Goal: Information Seeking & Learning: Learn about a topic

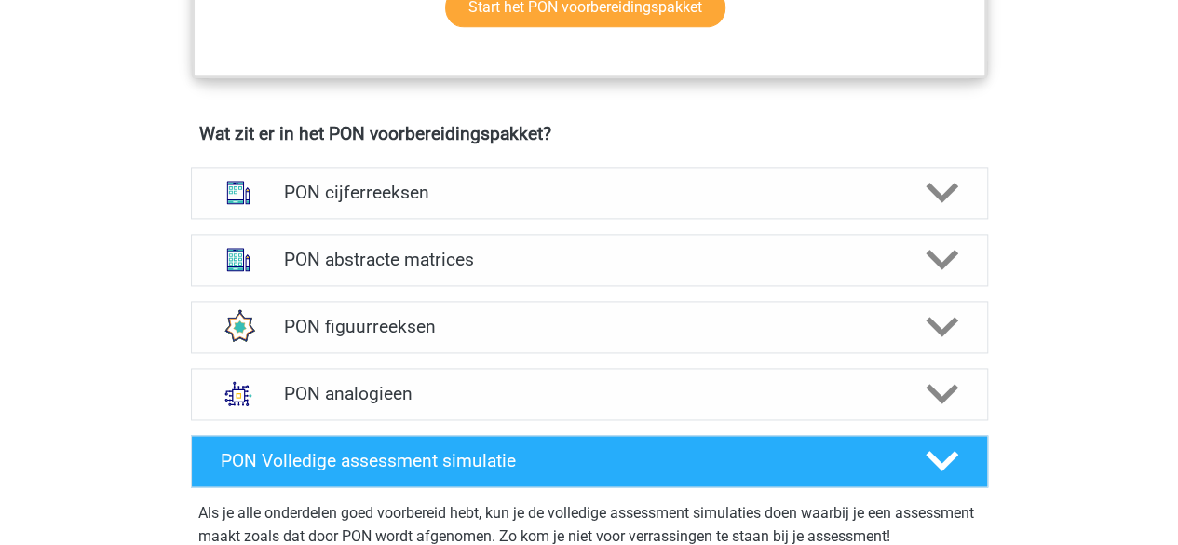
scroll to position [1242, 0]
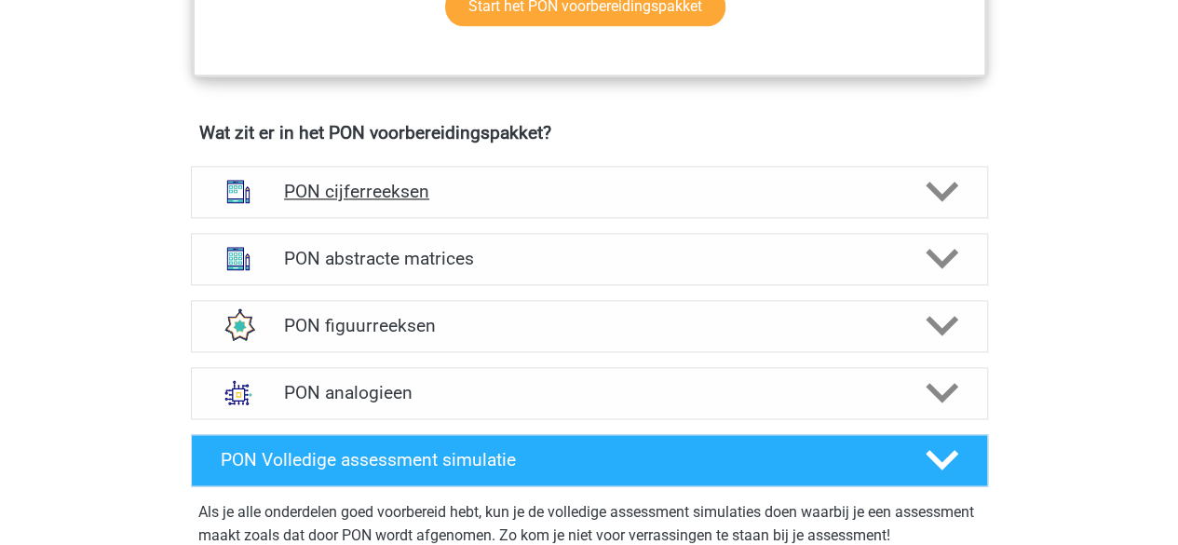
click at [612, 175] on div "PON cijferreeksen" at bounding box center [589, 192] width 797 height 52
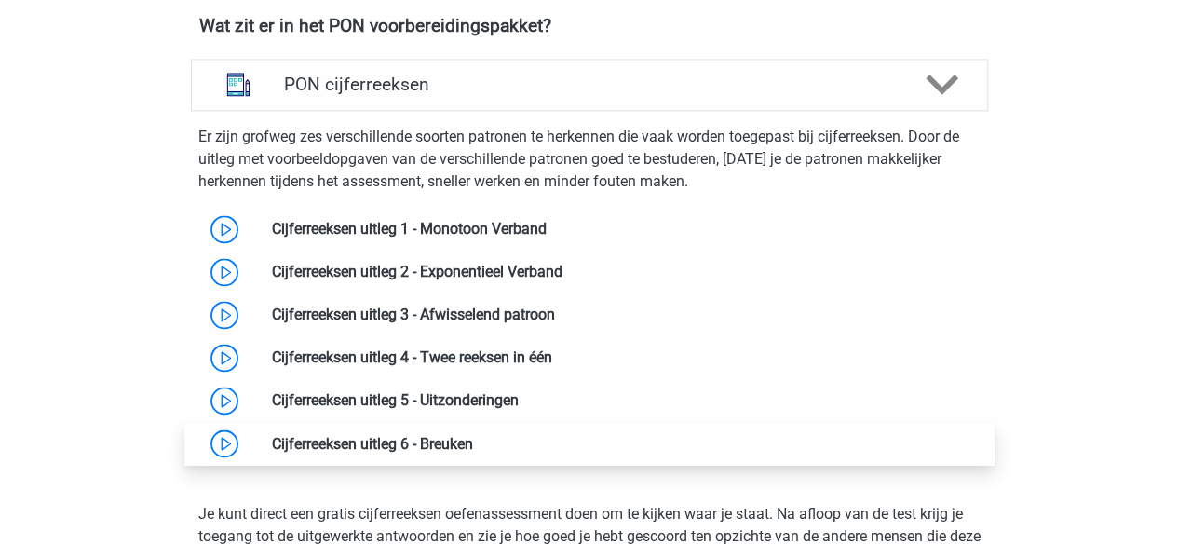
scroll to position [1350, 0]
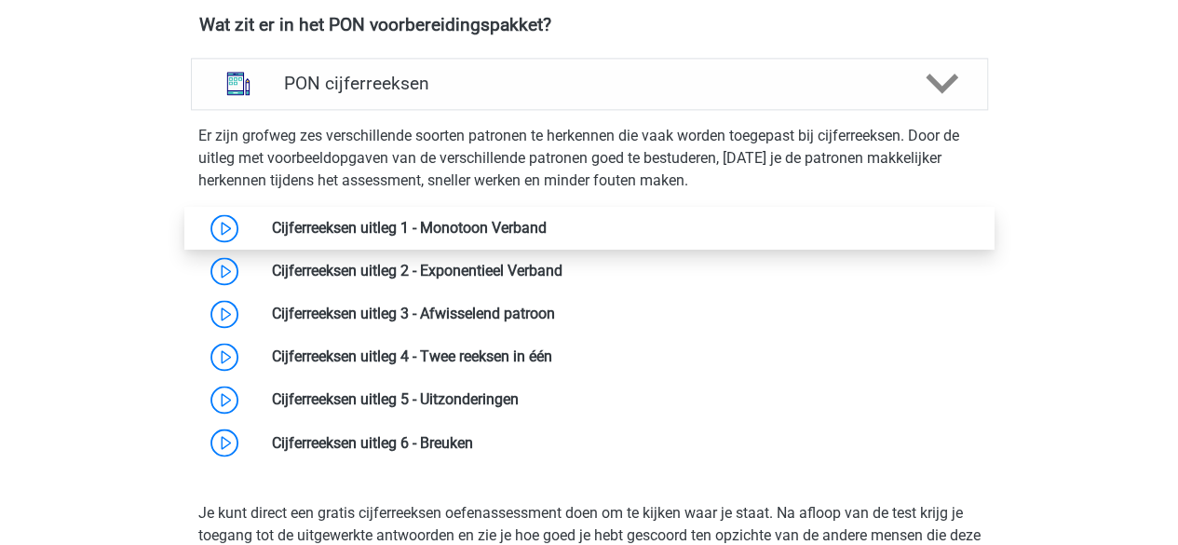
click at [546, 234] on link at bounding box center [546, 228] width 0 height 18
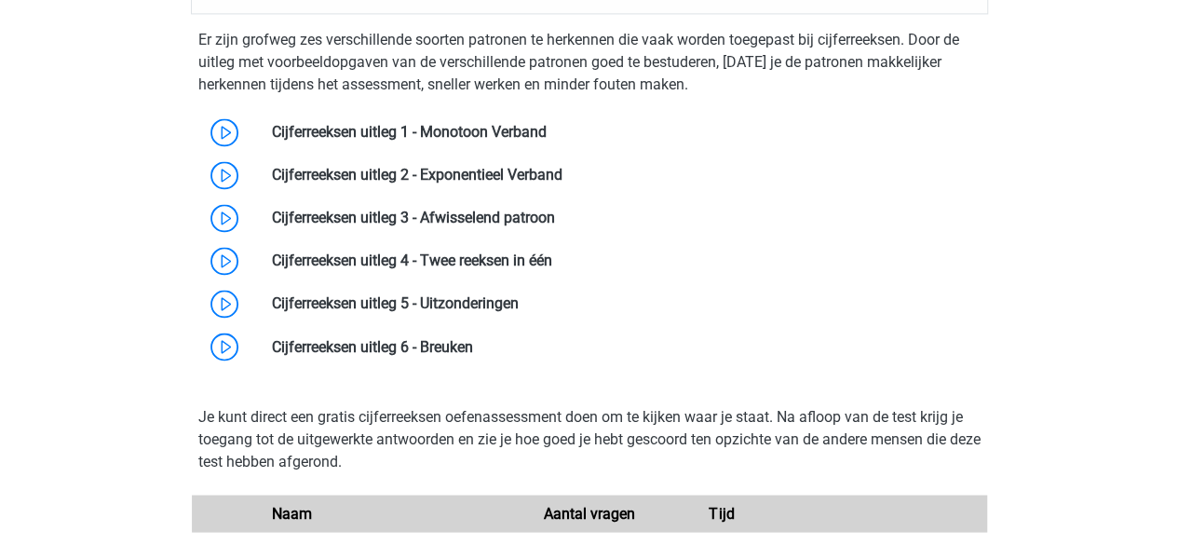
scroll to position [1436, 0]
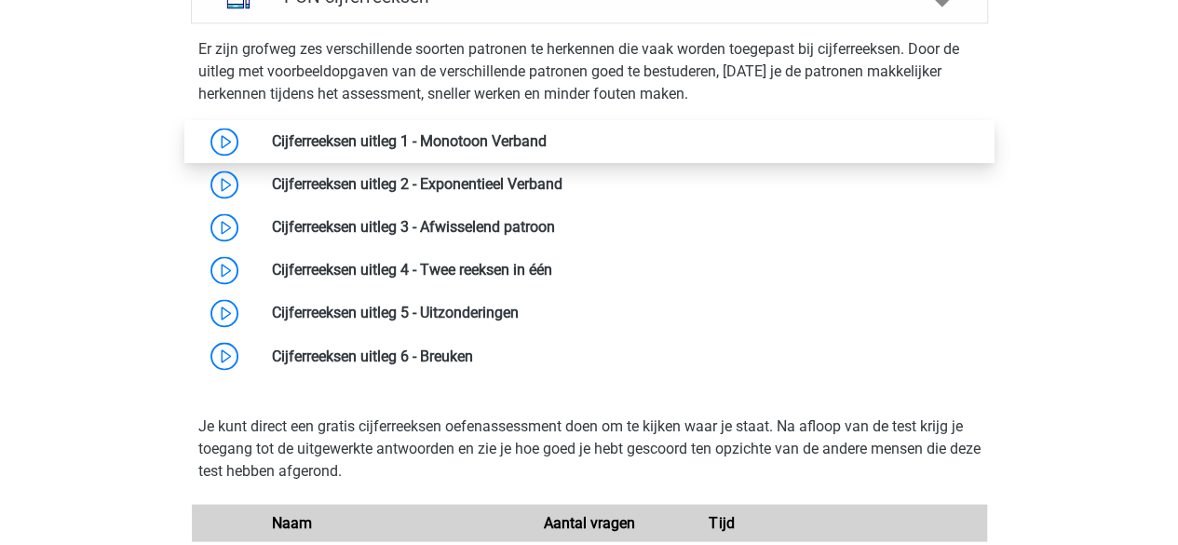
click at [546, 132] on link at bounding box center [546, 141] width 0 height 18
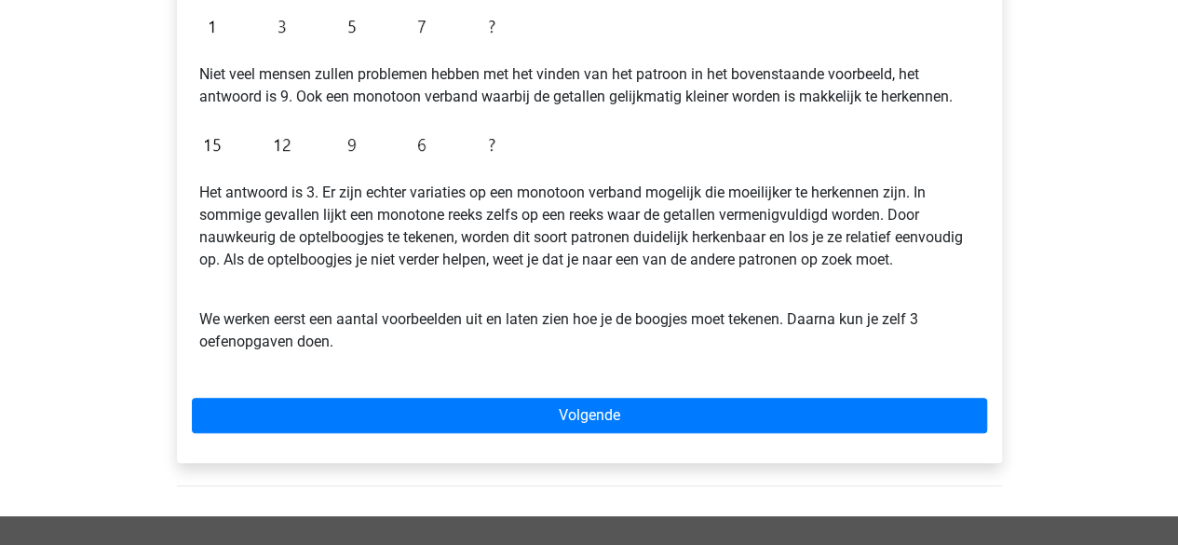
scroll to position [465, 0]
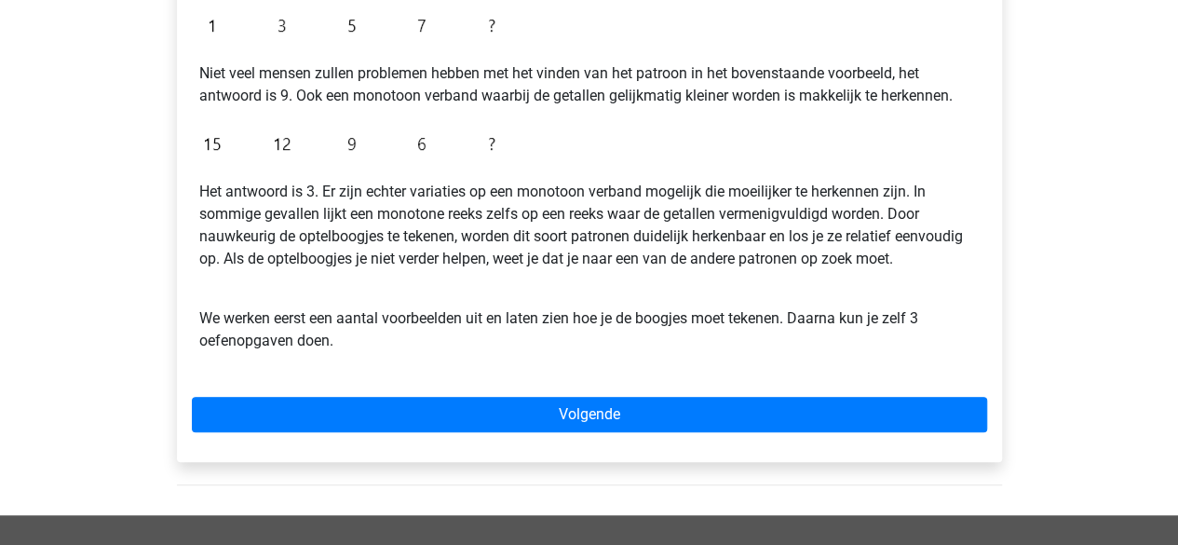
click at [506, 209] on p "Het antwoord is 3. Er zijn echter variaties op een monotoon verband mogelijk di…" at bounding box center [589, 225] width 780 height 89
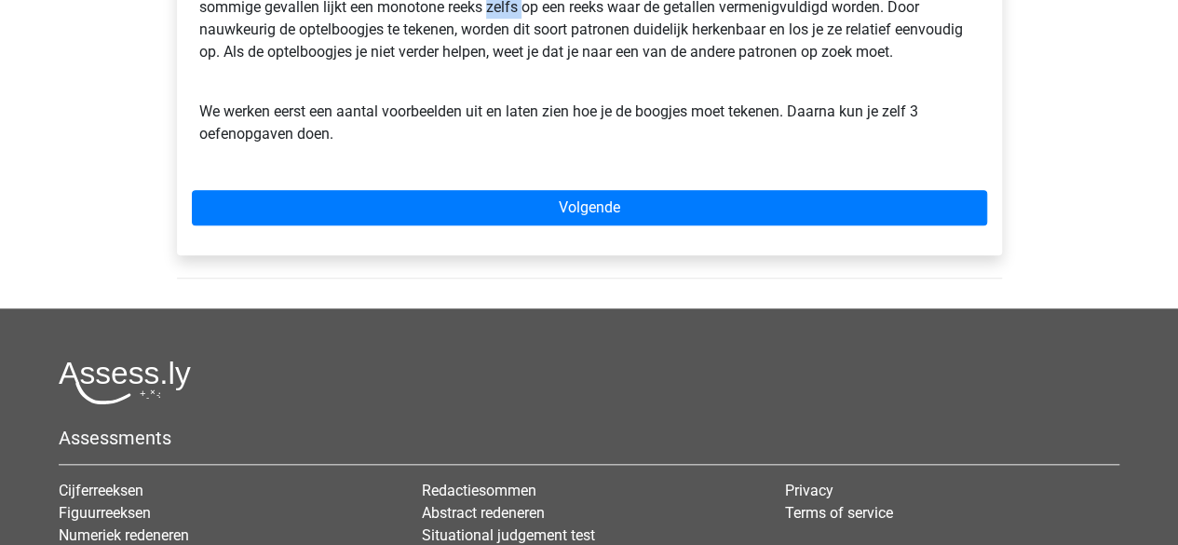
scroll to position [671, 0]
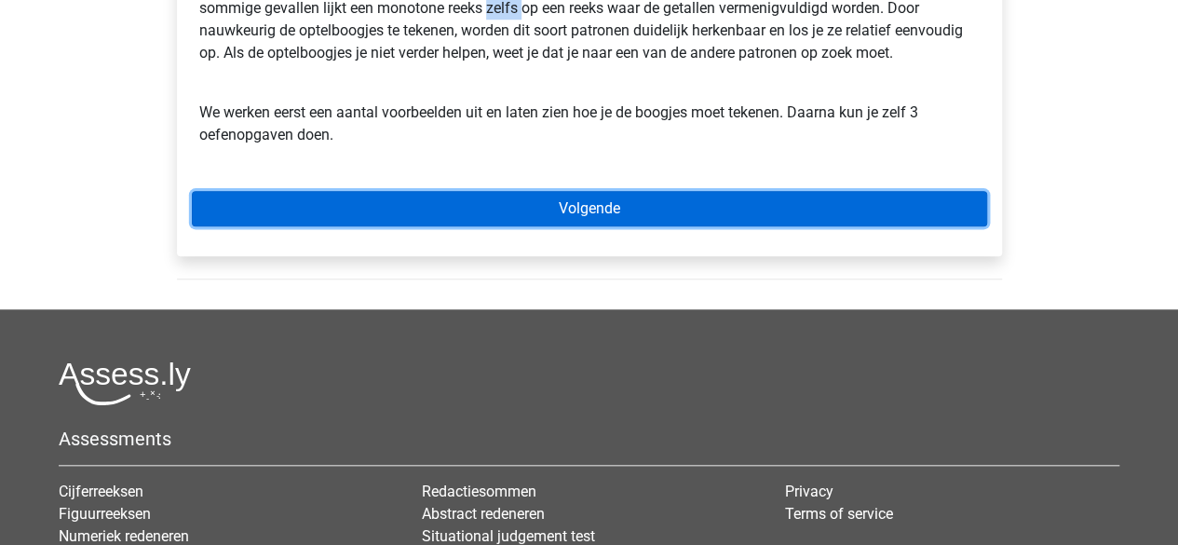
click at [497, 222] on link "Volgende" at bounding box center [589, 208] width 795 height 35
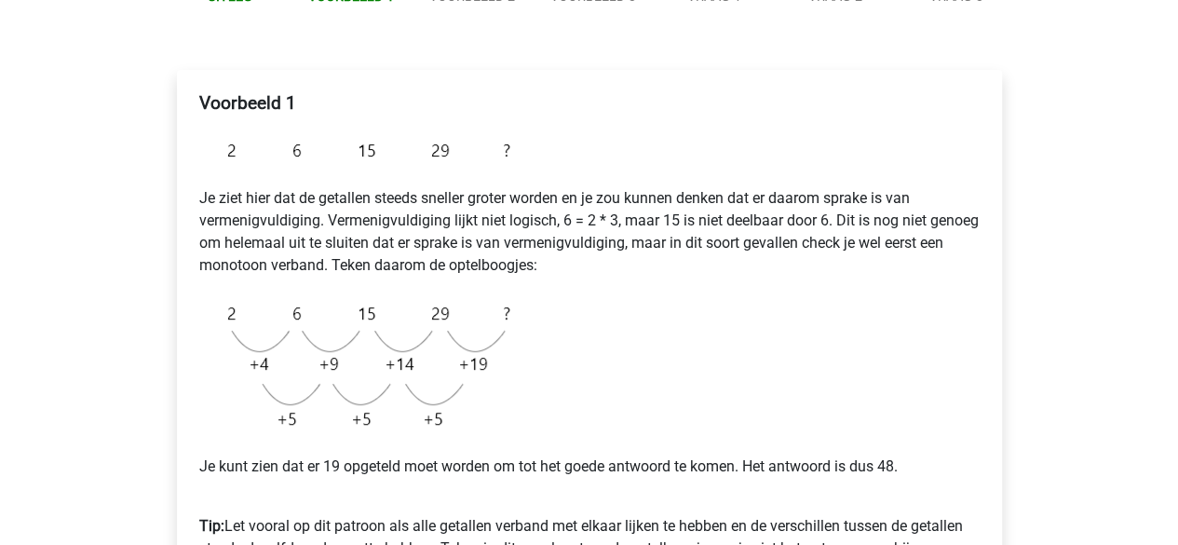
scroll to position [279, 0]
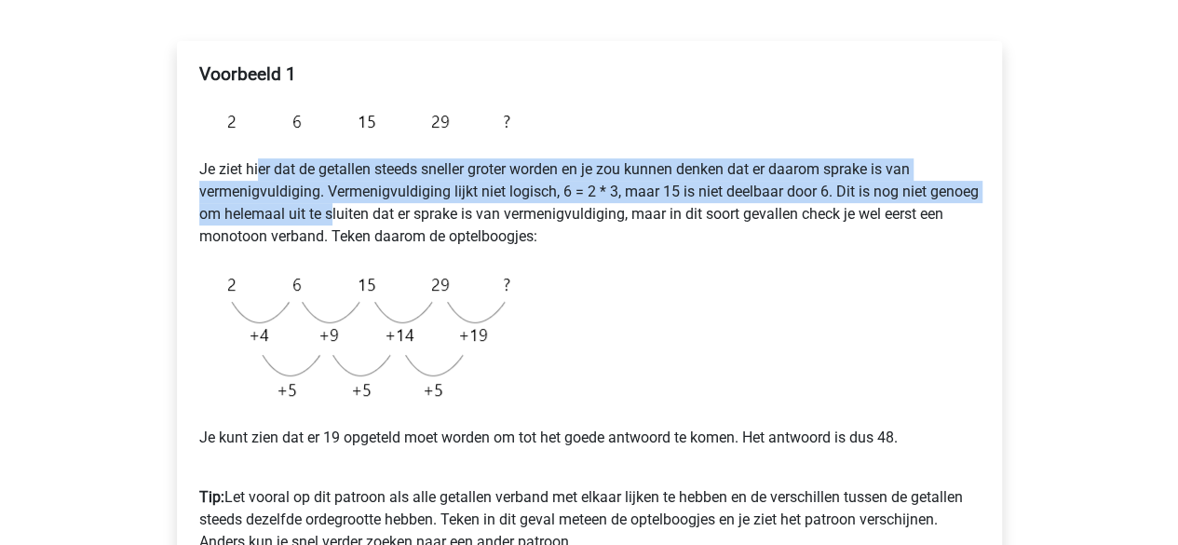
drag, startPoint x: 257, startPoint y: 165, endPoint x: 382, endPoint y: 207, distance: 131.6
click at [382, 207] on p "Je ziet hier dat de getallen steeds sneller groter worden en je zou kunnen denk…" at bounding box center [589, 202] width 780 height 89
click at [262, 181] on p "Je ziet hier dat de getallen steeds sneller groter worden en je zou kunnen denk…" at bounding box center [589, 202] width 780 height 89
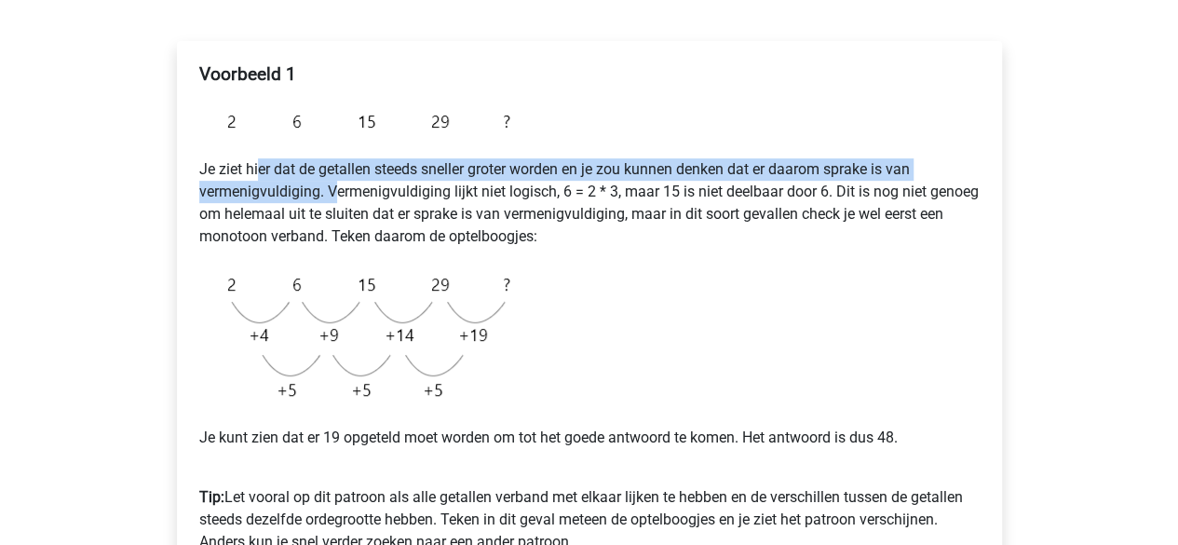
drag, startPoint x: 256, startPoint y: 170, endPoint x: 339, endPoint y: 194, distance: 86.1
click at [339, 194] on p "Je ziet hier dat de getallen steeds sneller groter worden en je zou kunnen denk…" at bounding box center [589, 202] width 780 height 89
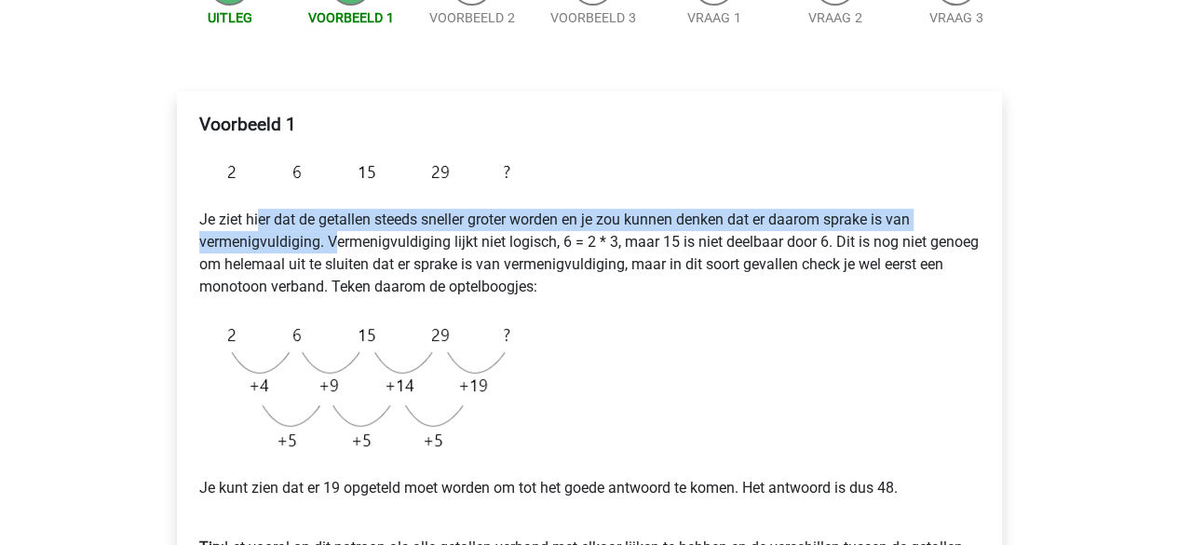
scroll to position [186, 0]
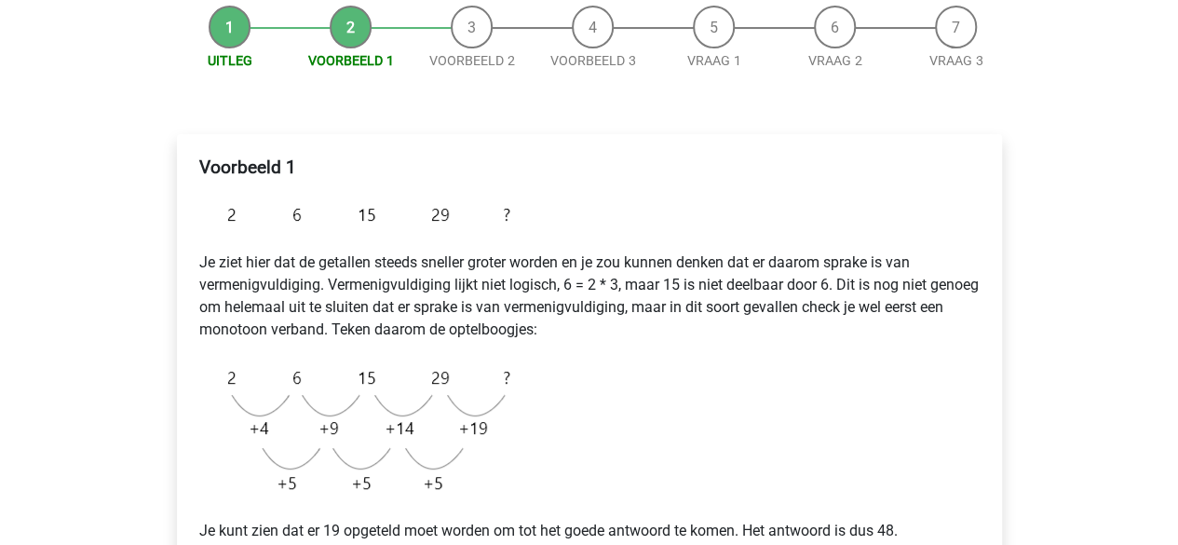
click at [566, 281] on p "Je ziet hier dat de getallen steeds sneller groter worden en je zou kunnen denk…" at bounding box center [589, 295] width 780 height 89
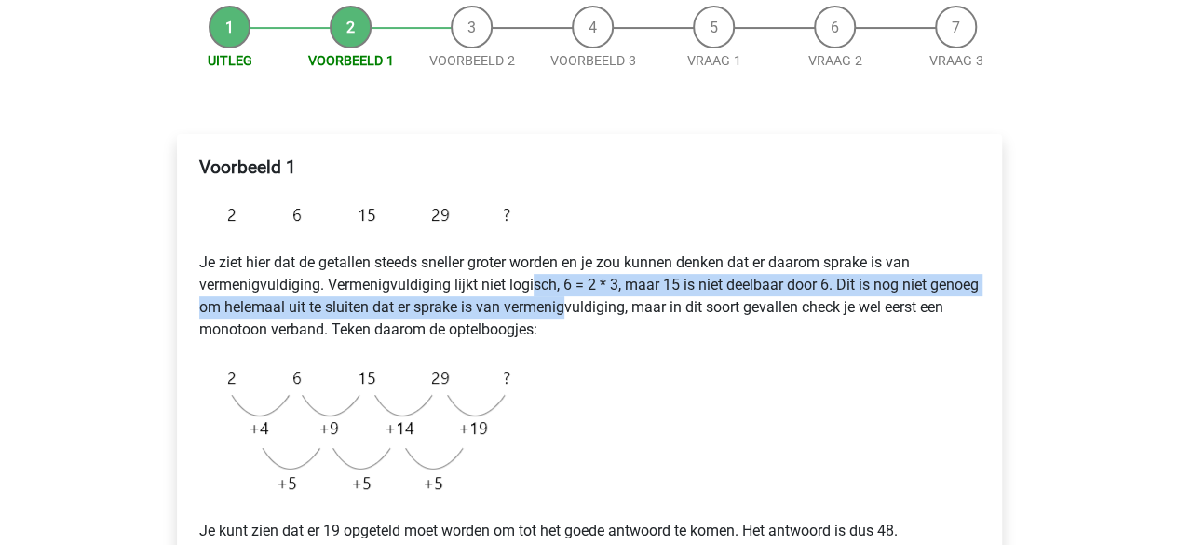
click at [615, 297] on p "Je ziet hier dat de getallen steeds sneller groter worden en je zou kunnen denk…" at bounding box center [589, 295] width 780 height 89
click at [378, 312] on p "Je ziet hier dat de getallen steeds sneller groter worden en je zou kunnen denk…" at bounding box center [589, 295] width 780 height 89
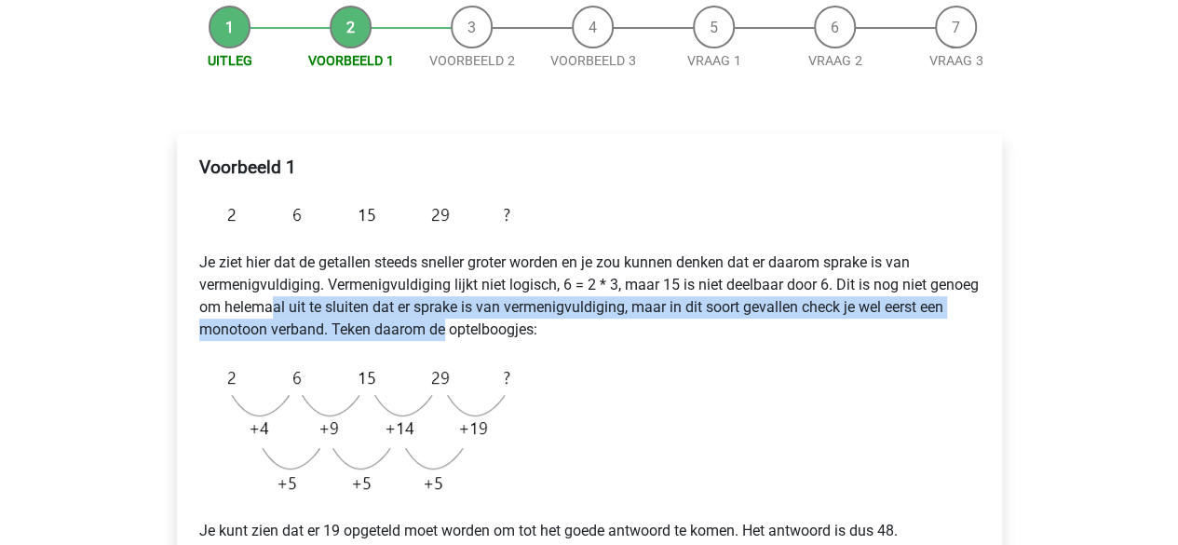
drag, startPoint x: 328, startPoint y: 303, endPoint x: 472, endPoint y: 325, distance: 145.9
click at [472, 325] on p "Je ziet hier dat de getallen steeds sneller groter worden en je zou kunnen denk…" at bounding box center [589, 295] width 780 height 89
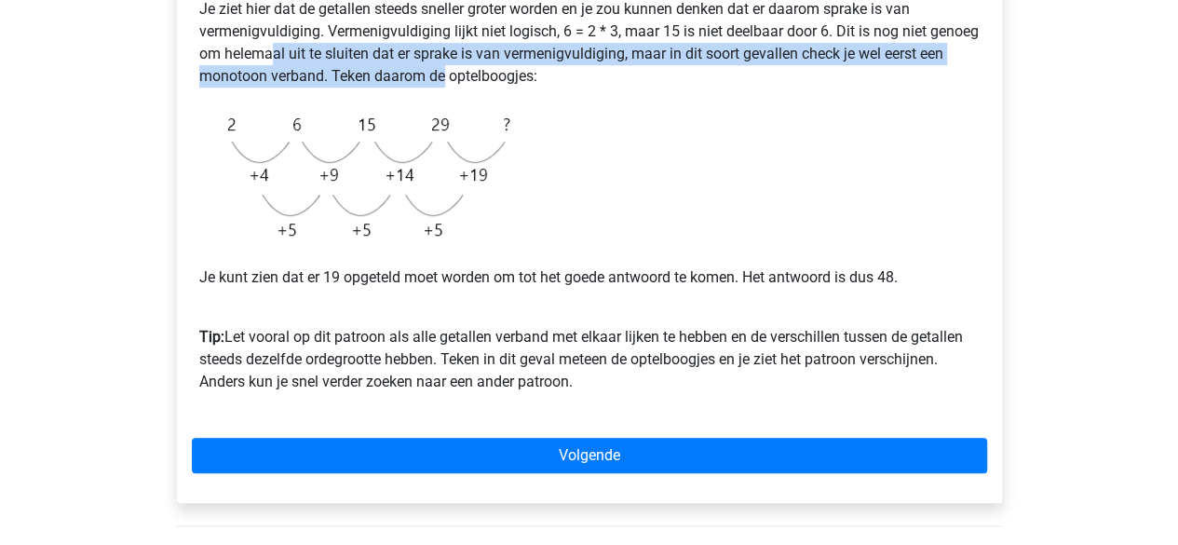
scroll to position [465, 0]
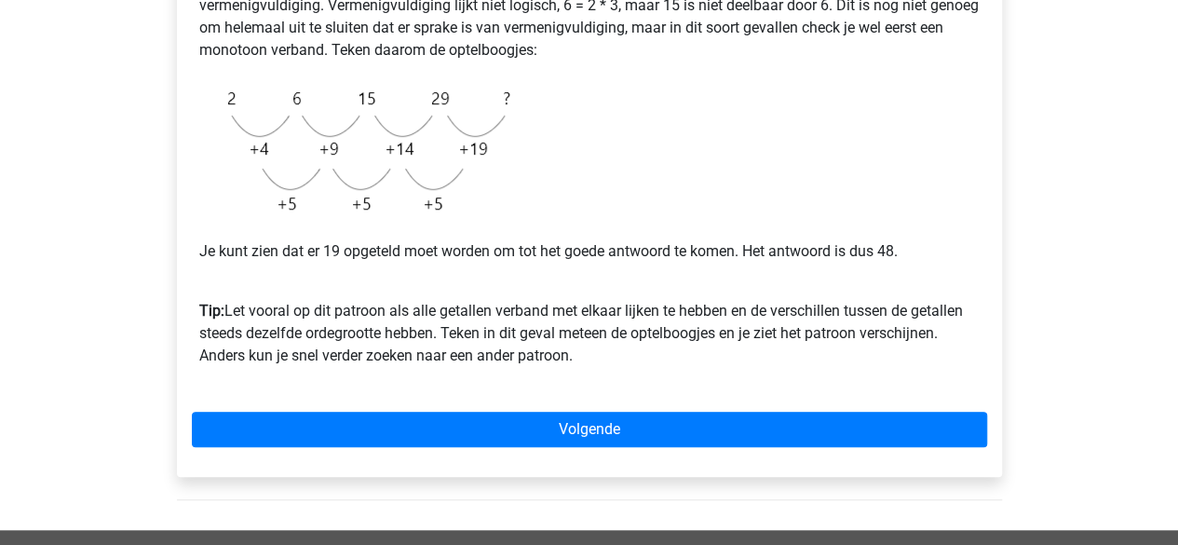
click at [382, 256] on p "Je kunt zien dat er 19 opgeteld moet worden om tot het goede antwoord te komen.…" at bounding box center [589, 251] width 780 height 22
click at [478, 254] on p "Je kunt zien dat er 19 opgeteld moet worden om tot het goede antwoord te komen.…" at bounding box center [589, 251] width 780 height 22
click at [439, 310] on p "Tip: Let vooral op dit patroon als alle getallen verband met elkaar lijken te h…" at bounding box center [589, 321] width 780 height 89
drag, startPoint x: 378, startPoint y: 312, endPoint x: 455, endPoint y: 310, distance: 77.3
click at [406, 310] on p "Tip: Let vooral op dit patroon als alle getallen verband met elkaar lijken te h…" at bounding box center [589, 321] width 780 height 89
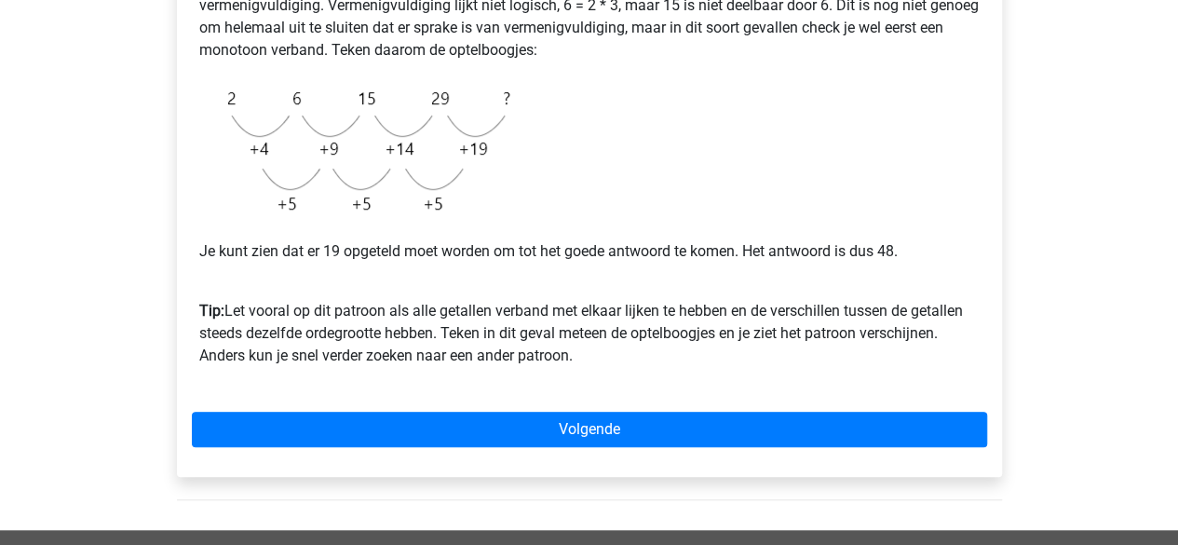
click at [471, 310] on p "Tip: Let vooral op dit patroon als alle getallen verband met elkaar lijken te h…" at bounding box center [589, 321] width 780 height 89
drag, startPoint x: 419, startPoint y: 316, endPoint x: 466, endPoint y: 316, distance: 47.5
click at [466, 316] on p "Tip: Let vooral op dit patroon als alle getallen verband met elkaar lijken te h…" at bounding box center [589, 321] width 780 height 89
click at [270, 317] on p "Tip: Let vooral op dit patroon als alle getallen verband met elkaar lijken te h…" at bounding box center [589, 321] width 780 height 89
drag, startPoint x: 283, startPoint y: 310, endPoint x: 526, endPoint y: 310, distance: 242.9
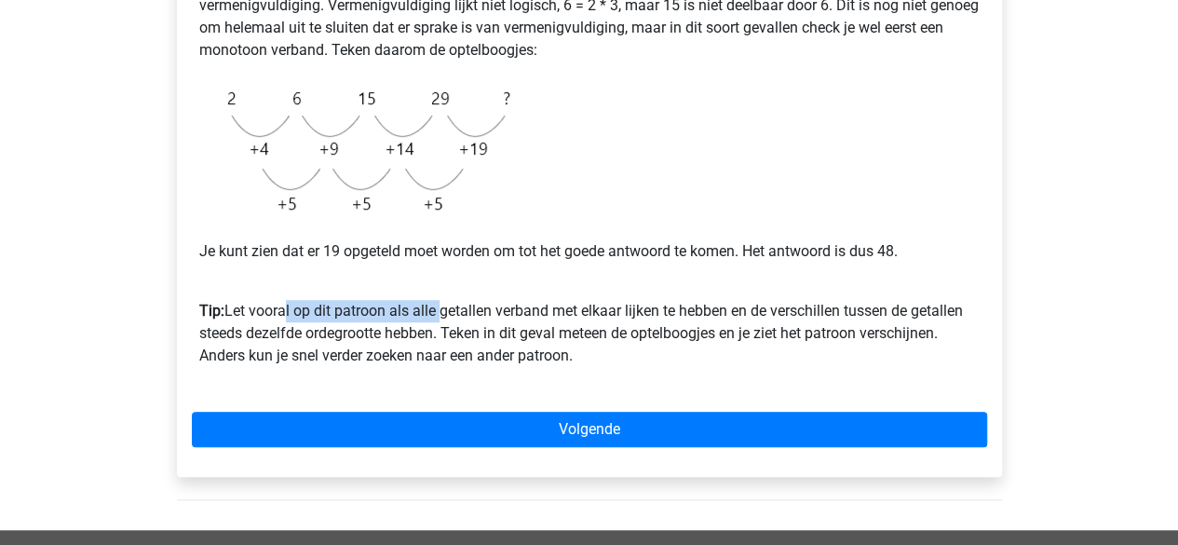
click at [518, 310] on p "Tip: Let vooral op dit patroon als alle getallen verband met elkaar lijken te h…" at bounding box center [589, 321] width 780 height 89
drag, startPoint x: 333, startPoint y: 330, endPoint x: 319, endPoint y: 330, distance: 14.0
click at [333, 330] on p "Tip: Let vooral op dit patroon als alle getallen verband met elkaar lijken te h…" at bounding box center [589, 321] width 780 height 89
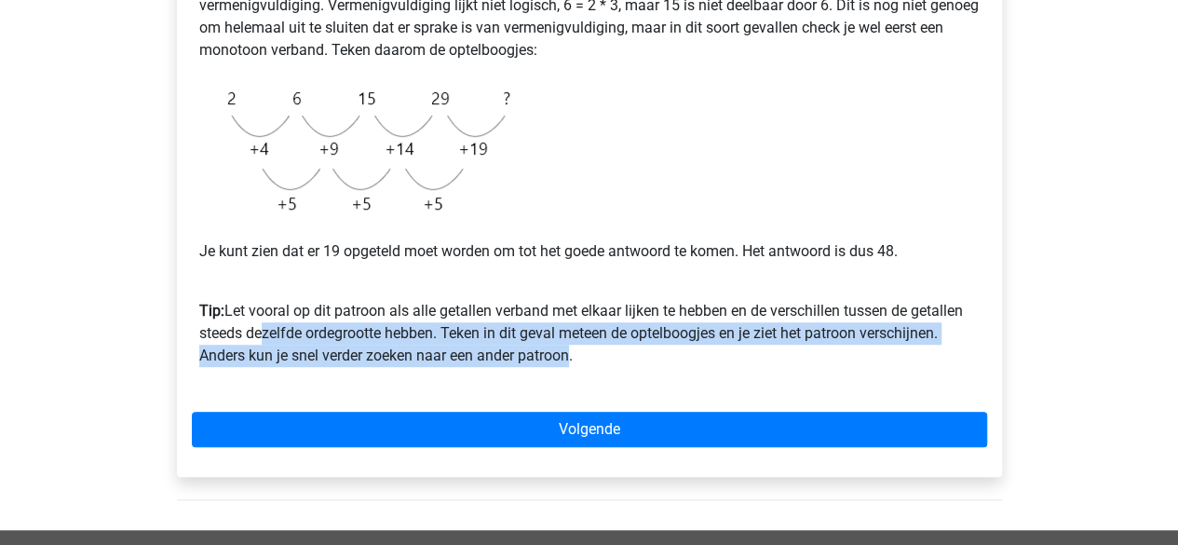
drag, startPoint x: 254, startPoint y: 330, endPoint x: 567, endPoint y: 354, distance: 313.7
click at [567, 354] on p "Tip: Let vooral op dit patroon als alle getallen verband met elkaar lijken te h…" at bounding box center [589, 321] width 780 height 89
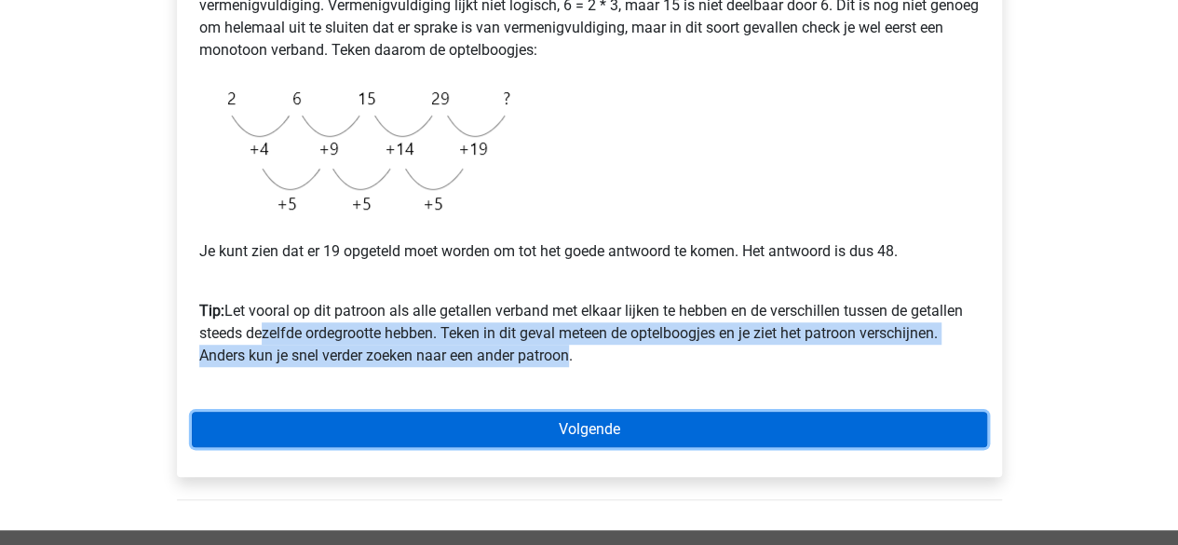
click at [522, 420] on link "Volgende" at bounding box center [589, 428] width 795 height 35
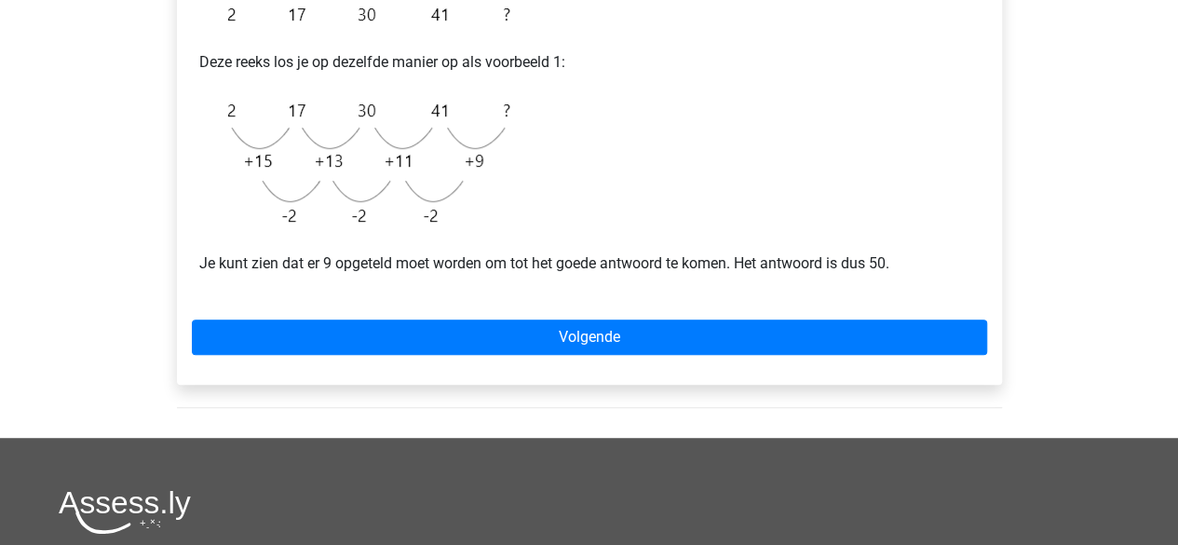
scroll to position [403, 0]
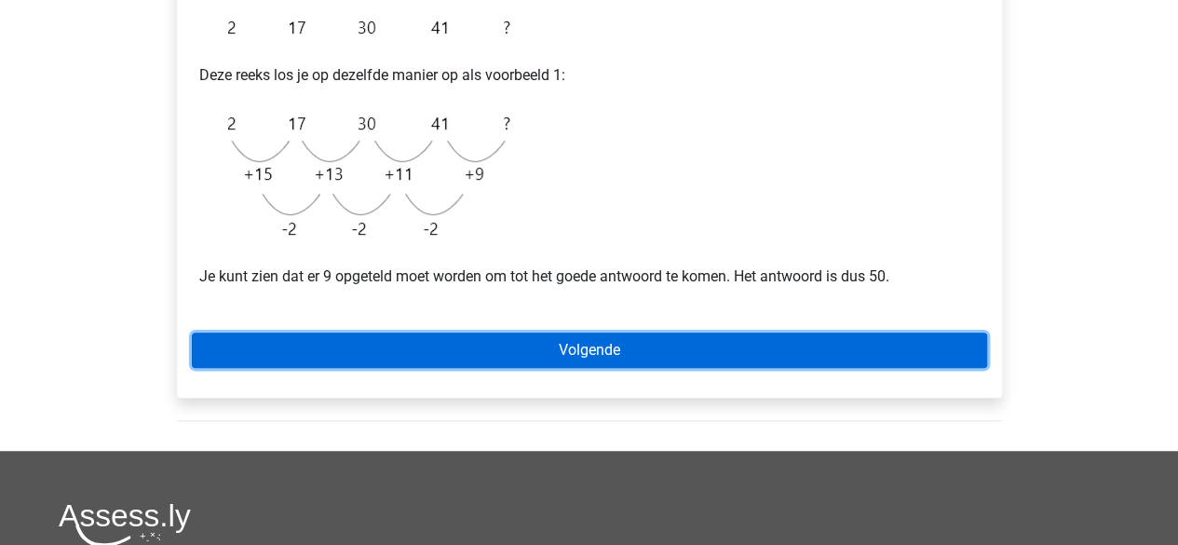
click at [478, 340] on link "Volgende" at bounding box center [589, 349] width 795 height 35
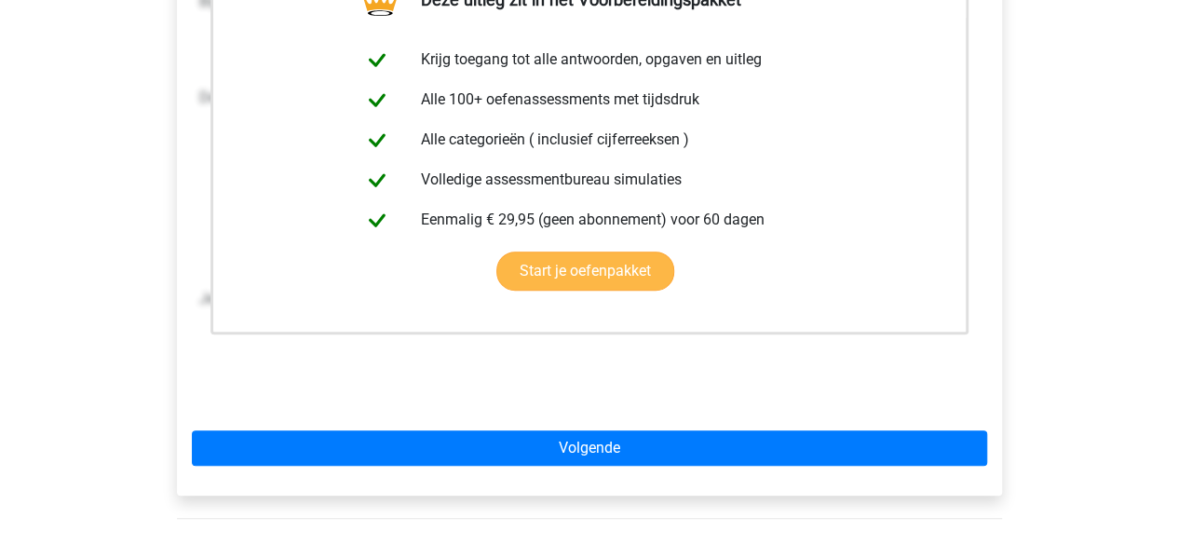
scroll to position [412, 0]
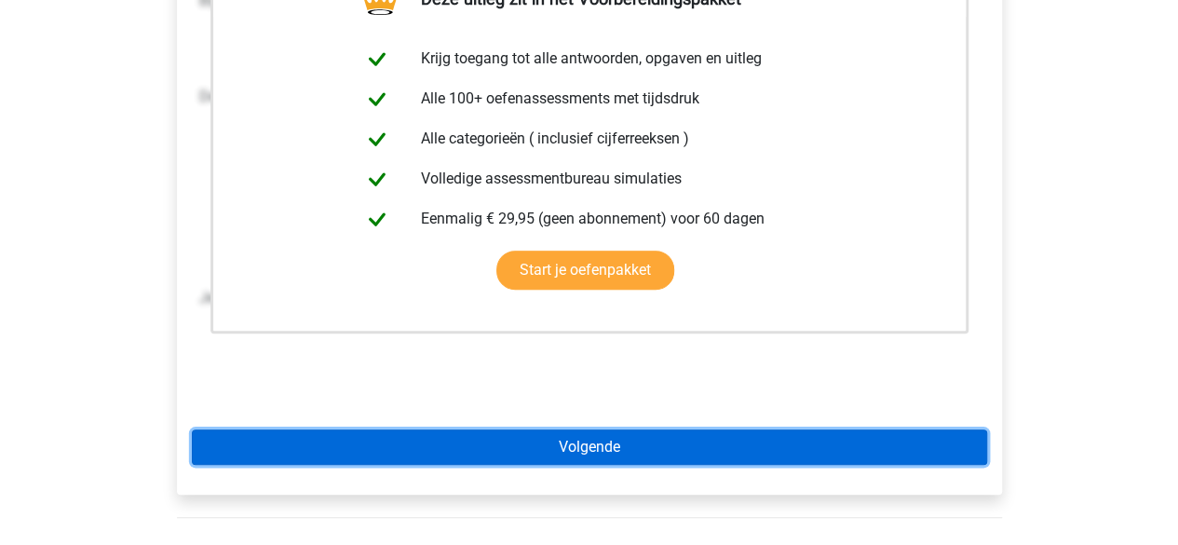
click at [563, 445] on link "Volgende" at bounding box center [589, 446] width 795 height 35
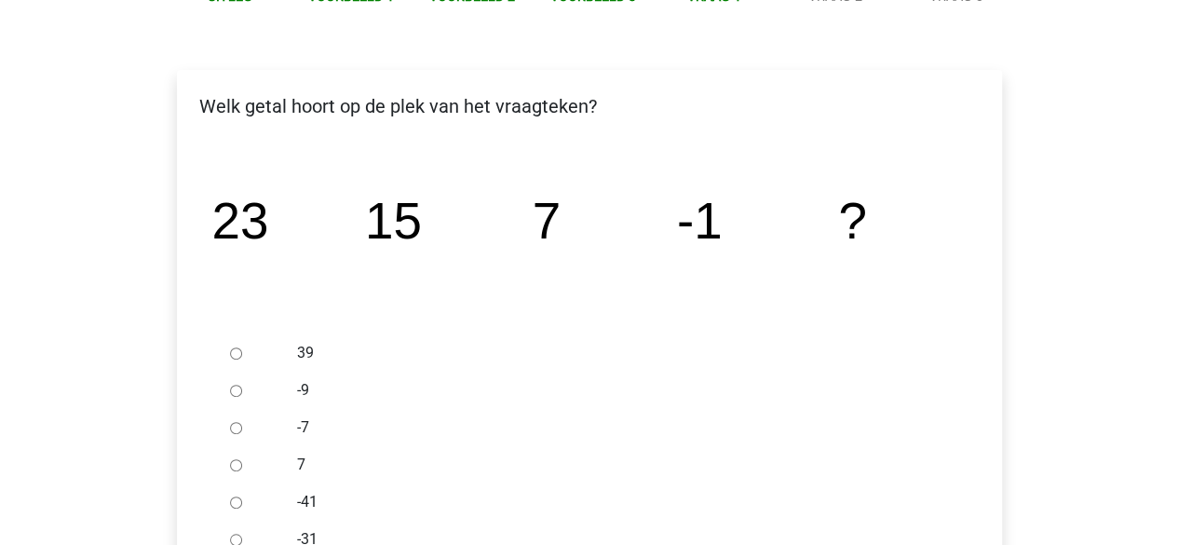
scroll to position [251, 0]
click at [233, 384] on input "-9" at bounding box center [236, 390] width 12 height 12
radio input "true"
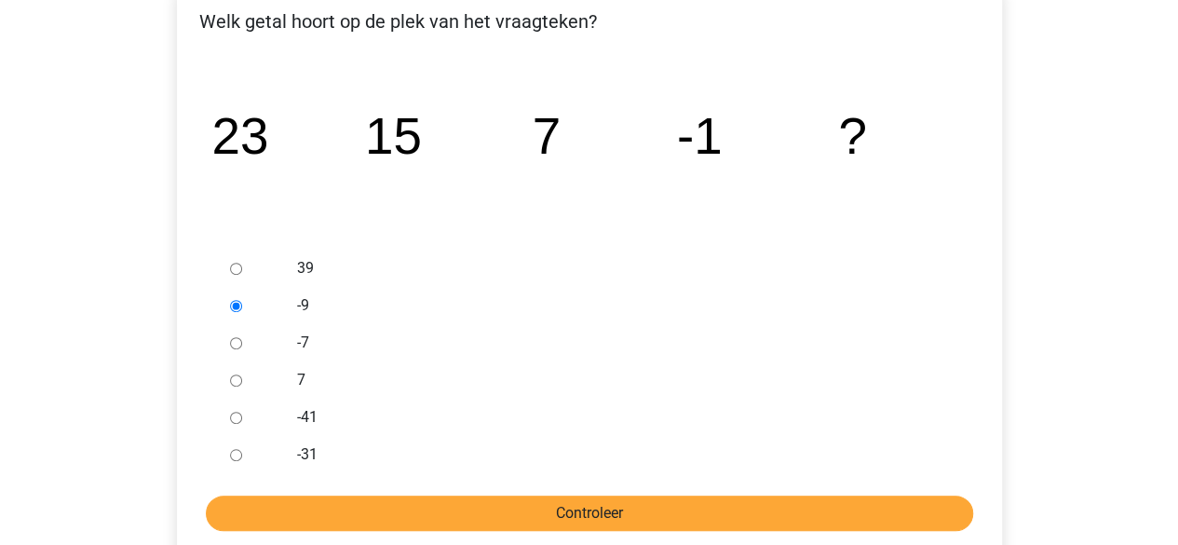
scroll to position [437, 0]
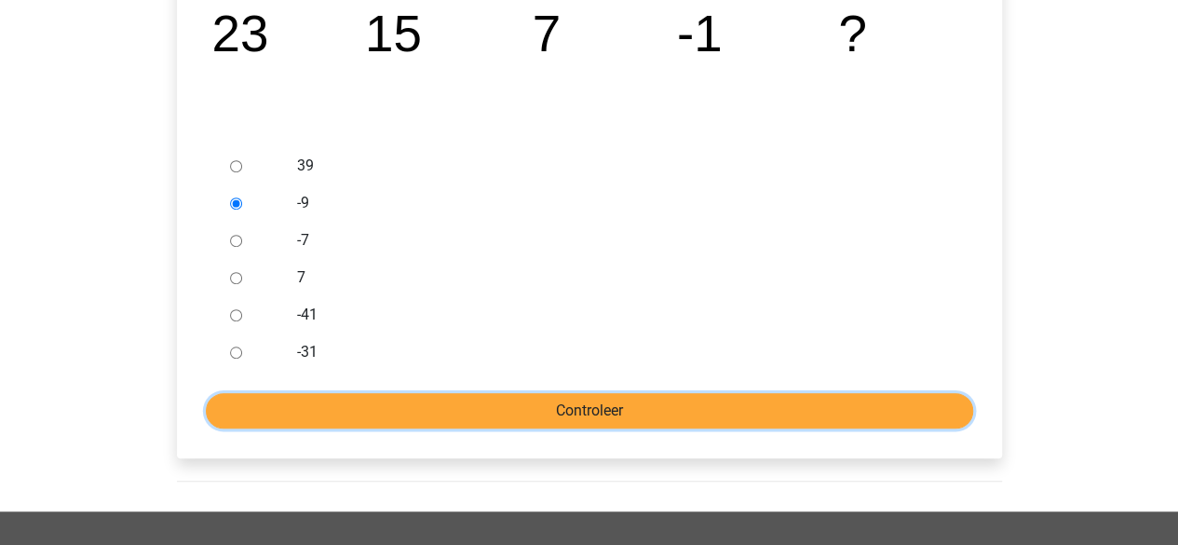
click at [456, 405] on input "Controleer" at bounding box center [589, 410] width 767 height 35
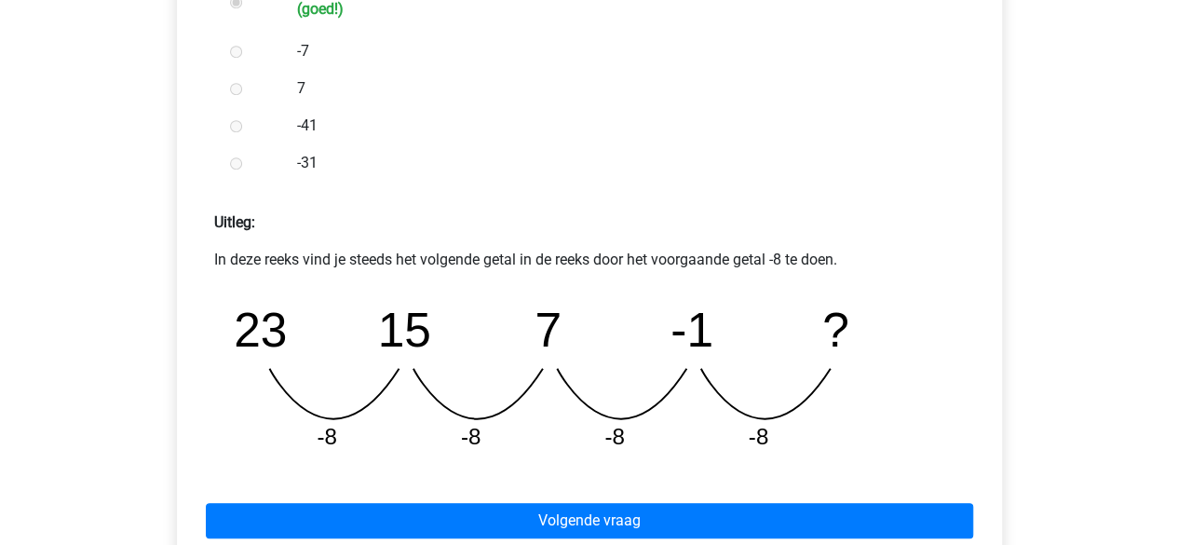
scroll to position [838, 0]
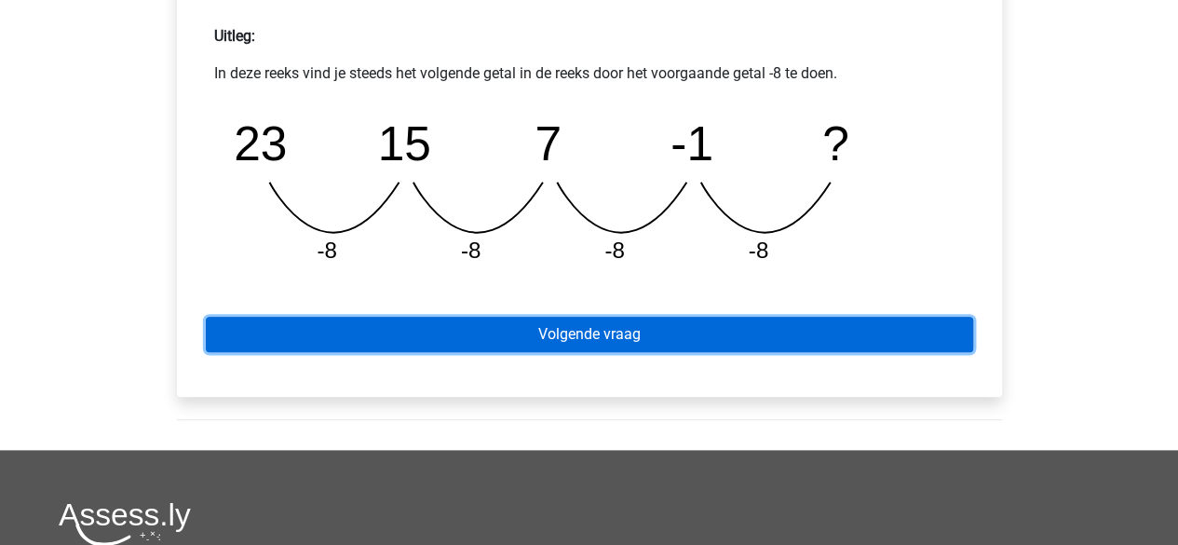
click at [482, 323] on link "Volgende vraag" at bounding box center [589, 333] width 767 height 35
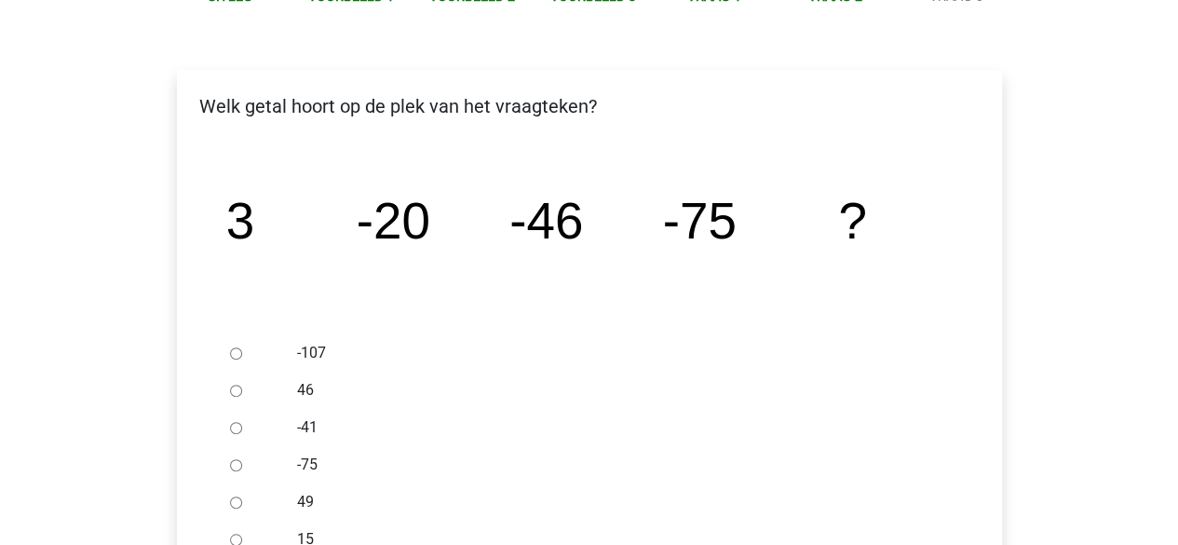
scroll to position [279, 0]
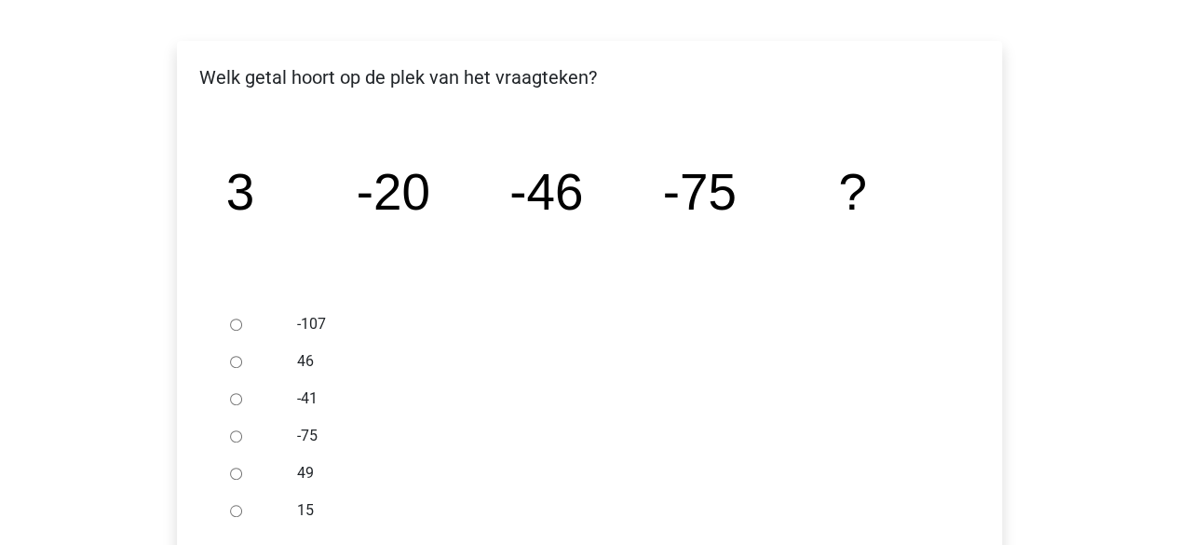
click at [227, 321] on div at bounding box center [252, 323] width 61 height 37
click at [240, 321] on input "-107" at bounding box center [236, 324] width 12 height 12
radio input "true"
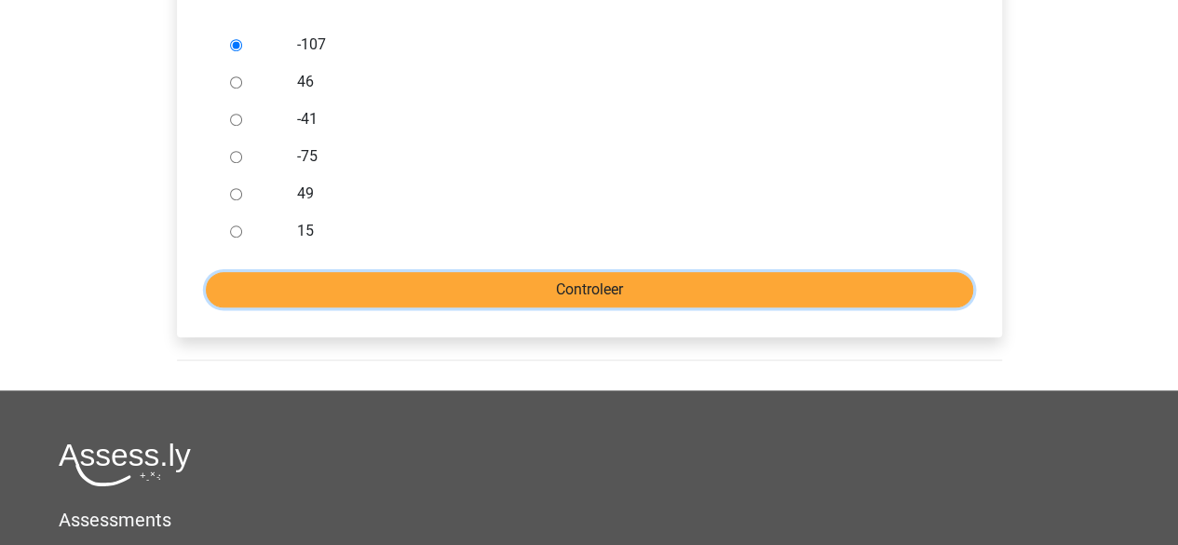
click at [469, 297] on input "Controleer" at bounding box center [589, 289] width 767 height 35
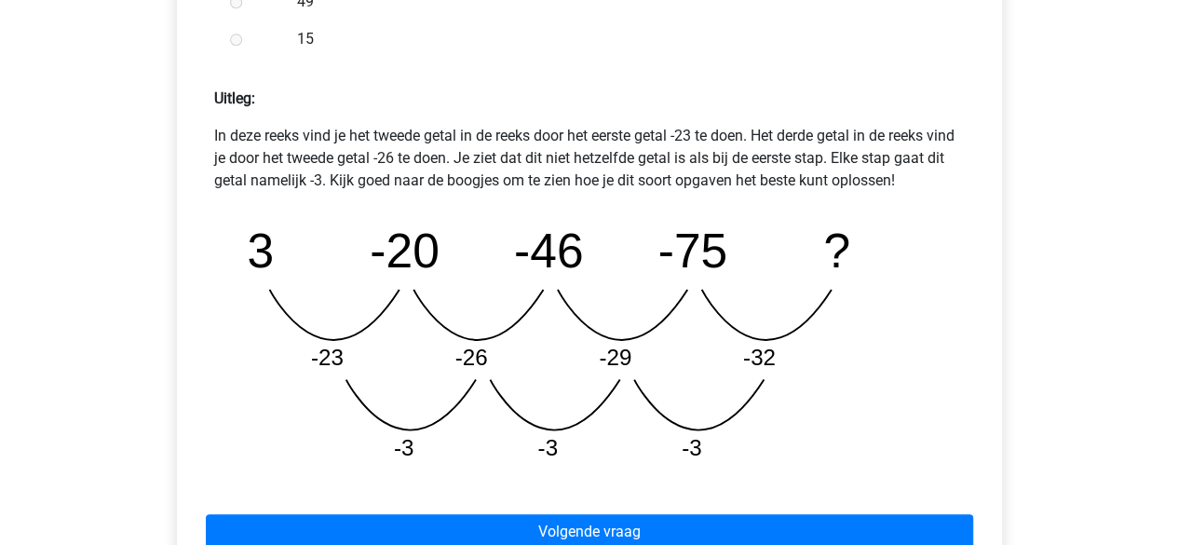
scroll to position [838, 0]
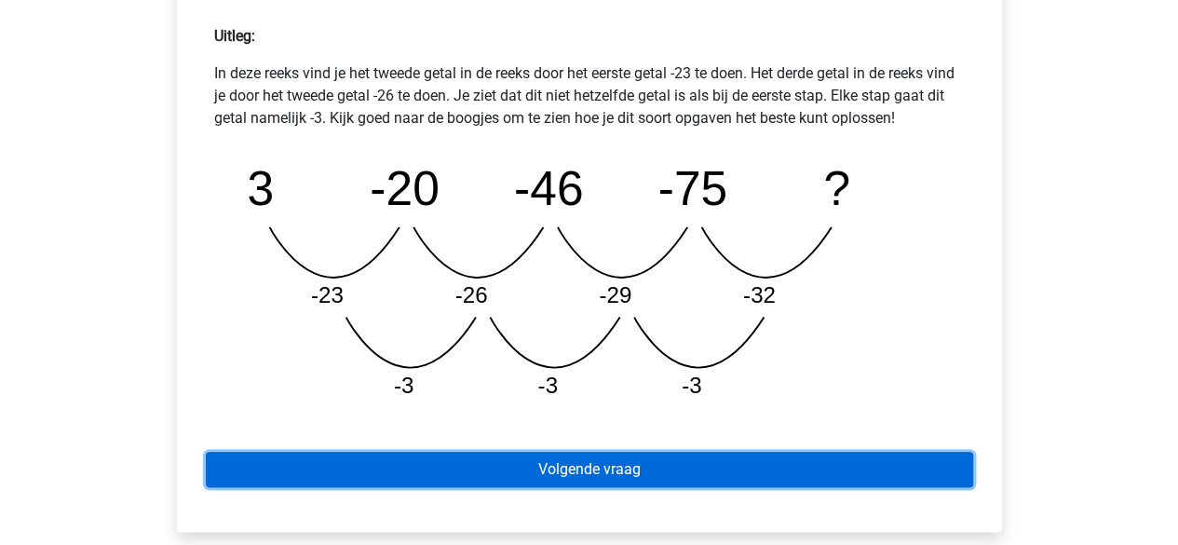
click at [550, 463] on link "Volgende vraag" at bounding box center [589, 468] width 767 height 35
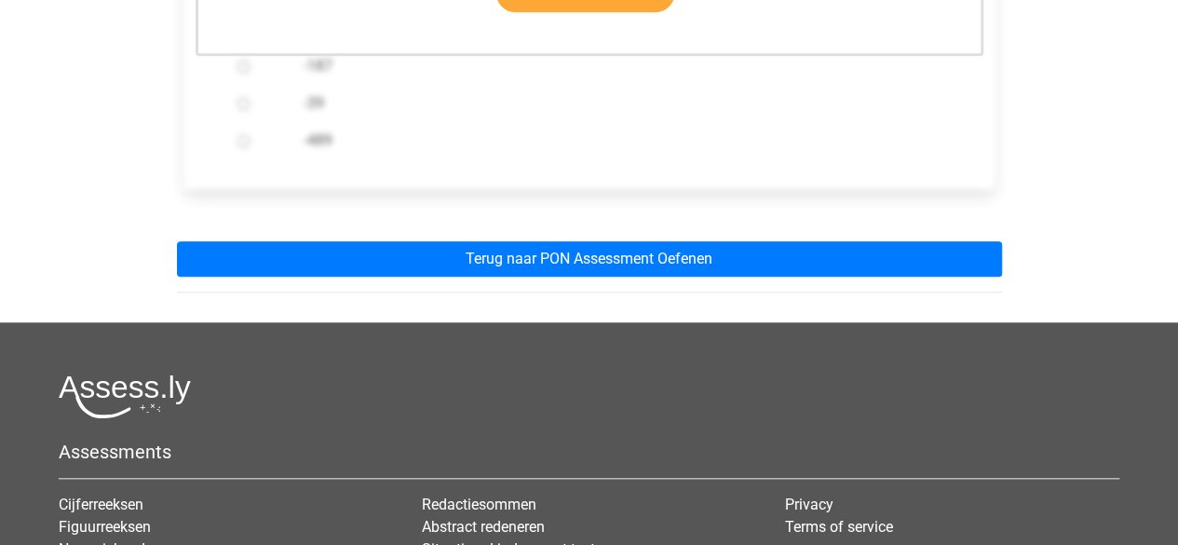
scroll to position [745, 0]
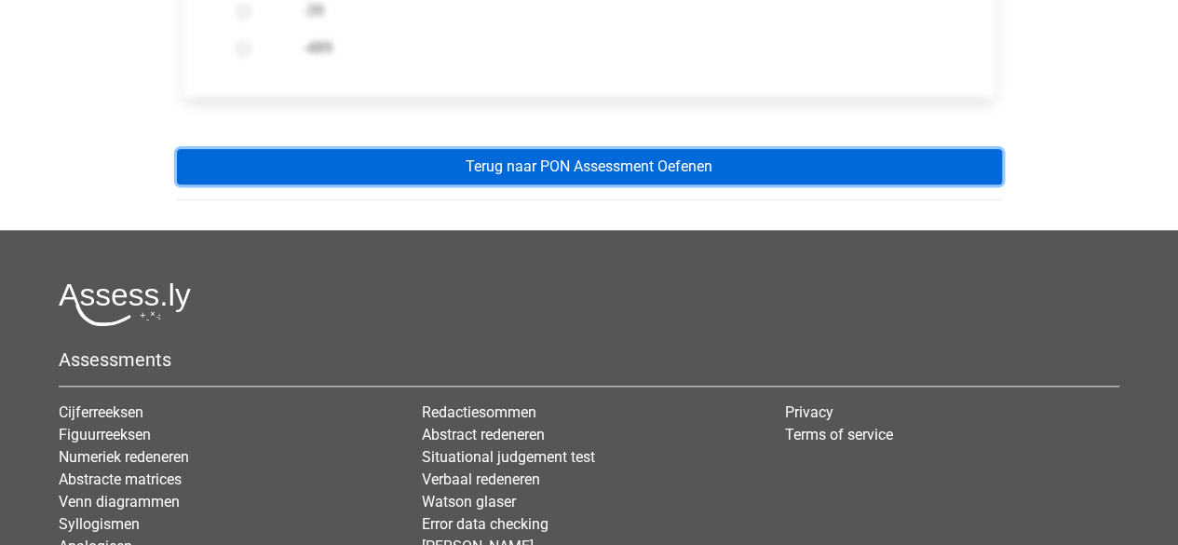
click at [457, 157] on link "Terug naar PON Assessment Oefenen" at bounding box center [589, 166] width 825 height 35
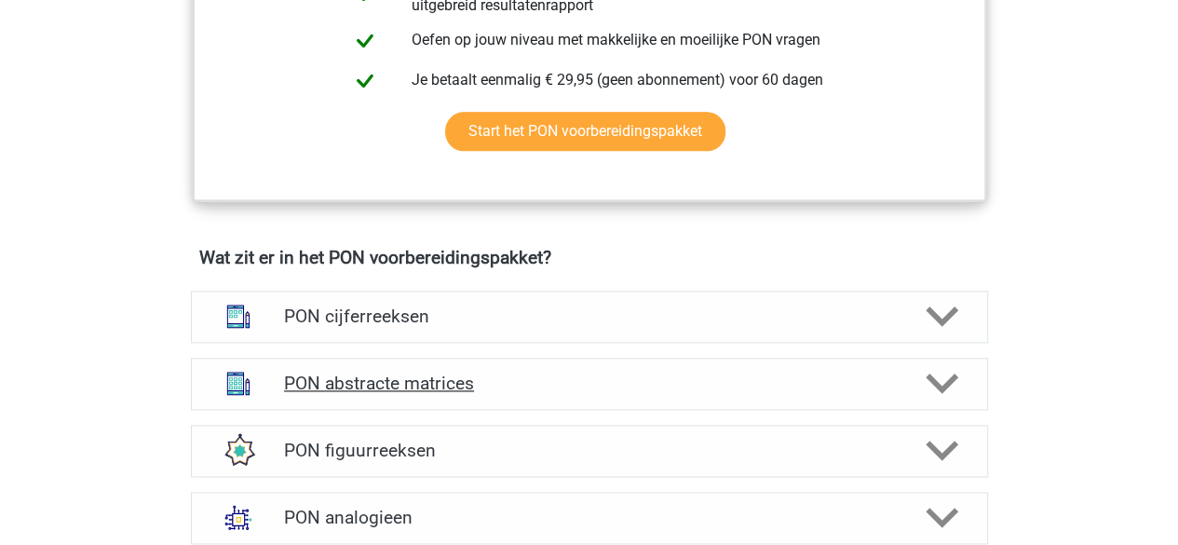
scroll to position [1210, 0]
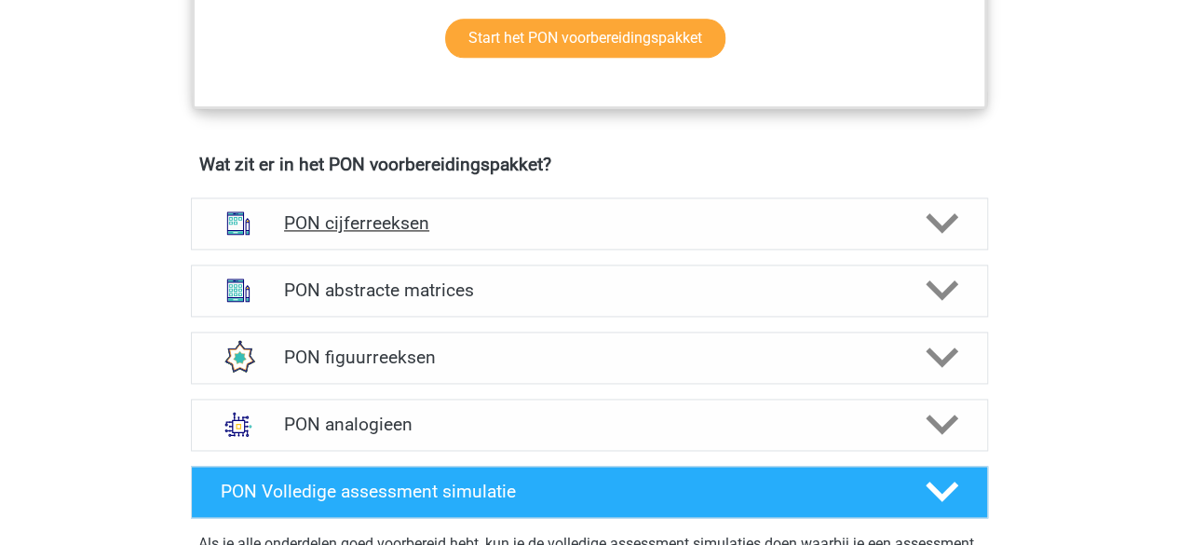
click at [389, 204] on div "PON cijferreeksen" at bounding box center [589, 223] width 797 height 52
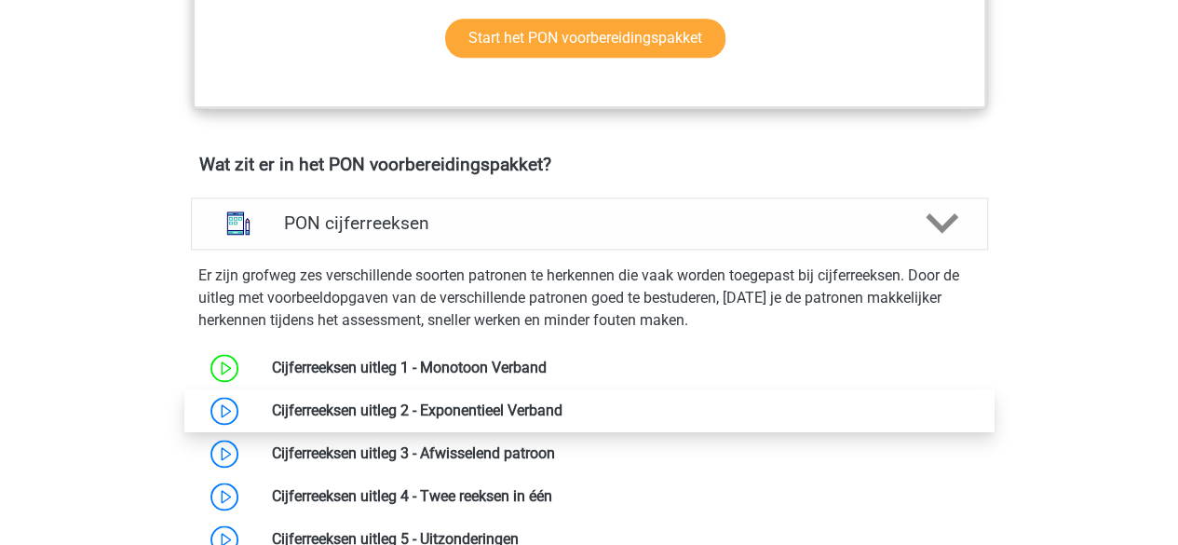
click at [562, 406] on link at bounding box center [562, 410] width 0 height 18
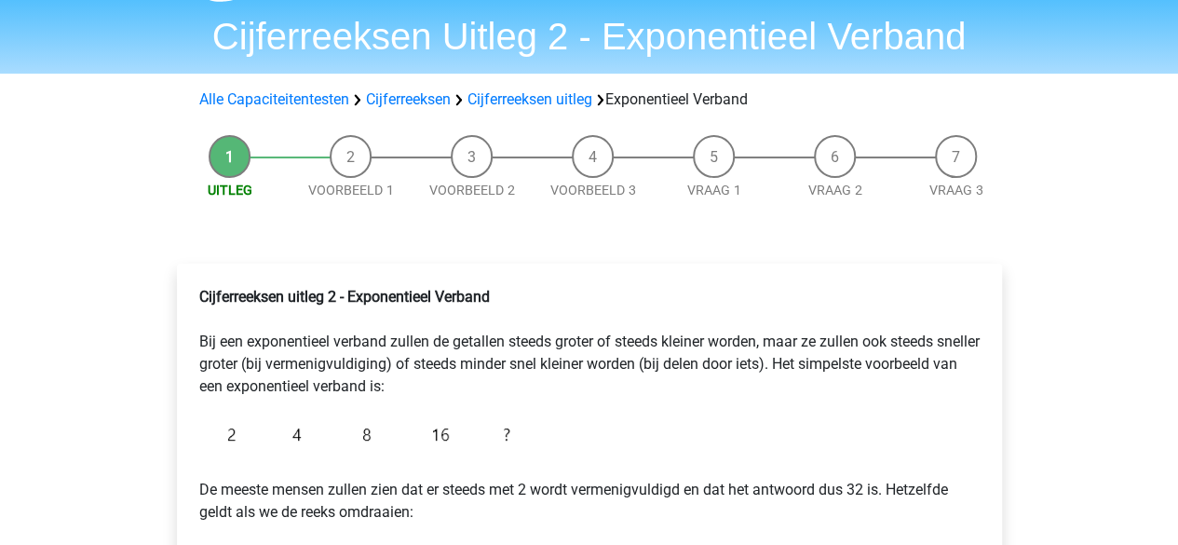
scroll to position [93, 0]
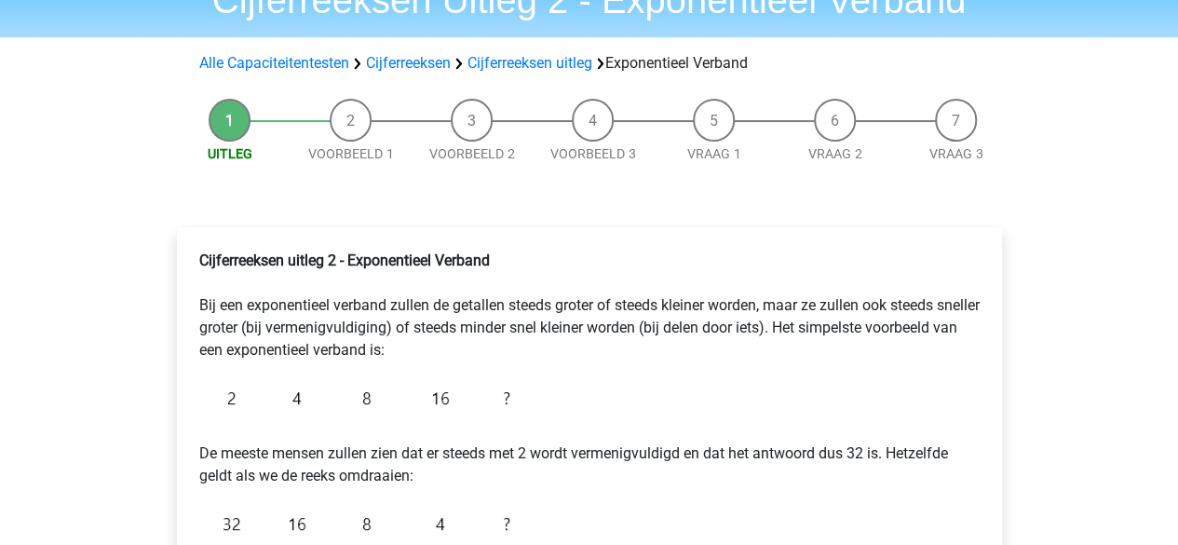
click at [258, 333] on p "Cijferreeksen uitleg 2 - Exponentieel Verband Bij een exponentieel verband zull…" at bounding box center [589, 305] width 780 height 112
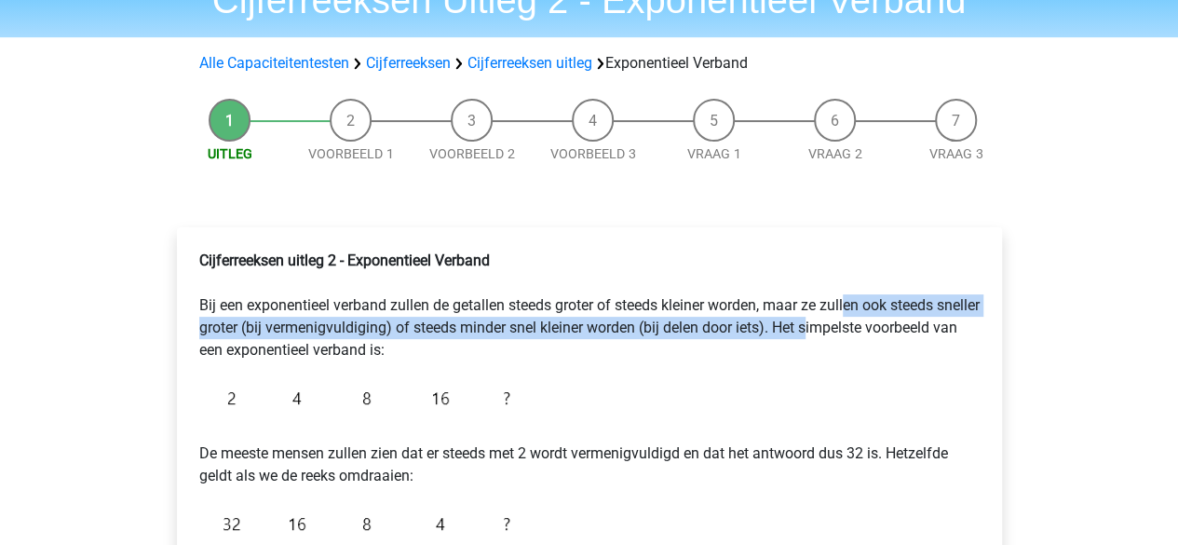
drag, startPoint x: 845, startPoint y: 304, endPoint x: 853, endPoint y: 339, distance: 35.2
click at [853, 339] on p "Cijferreeksen uitleg 2 - Exponentieel Verband Bij een exponentieel verband zull…" at bounding box center [589, 305] width 780 height 112
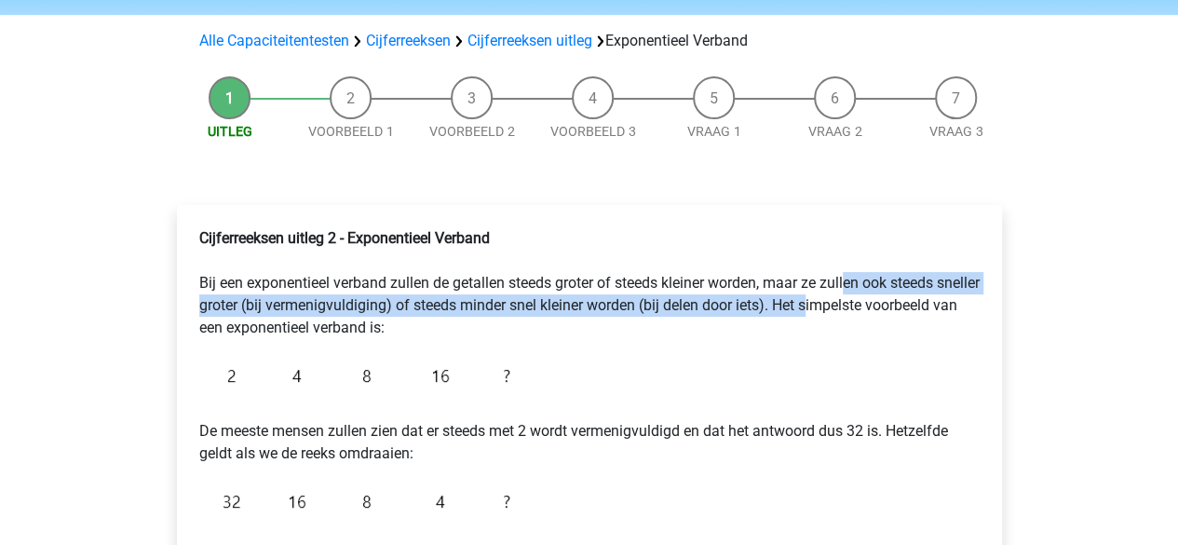
scroll to position [128, 0]
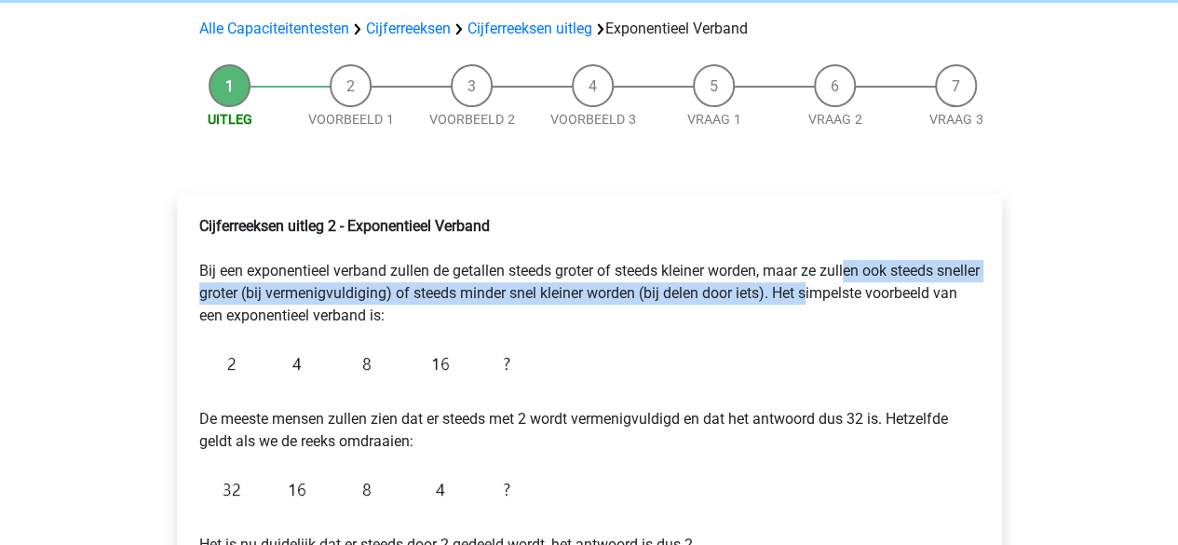
click at [451, 286] on p "Cijferreeksen uitleg 2 - Exponentieel Verband Bij een exponentieel verband zull…" at bounding box center [589, 271] width 780 height 112
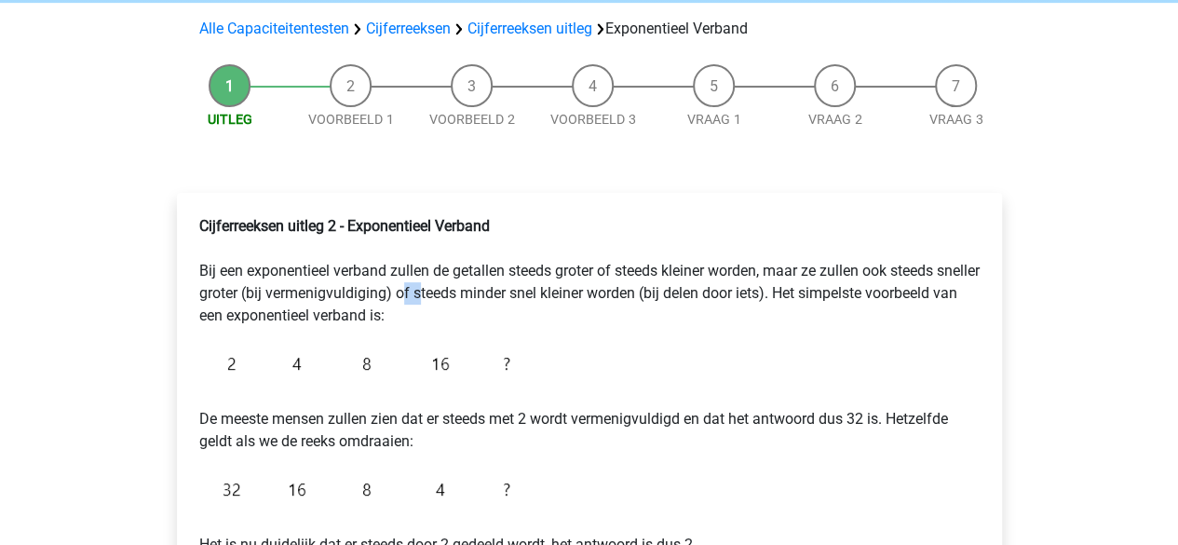
click at [451, 286] on p "Cijferreeksen uitleg 2 - Exponentieel Verband Bij een exponentieel verband zull…" at bounding box center [589, 271] width 780 height 112
click at [457, 310] on p "Cijferreeksen uitleg 2 - Exponentieel Verband Bij een exponentieel verband zull…" at bounding box center [589, 271] width 780 height 112
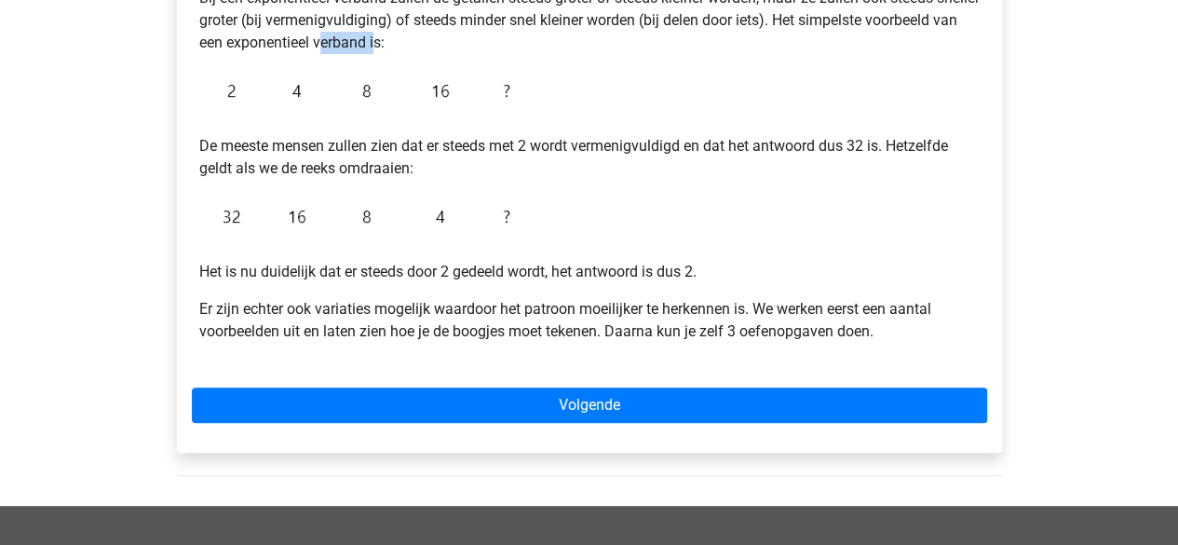
scroll to position [400, 0]
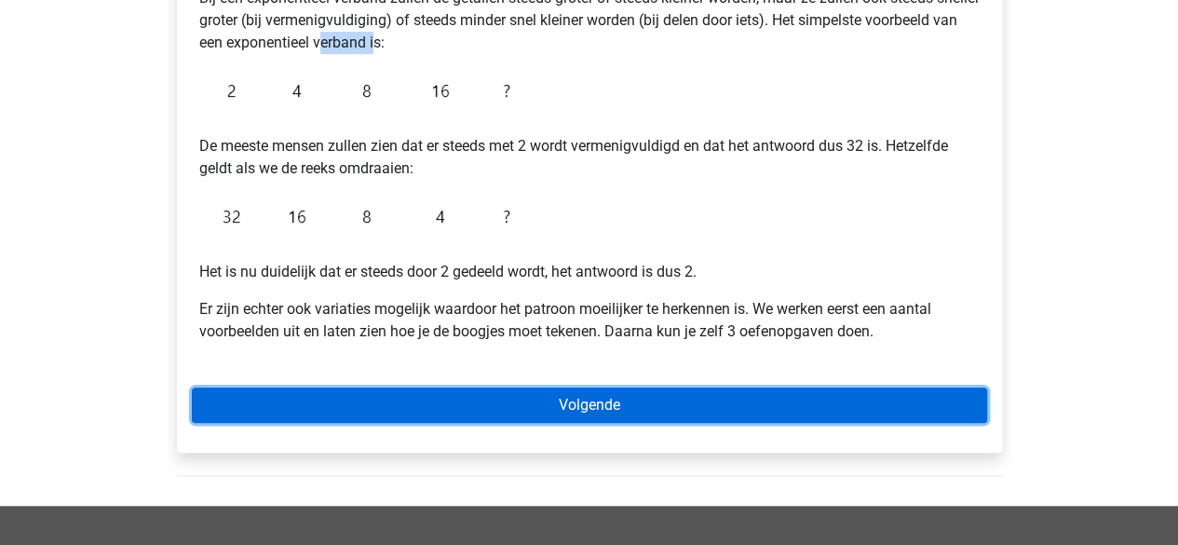
click at [557, 409] on link "Volgende" at bounding box center [589, 404] width 795 height 35
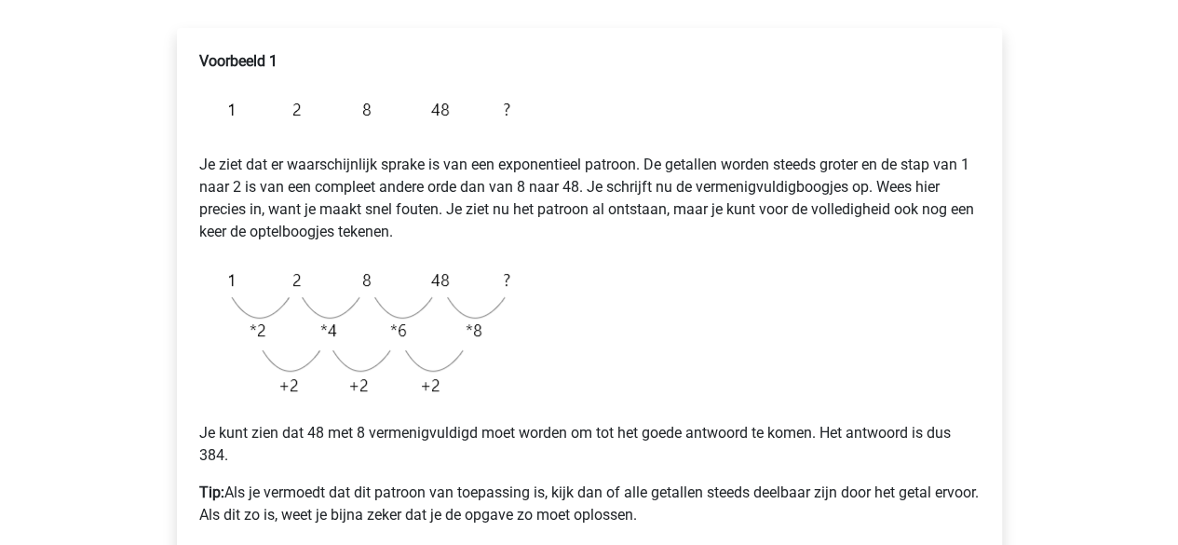
scroll to position [293, 0]
click at [281, 209] on p "Je ziet dat er waarschijnlijk sprake is van een exponentieel patroon. De getall…" at bounding box center [589, 186] width 780 height 112
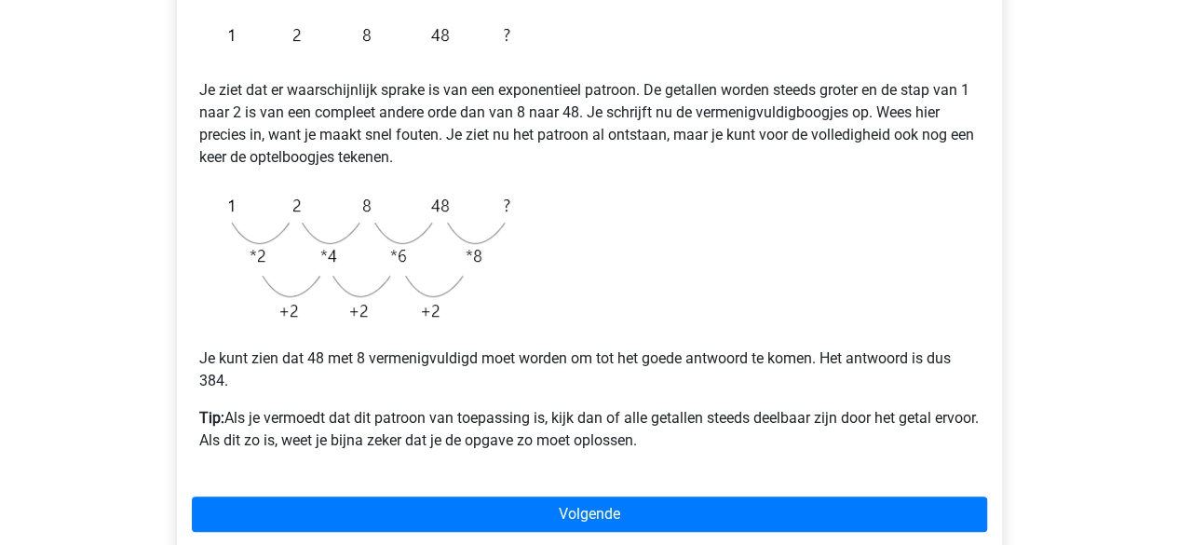
scroll to position [376, 0]
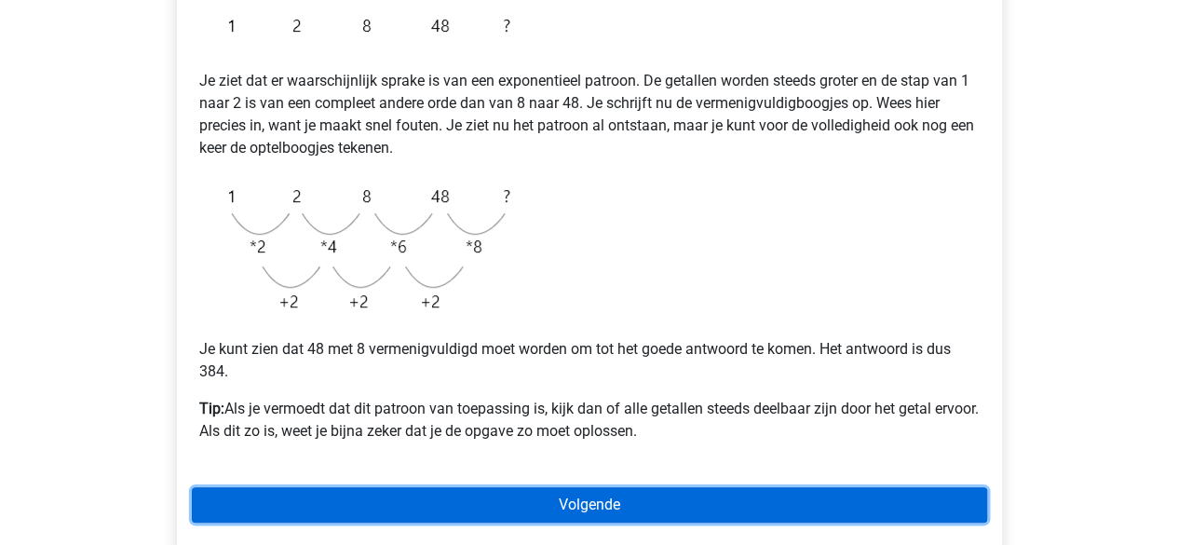
click at [659, 508] on link "Volgende" at bounding box center [589, 504] width 795 height 35
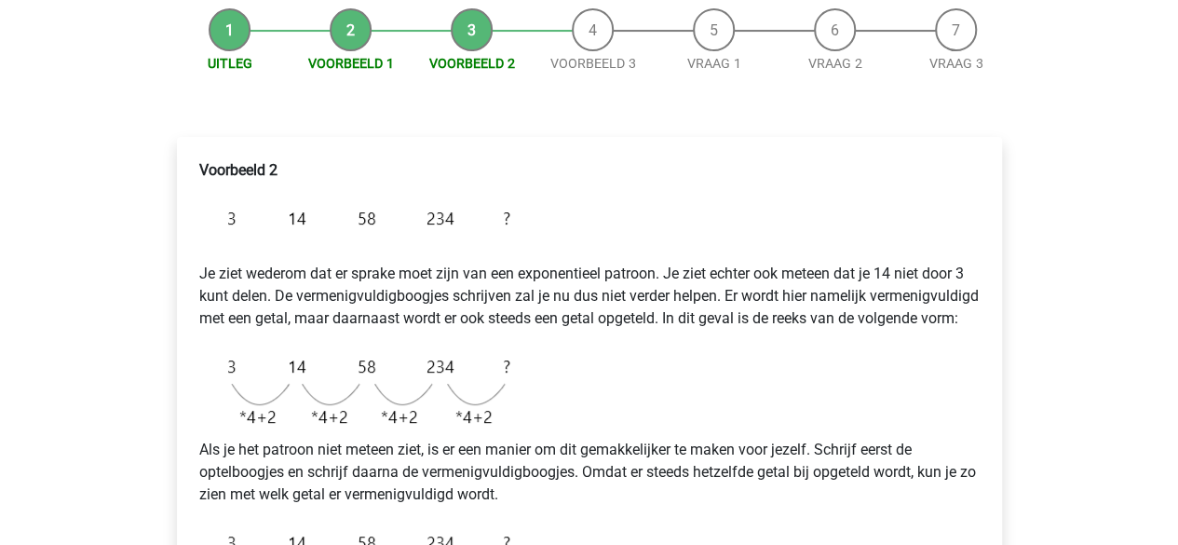
scroll to position [191, 0]
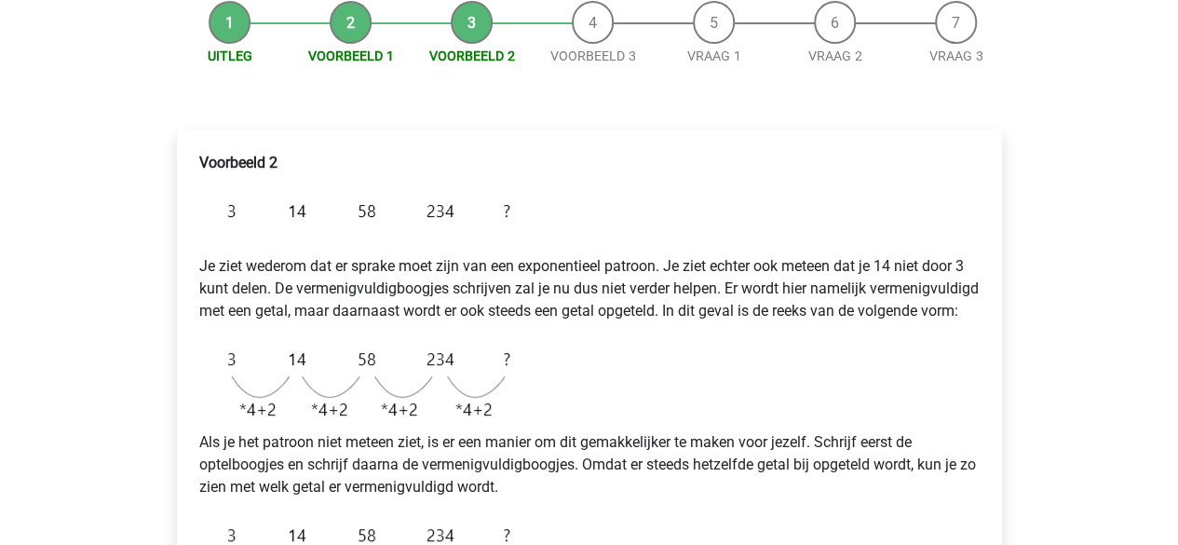
click at [484, 289] on p "Je ziet wederom dat er sprake moet zijn van een exponentieel patroon. Je ziet e…" at bounding box center [589, 277] width 780 height 89
click at [439, 319] on p "Je ziet wederom dat er sprake moet zijn van een exponentieel patroon. Je ziet e…" at bounding box center [589, 277] width 780 height 89
click at [430, 316] on p "Je ziet wederom dat er sprake moet zijn van een exponentieel patroon. Je ziet e…" at bounding box center [589, 277] width 780 height 89
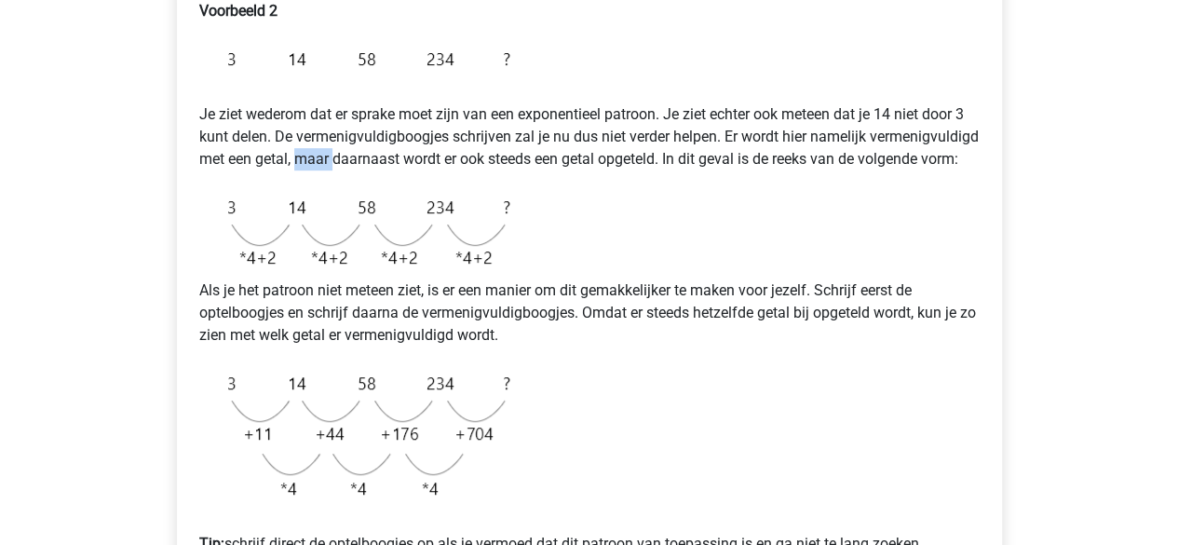
scroll to position [346, 0]
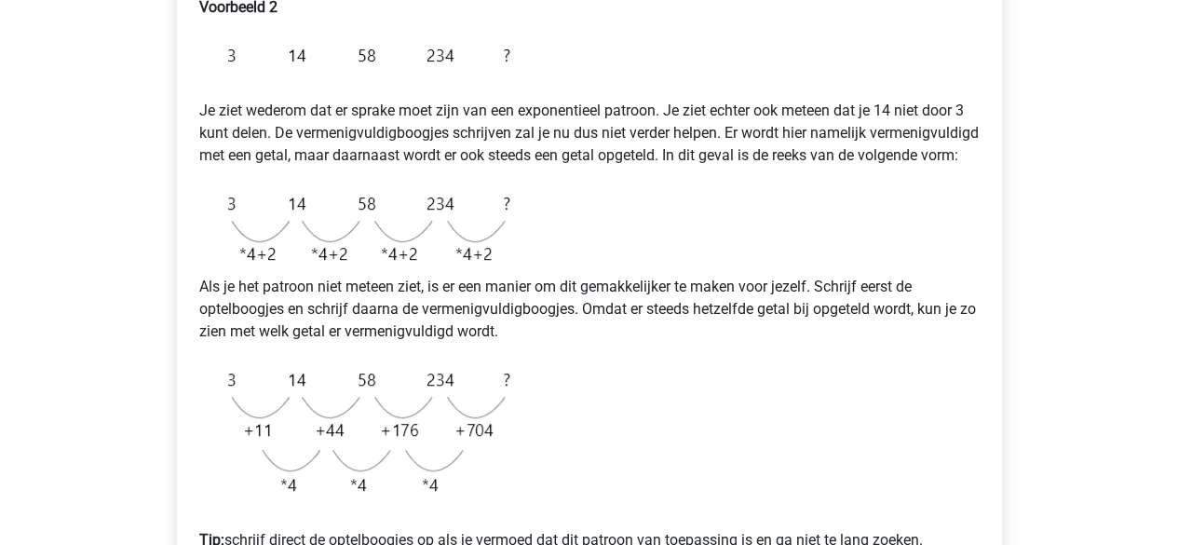
click at [496, 310] on p "Als je het patroon niet meteen ziet, is er een manier om dit gemakkelijker te m…" at bounding box center [589, 309] width 780 height 67
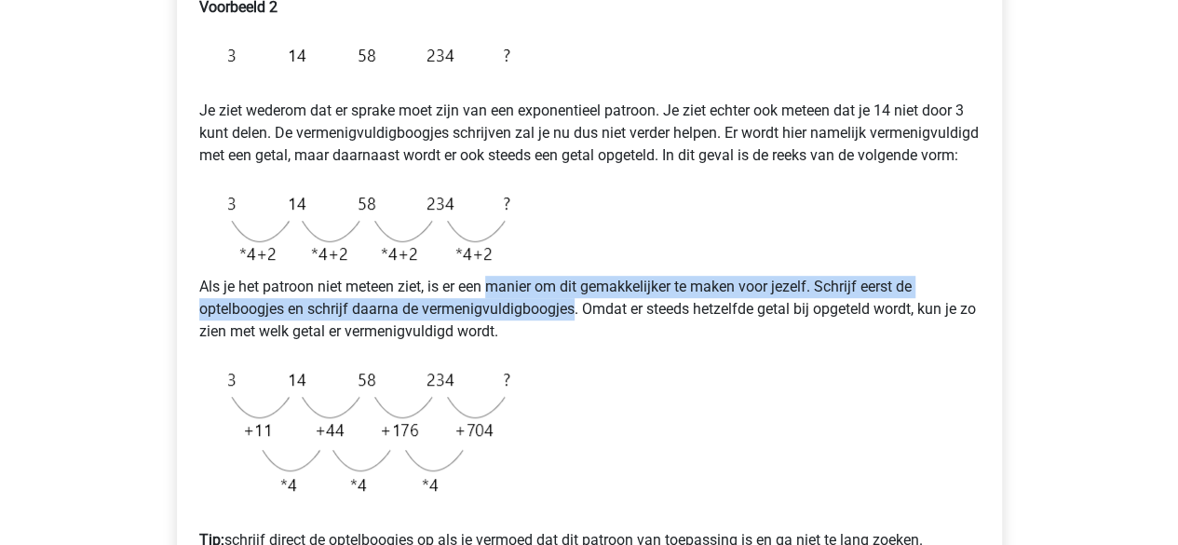
drag, startPoint x: 496, startPoint y: 310, endPoint x: 488, endPoint y: 334, distance: 25.6
click at [488, 334] on p "Als je het patroon niet meteen ziet, is er een manier om dit gemakkelijker te m…" at bounding box center [589, 309] width 780 height 67
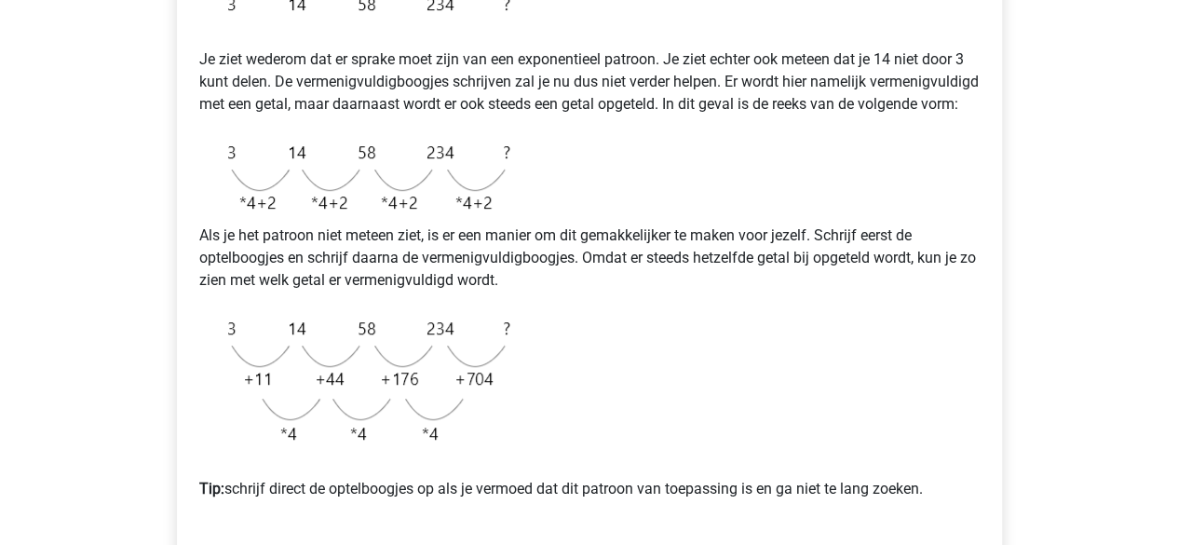
scroll to position [400, 0]
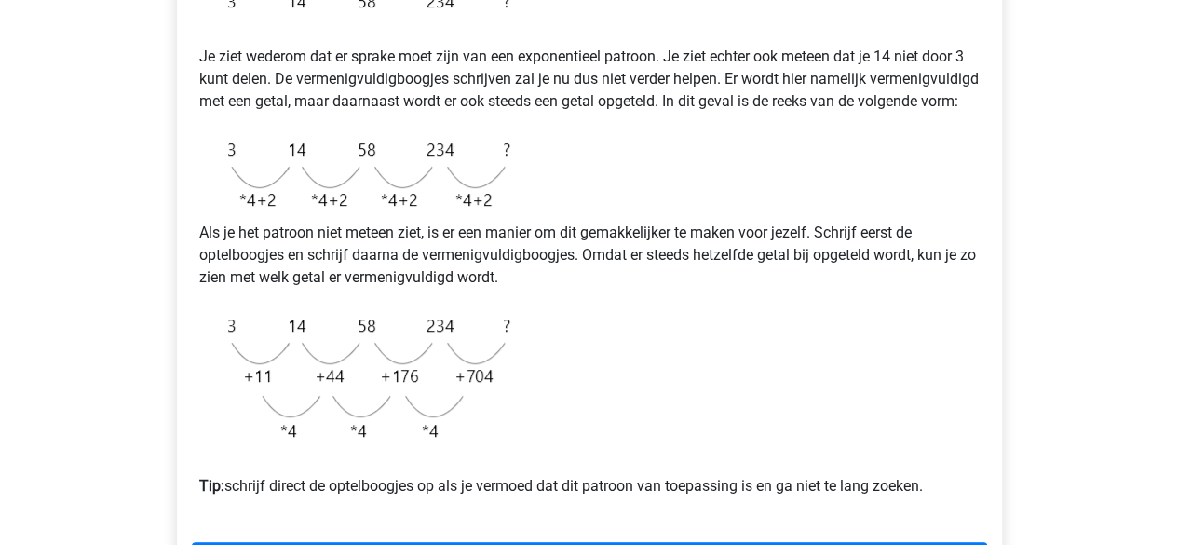
click at [499, 278] on p "Als je het patroon niet meteen ziet, is er een manier om dit gemakkelijker te m…" at bounding box center [589, 255] width 780 height 67
click at [436, 289] on p "Als je het patroon niet meteen ziet, is er een manier om dit gemakkelijker te m…" at bounding box center [589, 255] width 780 height 67
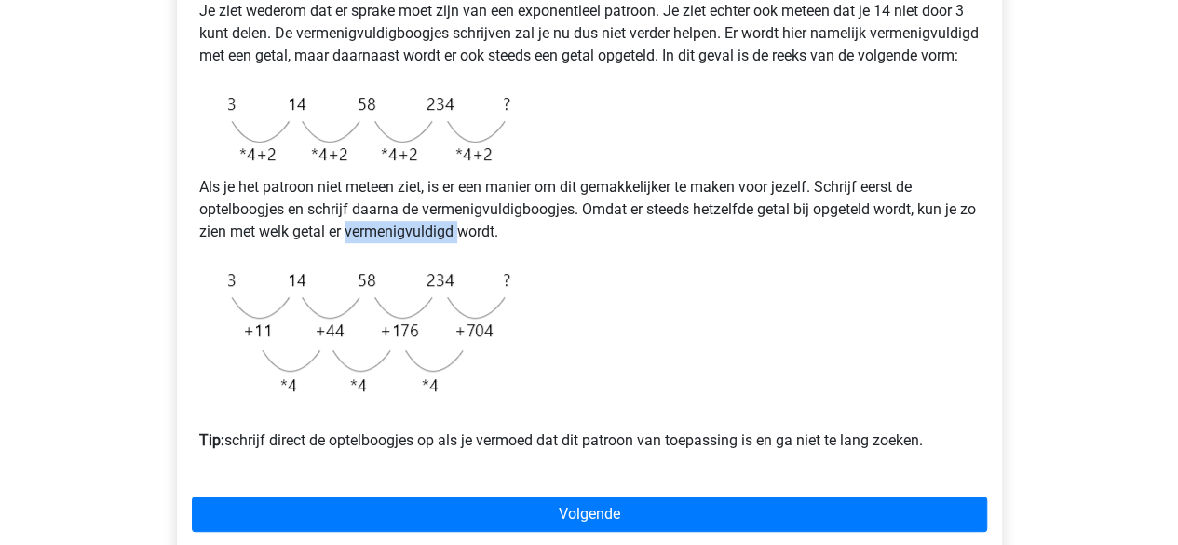
scroll to position [448, 0]
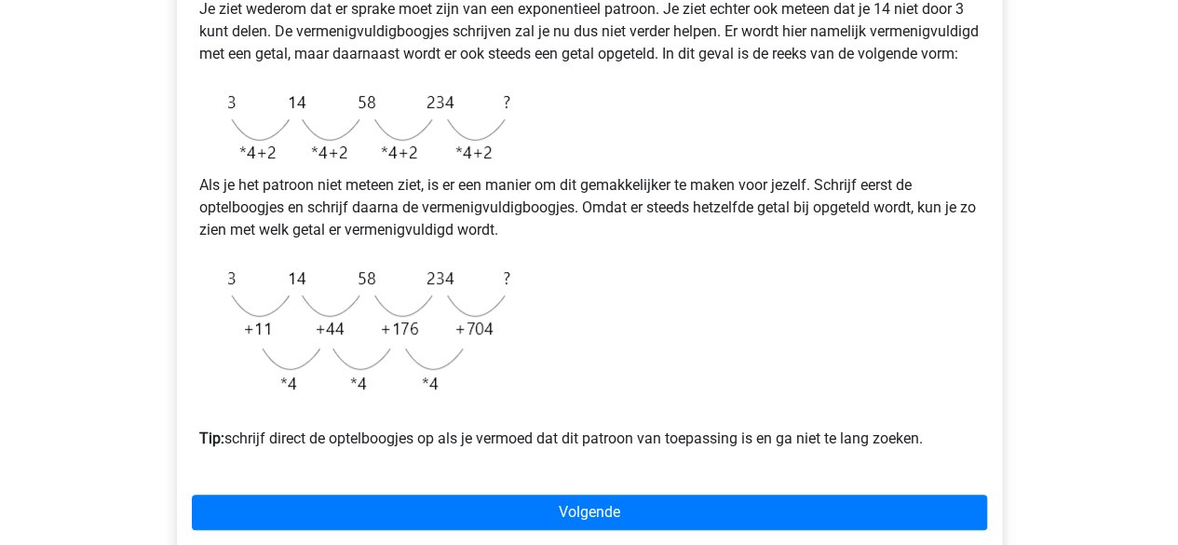
click at [503, 236] on p "Als je het patroon niet meteen ziet, is er een manier om dit gemakkelijker te m…" at bounding box center [589, 207] width 780 height 67
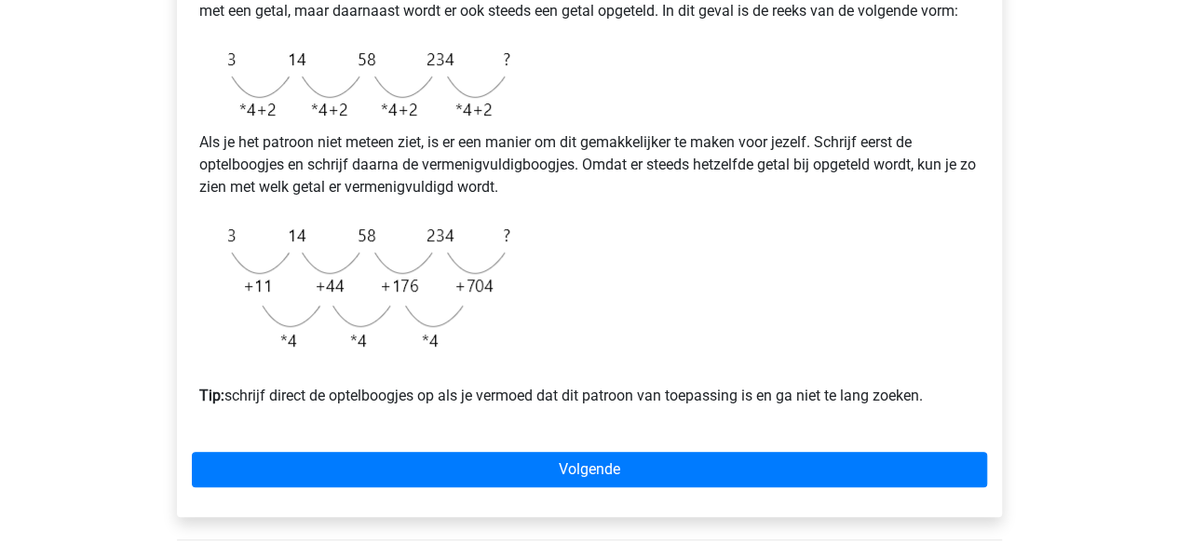
scroll to position [491, 0]
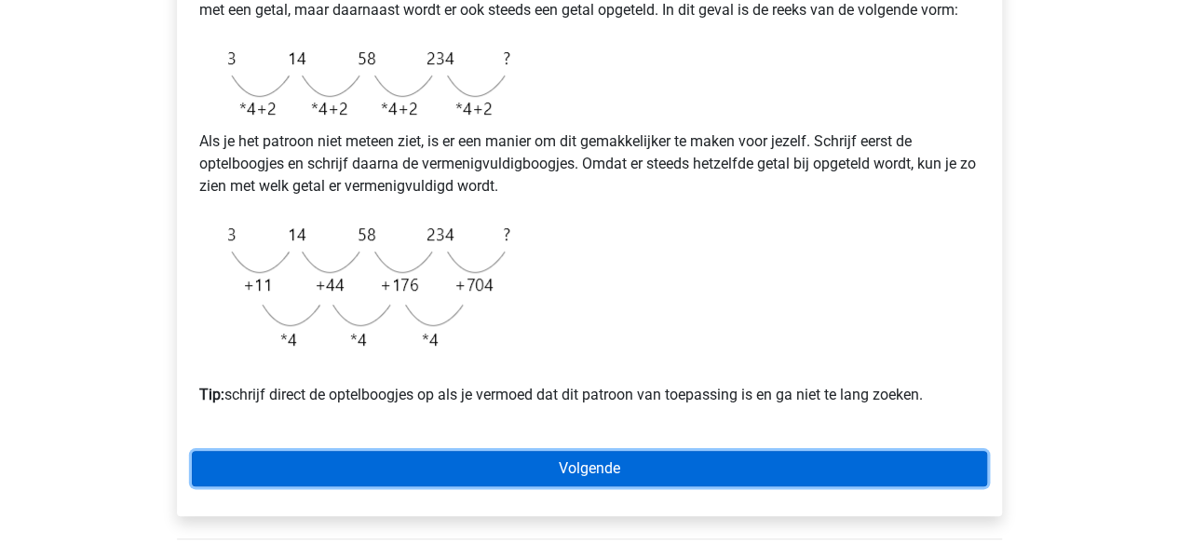
click at [545, 486] on link "Volgende" at bounding box center [589, 468] width 795 height 35
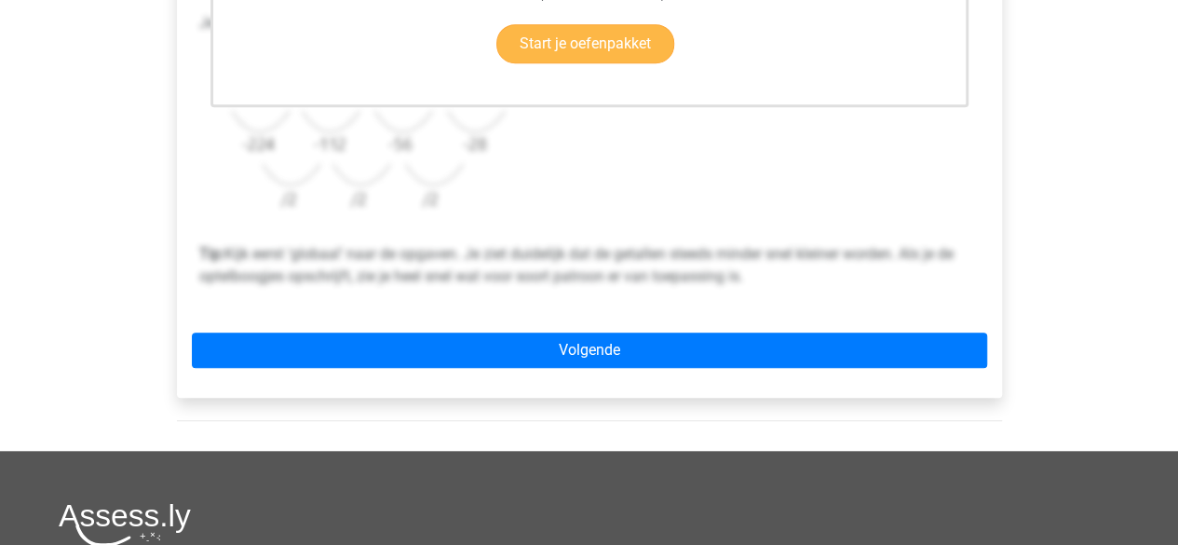
scroll to position [652, 0]
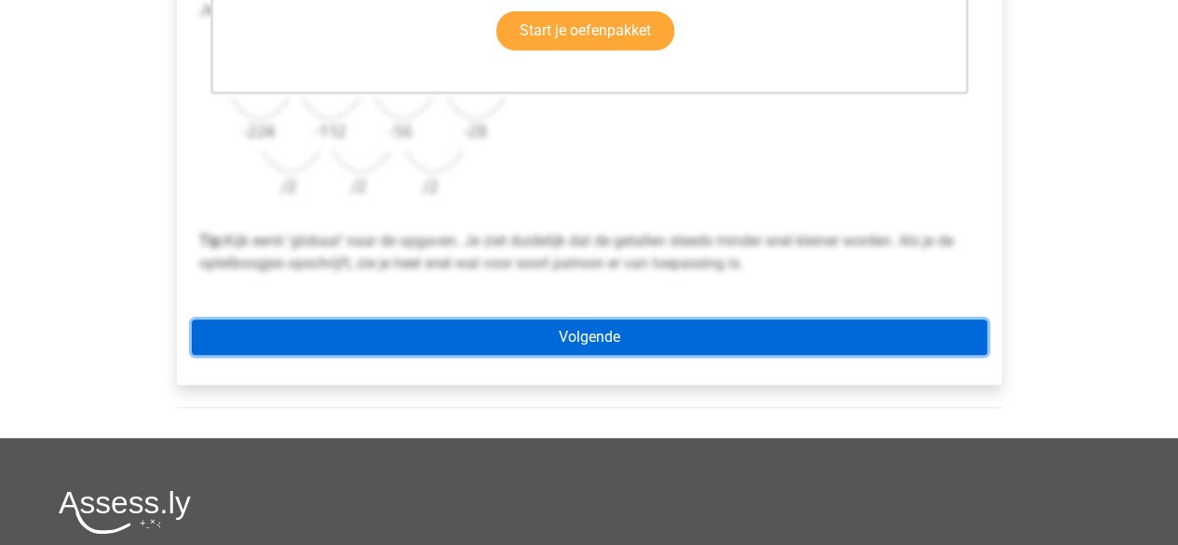
click at [472, 332] on link "Volgende" at bounding box center [589, 336] width 795 height 35
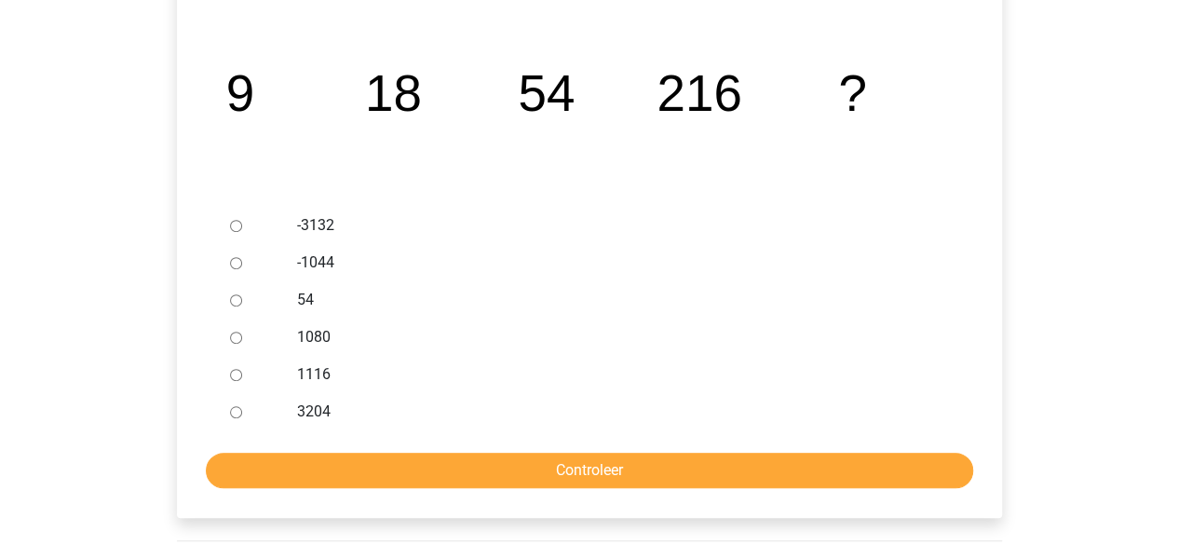
scroll to position [465, 0]
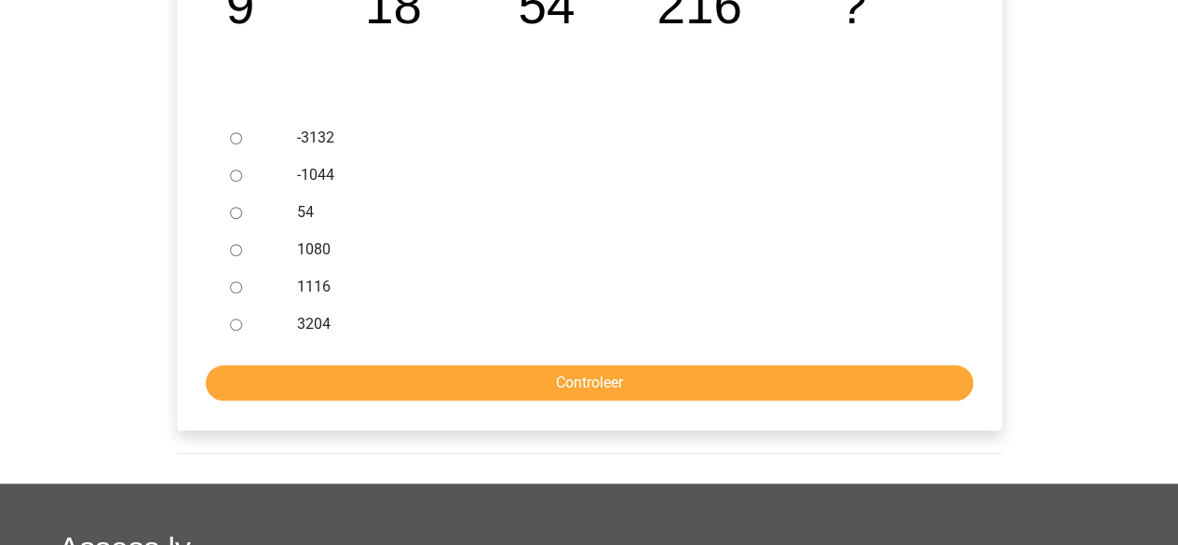
click at [236, 249] on input "1080" at bounding box center [236, 250] width 12 height 12
radio input "true"
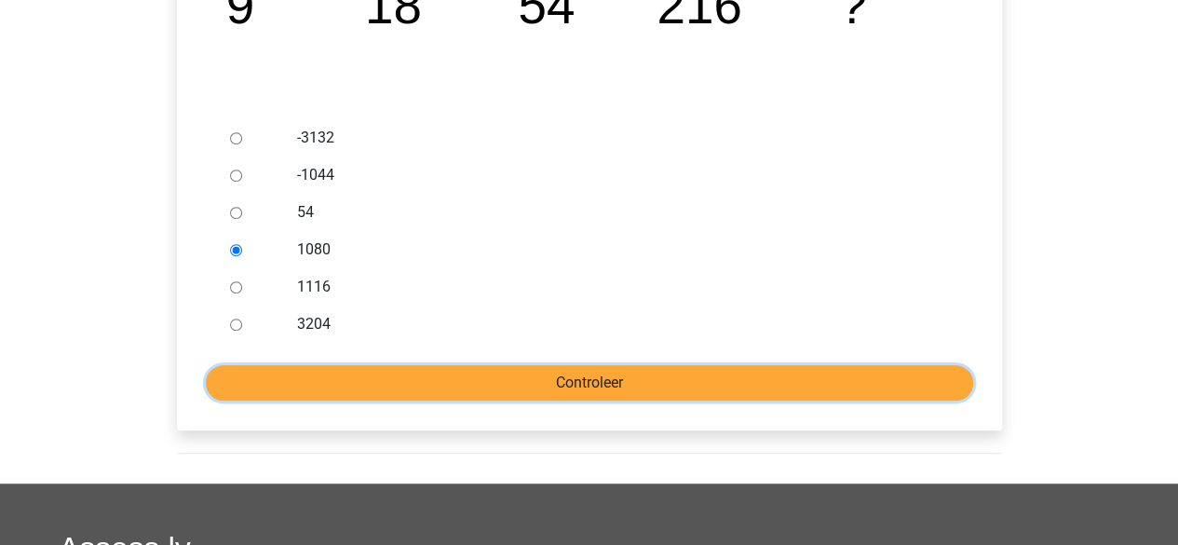
click at [486, 378] on input "Controleer" at bounding box center [589, 382] width 767 height 35
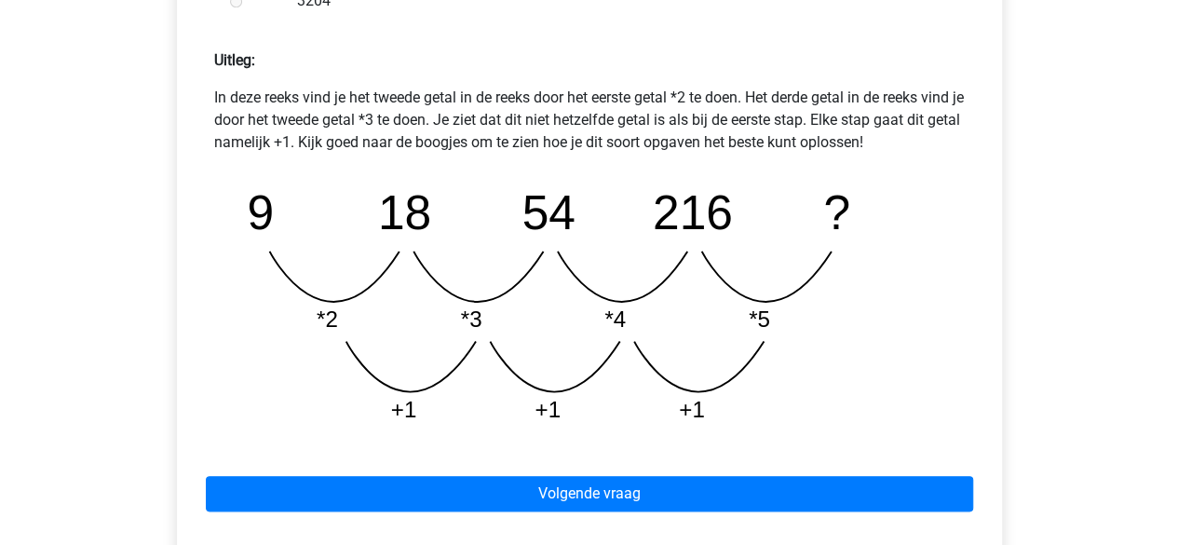
scroll to position [838, 0]
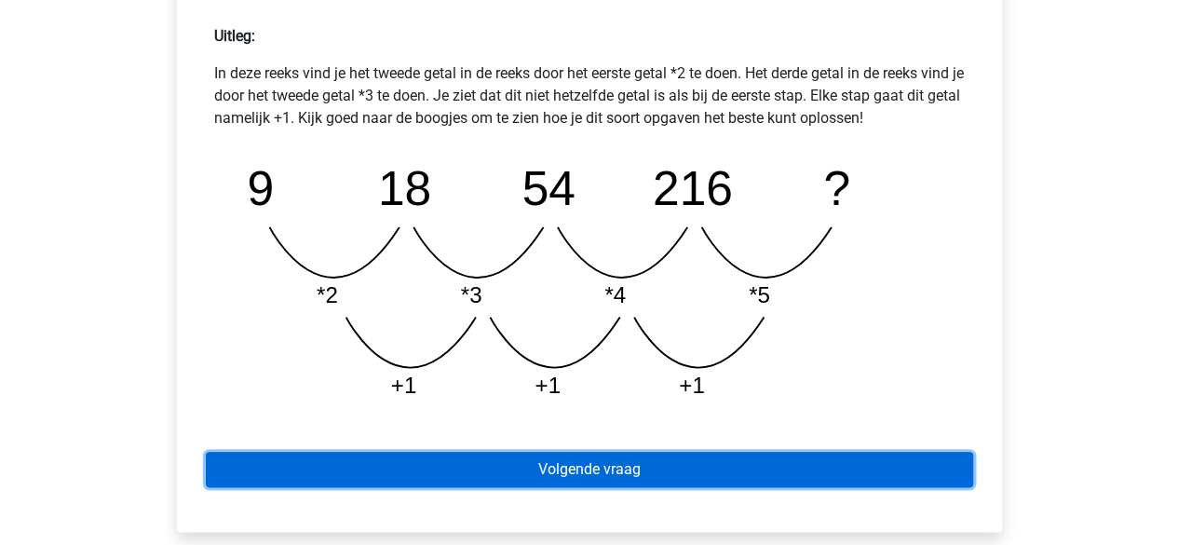
drag, startPoint x: 592, startPoint y: 472, endPoint x: 570, endPoint y: 461, distance: 25.0
click at [592, 472] on link "Volgende vraag" at bounding box center [589, 468] width 767 height 35
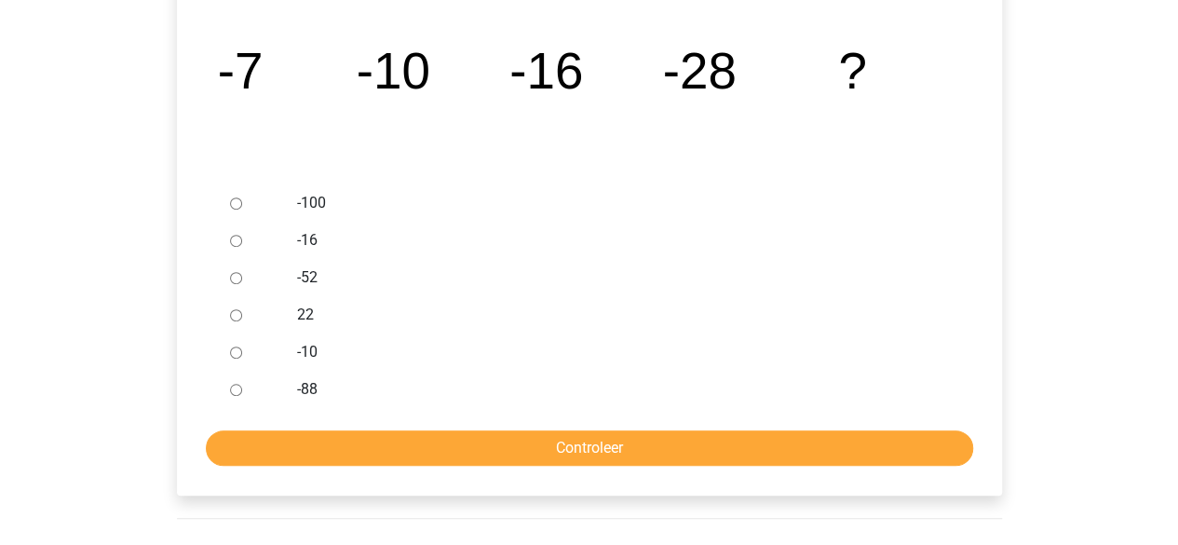
scroll to position [372, 0]
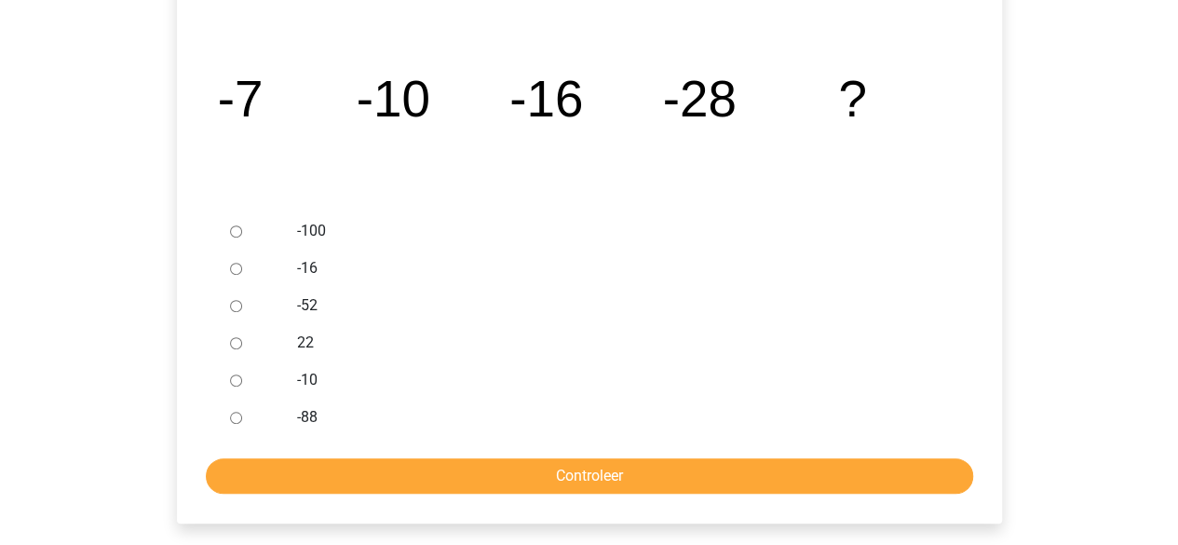
click at [308, 304] on label "-52" at bounding box center [619, 305] width 644 height 22
click at [242, 304] on input "-52" at bounding box center [236, 306] width 12 height 12
radio input "true"
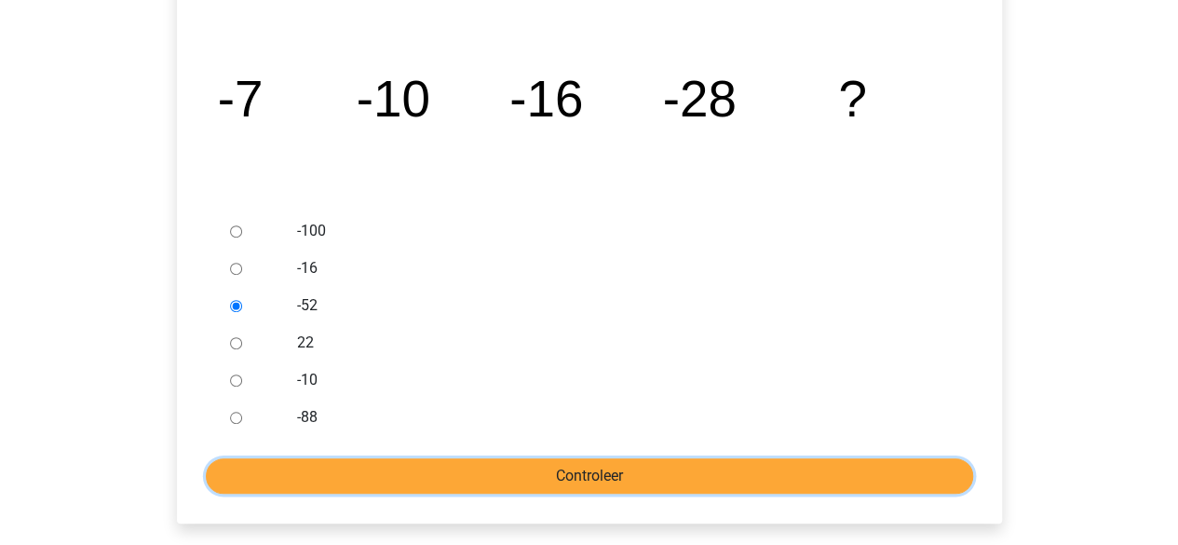
click at [637, 475] on input "Controleer" at bounding box center [589, 475] width 767 height 35
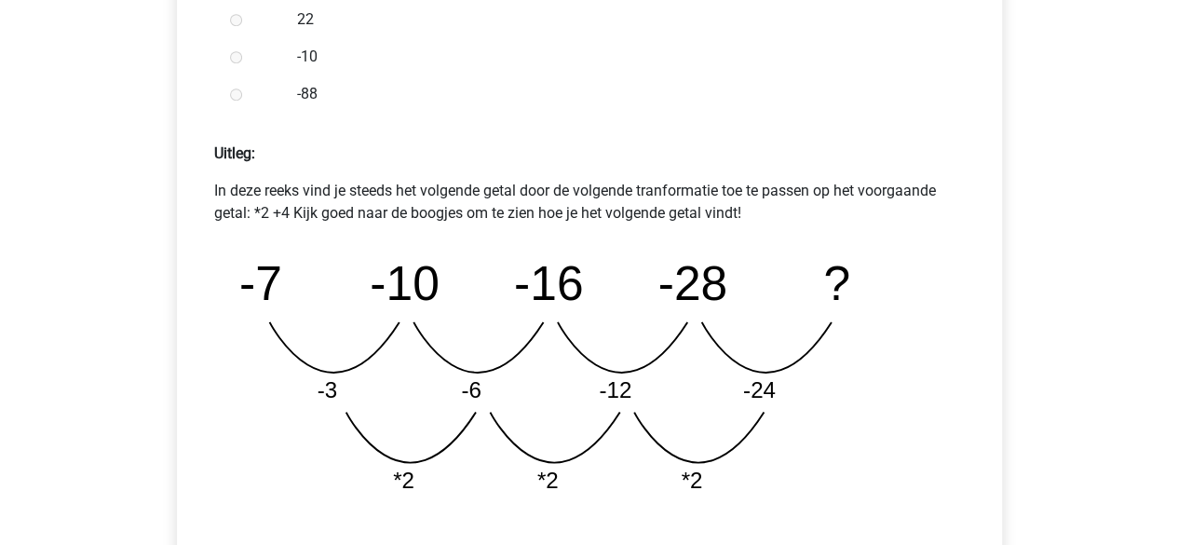
scroll to position [838, 0]
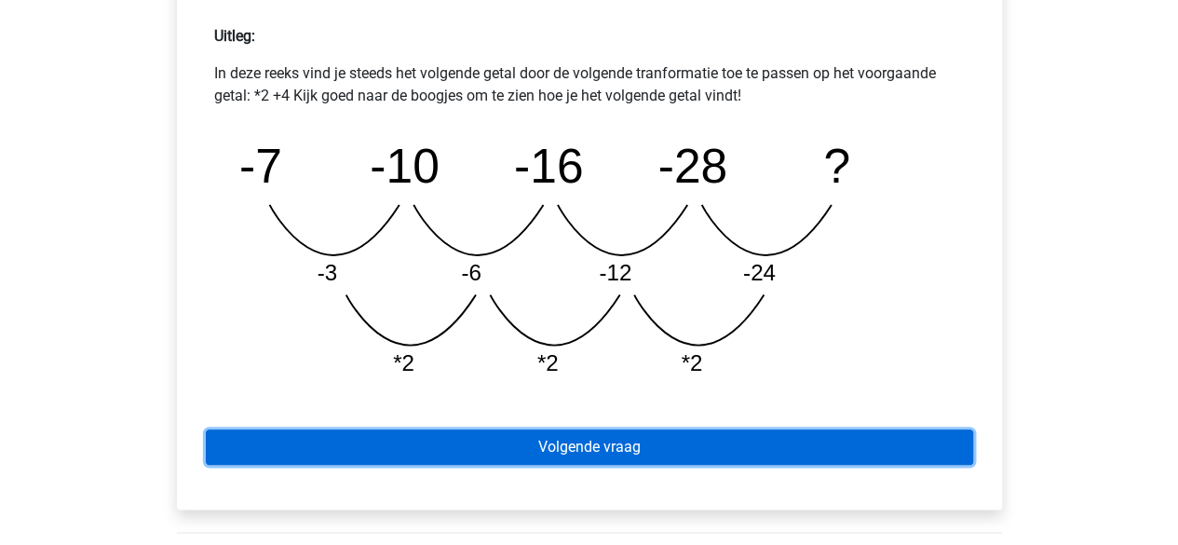
click at [534, 438] on link "Volgende vraag" at bounding box center [589, 446] width 767 height 35
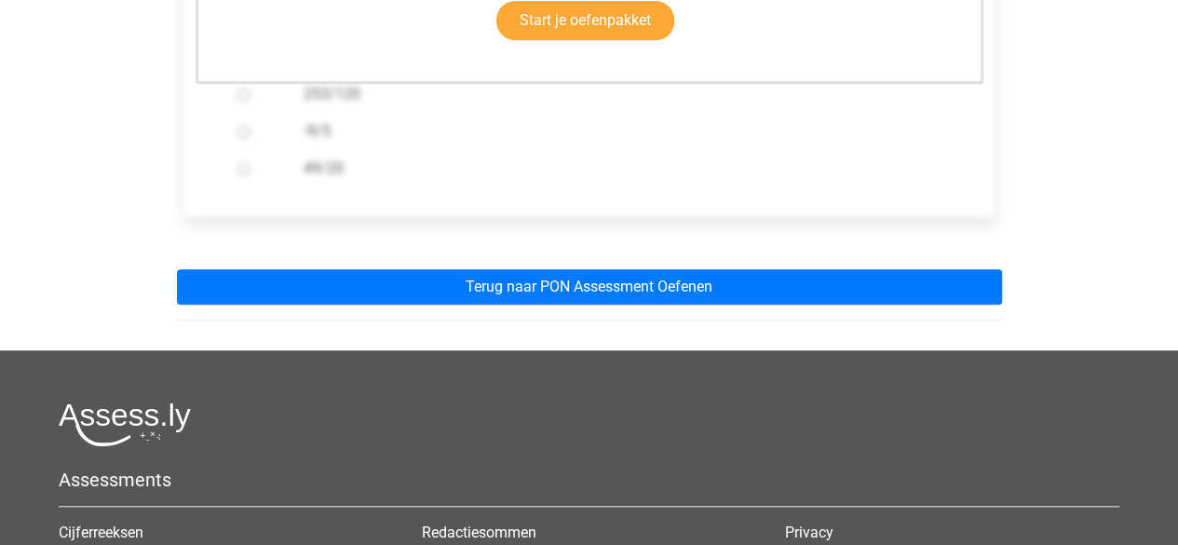
scroll to position [652, 0]
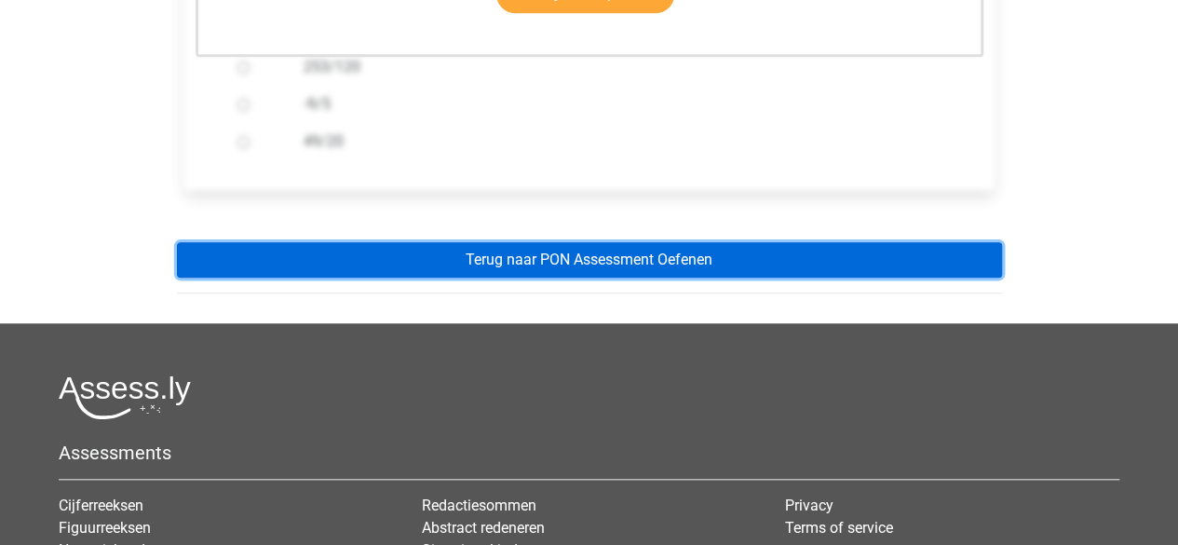
click at [473, 255] on link "Terug naar PON Assessment Oefenen" at bounding box center [589, 259] width 825 height 35
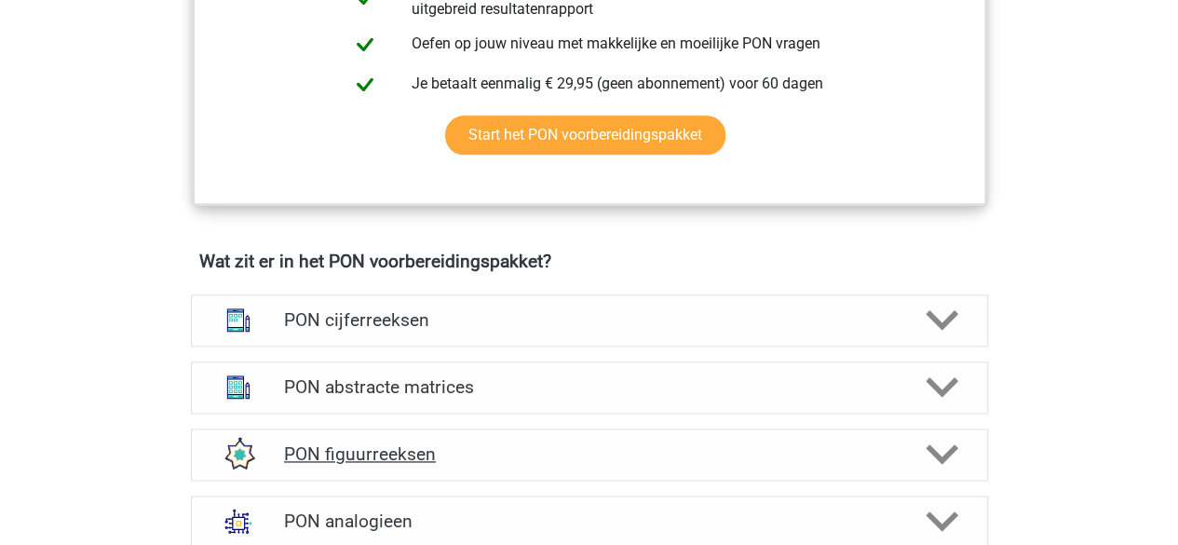
scroll to position [1210, 0]
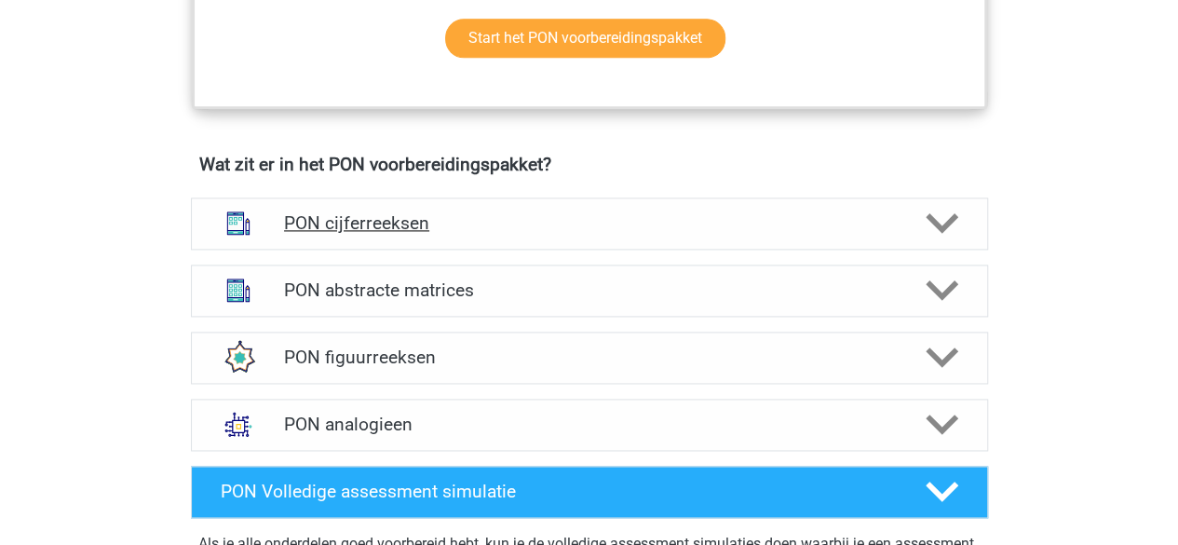
click at [415, 225] on h4 "PON cijferreeksen" at bounding box center [589, 222] width 610 height 21
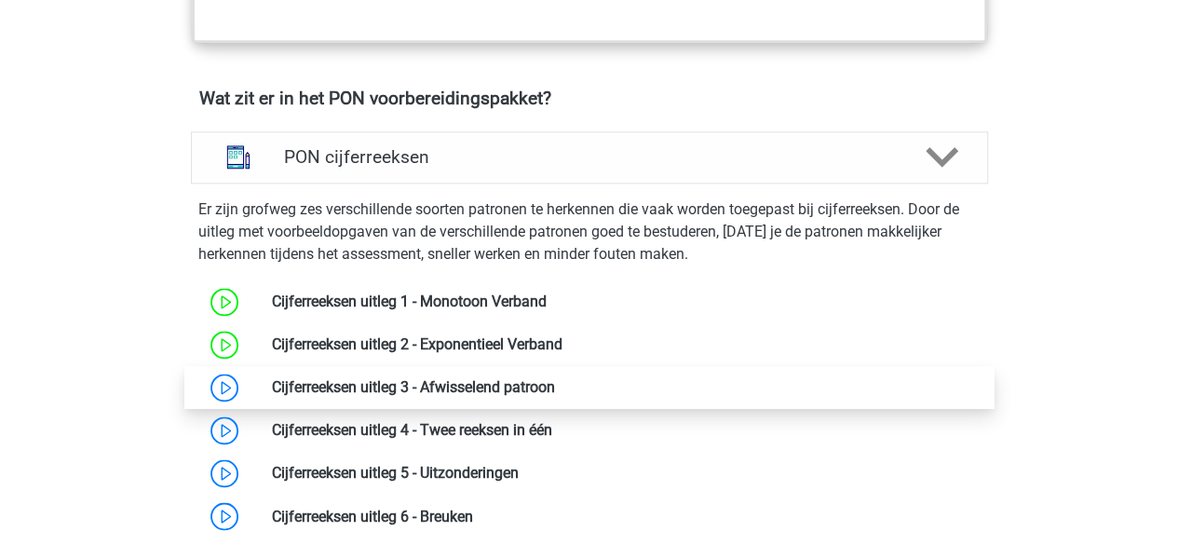
scroll to position [1303, 0]
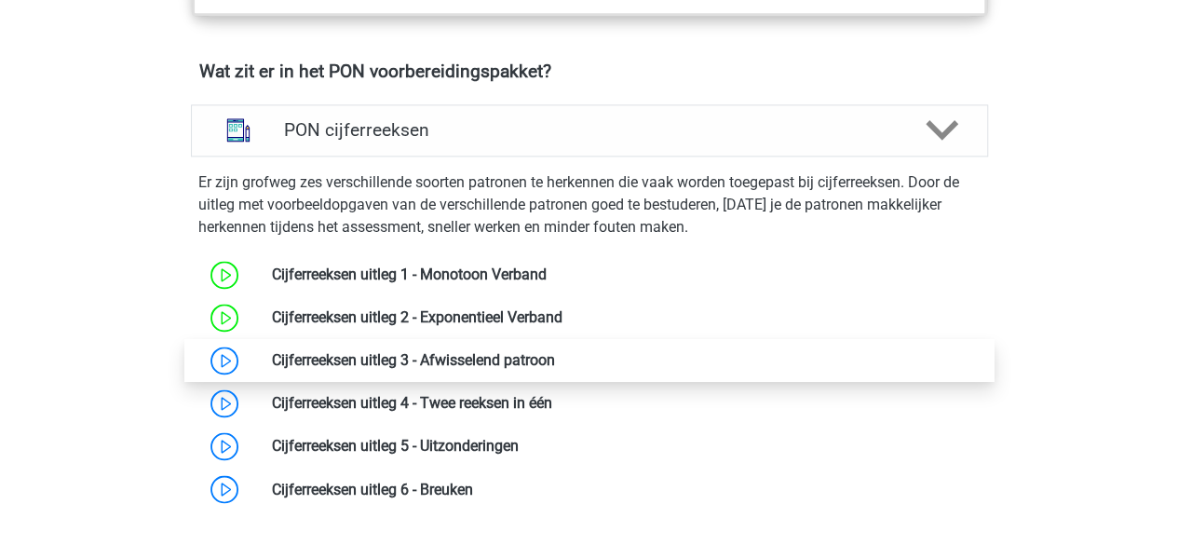
click at [555, 356] on link at bounding box center [555, 360] width 0 height 18
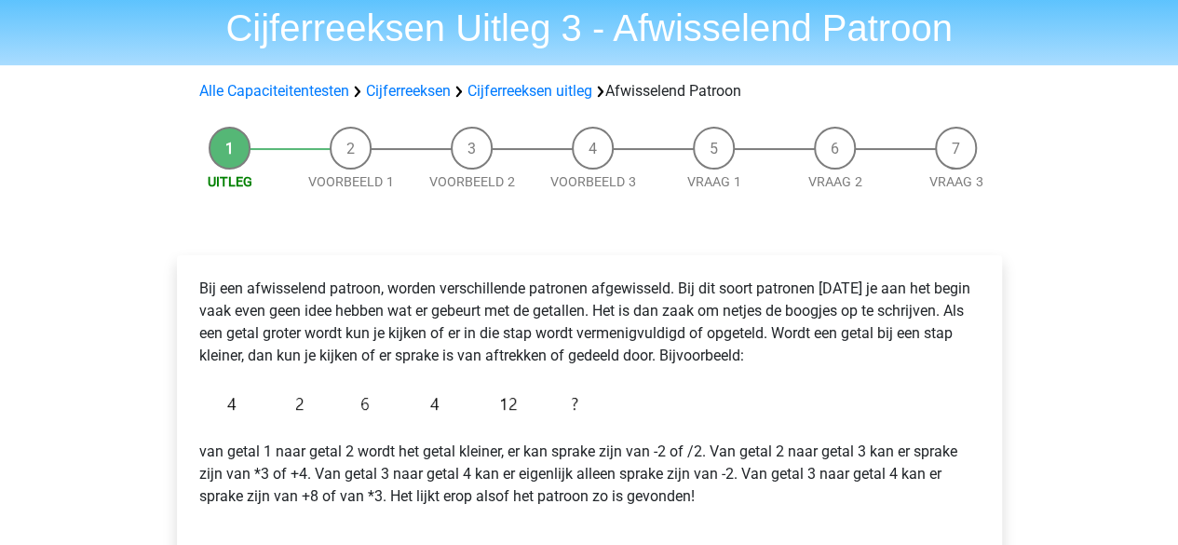
scroll to position [93, 0]
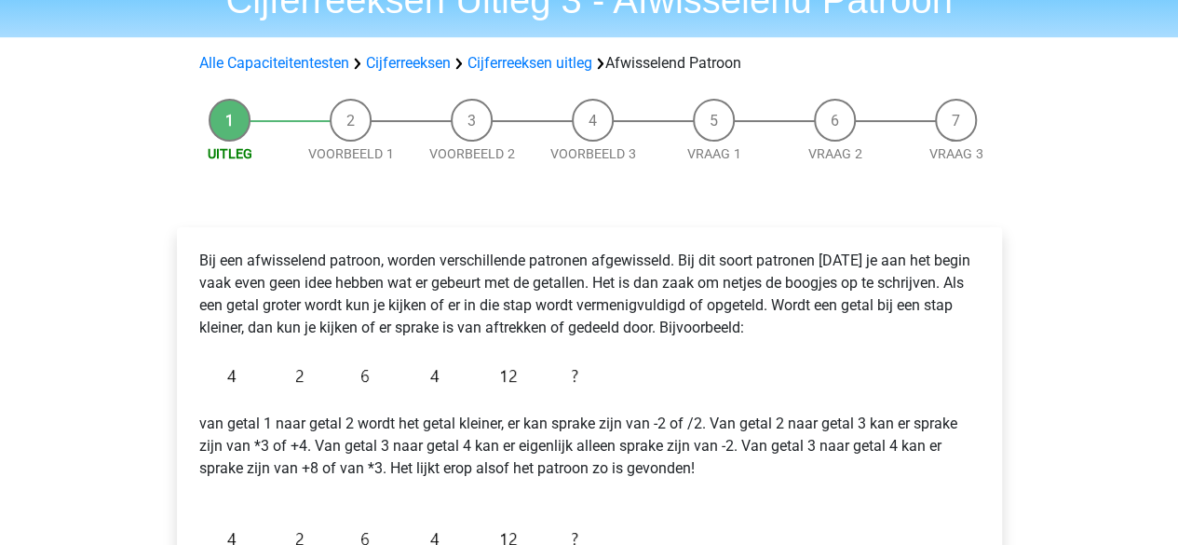
drag, startPoint x: 294, startPoint y: 260, endPoint x: 486, endPoint y: 308, distance: 197.8
click at [447, 299] on p "Bij een afwisselend patroon, worden verschillende patronen afgewisseld. Bij dit…" at bounding box center [589, 293] width 780 height 89
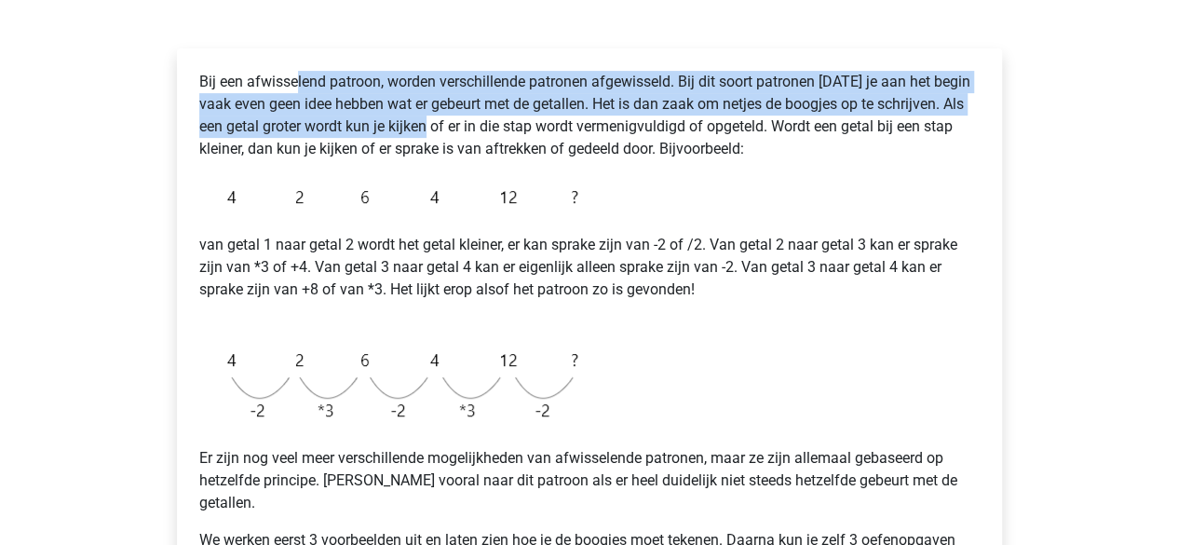
scroll to position [273, 0]
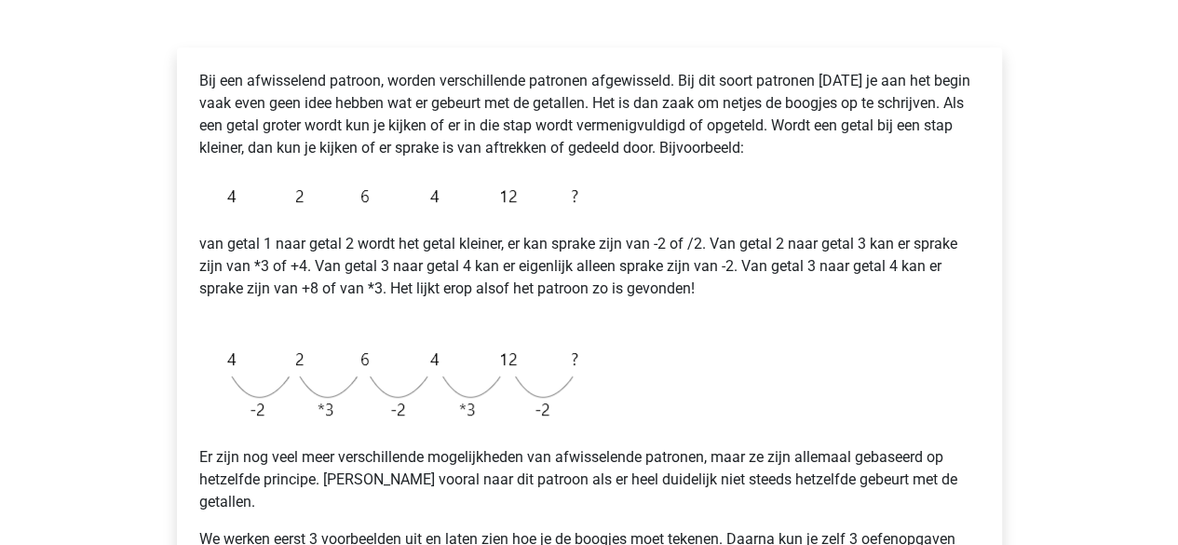
click at [350, 239] on p "van getal 1 naar getal 2 wordt het getal kleiner, er kan sprake zijn van -2 of …" at bounding box center [589, 277] width 780 height 89
click at [402, 249] on p "van getal 1 naar getal 2 wordt het getal kleiner, er kan sprake zijn van -2 of …" at bounding box center [589, 277] width 780 height 89
click at [456, 247] on p "van getal 1 naar getal 2 wordt het getal kleiner, er kan sprake zijn van -2 of …" at bounding box center [589, 277] width 780 height 89
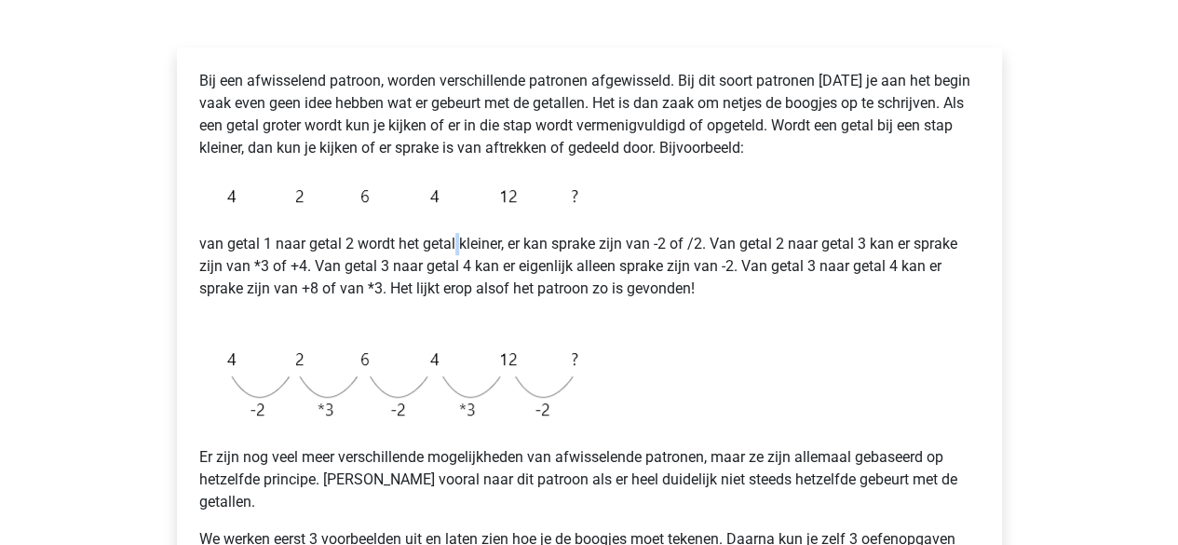
click at [456, 247] on p "van getal 1 naar getal 2 wordt het getal kleiner, er kan sprake zijn van -2 of …" at bounding box center [589, 277] width 780 height 89
click at [464, 247] on p "van getal 1 naar getal 2 wordt het getal kleiner, er kan sprake zijn van -2 of …" at bounding box center [589, 277] width 780 height 89
click at [443, 249] on p "van getal 1 naar getal 2 wordt het getal kleiner, er kan sprake zijn van -2 of …" at bounding box center [589, 277] width 780 height 89
drag, startPoint x: 443, startPoint y: 249, endPoint x: 522, endPoint y: 246, distance: 79.2
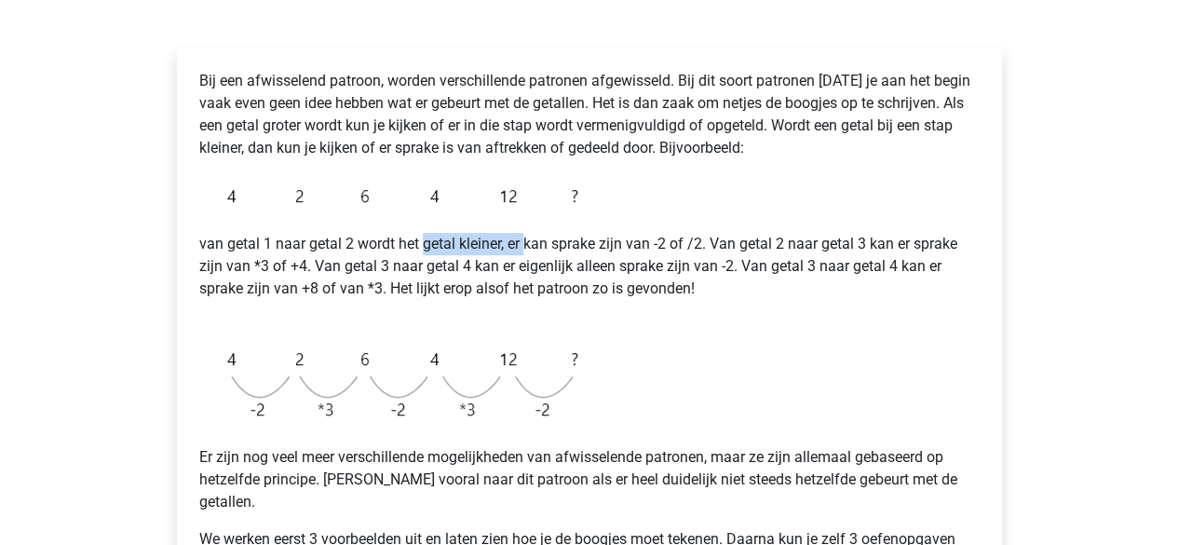
click at [522, 246] on p "van getal 1 naar getal 2 wordt het getal kleiner, er kan sprake zijn van -2 of …" at bounding box center [589, 277] width 780 height 89
click at [790, 253] on p "van getal 1 naar getal 2 wordt het getal kleiner, er kan sprake zijn van -2 of …" at bounding box center [589, 277] width 780 height 89
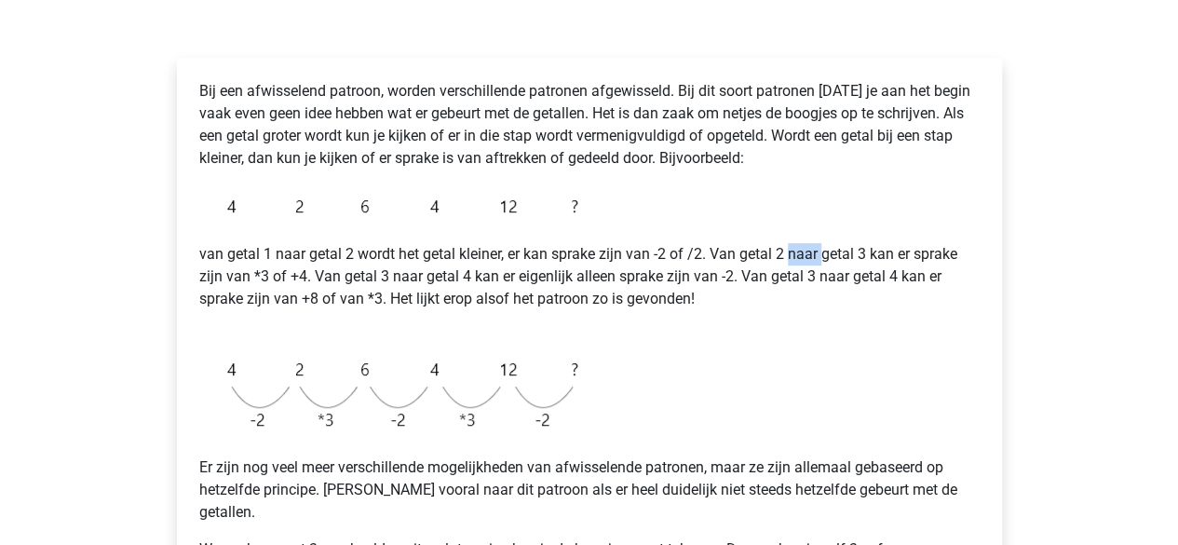
scroll to position [276, 0]
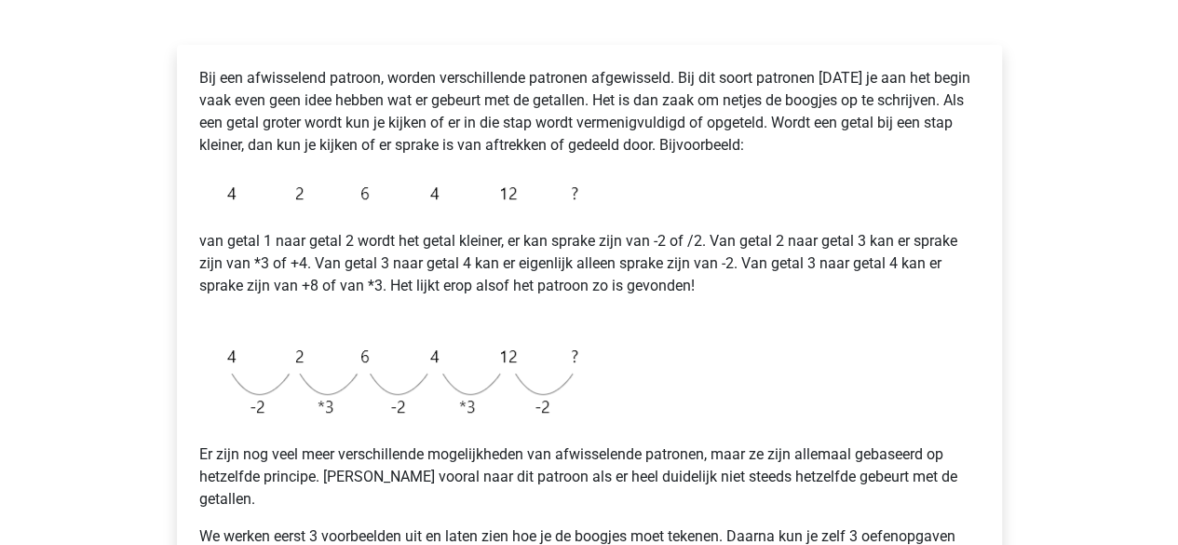
click at [636, 114] on p "Bij een afwisselend patroon, worden verschillende patronen afgewisseld. Bij dit…" at bounding box center [589, 111] width 780 height 89
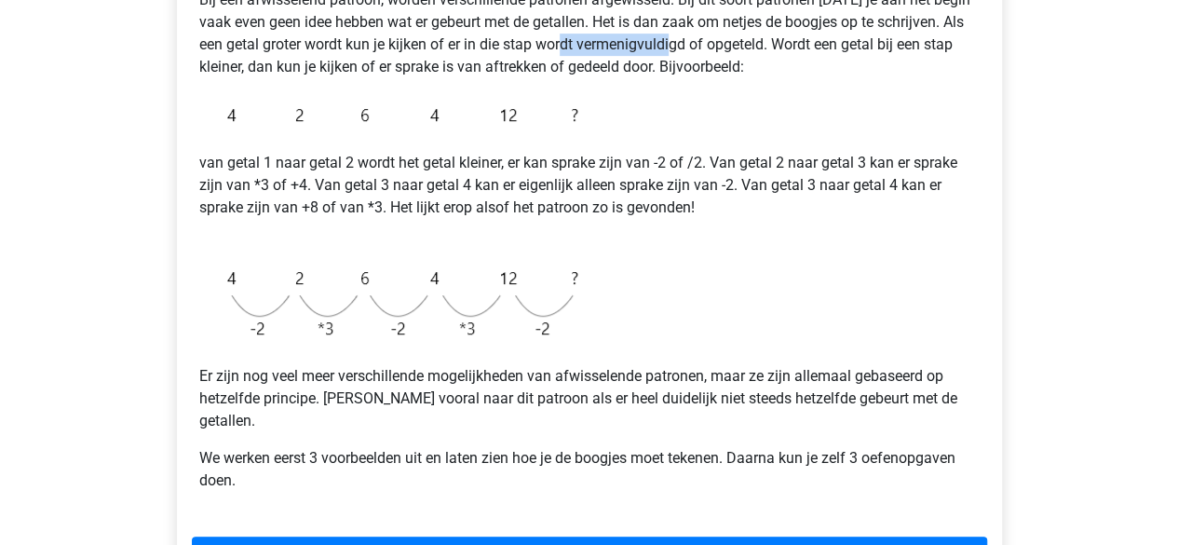
scroll to position [328, 0]
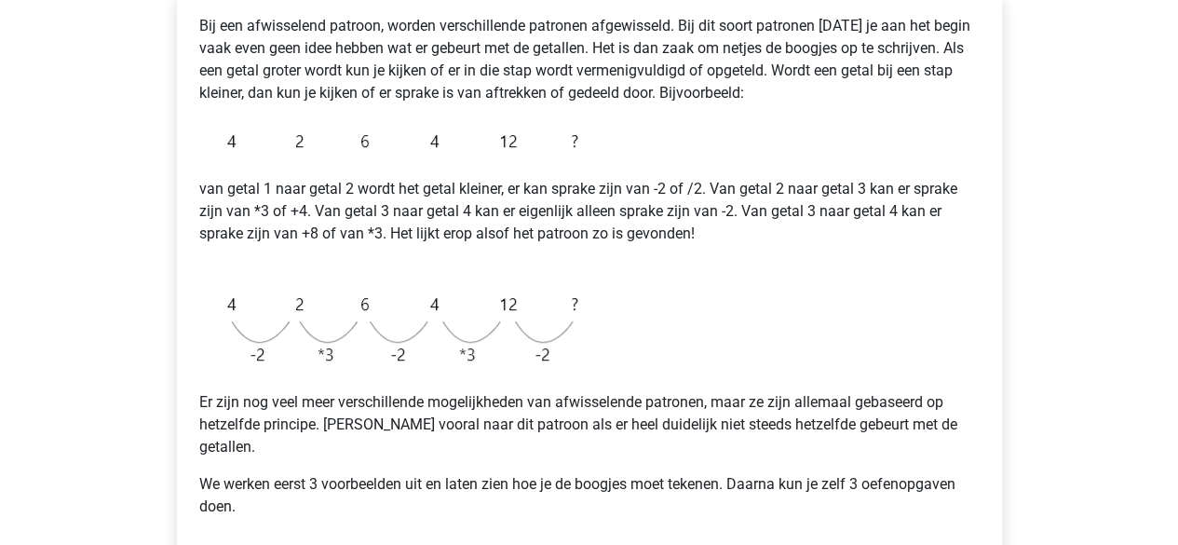
click at [716, 68] on p "Bij een afwisselend patroon, worden verschillende patronen afgewisseld. Bij dit…" at bounding box center [589, 59] width 780 height 89
drag, startPoint x: 716, startPoint y: 67, endPoint x: 773, endPoint y: 72, distance: 57.0
click at [773, 72] on p "Bij een afwisselend patroon, worden verschillende patronen afgewisseld. Bij dit…" at bounding box center [589, 59] width 780 height 89
click at [795, 75] on p "Bij een afwisselend patroon, worden verschillende patronen afgewisseld. Bij dit…" at bounding box center [589, 59] width 780 height 89
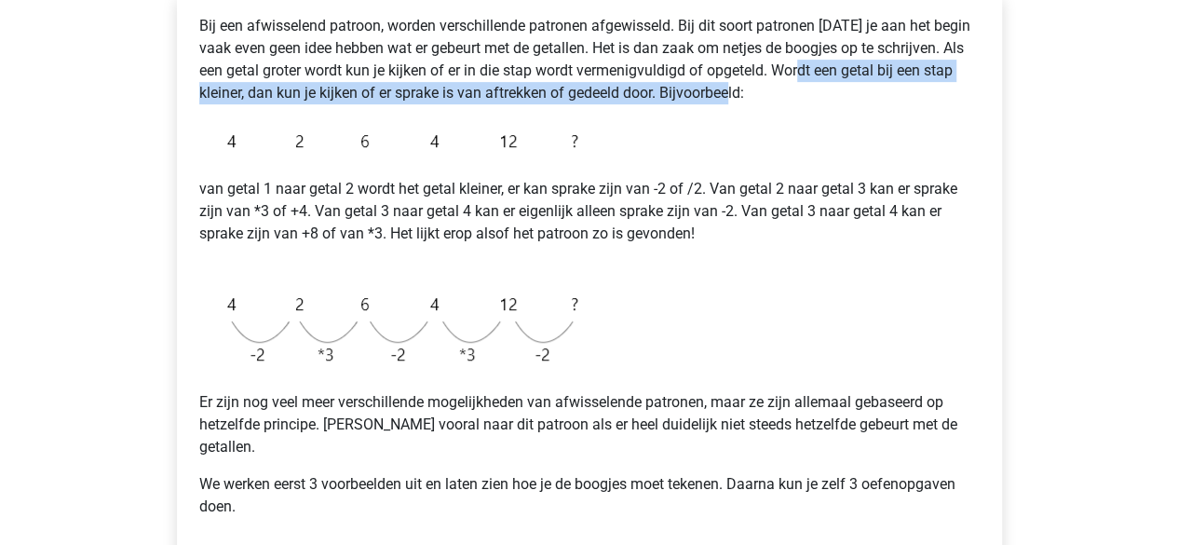
drag, startPoint x: 840, startPoint y: 73, endPoint x: 935, endPoint y: 98, distance: 99.1
click at [935, 98] on p "Bij een afwisselend patroon, worden verschillende patronen afgewisseld. Bij dit…" at bounding box center [589, 59] width 780 height 89
click at [758, 92] on p "Bij een afwisselend patroon, worden verschillende patronen afgewisseld. Bij dit…" at bounding box center [589, 59] width 780 height 89
drag, startPoint x: 790, startPoint y: 74, endPoint x: 544, endPoint y: 87, distance: 247.0
click at [544, 87] on p "Bij een afwisselend patroon, worden verschillende patronen afgewisseld. Bij dit…" at bounding box center [589, 59] width 780 height 89
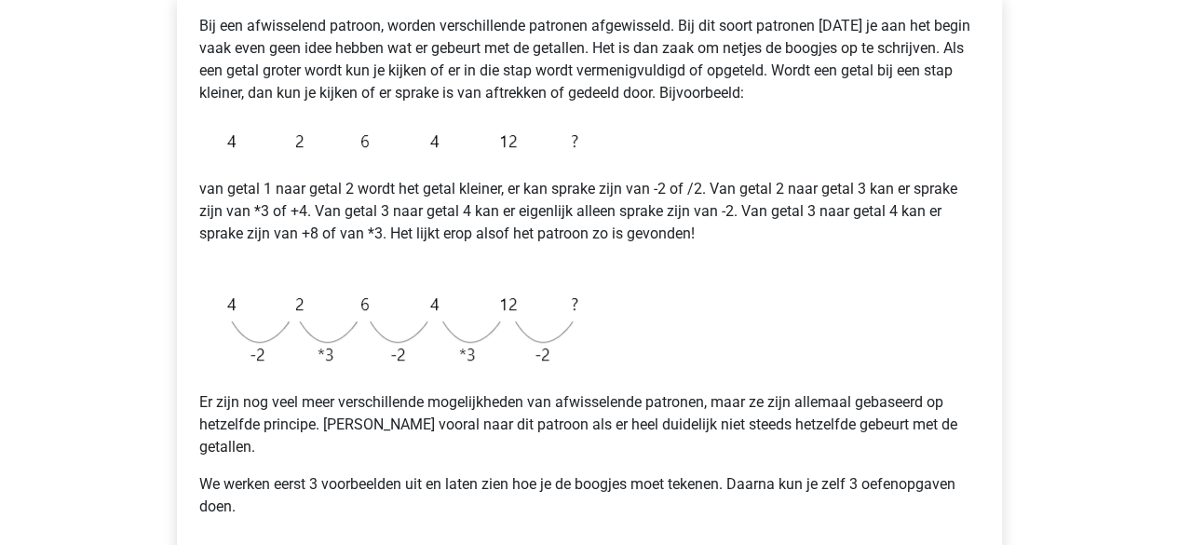
drag, startPoint x: 550, startPoint y: 88, endPoint x: 560, endPoint y: 89, distance: 10.3
click at [557, 88] on p "Bij een afwisselend patroon, worden verschillende patronen afgewisseld. Bij dit…" at bounding box center [589, 59] width 780 height 89
click at [688, 86] on p "Bij een afwisselend patroon, worden verschillende patronen afgewisseld. Bij dit…" at bounding box center [589, 59] width 780 height 89
drag, startPoint x: 655, startPoint y: 95, endPoint x: 725, endPoint y: 105, distance: 70.6
click at [725, 105] on div "Bij een afwisselend patroon, worden verschillende patronen afgewisseld. Bij dit…" at bounding box center [589, 273] width 795 height 532
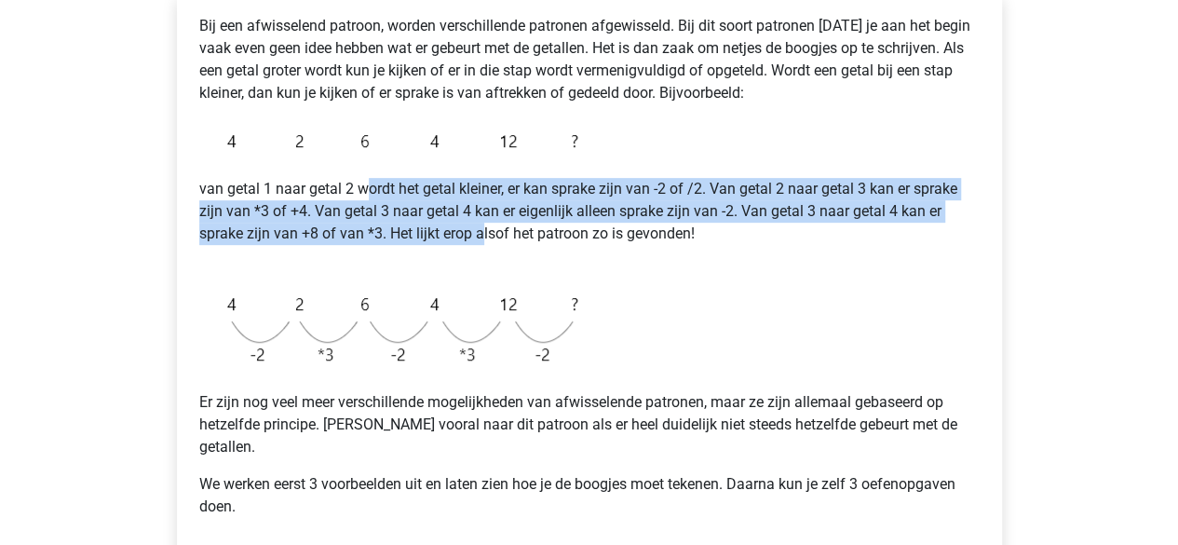
drag, startPoint x: 370, startPoint y: 184, endPoint x: 484, endPoint y: 237, distance: 125.3
click at [484, 237] on p "van getal 1 naar getal 2 wordt het getal kleiner, er kan sprake zijn van -2 of …" at bounding box center [589, 222] width 780 height 89
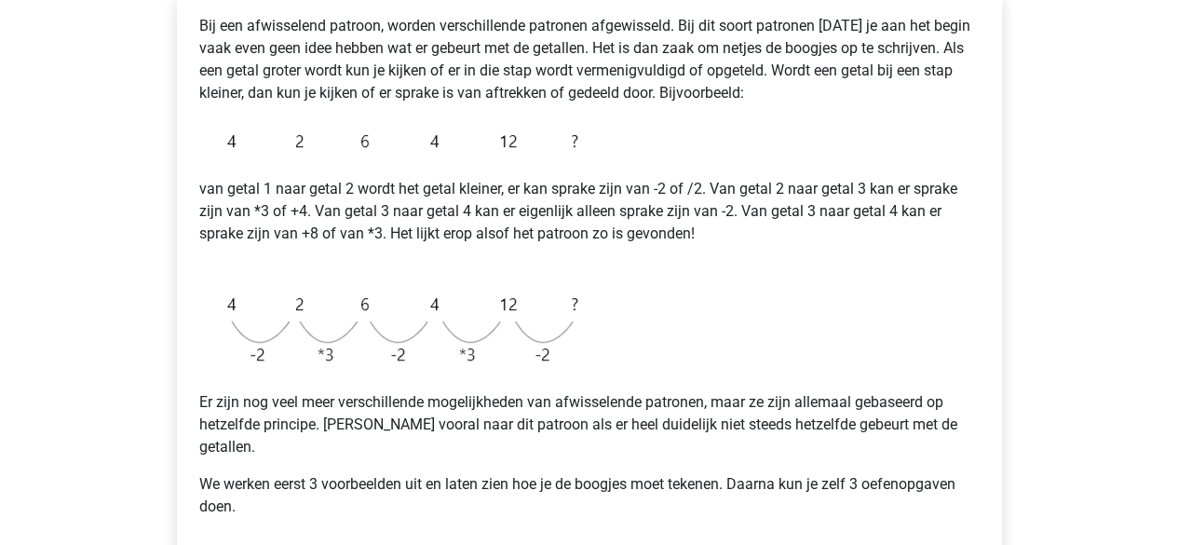
click at [278, 182] on p "van getal 1 naar getal 2 wordt het getal kleiner, er kan sprake zijn van -2 of …" at bounding box center [589, 222] width 780 height 89
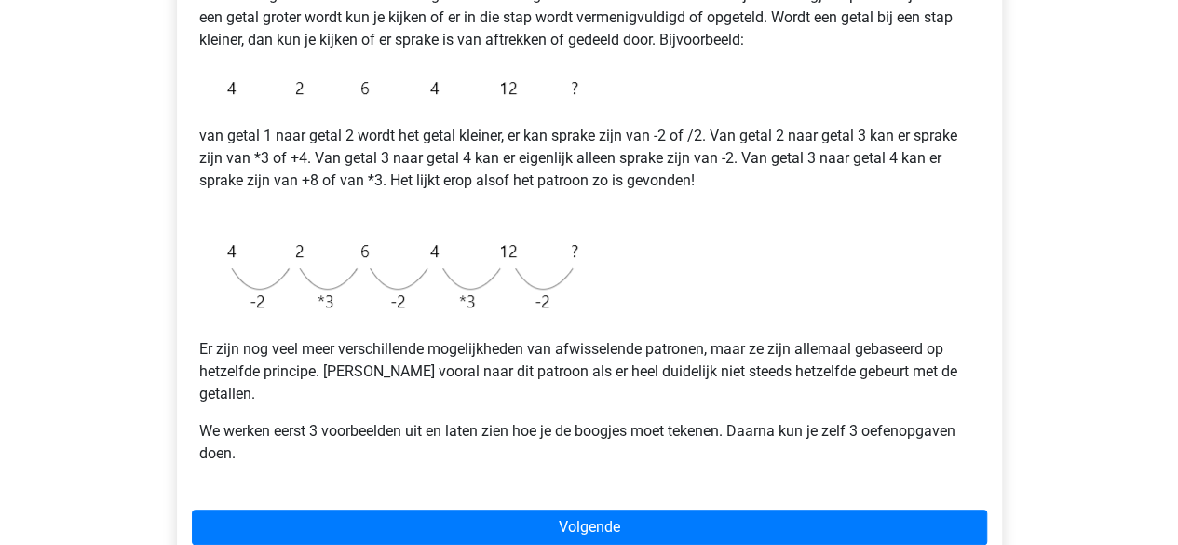
scroll to position [421, 0]
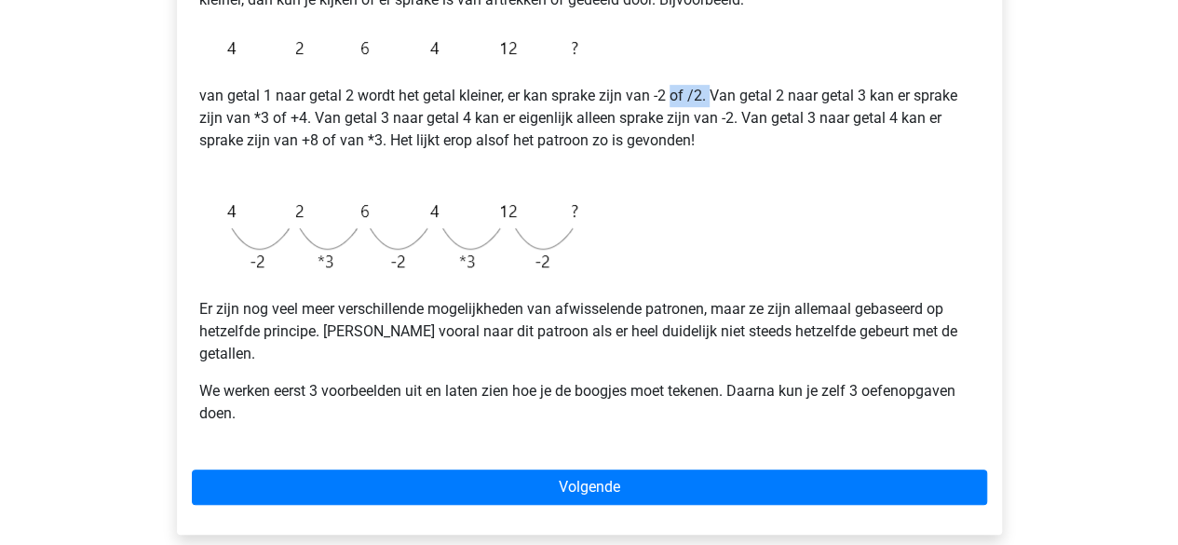
drag, startPoint x: 674, startPoint y: 88, endPoint x: 712, endPoint y: 107, distance: 42.5
click at [712, 107] on p "van getal 1 naar getal 2 wordt het getal kleiner, er kan sprake zijn van -2 of …" at bounding box center [589, 129] width 780 height 89
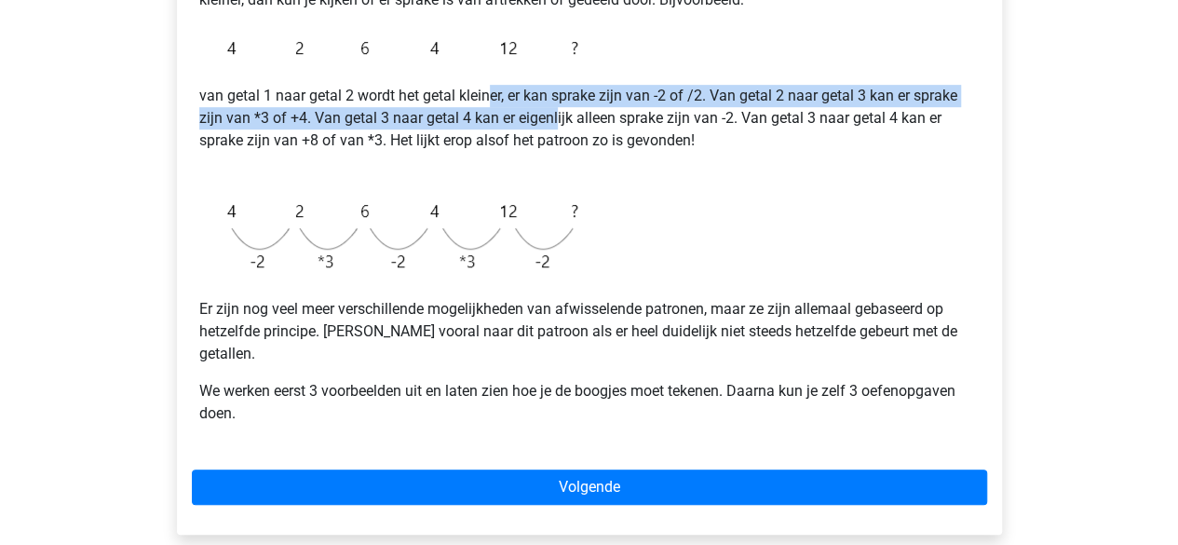
click at [555, 113] on p "van getal 1 naar getal 2 wordt het getal kleiner, er kan sprake zijn van -2 of …" at bounding box center [589, 129] width 780 height 89
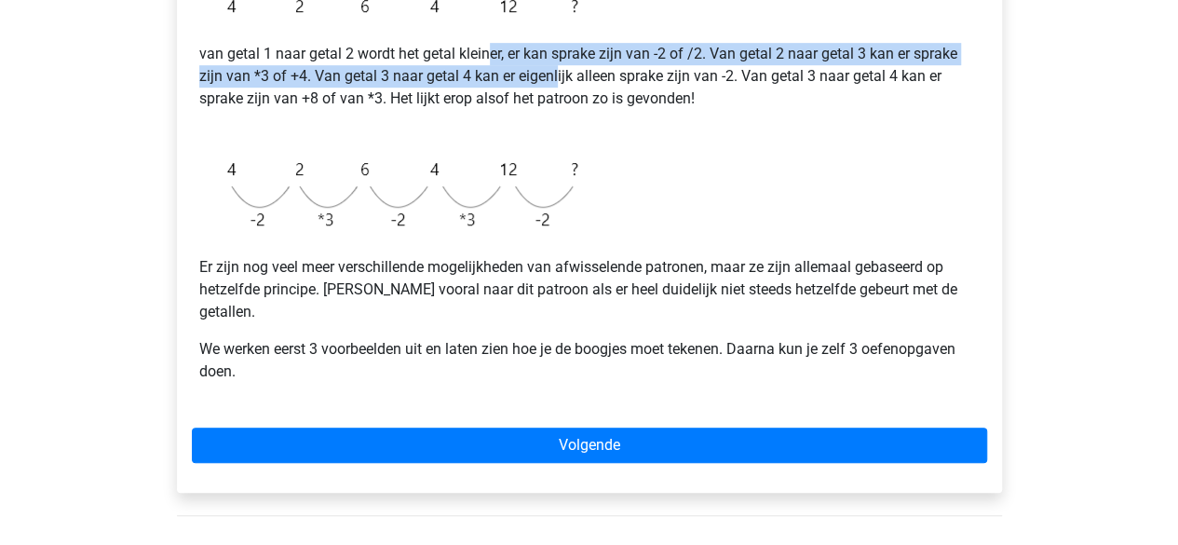
scroll to position [466, 0]
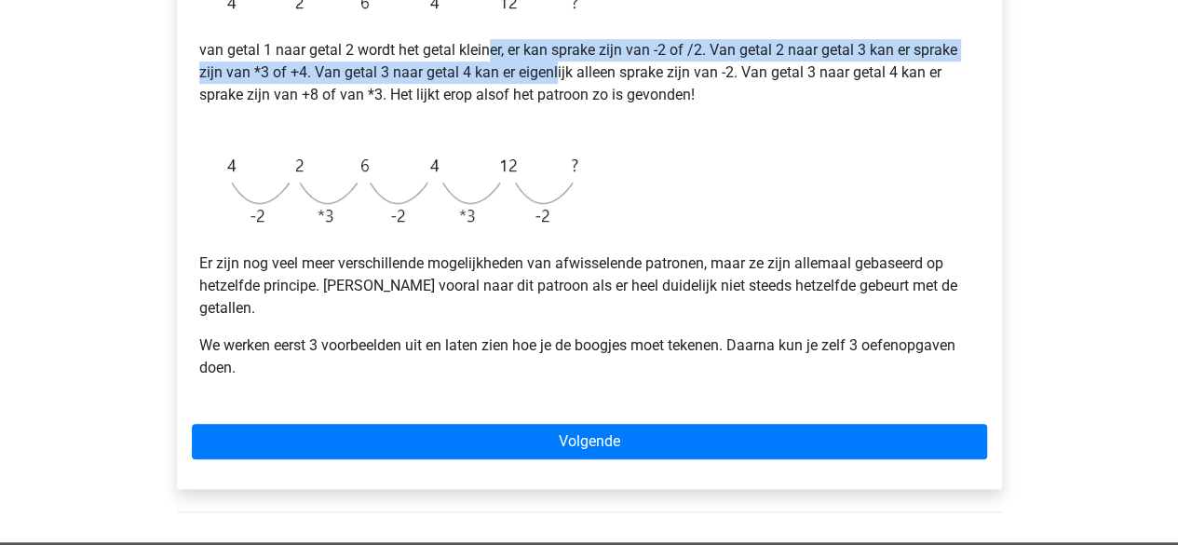
click at [424, 75] on p "van getal 1 naar getal 2 wordt het getal kleiner, er kan sprake zijn van -2 of …" at bounding box center [589, 83] width 780 height 89
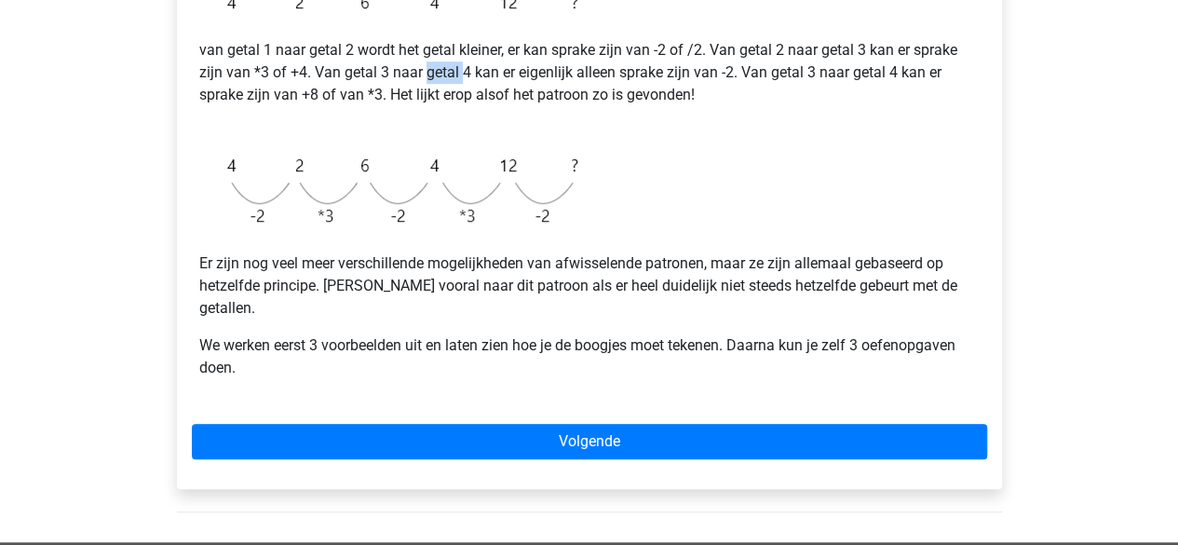
click at [424, 75] on p "van getal 1 naar getal 2 wordt het getal kleiner, er kan sprake zijn van -2 of …" at bounding box center [589, 83] width 780 height 89
click at [484, 75] on p "van getal 1 naar getal 2 wordt het getal kleiner, er kan sprake zijn van -2 of …" at bounding box center [589, 83] width 780 height 89
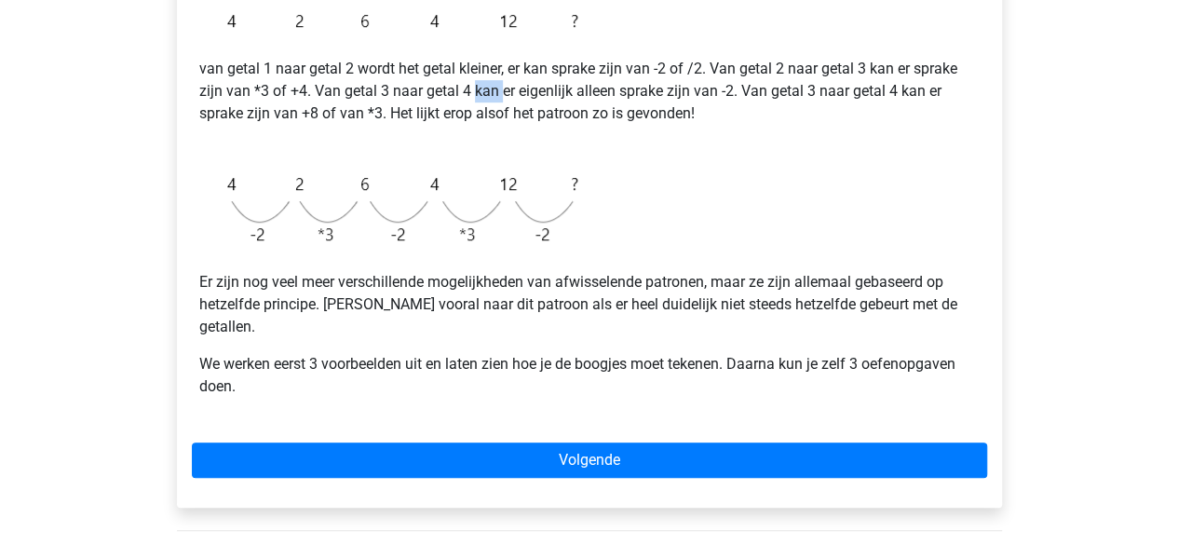
scroll to position [449, 0]
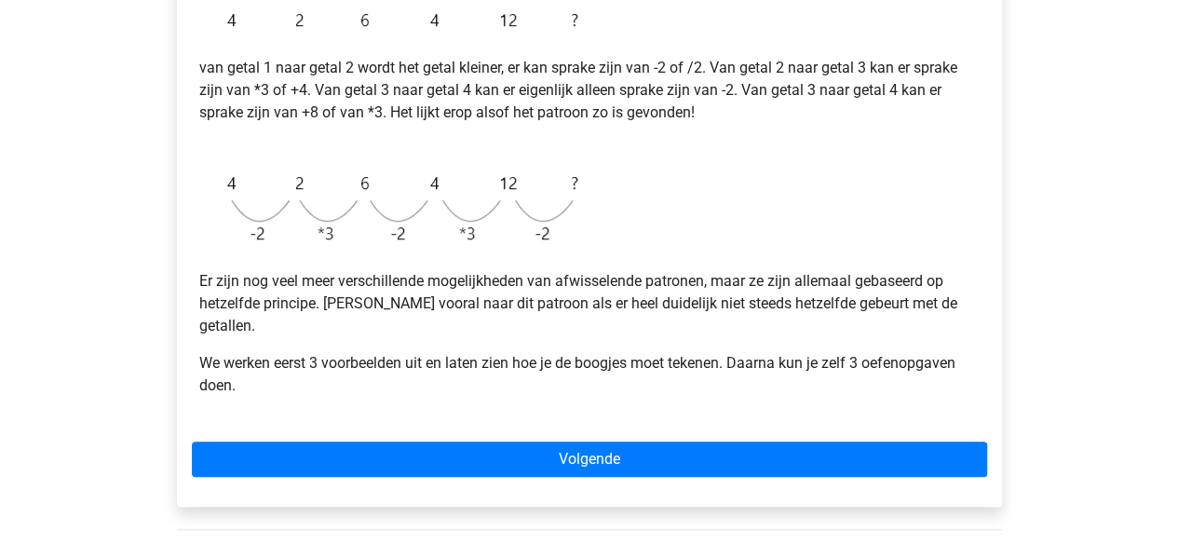
click at [545, 87] on p "van getal 1 naar getal 2 wordt het getal kleiner, er kan sprake zijn van -2 of …" at bounding box center [589, 101] width 780 height 89
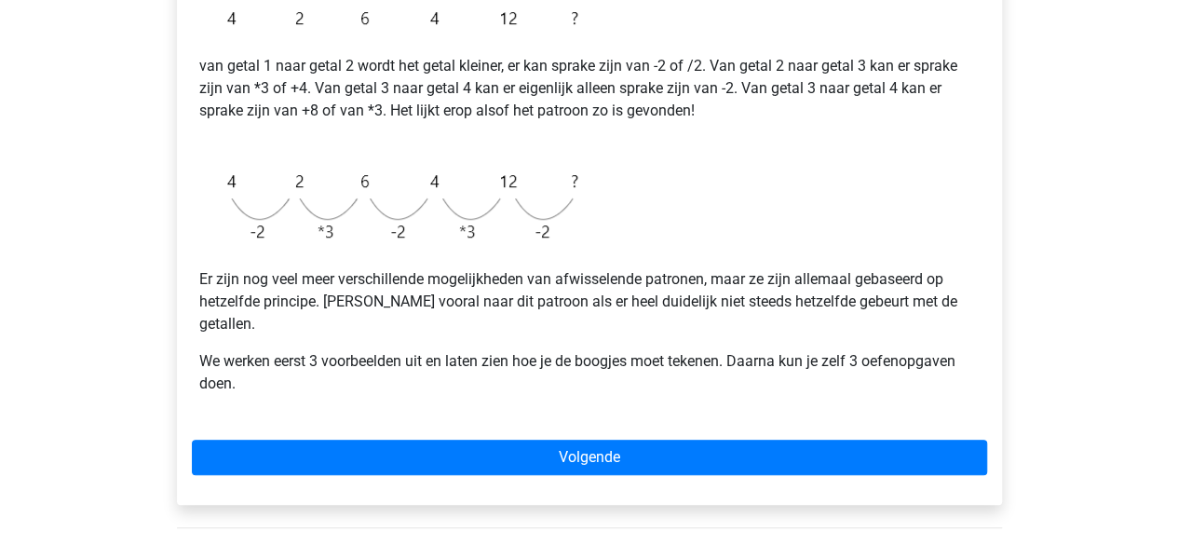
click at [778, 80] on p "van getal 1 naar getal 2 wordt het getal kleiner, er kan sprake zijn van -2 of …" at bounding box center [589, 99] width 780 height 89
click at [817, 90] on p "van getal 1 naar getal 2 wordt het getal kleiner, er kan sprake zijn van -2 of …" at bounding box center [589, 99] width 780 height 89
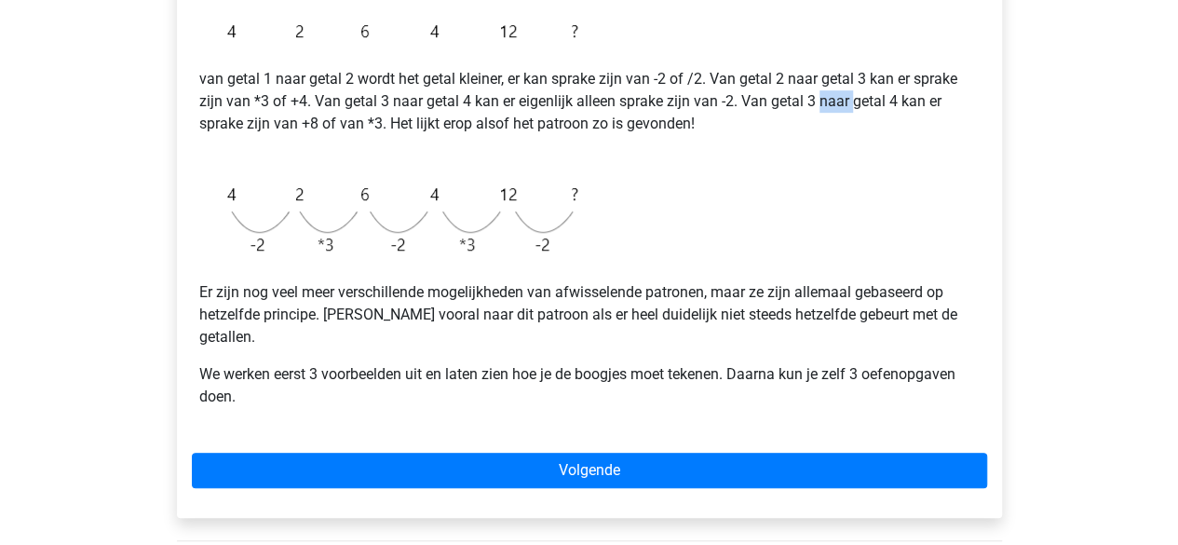
scroll to position [438, 0]
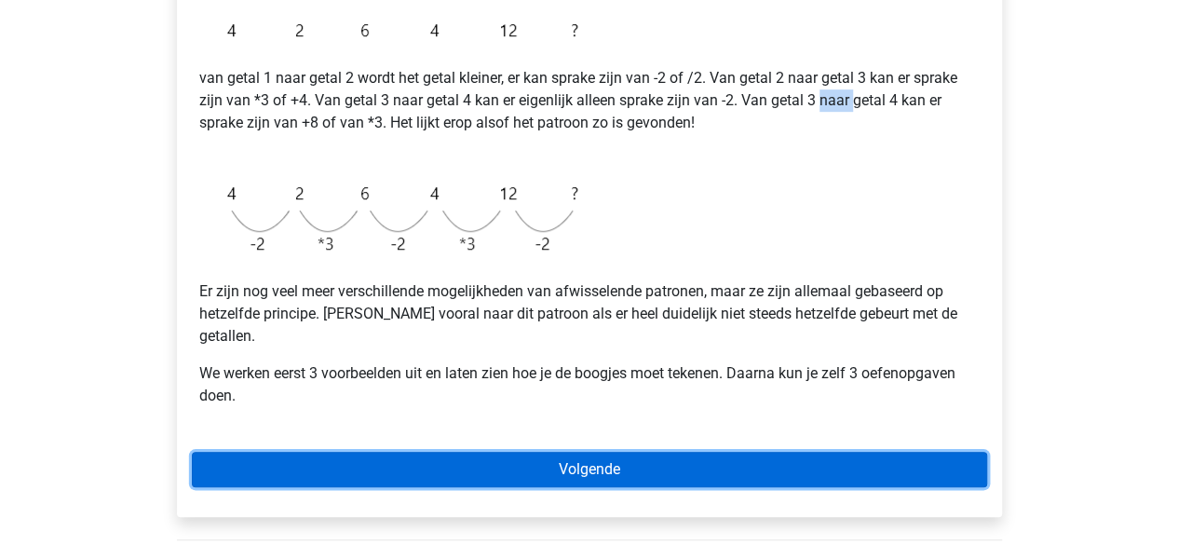
click at [871, 453] on link "Volgende" at bounding box center [589, 468] width 795 height 35
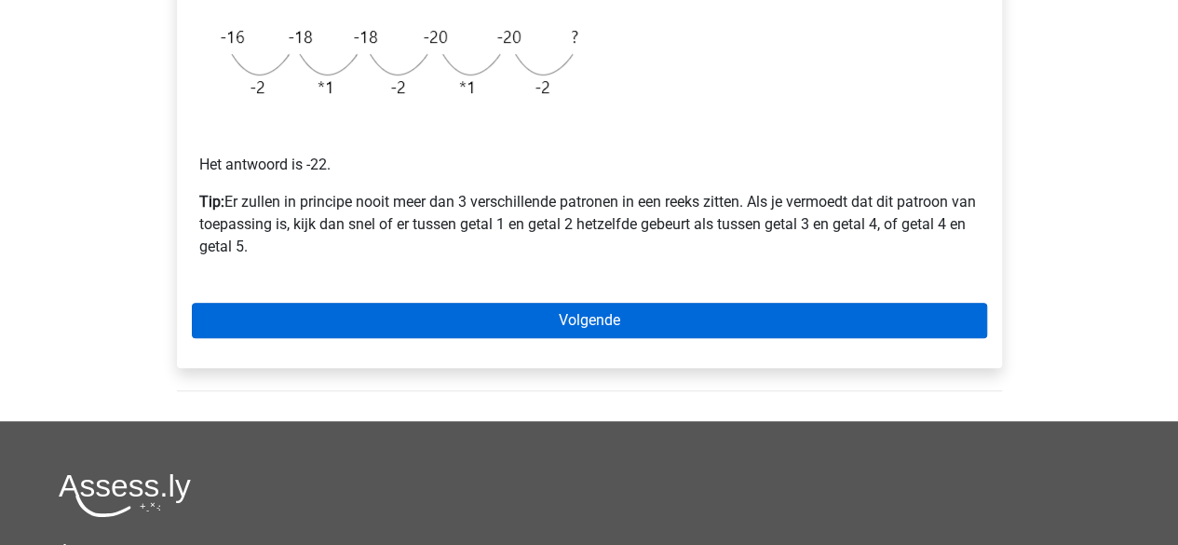
scroll to position [522, 0]
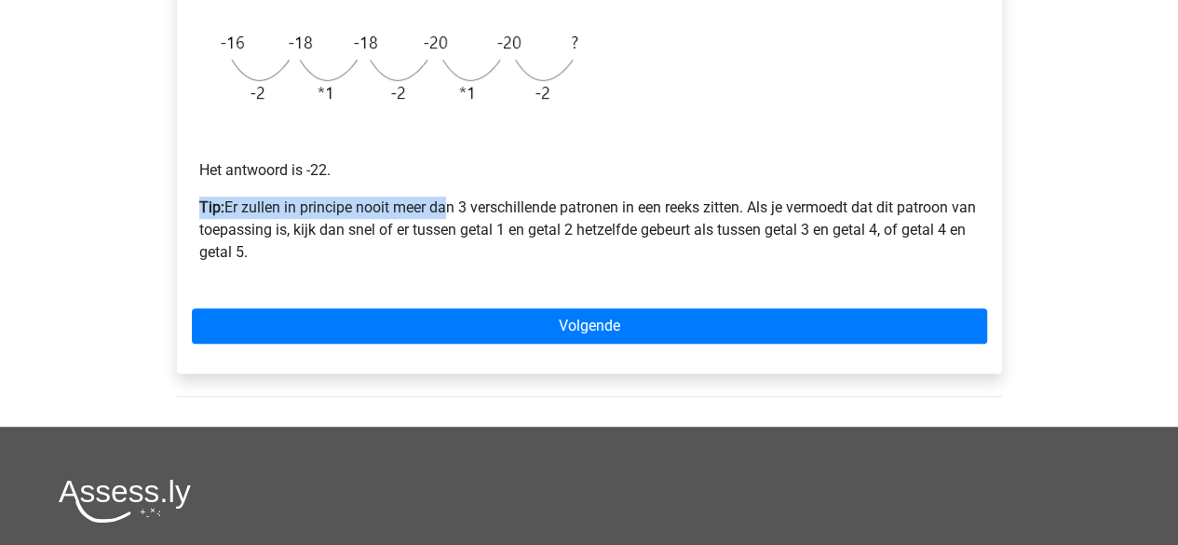
drag, startPoint x: 425, startPoint y: 178, endPoint x: 449, endPoint y: 198, distance: 31.0
click at [449, 198] on div "Voorbeeld 1 Het is direct duidelijk dat er geen sprake kan zijn van een monotoo…" at bounding box center [589, 49] width 795 height 473
click at [449, 198] on p "Tip: Er zullen in principe nooit meer dan 3 verschillende patronen in een reeks…" at bounding box center [589, 229] width 780 height 67
click at [456, 204] on p "Tip: Er zullen in principe nooit meer dan 3 verschillende patronen in een reeks…" at bounding box center [589, 229] width 780 height 67
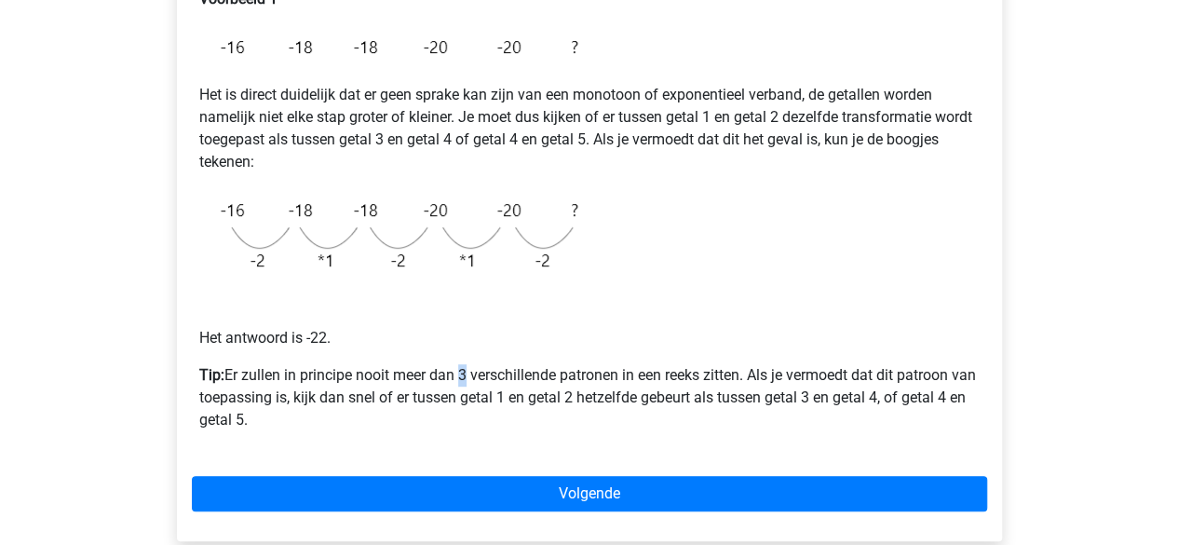
scroll to position [434, 0]
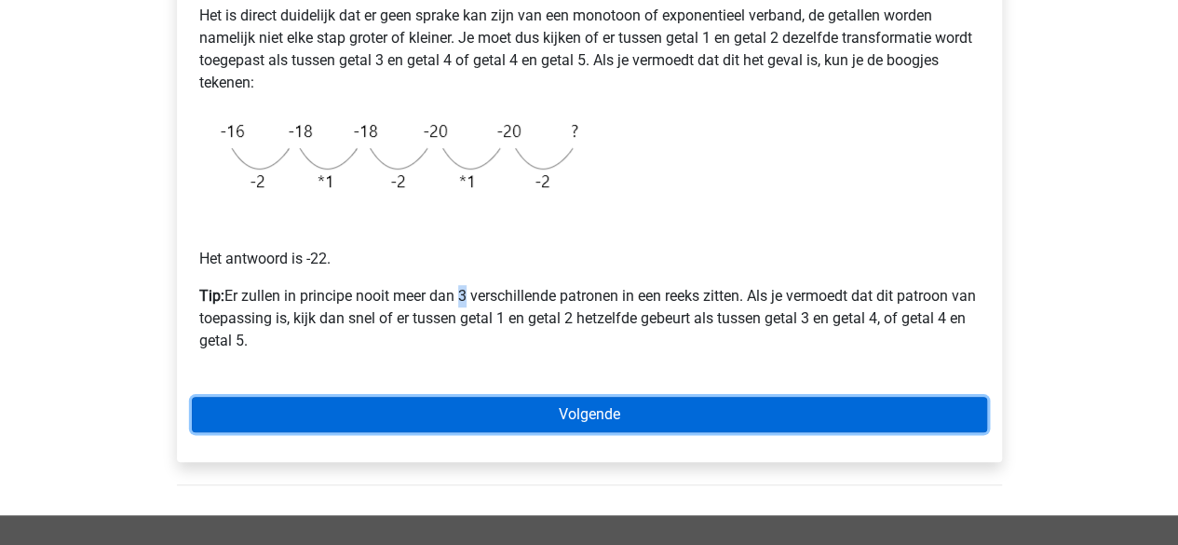
click at [624, 407] on link "Volgende" at bounding box center [589, 414] width 795 height 35
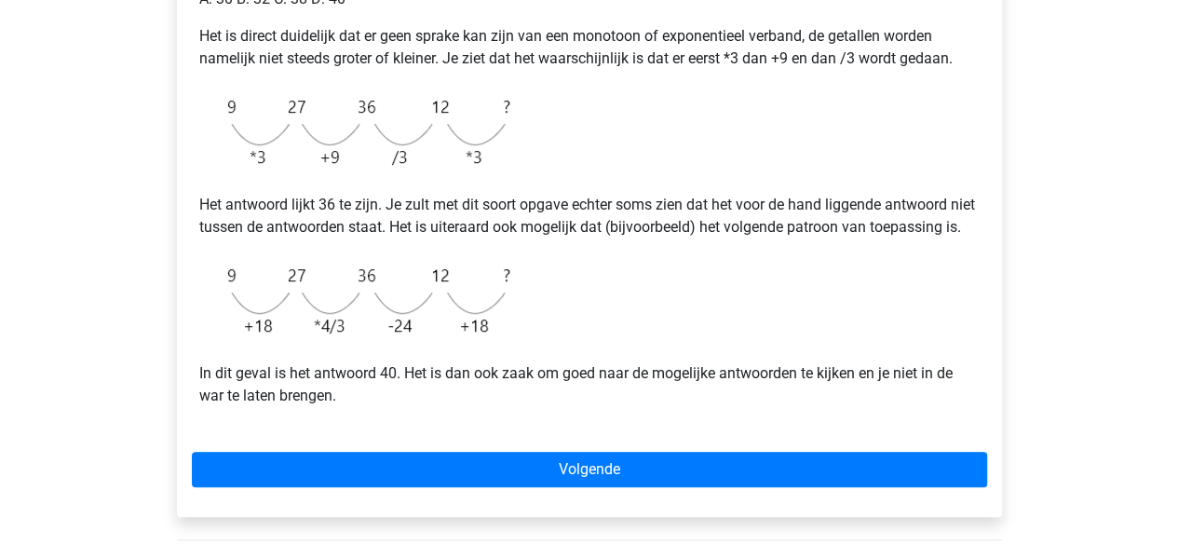
scroll to position [451, 0]
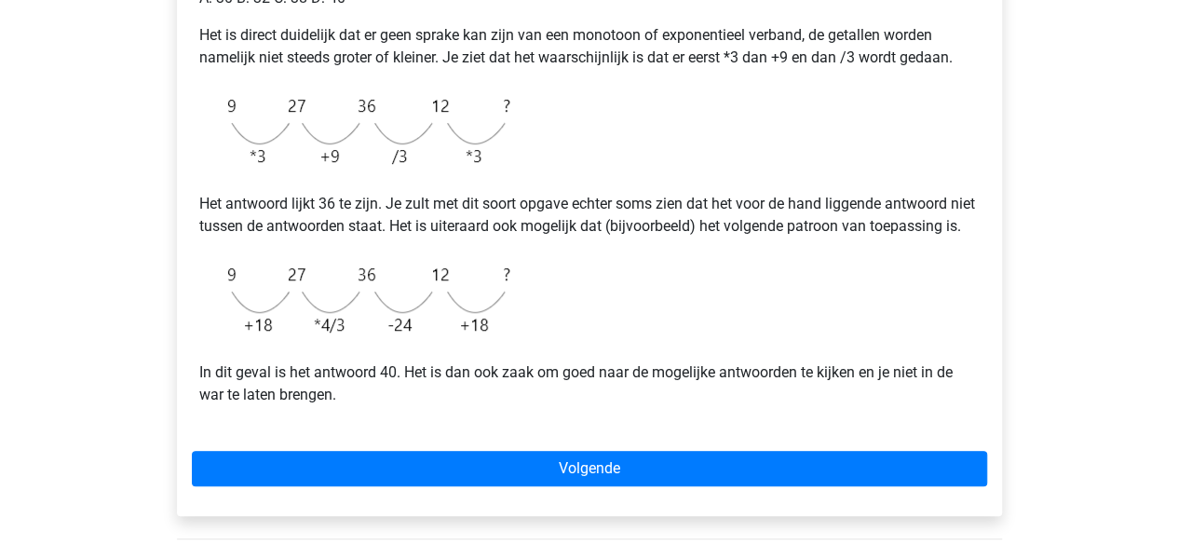
click at [560, 390] on p "In dit geval is het antwoord 40. Het is dan ook zaak om goed naar de mogelijke …" at bounding box center [589, 383] width 780 height 45
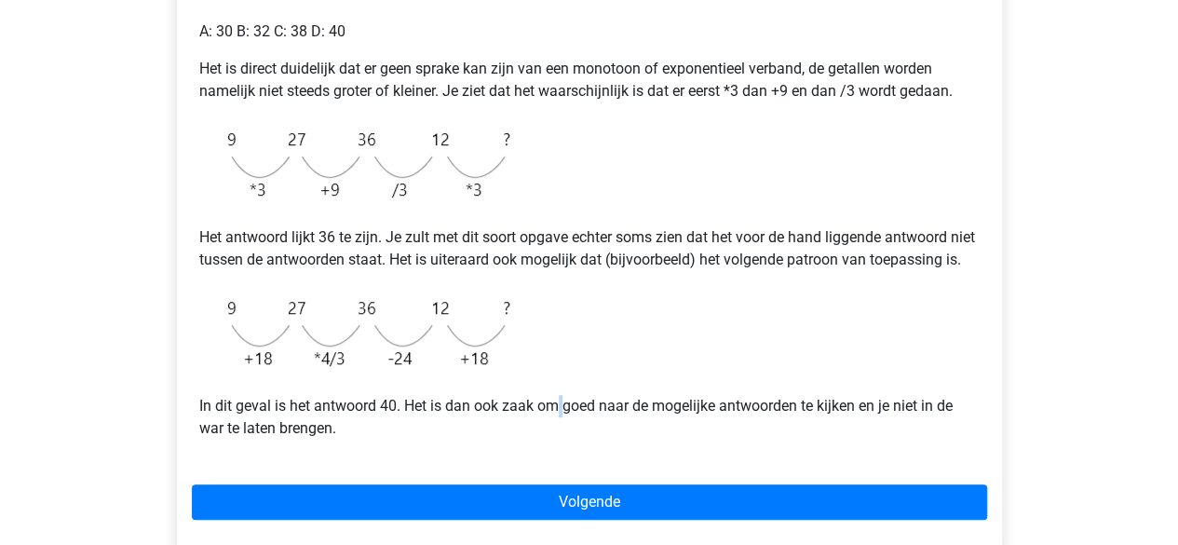
scroll to position [421, 0]
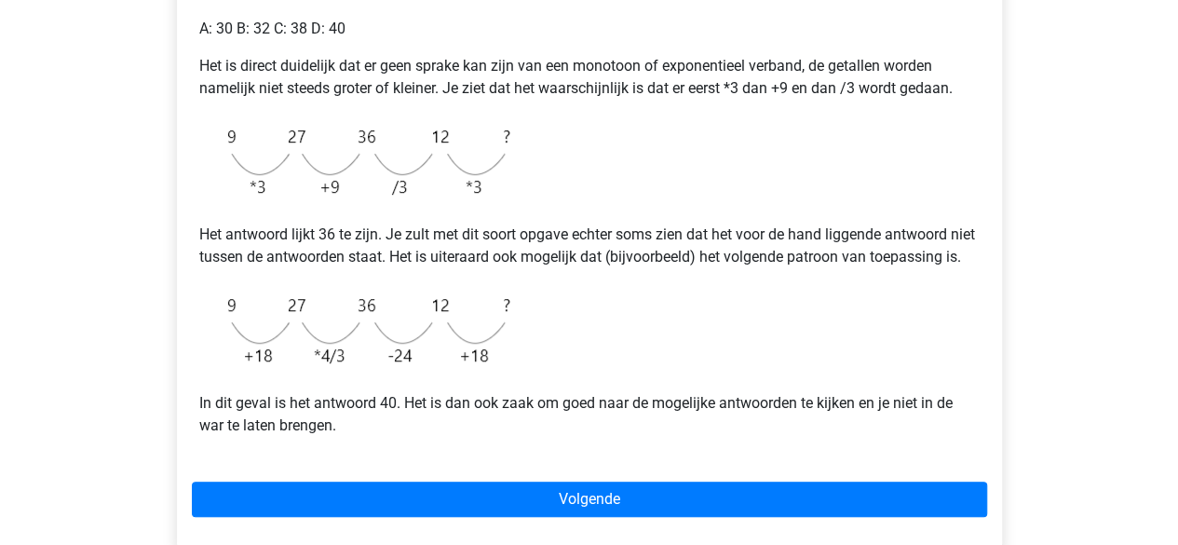
click at [424, 258] on p "Het antwoord lijkt 36 te zijn. Je zult met dit soort opgave echter soms zien da…" at bounding box center [589, 245] width 780 height 45
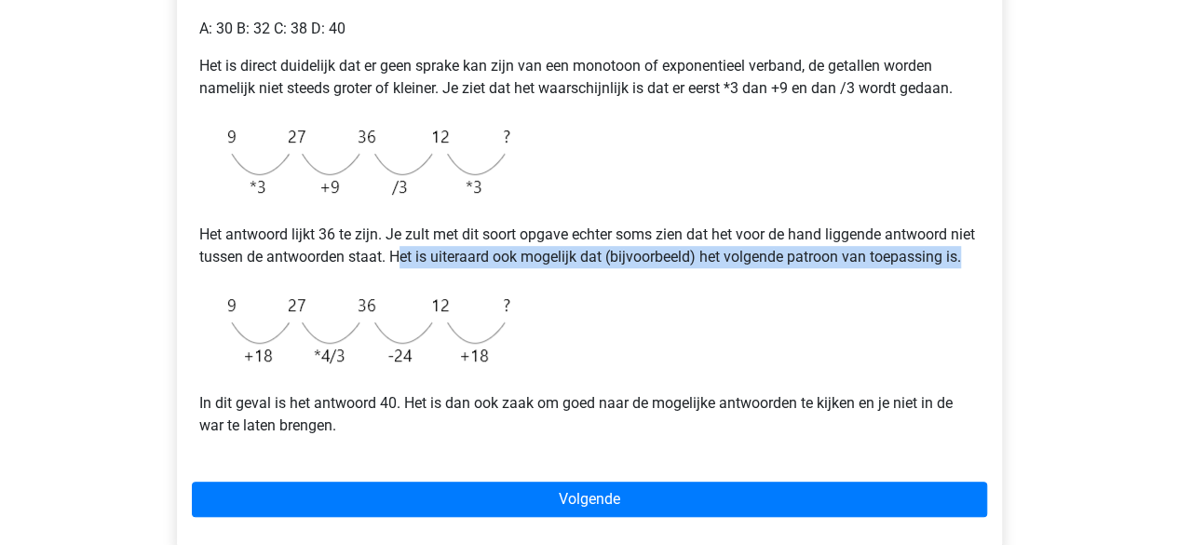
drag, startPoint x: 424, startPoint y: 258, endPoint x: 591, endPoint y: 274, distance: 167.4
click at [591, 268] on p "Het antwoord lijkt 36 te zijn. Je zult met dit soort opgave echter soms zien da…" at bounding box center [589, 245] width 780 height 45
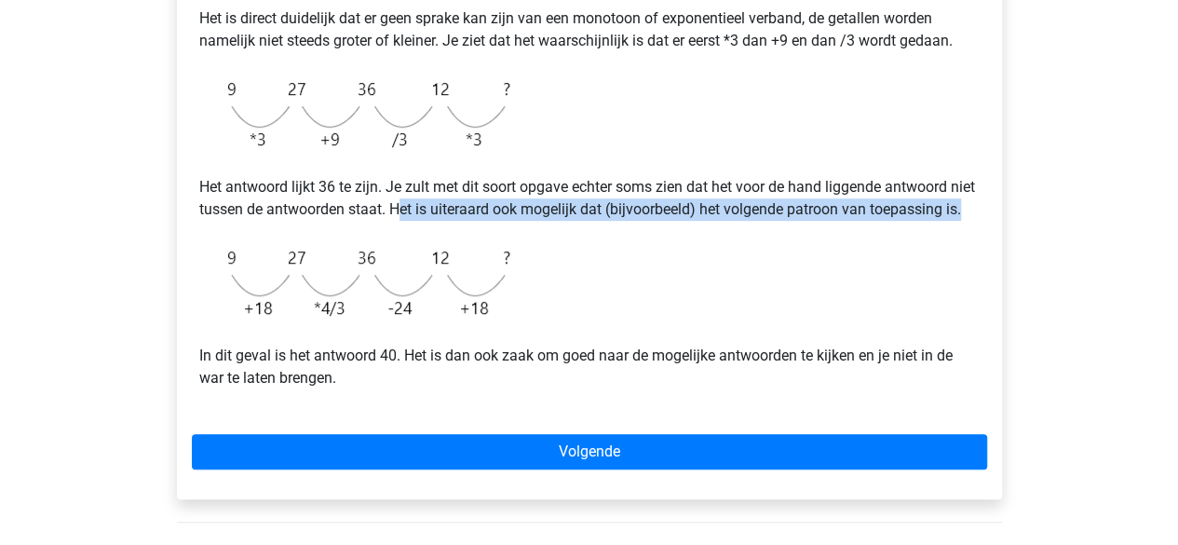
scroll to position [469, 0]
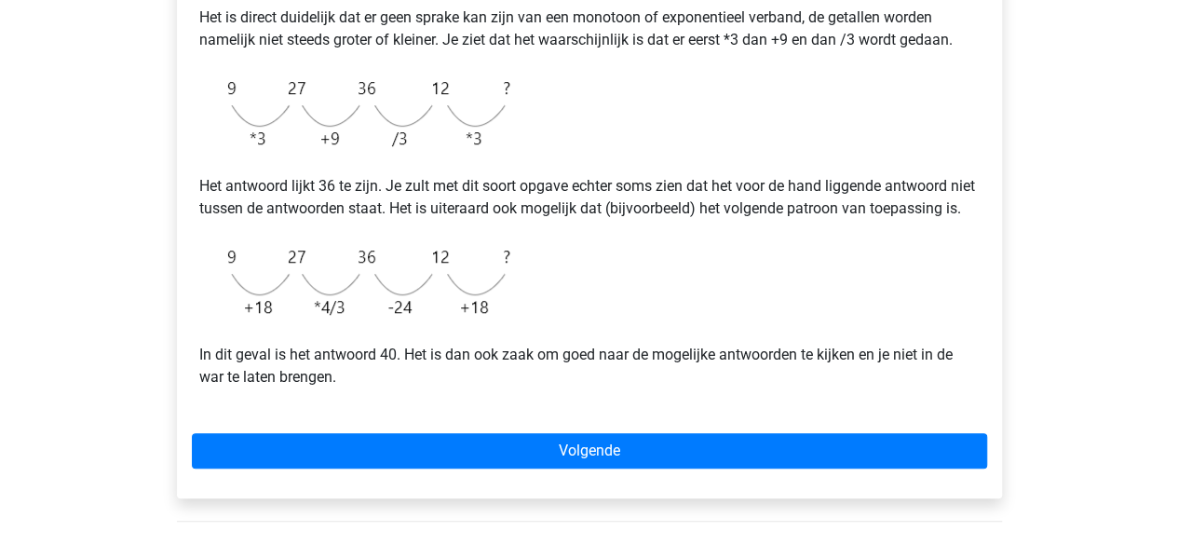
click at [632, 370] on p "In dit geval is het antwoord 40. Het is dan ook zaak om goed naar de mogelijke …" at bounding box center [589, 365] width 780 height 45
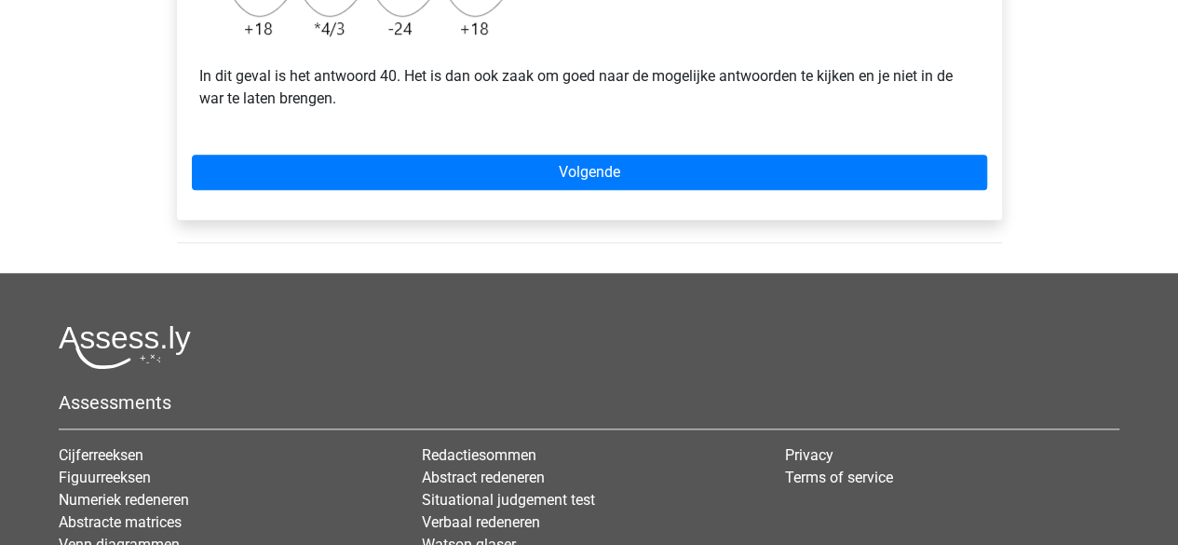
scroll to position [738, 0]
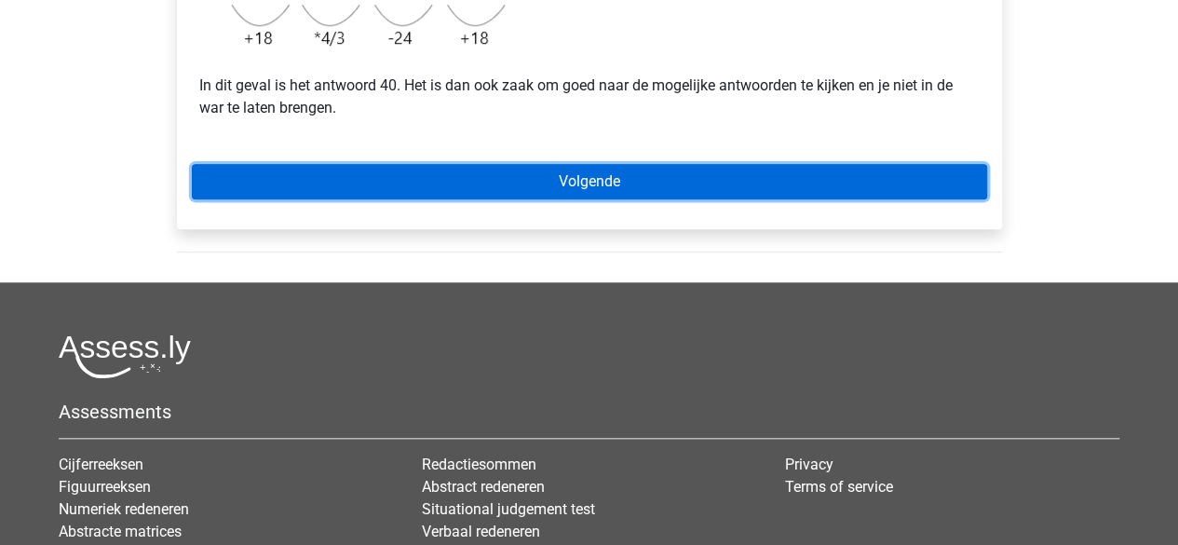
click at [776, 199] on link "Volgende" at bounding box center [589, 181] width 795 height 35
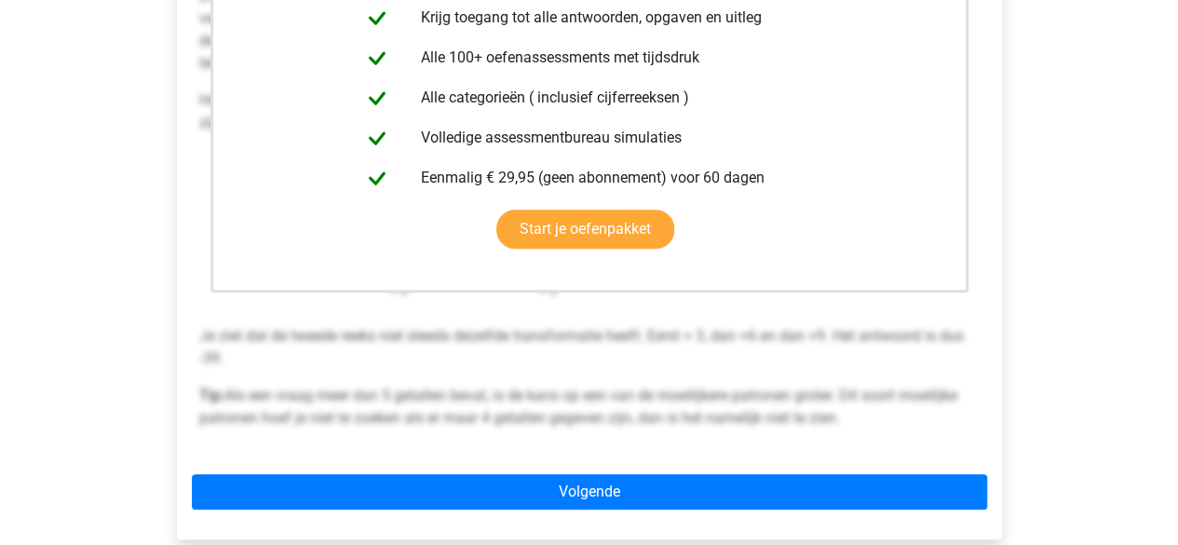
scroll to position [559, 0]
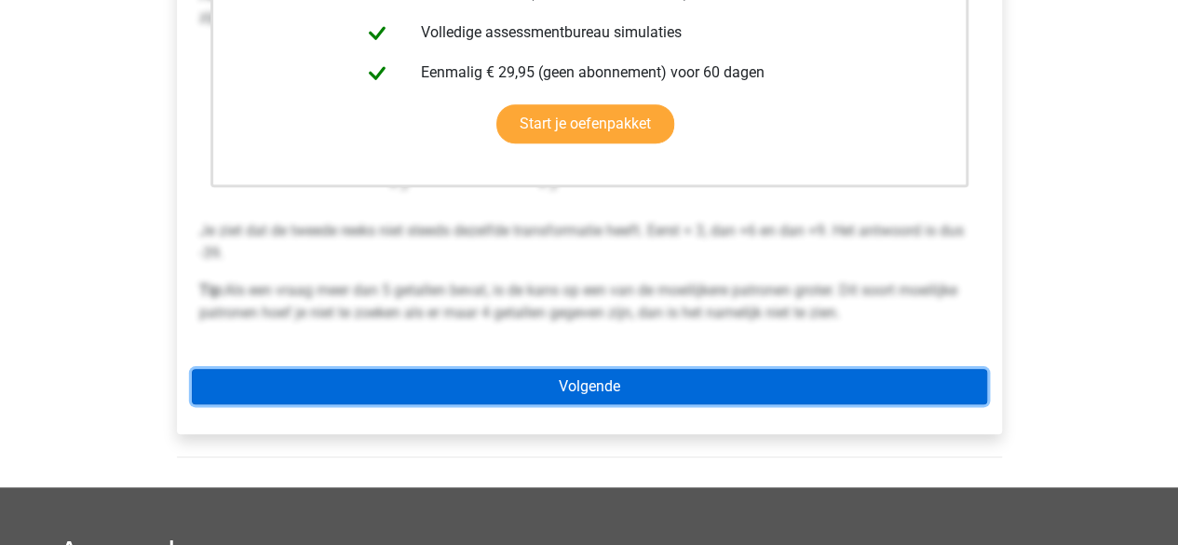
click at [607, 384] on link "Volgende" at bounding box center [589, 386] width 795 height 35
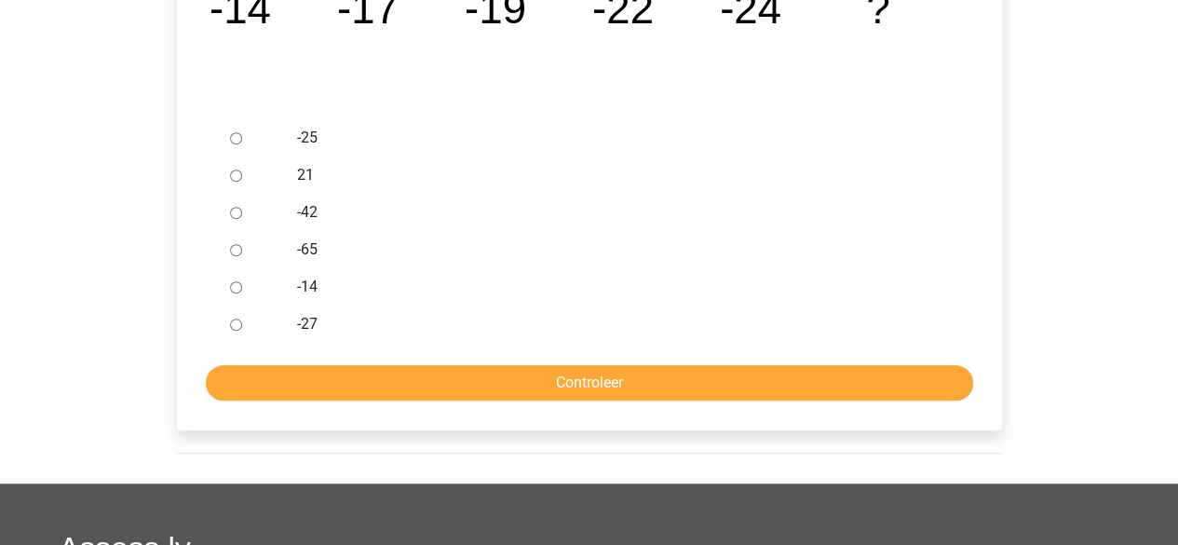
scroll to position [279, 0]
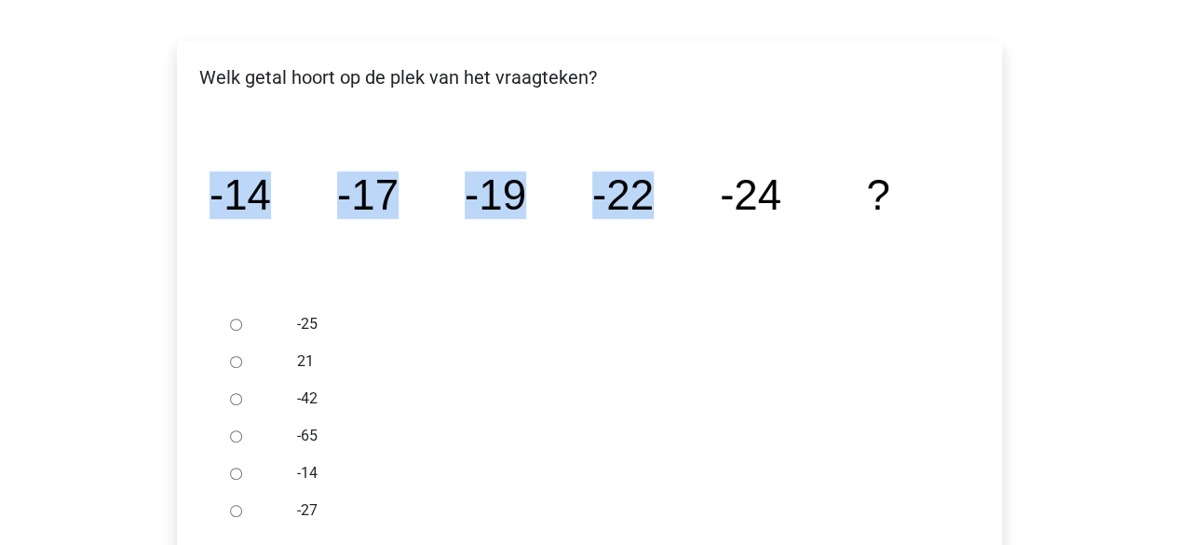
drag, startPoint x: 200, startPoint y: 196, endPoint x: 709, endPoint y: 195, distance: 509.2
click at [709, 195] on div "image/svg+xml -14 -17 -19 -22 -24 ?" at bounding box center [589, 210] width 795 height 192
click at [112, 222] on div "Registreer Nederlands English" at bounding box center [589, 441] width 1178 height 1440
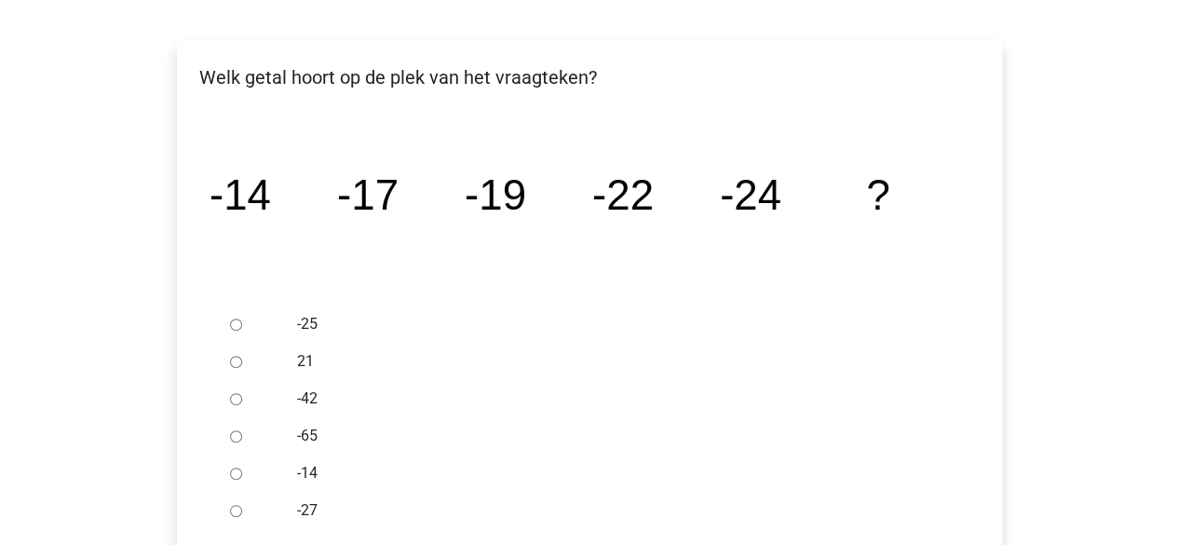
drag, startPoint x: 236, startPoint y: 512, endPoint x: 251, endPoint y: 512, distance: 14.9
click at [236, 512] on input "-27" at bounding box center [236, 511] width 12 height 12
radio input "true"
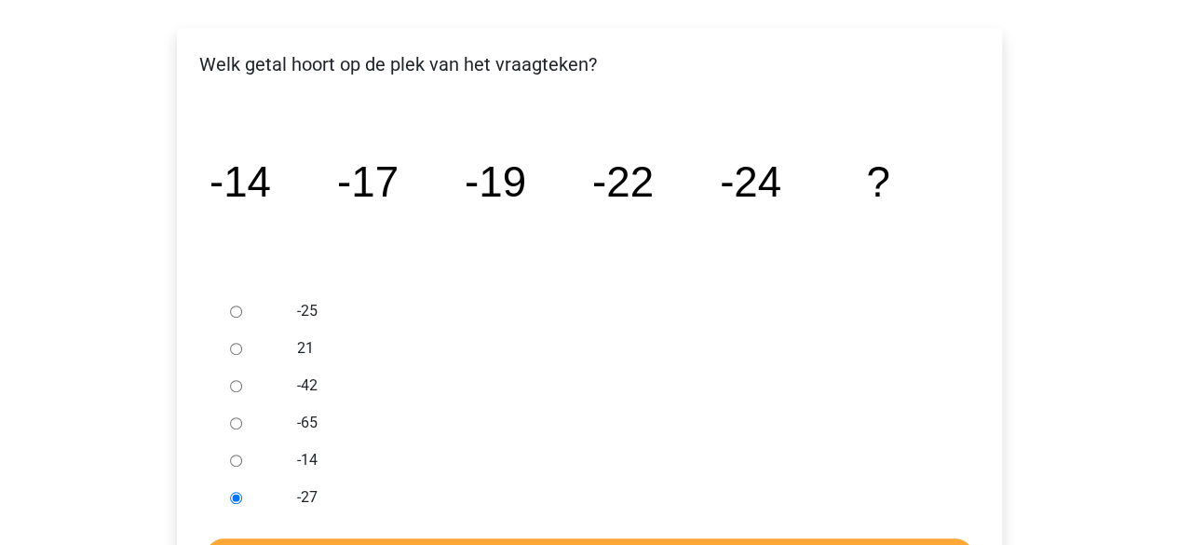
scroll to position [465, 0]
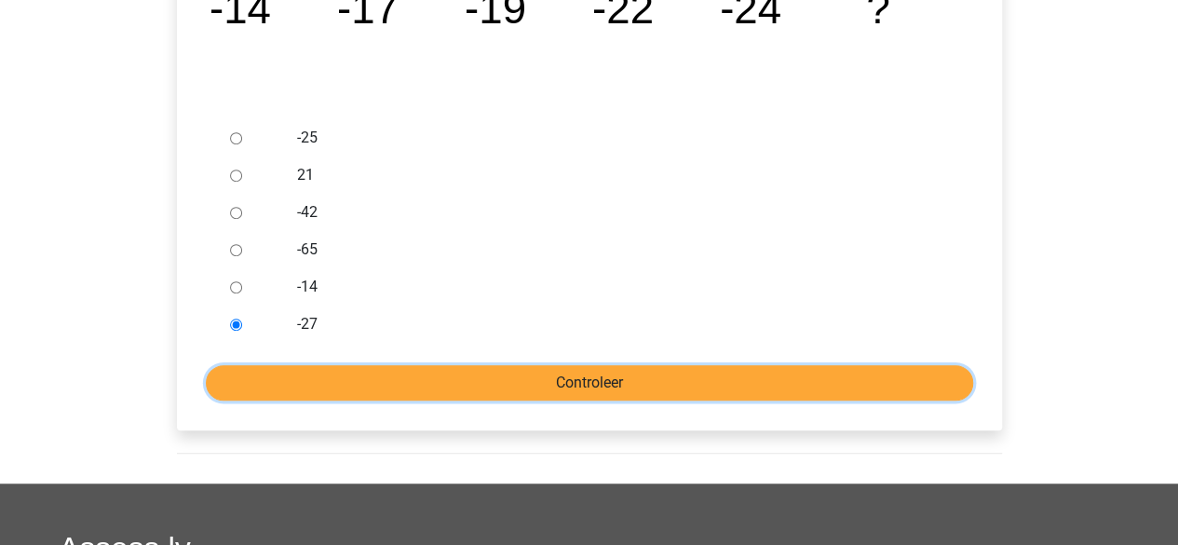
click at [467, 375] on input "Controleer" at bounding box center [589, 382] width 767 height 35
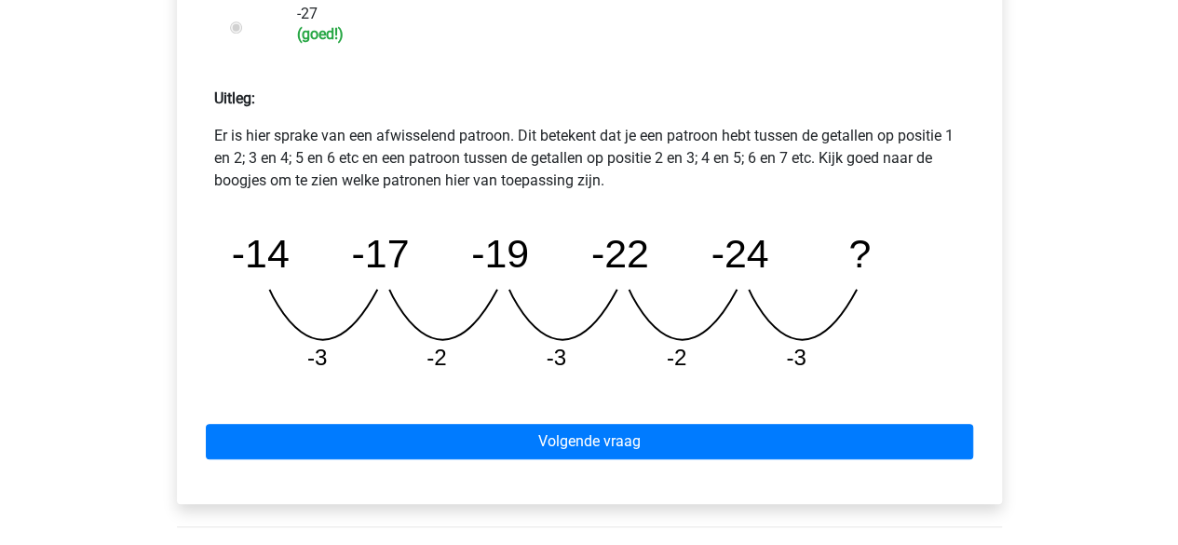
scroll to position [776, 0]
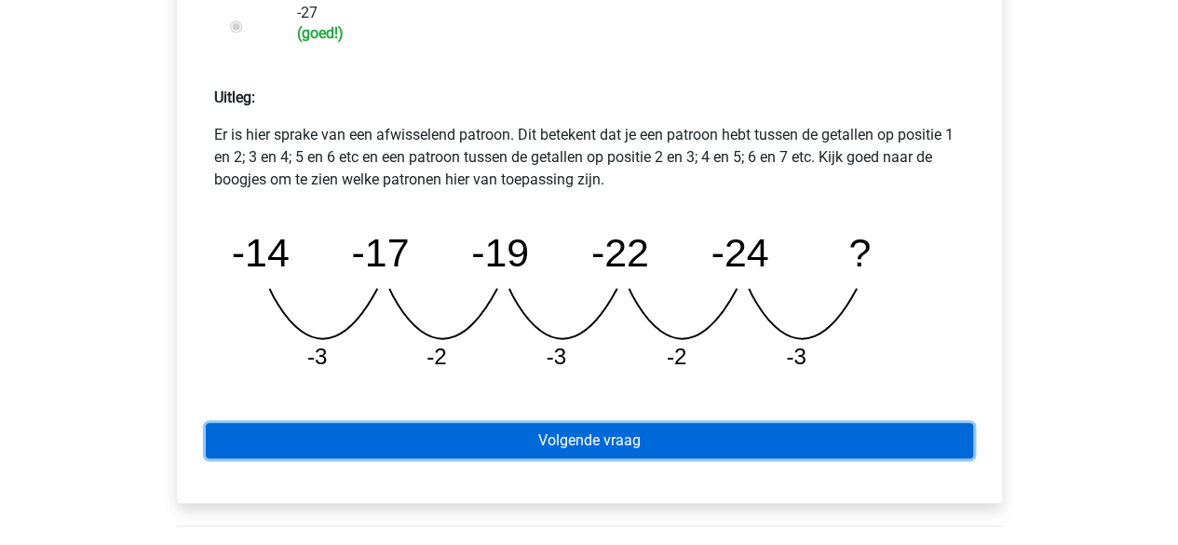
click at [532, 441] on link "Volgende vraag" at bounding box center [589, 440] width 767 height 35
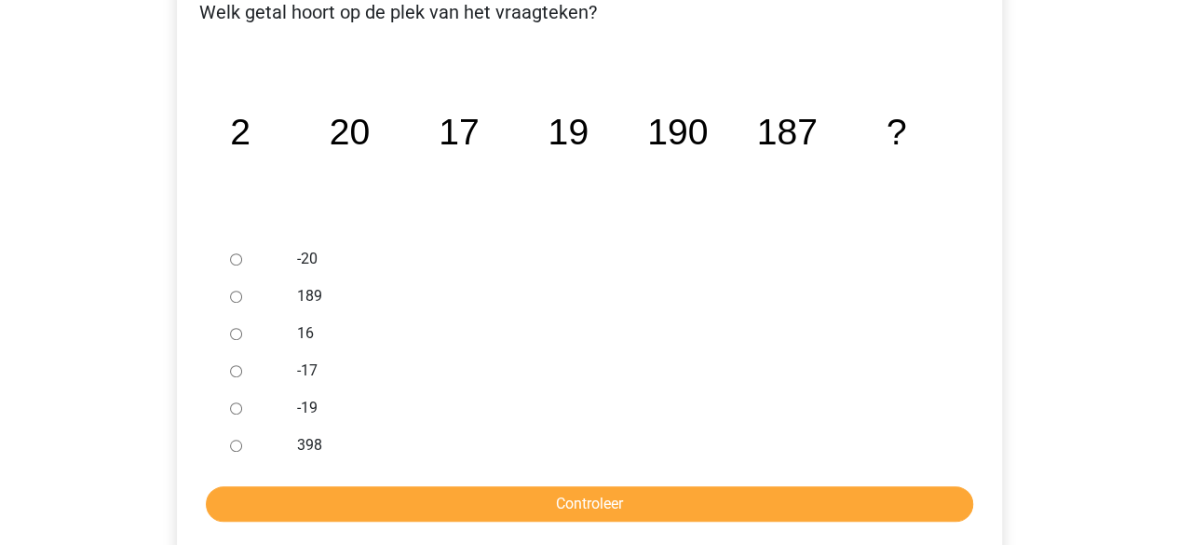
scroll to position [345, 0]
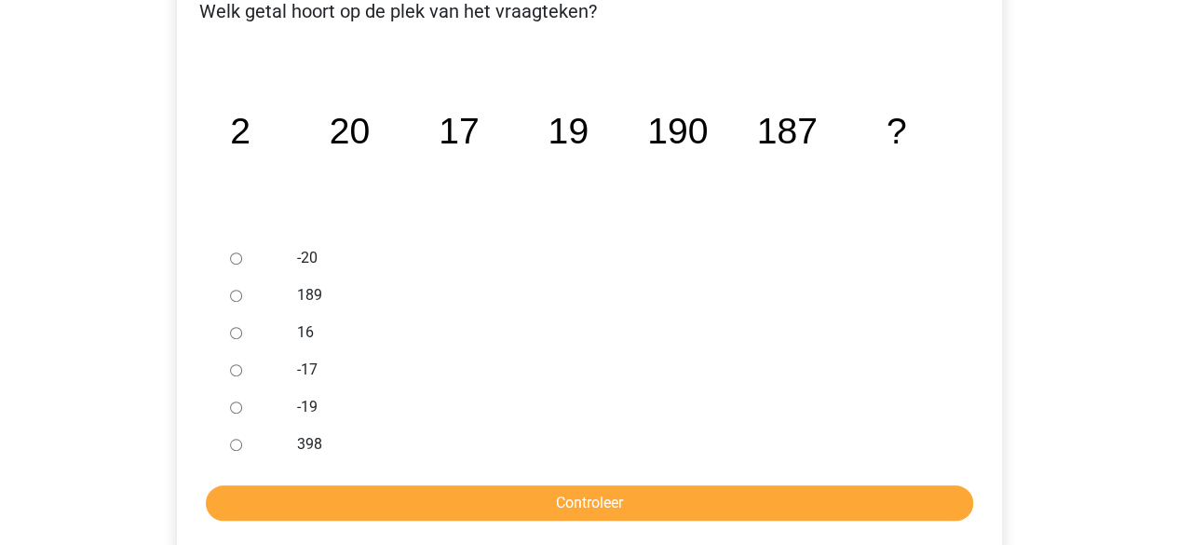
click at [234, 293] on input "189" at bounding box center [236, 295] width 12 height 12
radio input "true"
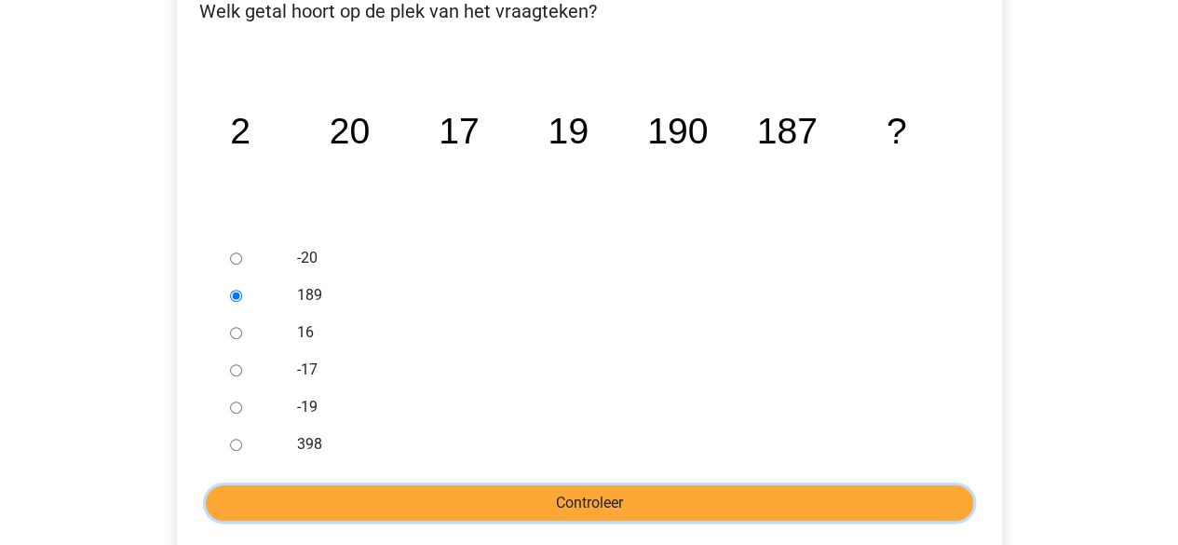
click at [540, 487] on input "Controleer" at bounding box center [589, 502] width 767 height 35
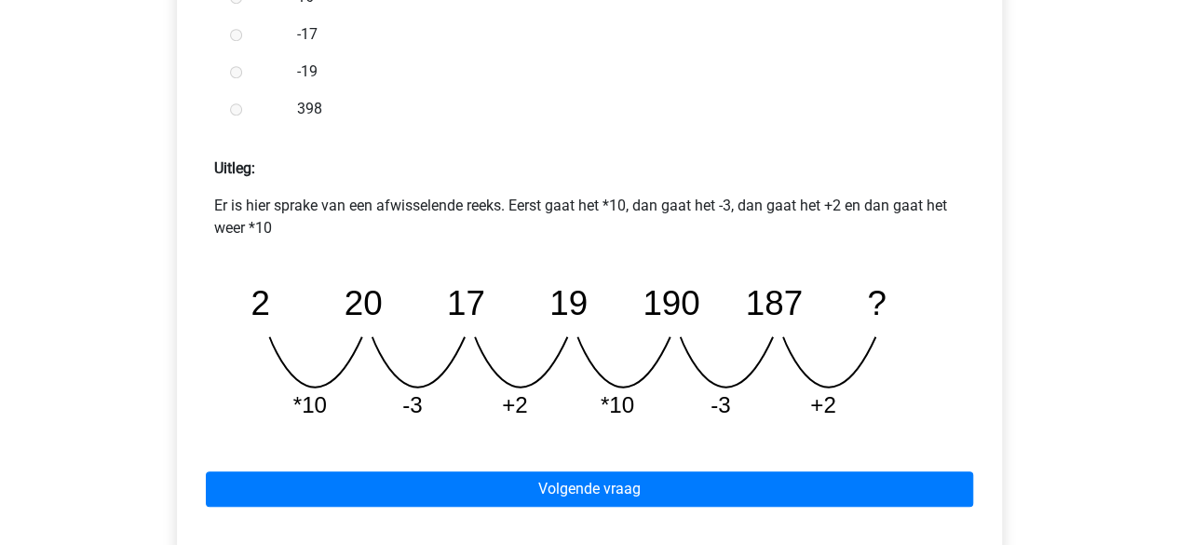
scroll to position [732, 0]
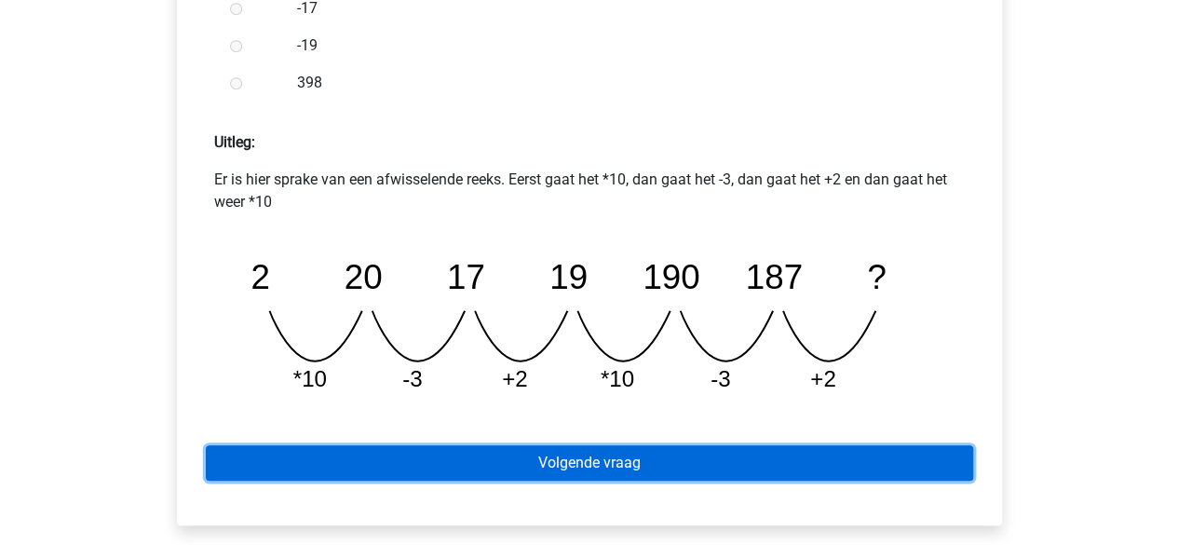
click at [595, 457] on link "Volgende vraag" at bounding box center [589, 462] width 767 height 35
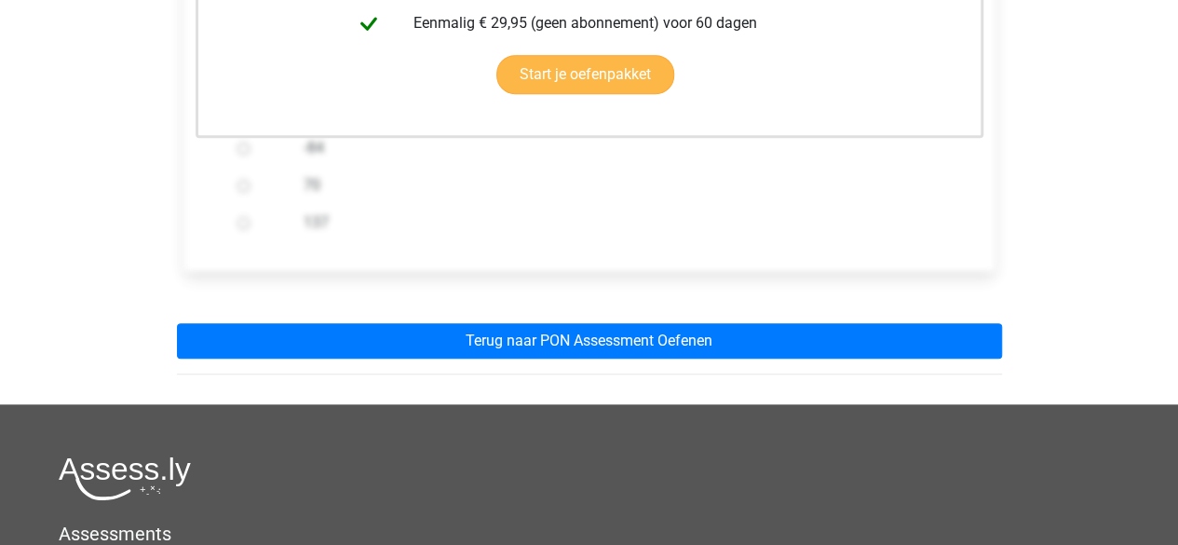
scroll to position [572, 0]
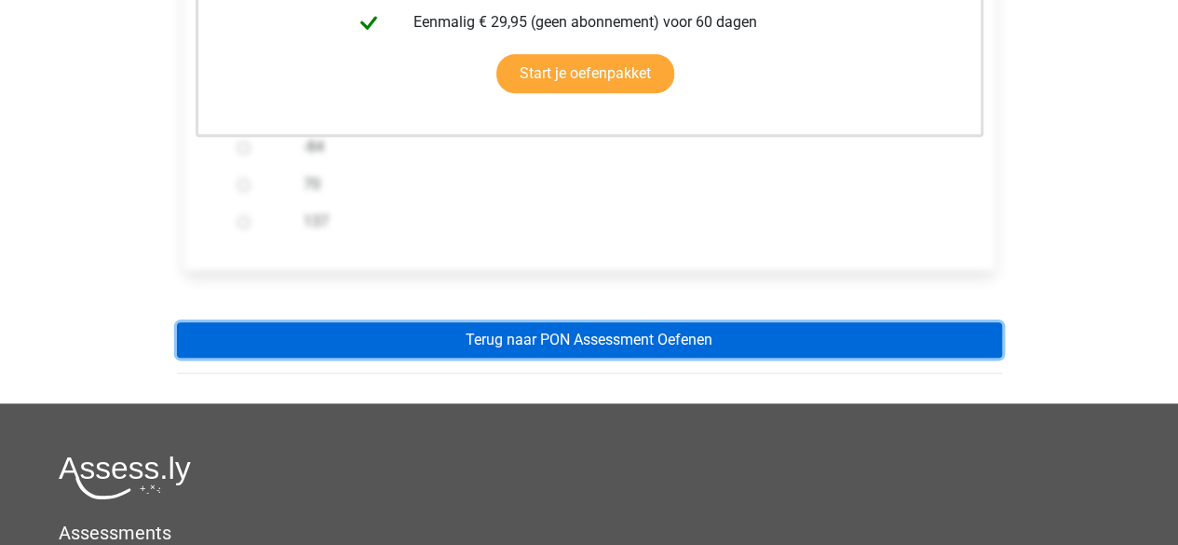
click at [601, 332] on link "Terug naar PON Assessment Oefenen" at bounding box center [589, 339] width 825 height 35
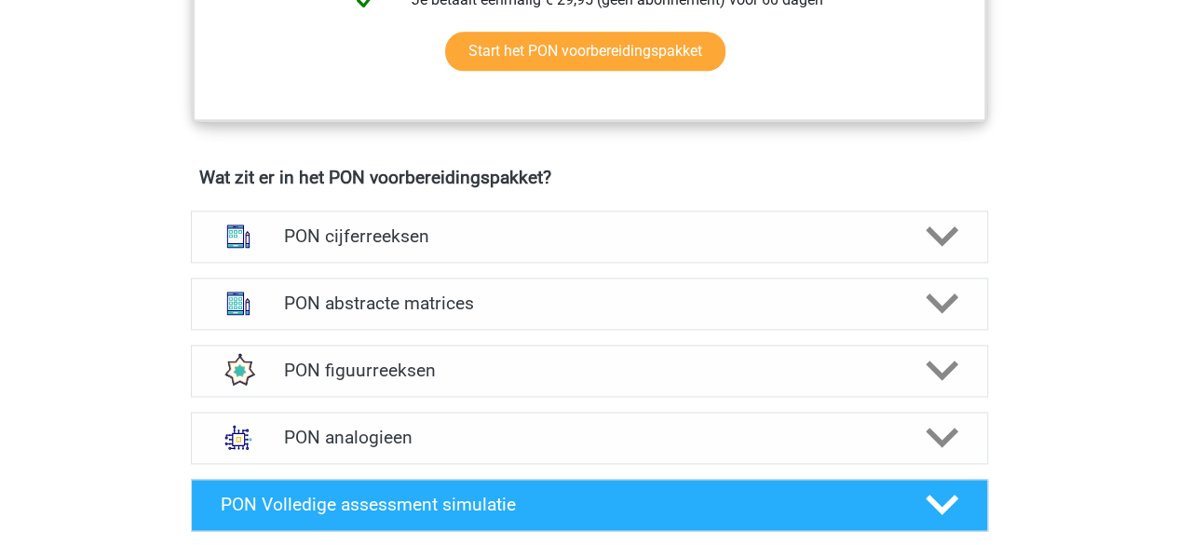
scroll to position [1196, 0]
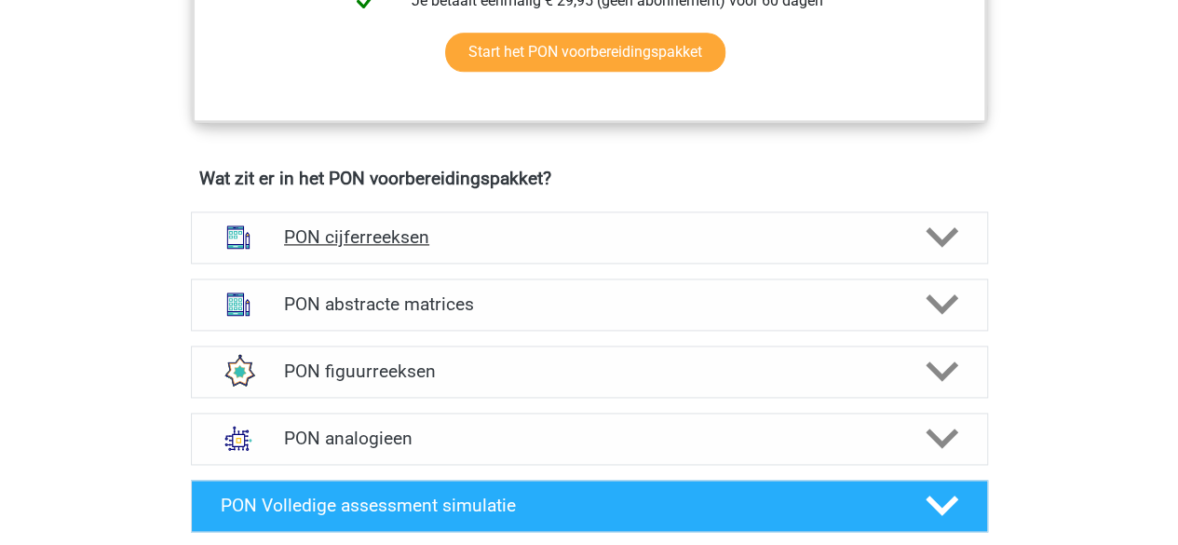
click at [532, 257] on div "PON cijferreeksen" at bounding box center [589, 237] width 797 height 52
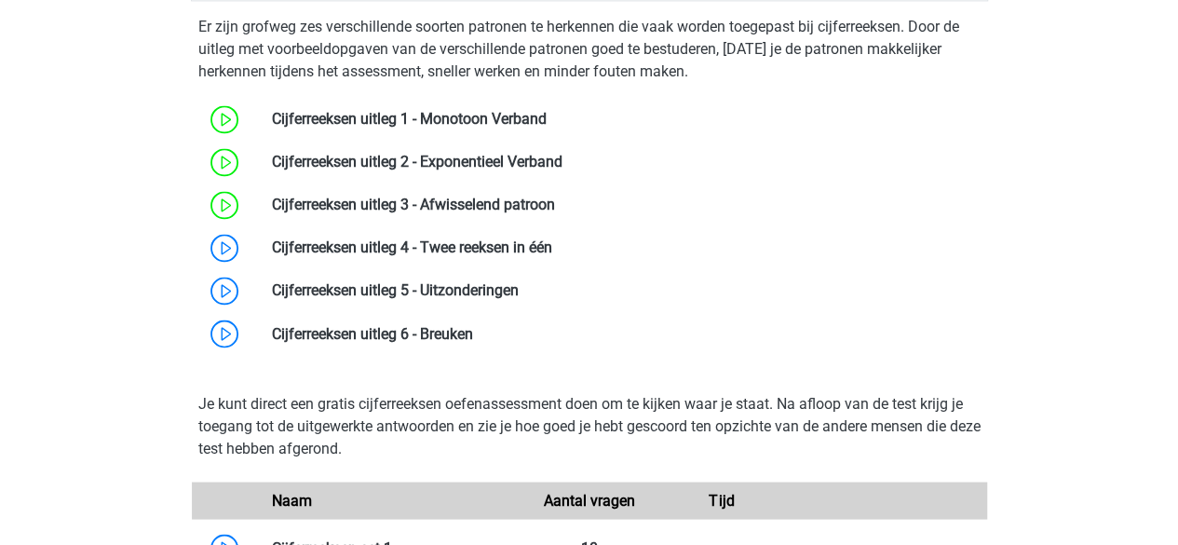
scroll to position [1463, 0]
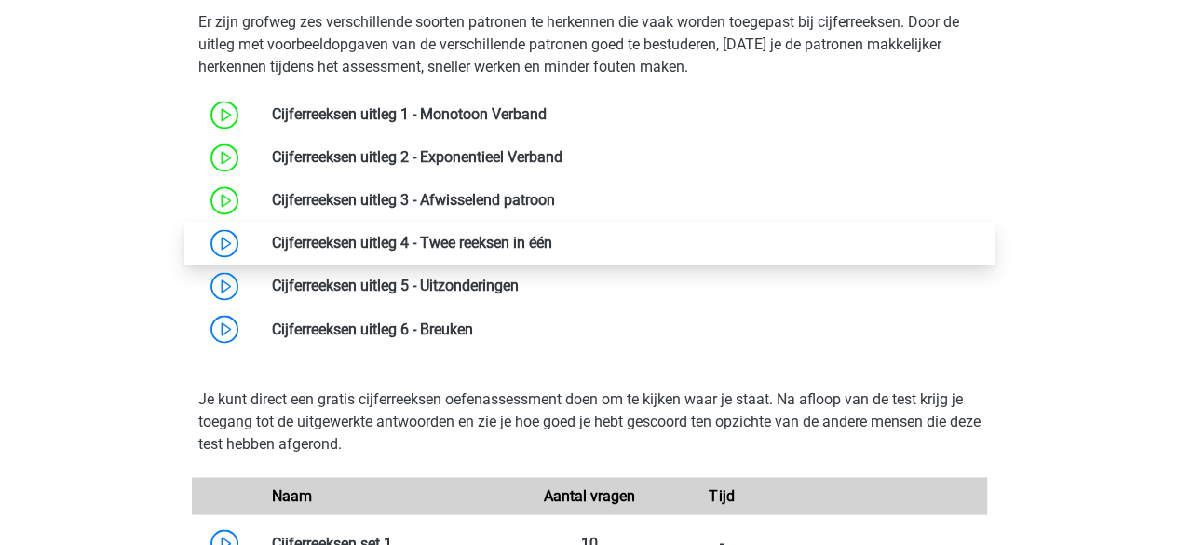
click at [552, 250] on link at bounding box center [552, 243] width 0 height 18
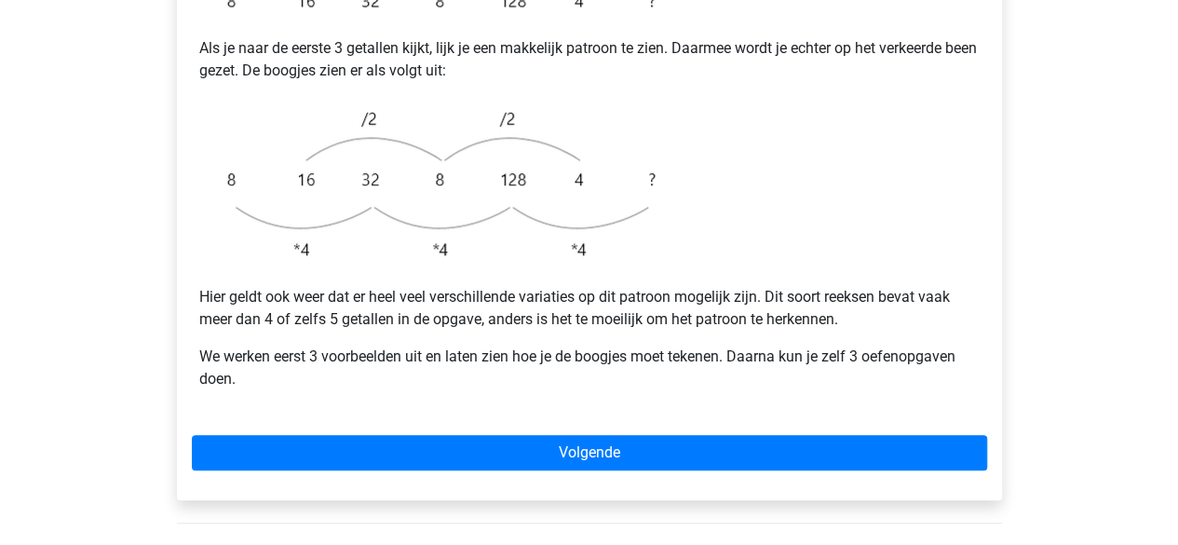
scroll to position [528, 0]
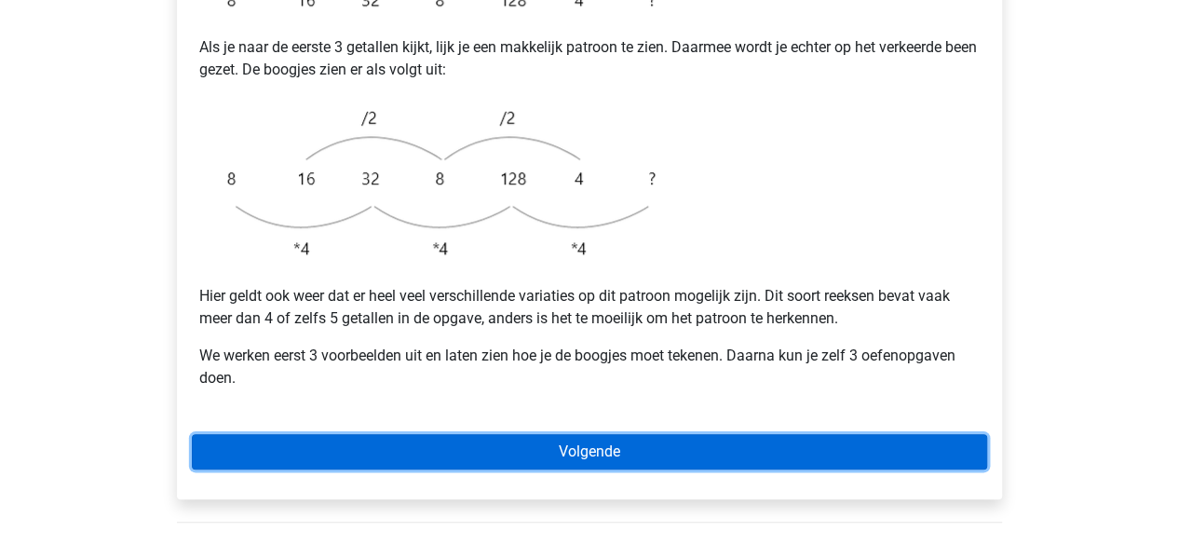
click at [585, 434] on link "Volgende" at bounding box center [589, 451] width 795 height 35
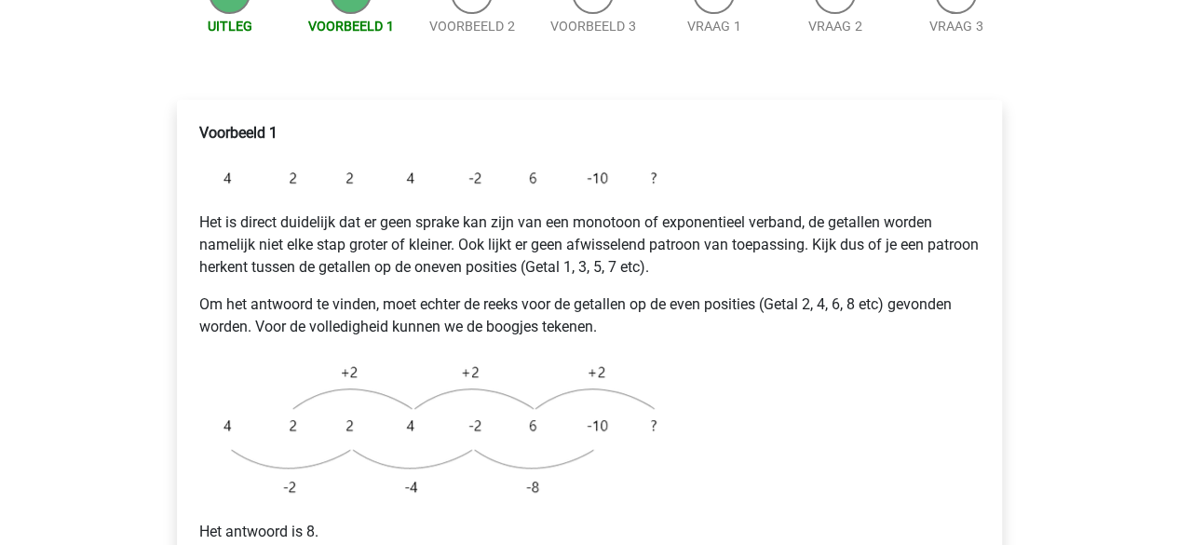
scroll to position [269, 0]
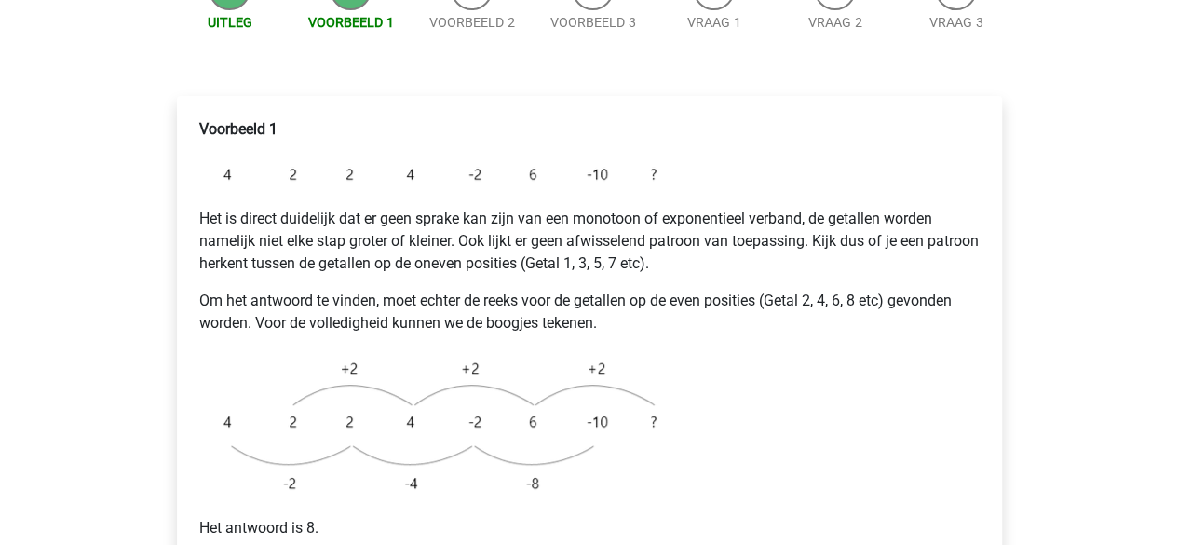
click at [534, 224] on p "Het is direct duidelijk dat er geen sprake kan zijn van een monotoon of exponen…" at bounding box center [589, 241] width 780 height 67
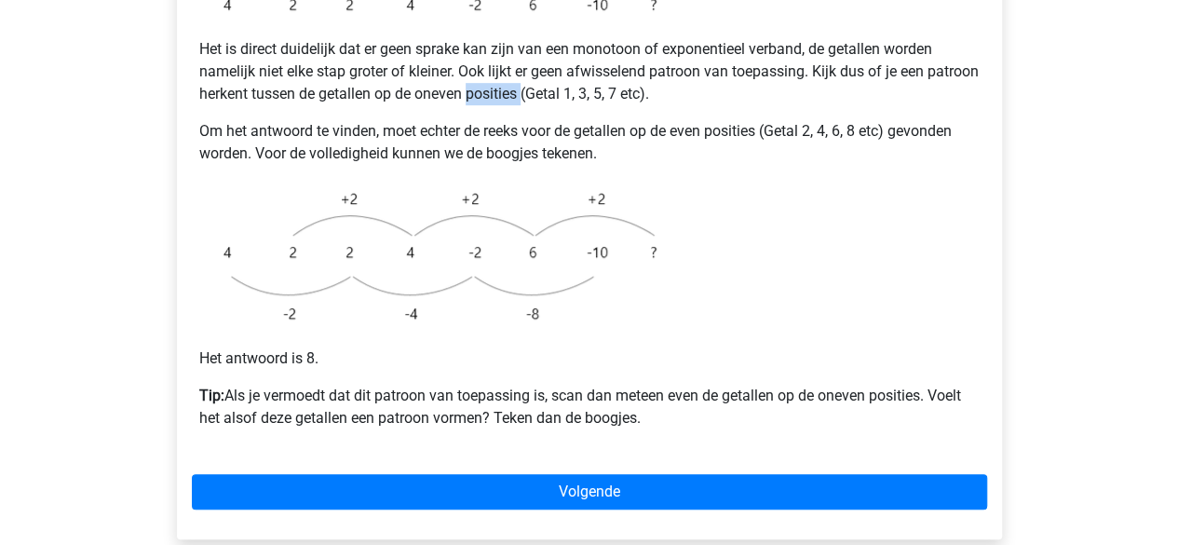
scroll to position [437, 0]
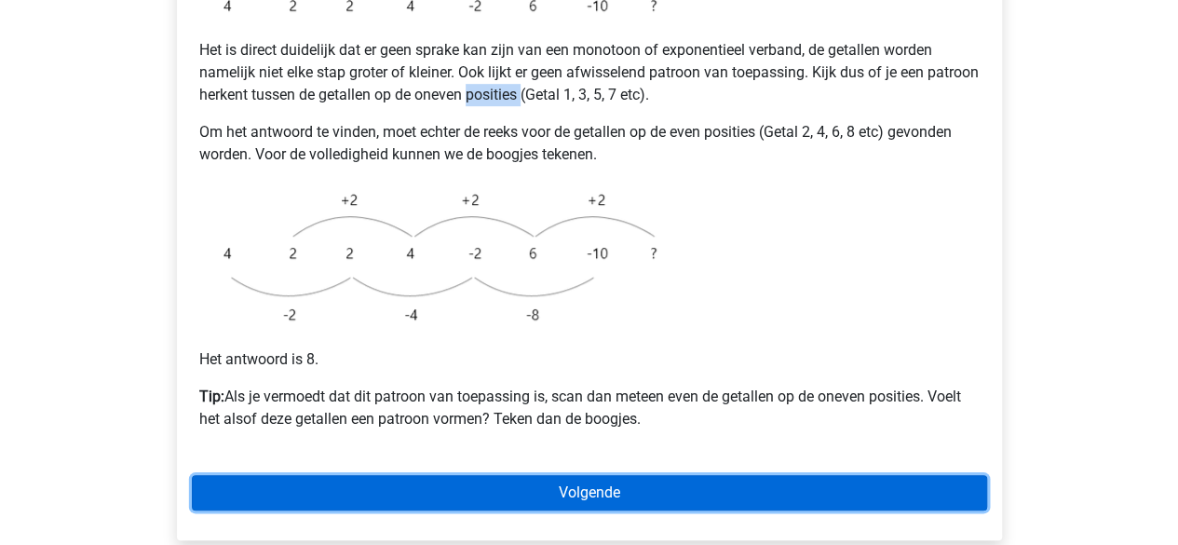
click at [592, 475] on link "Volgende" at bounding box center [589, 492] width 795 height 35
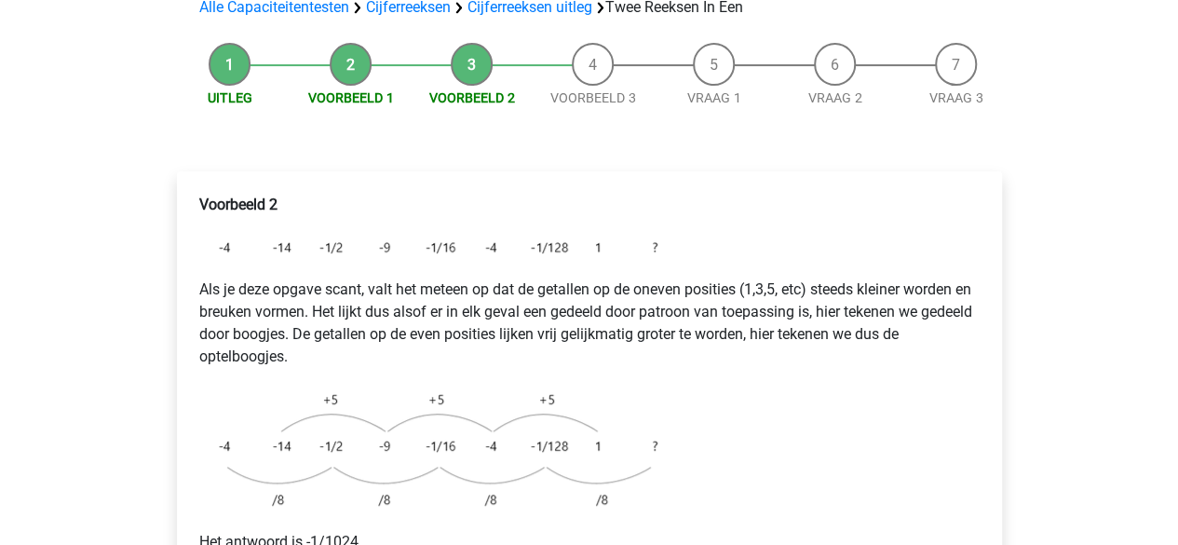
scroll to position [195, 0]
click at [394, 277] on p "Als je deze opgave scant, valt het meteen op dat de getallen op de oneven posit…" at bounding box center [589, 321] width 780 height 89
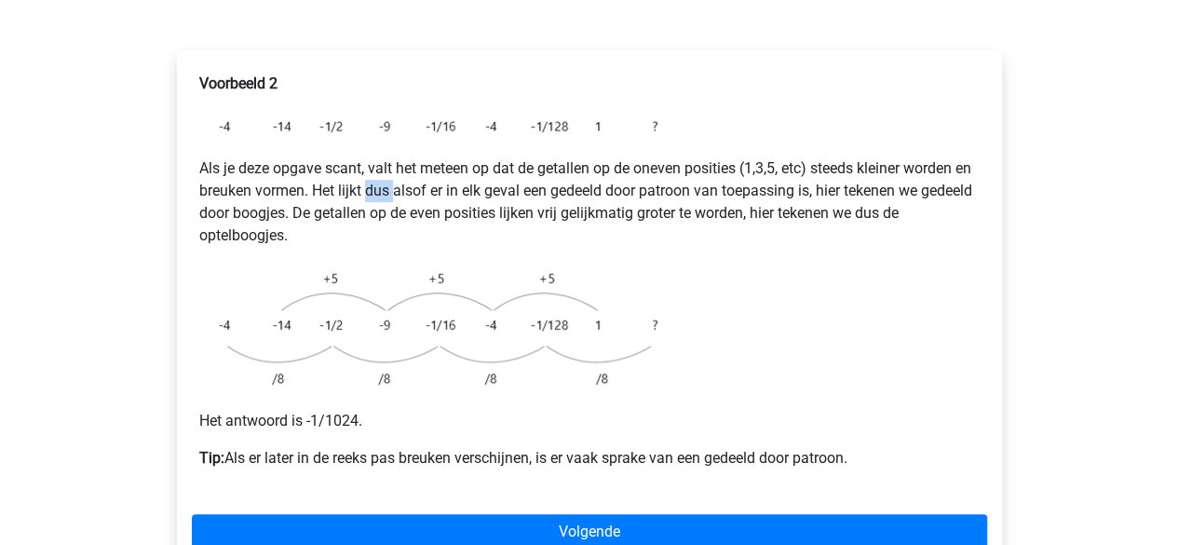
scroll to position [316, 0]
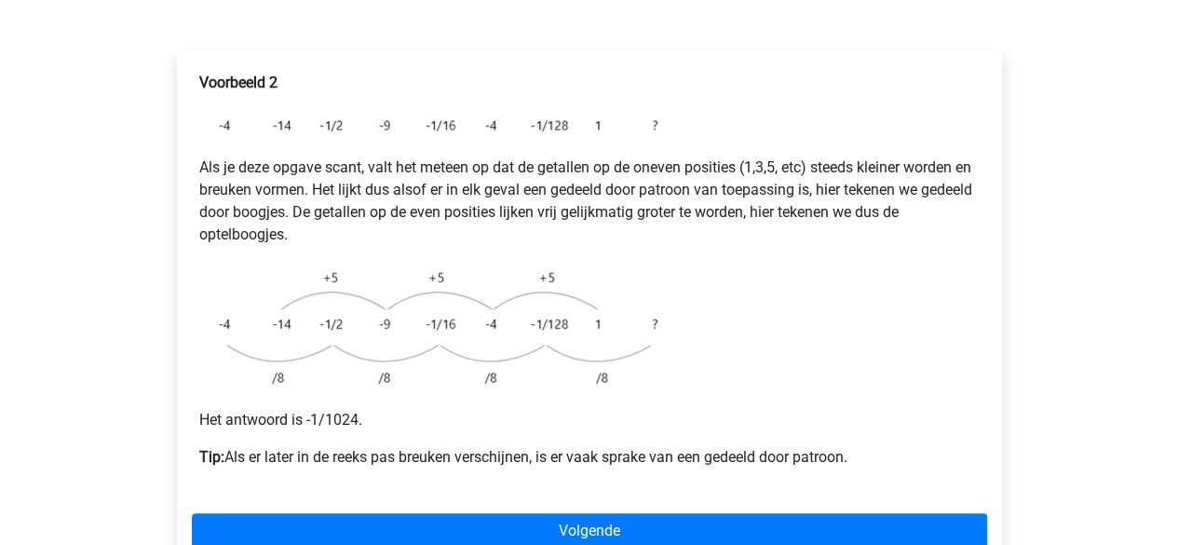
click at [452, 446] on p "Tip: Als er later in de reeks pas breuken verschijnen, is er vaak sprake van ee…" at bounding box center [589, 457] width 780 height 22
click at [474, 446] on p "Tip: Als er later in de reeks pas breuken verschijnen, is er vaak sprake van ee…" at bounding box center [589, 457] width 780 height 22
click at [398, 446] on p "Tip: Als er later in de reeks pas breuken verschijnen, is er vaak sprake van ee…" at bounding box center [589, 457] width 780 height 22
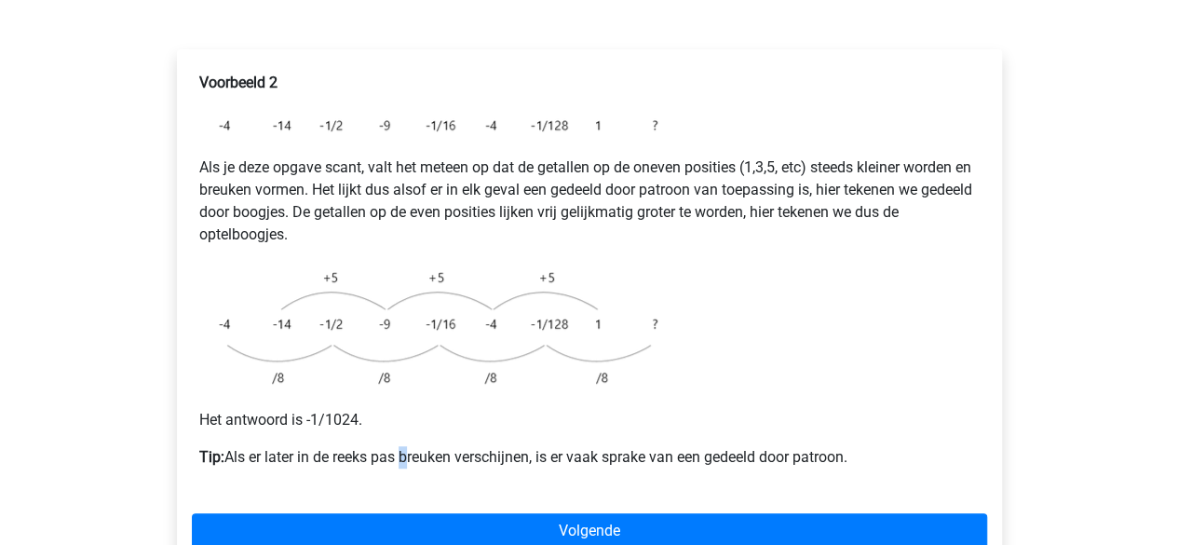
click at [398, 446] on p "Tip: Als er later in de reeks pas breuken verschijnen, is er vaak sprake van ee…" at bounding box center [589, 457] width 780 height 22
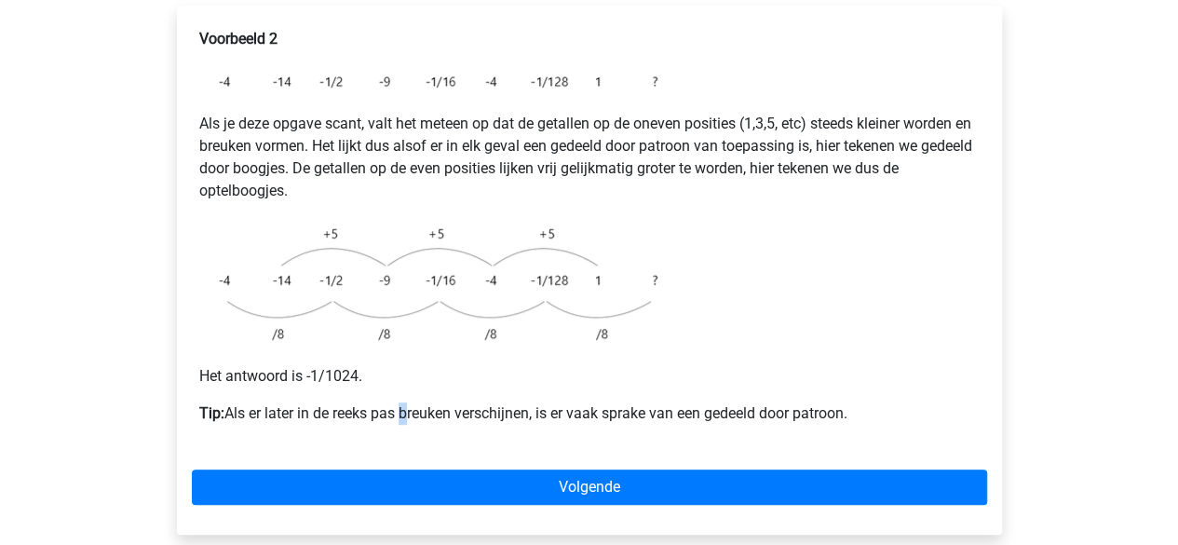
scroll to position [360, 0]
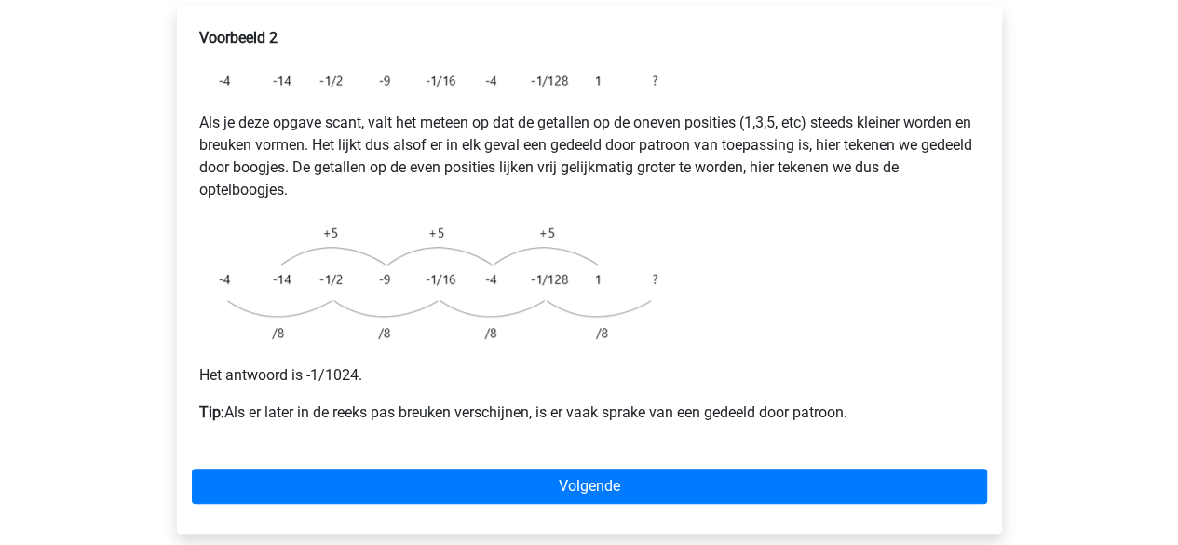
click at [641, 401] on p "Tip: Als er later in de reeks pas breuken verschijnen, is er vaak sprake van ee…" at bounding box center [589, 412] width 780 height 22
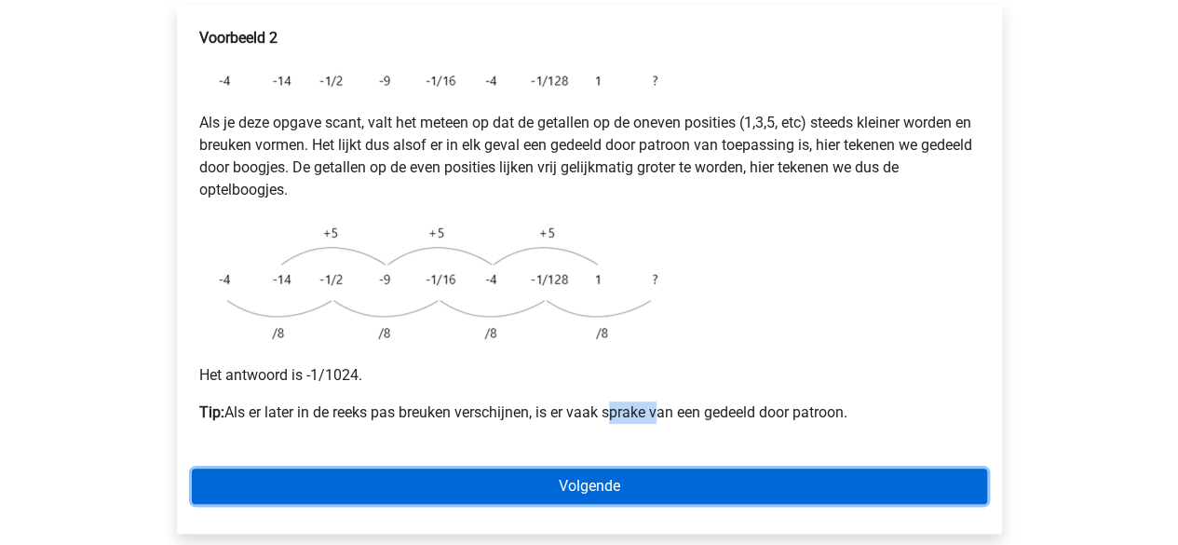
click at [675, 468] on link "Volgende" at bounding box center [589, 485] width 795 height 35
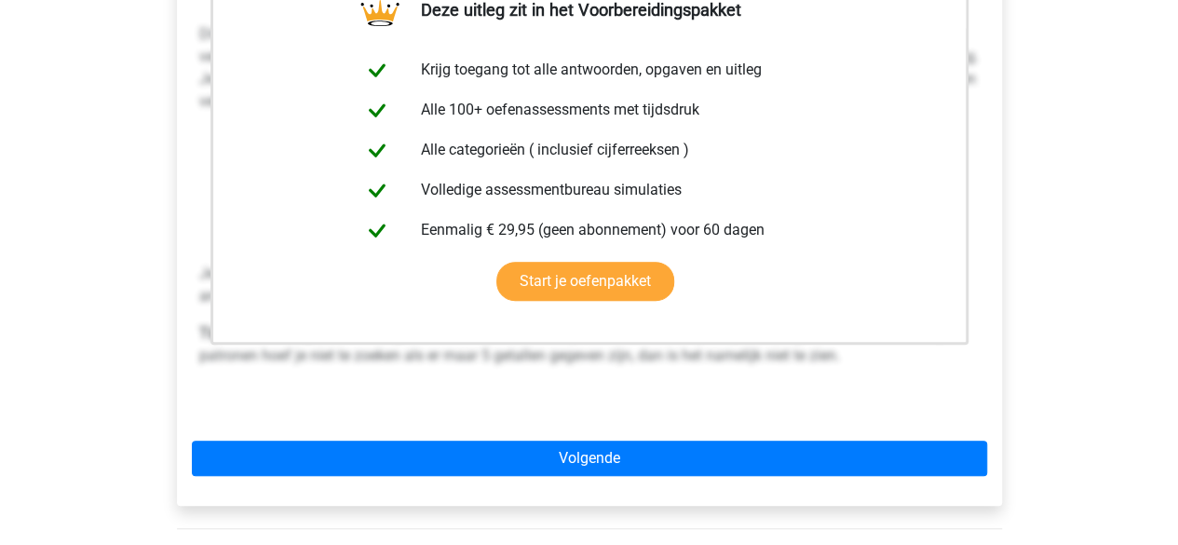
scroll to position [447, 0]
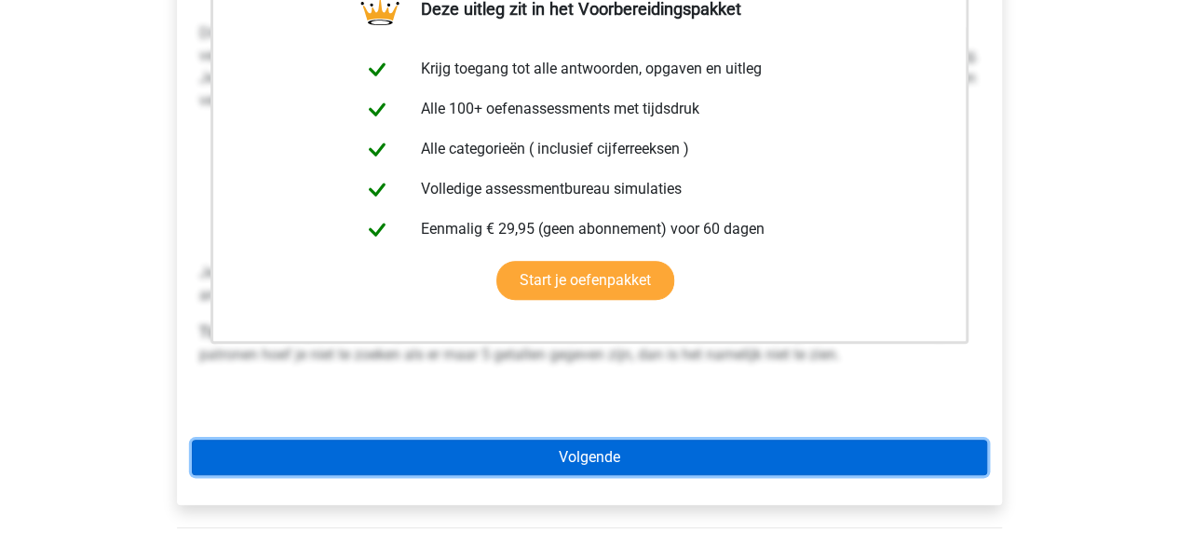
click at [672, 439] on link "Volgende" at bounding box center [589, 456] width 795 height 35
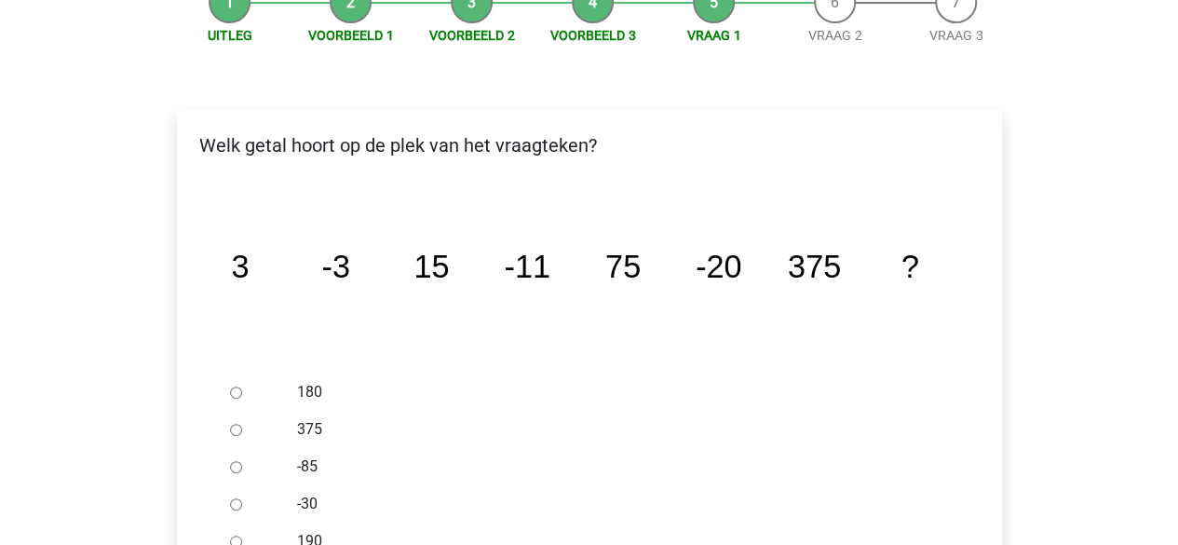
scroll to position [257, 0]
click at [233, 497] on input "-30" at bounding box center [236, 503] width 12 height 12
radio input "true"
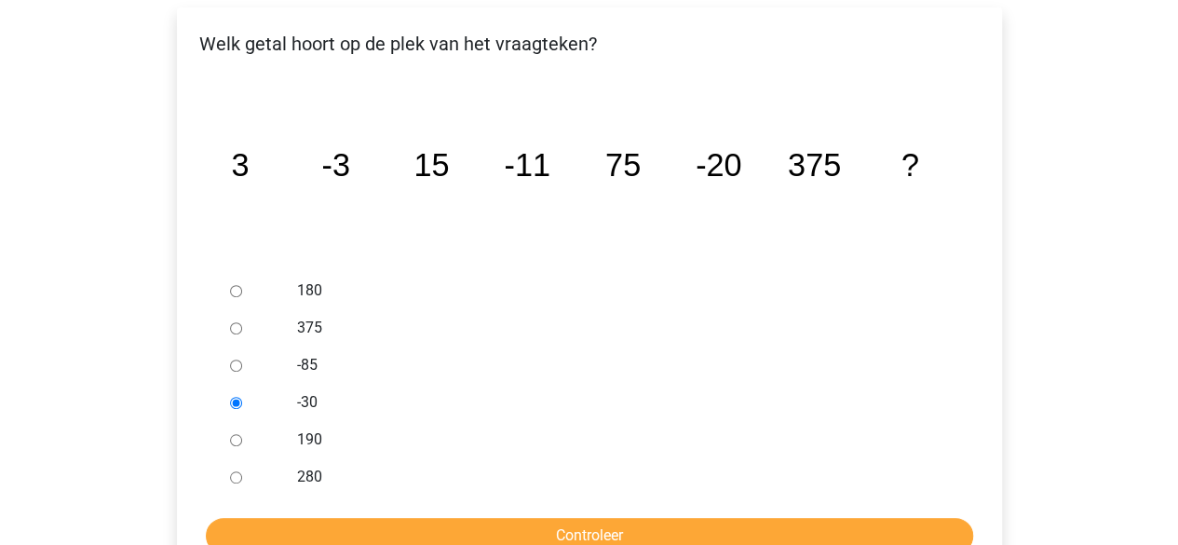
scroll to position [358, 0]
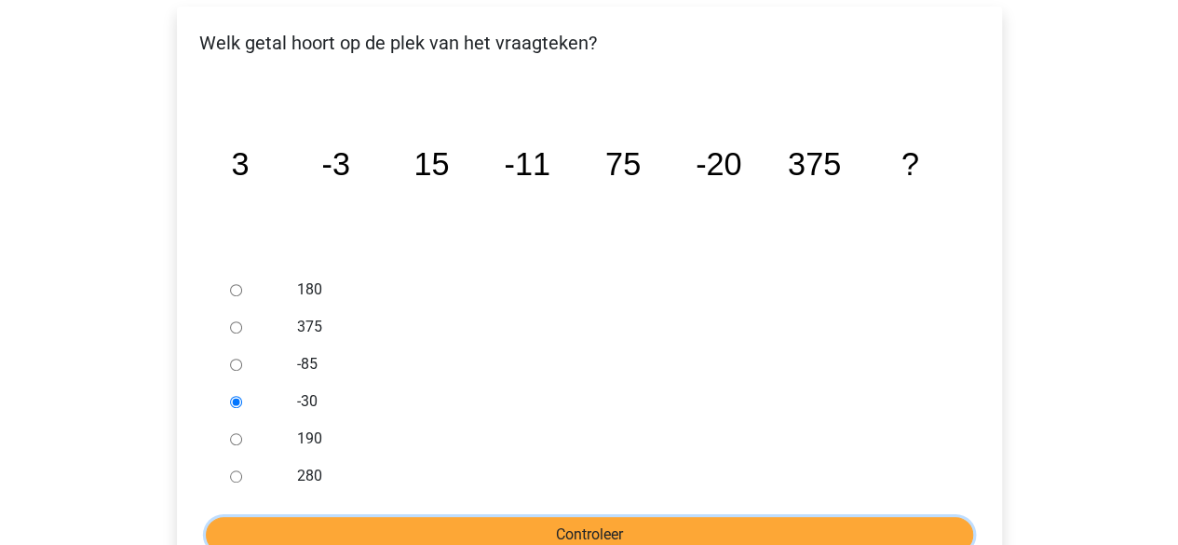
click at [352, 517] on input "Controleer" at bounding box center [589, 534] width 767 height 35
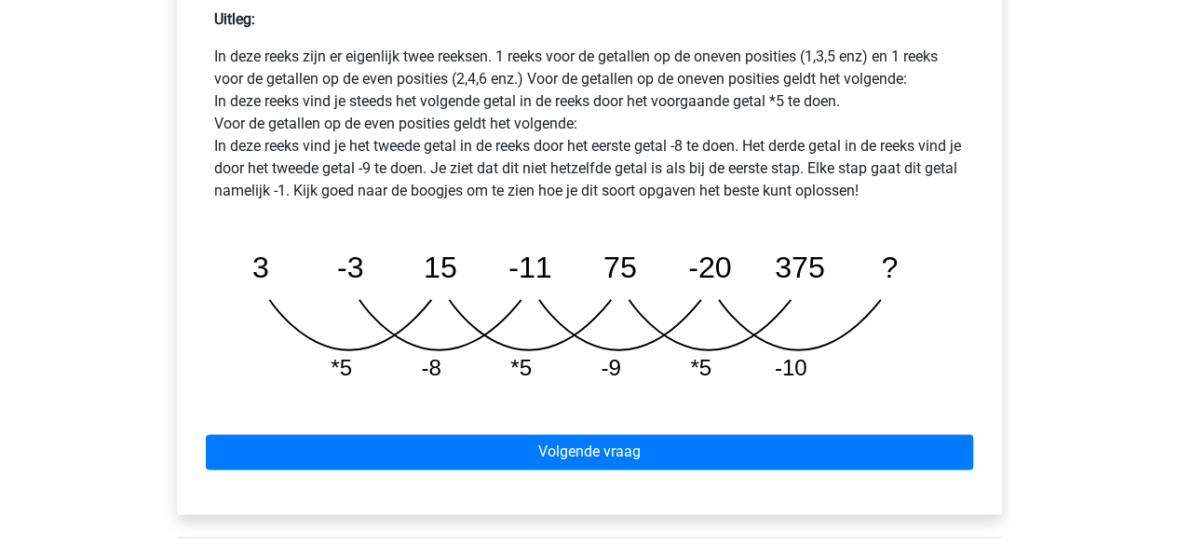
scroll to position [901, 0]
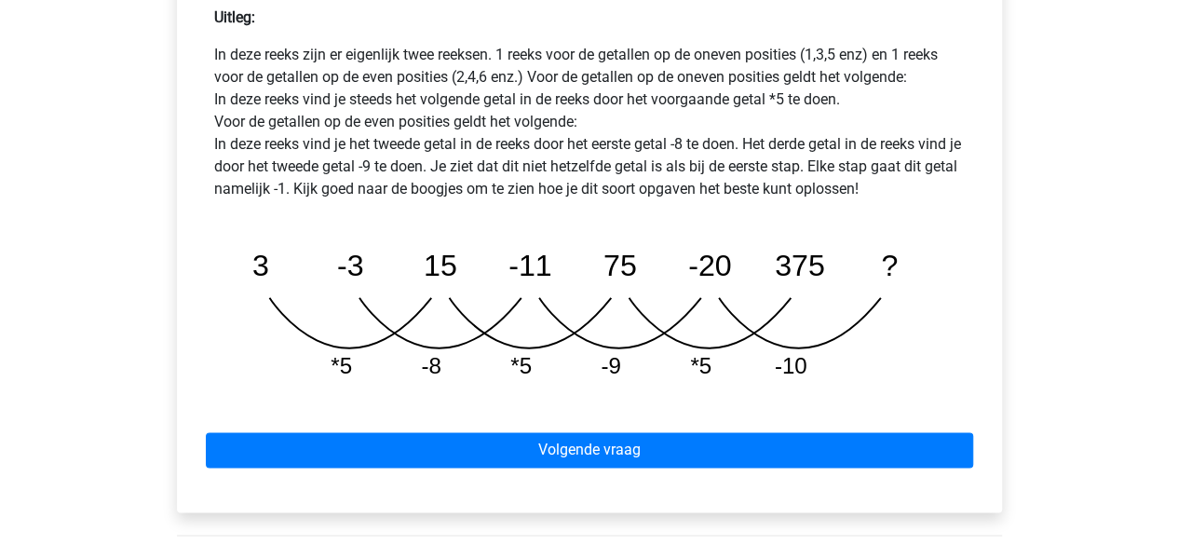
click at [433, 423] on div "Volgende vraag" at bounding box center [589, 446] width 795 height 102
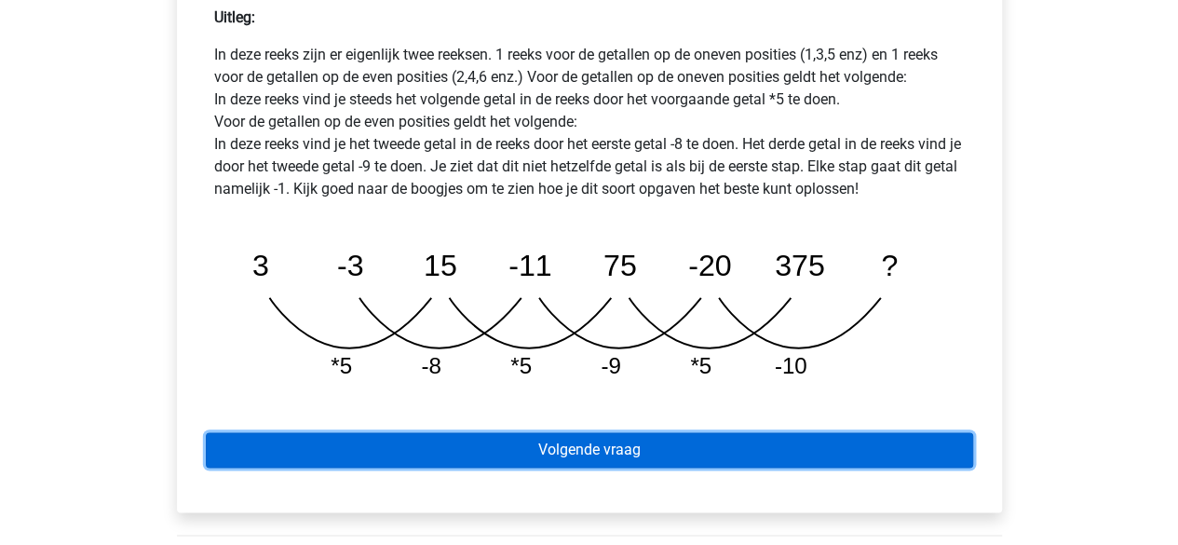
click at [511, 432] on link "Volgende vraag" at bounding box center [589, 449] width 767 height 35
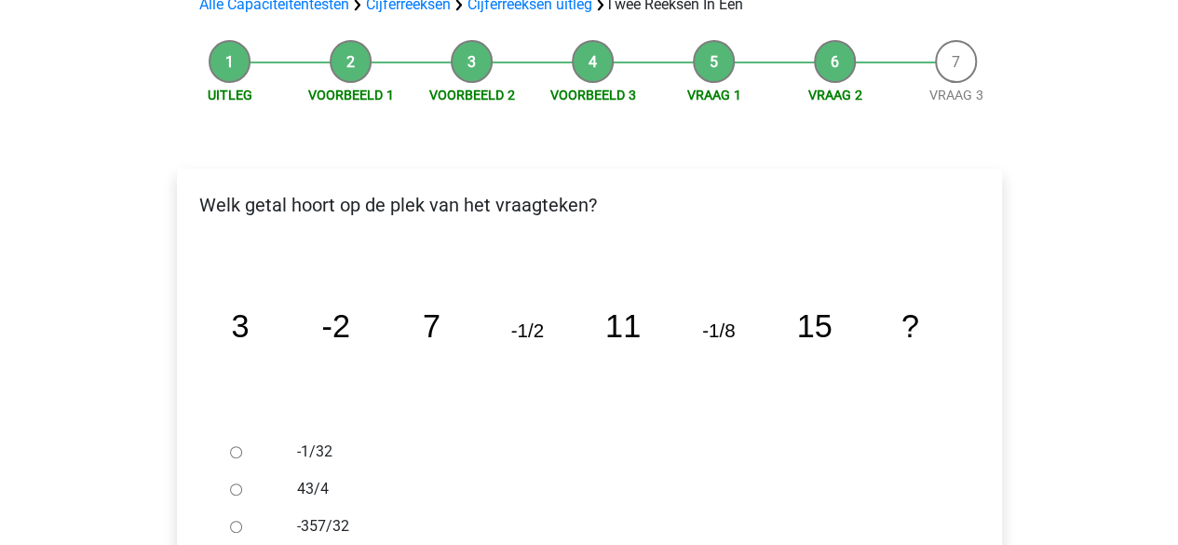
scroll to position [253, 0]
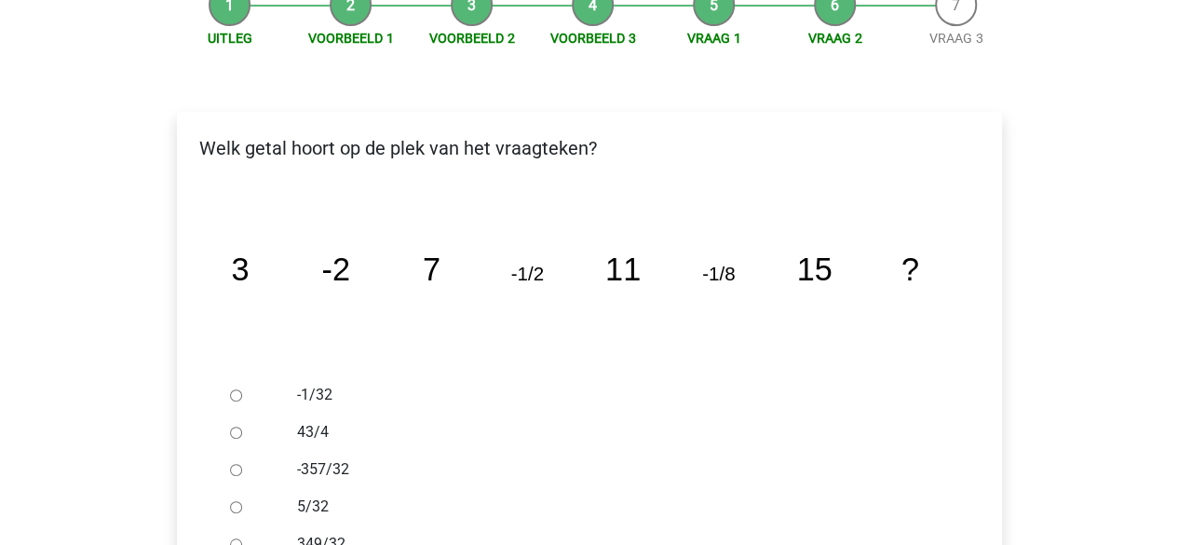
click at [235, 389] on input "-1/32" at bounding box center [236, 395] width 12 height 12
radio input "true"
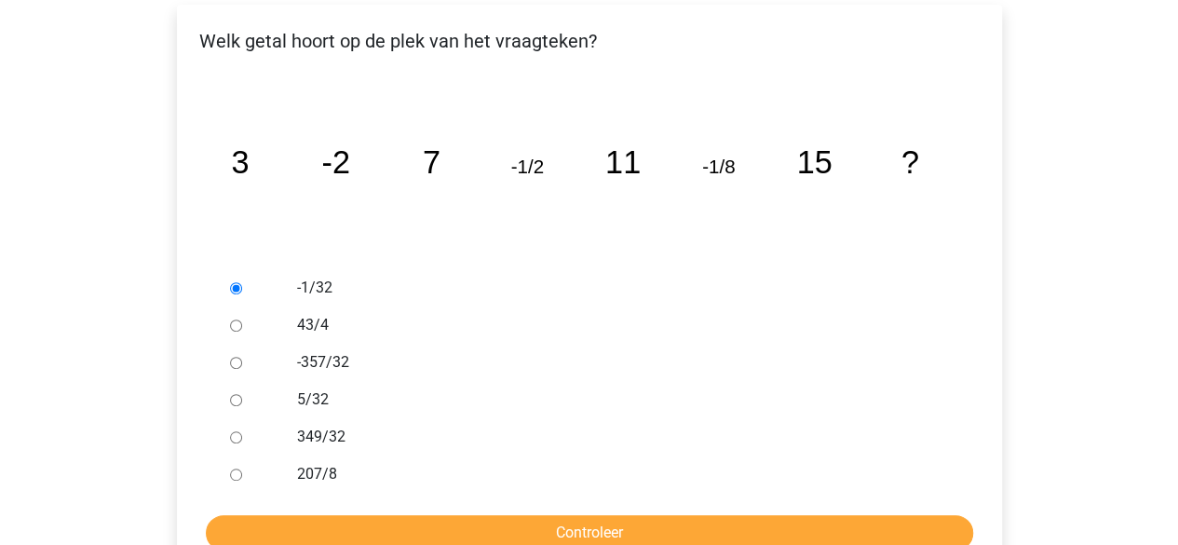
scroll to position [365, 0]
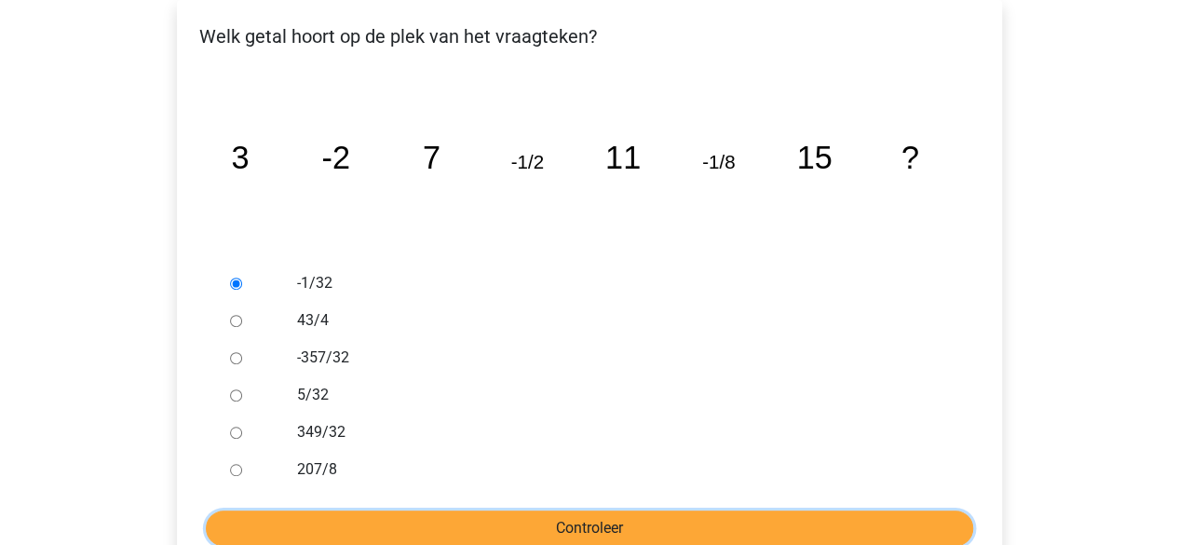
click at [454, 510] on input "Controleer" at bounding box center [589, 527] width 767 height 35
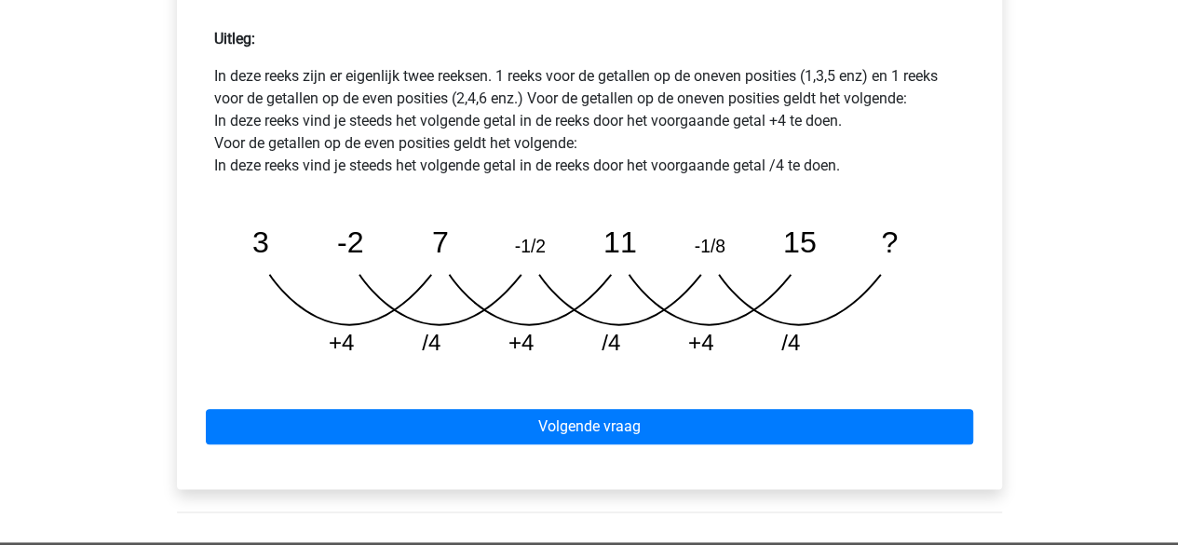
scroll to position [883, 0]
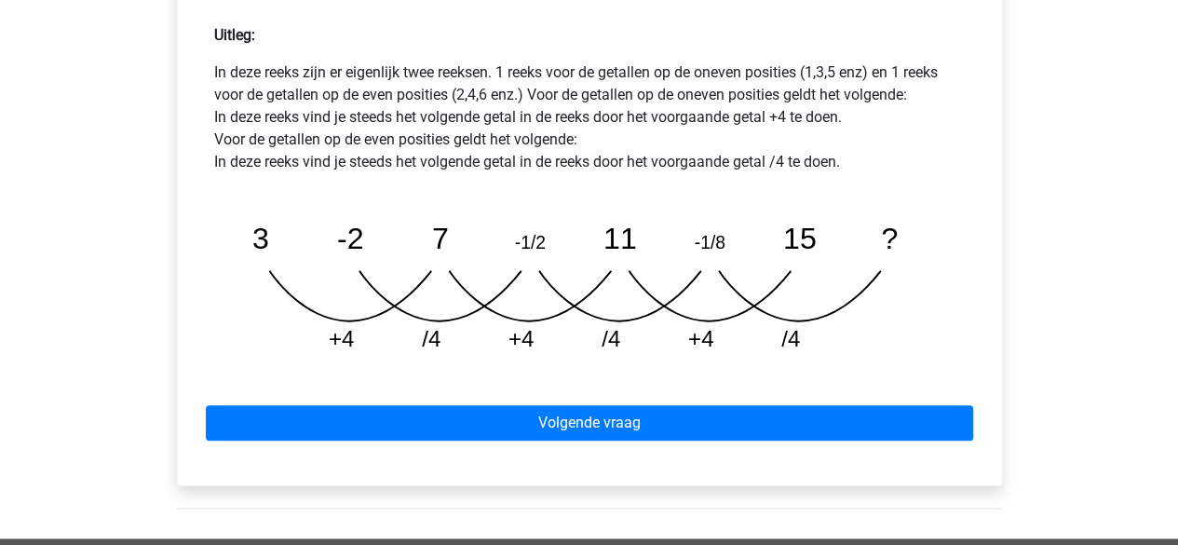
click at [469, 368] on div "Volgende vraag" at bounding box center [589, 419] width 795 height 102
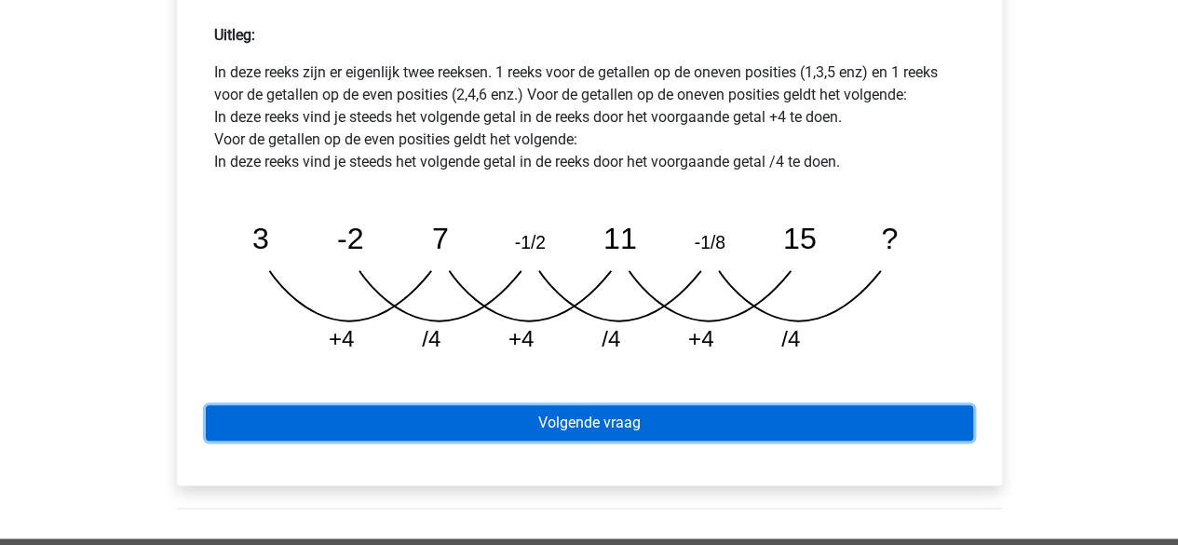
click at [472, 405] on link "Volgende vraag" at bounding box center [589, 422] width 767 height 35
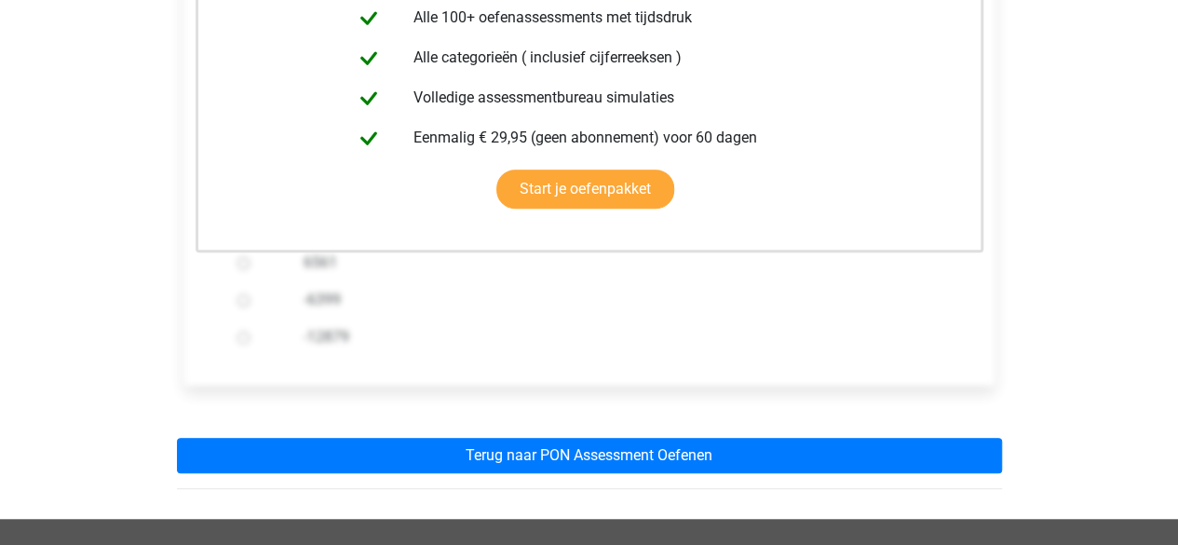
scroll to position [507, 0]
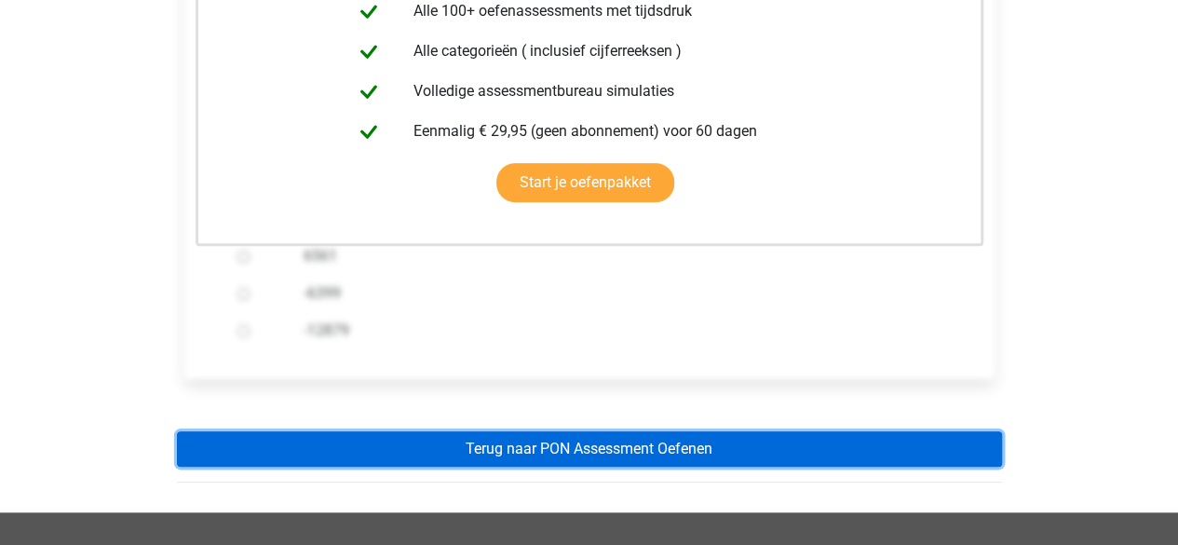
click at [476, 431] on link "Terug naar PON Assessment Oefenen" at bounding box center [589, 448] width 825 height 35
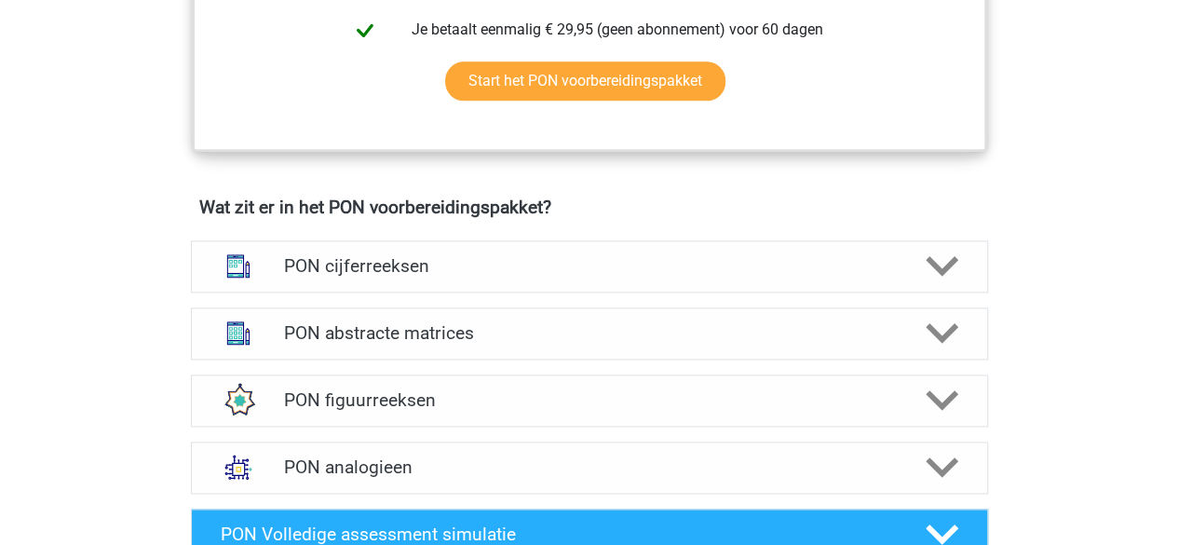
scroll to position [1208, 0]
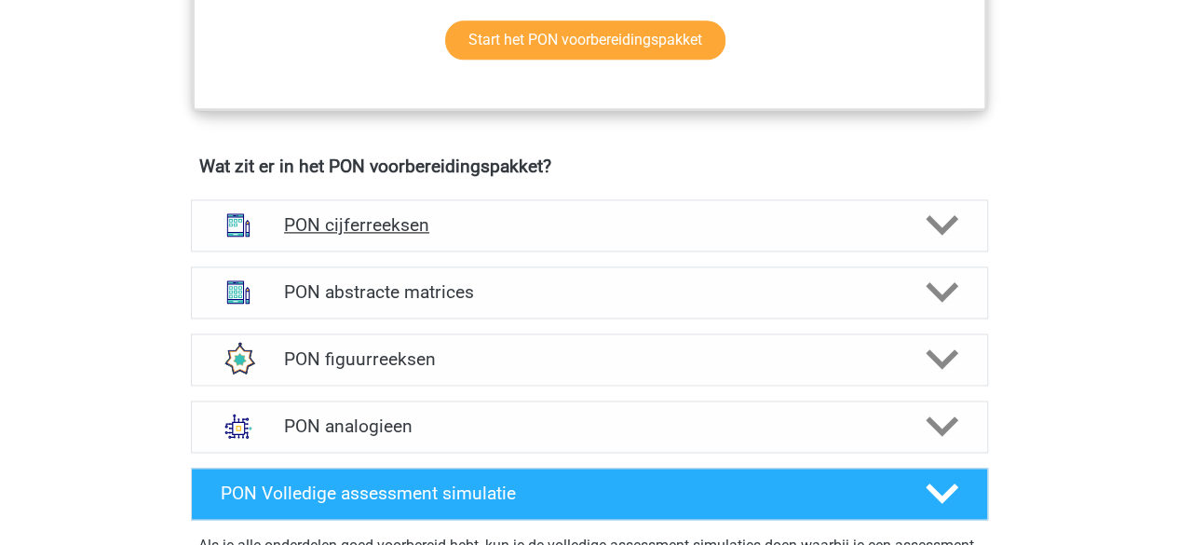
click at [451, 214] on h4 "PON cijferreeksen" at bounding box center [589, 224] width 610 height 21
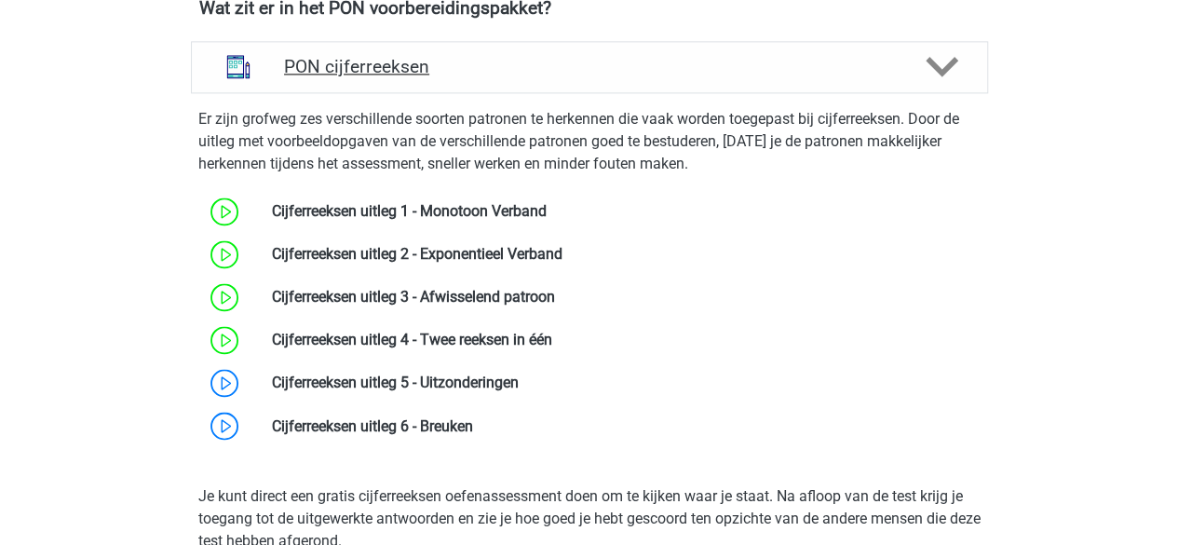
scroll to position [1446, 0]
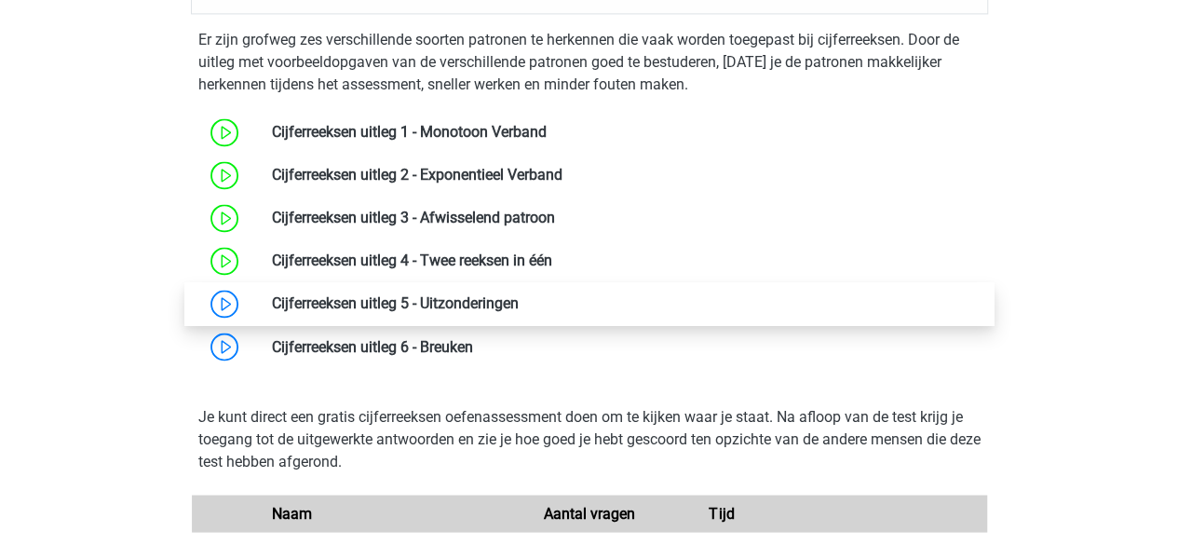
click at [518, 296] on link at bounding box center [518, 303] width 0 height 18
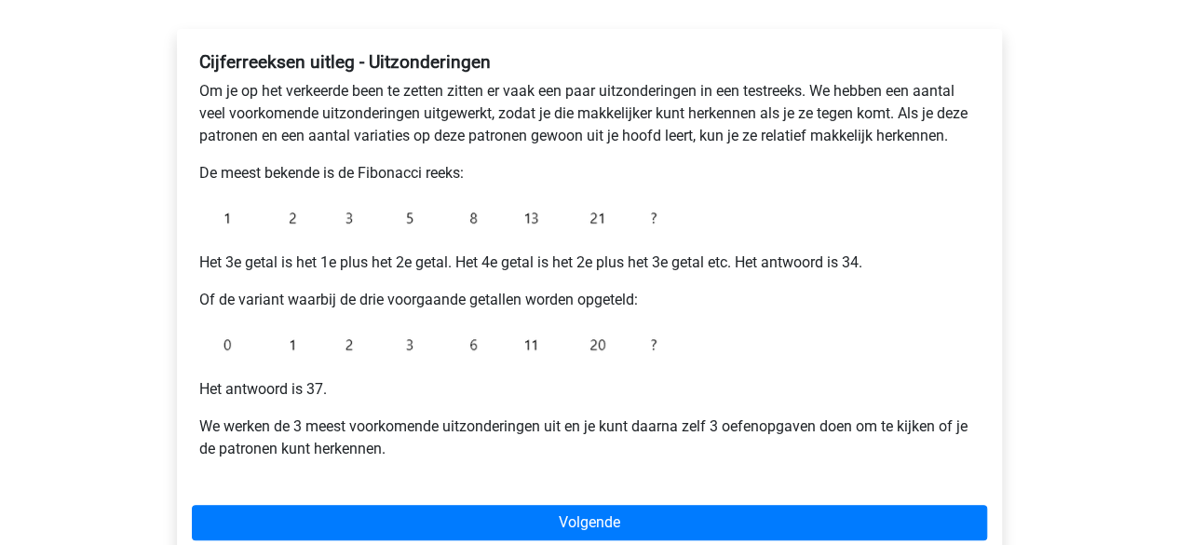
scroll to position [300, 0]
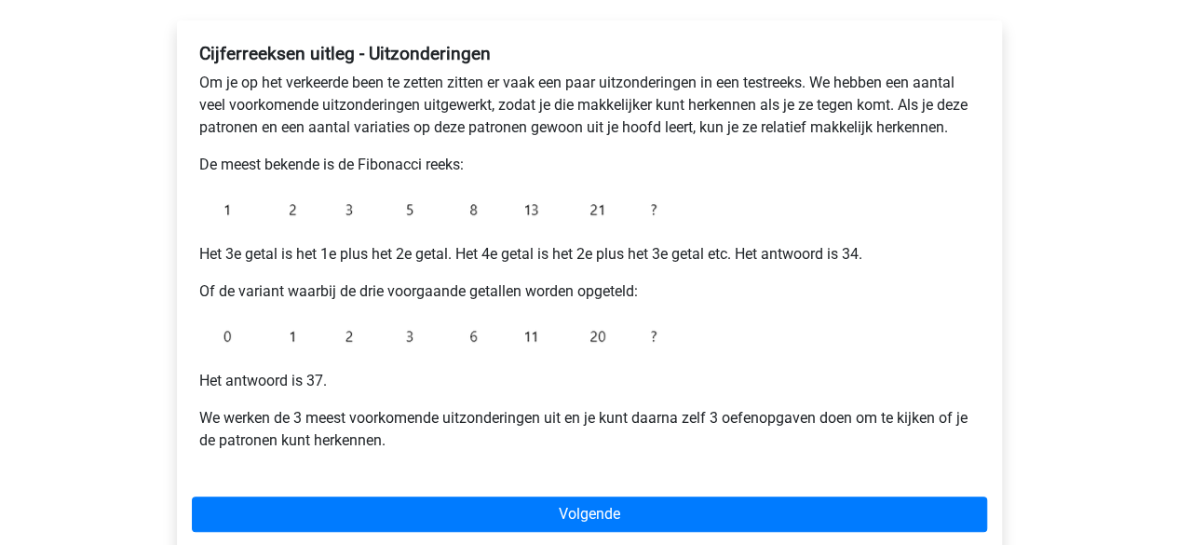
click at [370, 159] on p "De meest bekende is de Fibonacci reeks:" at bounding box center [589, 165] width 780 height 22
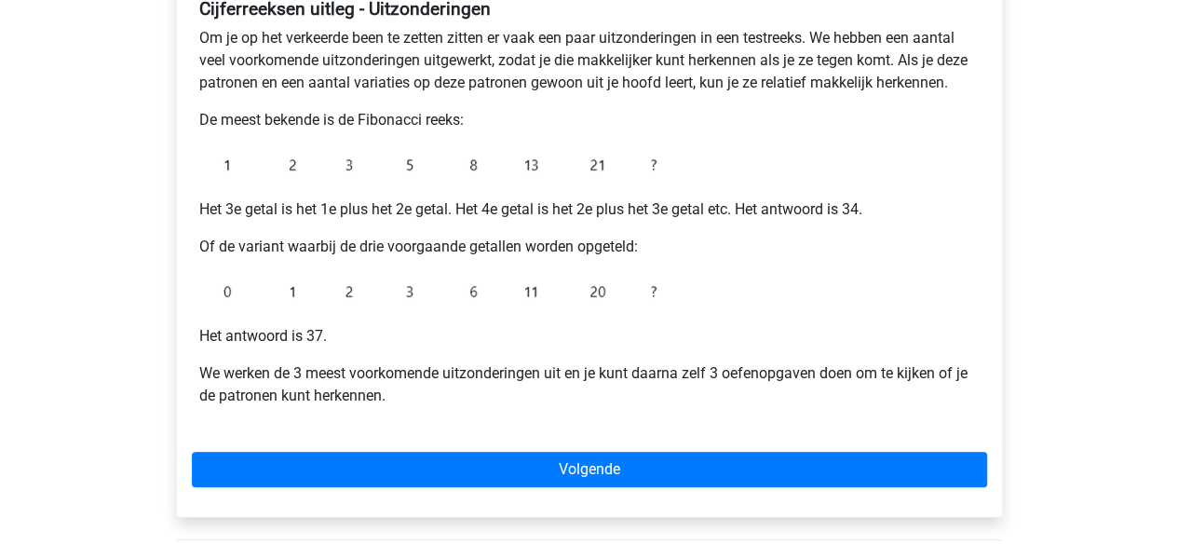
scroll to position [345, 0]
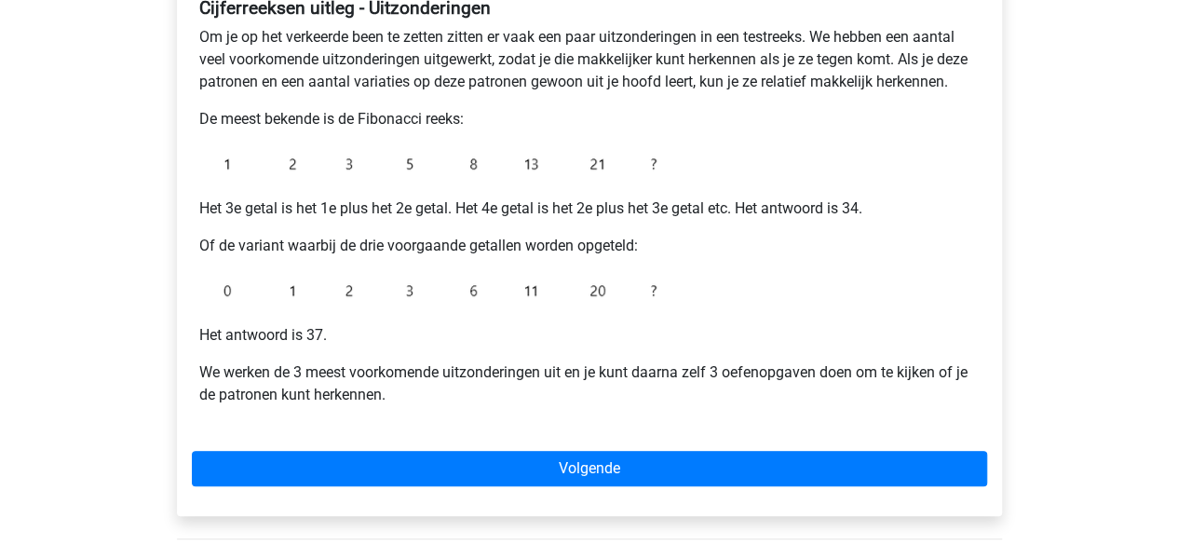
click at [302, 206] on p "Het 3e getal is het 1e plus het 2e getal. Het 4e getal is het 2e plus het 3e ge…" at bounding box center [589, 208] width 780 height 22
click at [341, 209] on p "Het 3e getal is het 1e plus het 2e getal. Het 4e getal is het 2e plus het 3e ge…" at bounding box center [589, 208] width 780 height 22
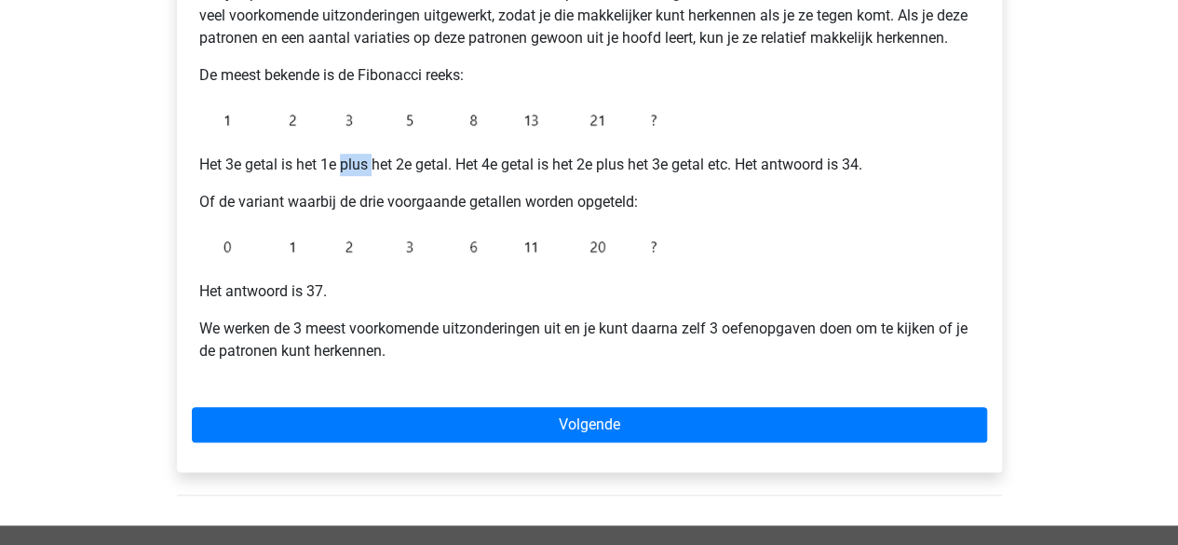
scroll to position [390, 0]
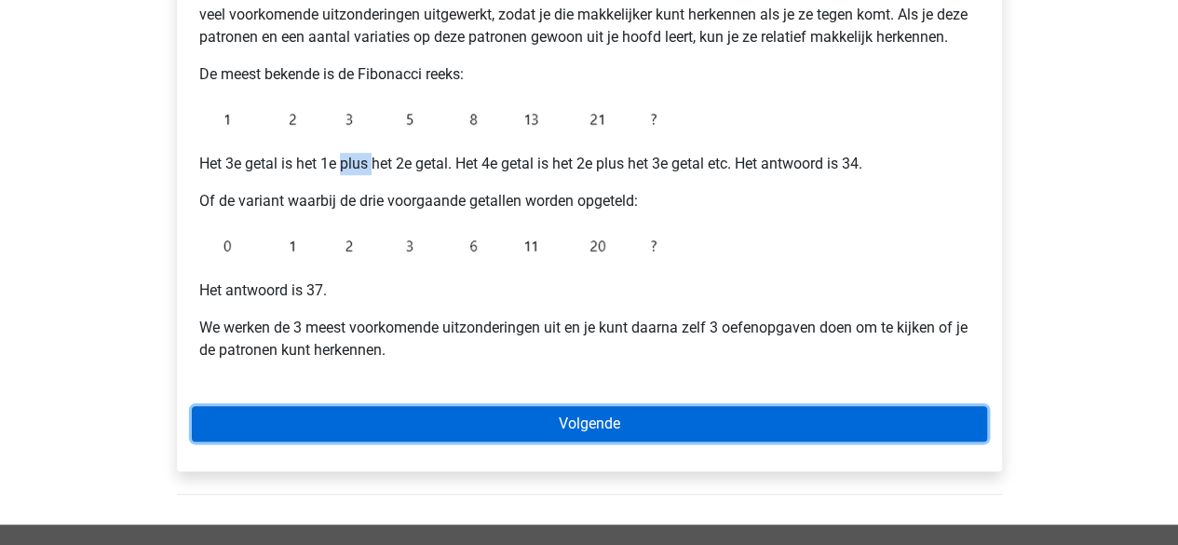
click at [531, 413] on link "Volgende" at bounding box center [589, 423] width 795 height 35
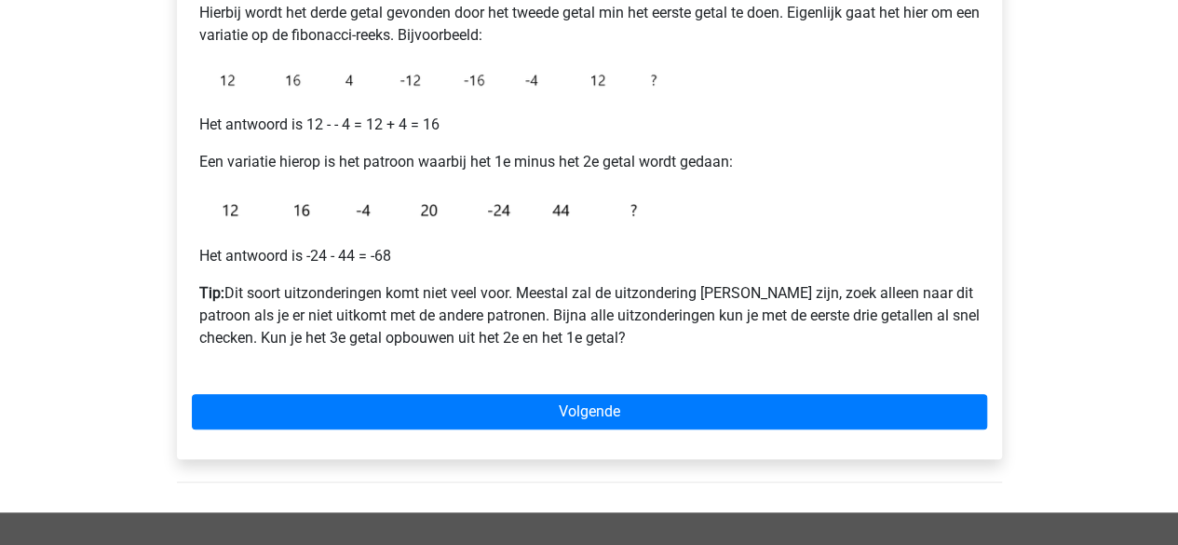
scroll to position [370, 0]
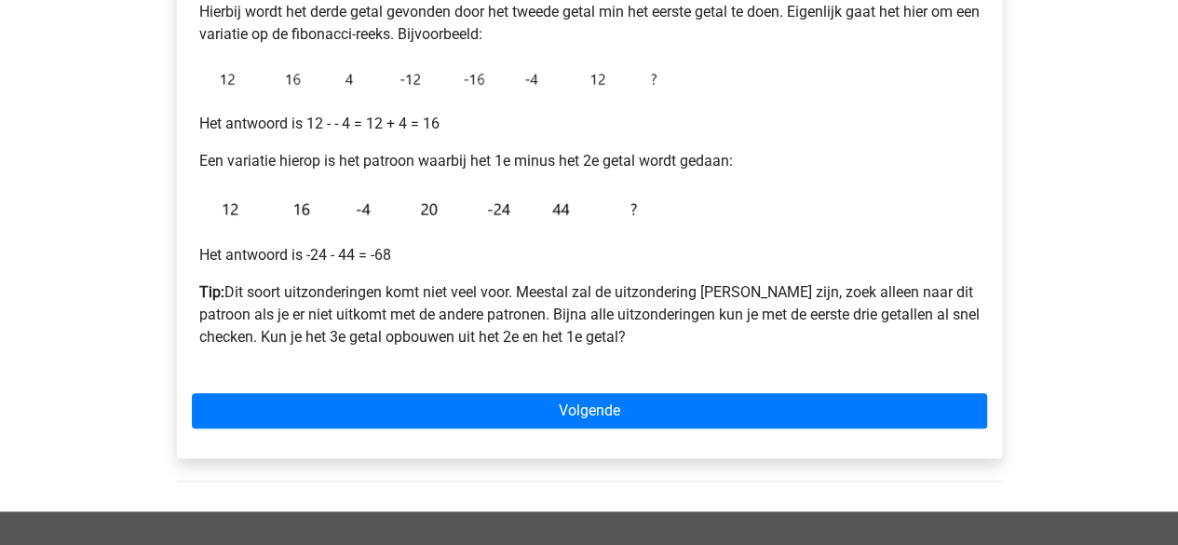
click at [427, 288] on p "Tip: Dit soort uitzonderingen komt niet veel voor. Meestal zal de uitzondering …" at bounding box center [589, 314] width 780 height 67
click at [451, 319] on p "Tip: Dit soort uitzonderingen komt niet veel voor. Meestal zal de uitzondering …" at bounding box center [589, 314] width 780 height 67
click at [454, 335] on p "Tip: Dit soort uitzonderingen komt niet veel voor. Meestal zal de uitzondering …" at bounding box center [589, 314] width 780 height 67
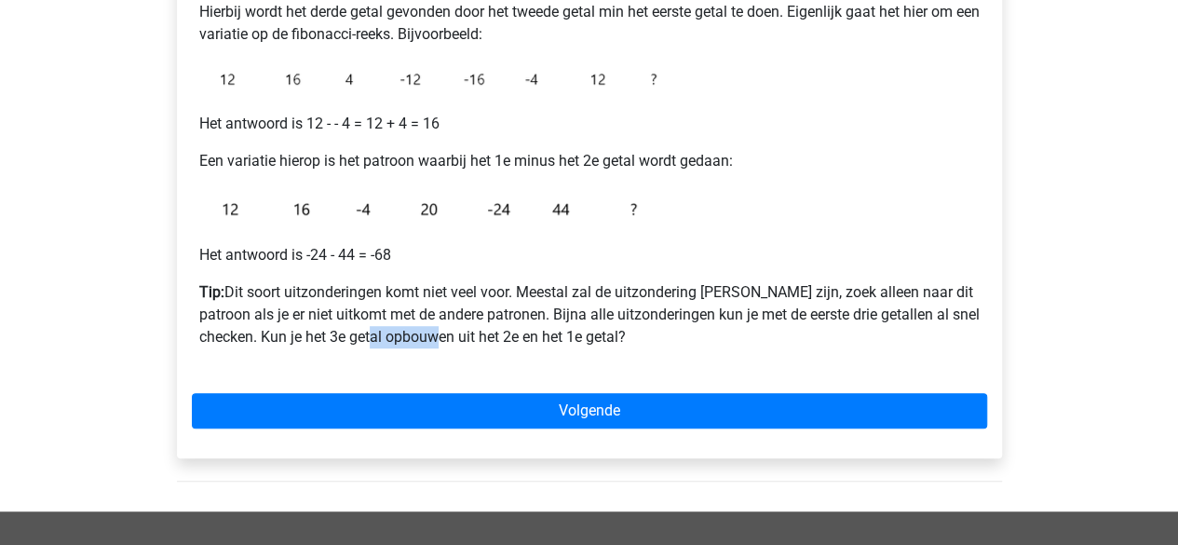
click at [454, 335] on p "Tip: Dit soort uitzonderingen komt niet veel voor. Meestal zal de uitzondering …" at bounding box center [589, 314] width 780 height 67
click at [540, 336] on p "Tip: Dit soort uitzonderingen komt niet veel voor. Meestal zal de uitzondering …" at bounding box center [589, 314] width 780 height 67
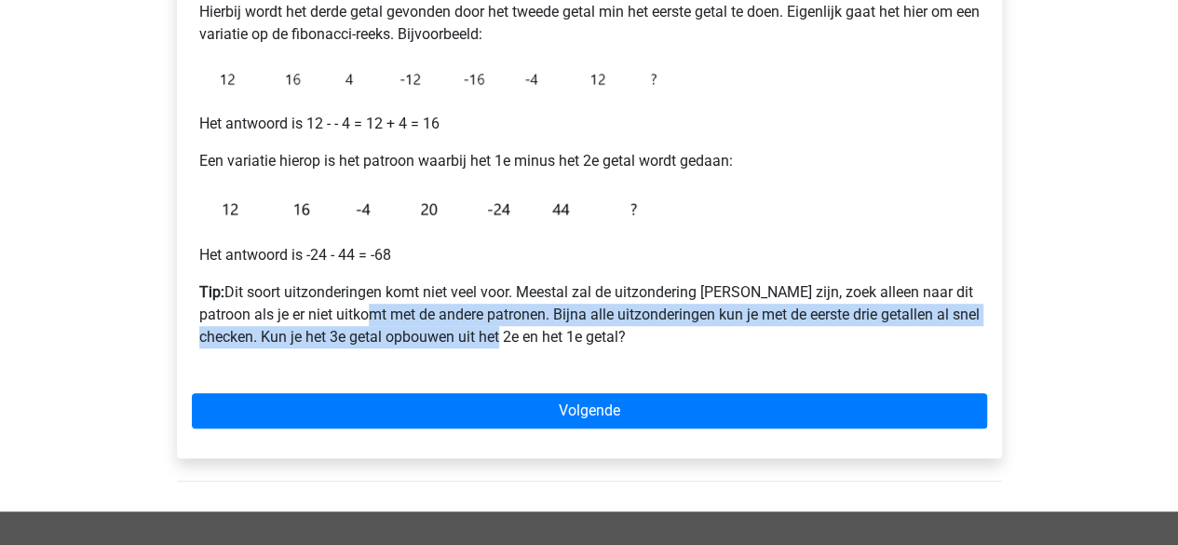
drag, startPoint x: 540, startPoint y: 336, endPoint x: 389, endPoint y: 309, distance: 153.2
click at [389, 309] on p "Tip: Dit soort uitzonderingen komt niet veel voor. Meestal zal de uitzondering …" at bounding box center [589, 314] width 780 height 67
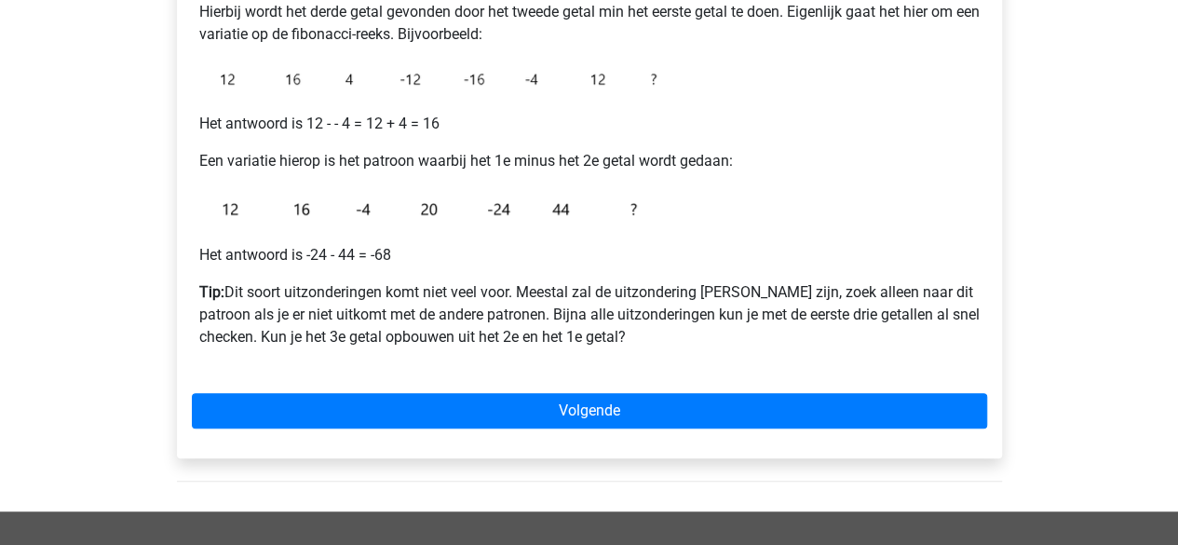
click at [379, 293] on p "Tip: Dit soort uitzonderingen komt niet veel voor. Meestal zal de uitzondering …" at bounding box center [589, 314] width 780 height 67
click at [406, 286] on p "Tip: Dit soort uitzonderingen komt niet veel voor. Meestal zal de uitzondering …" at bounding box center [589, 314] width 780 height 67
click at [440, 287] on p "Tip: Dit soort uitzonderingen komt niet veel voor. Meestal zal de uitzondering …" at bounding box center [589, 314] width 780 height 67
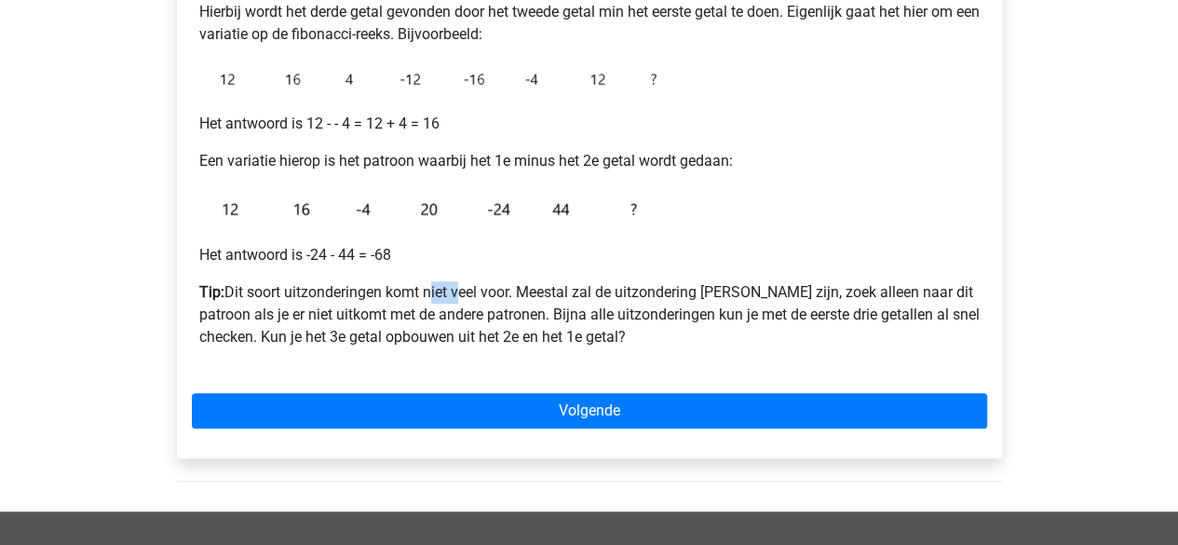
click at [440, 287] on p "Tip: Dit soort uitzonderingen komt niet veel voor. Meestal zal de uitzondering …" at bounding box center [589, 314] width 780 height 67
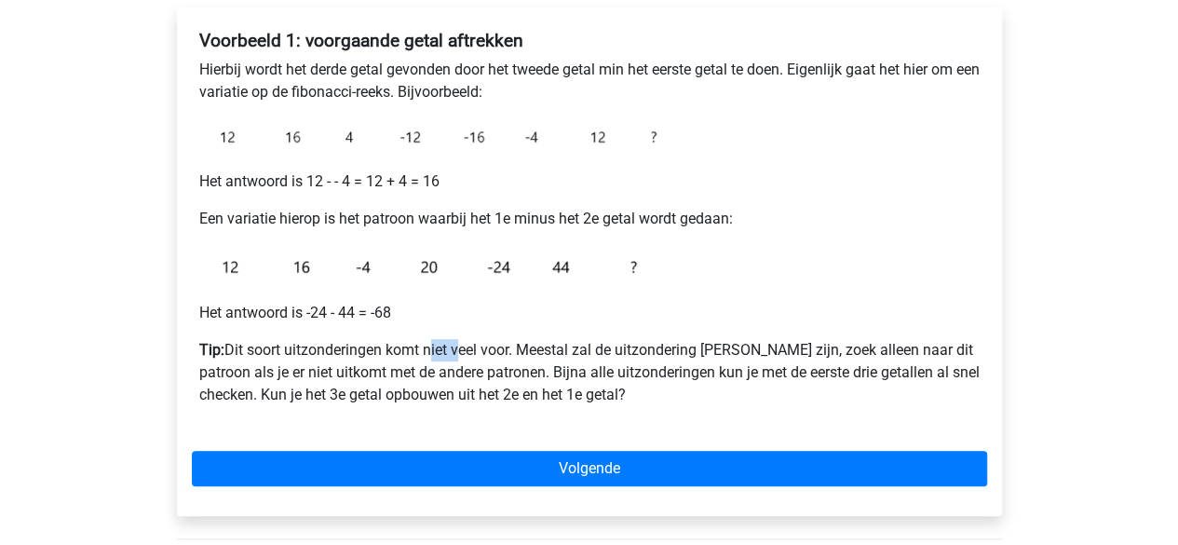
scroll to position [314, 0]
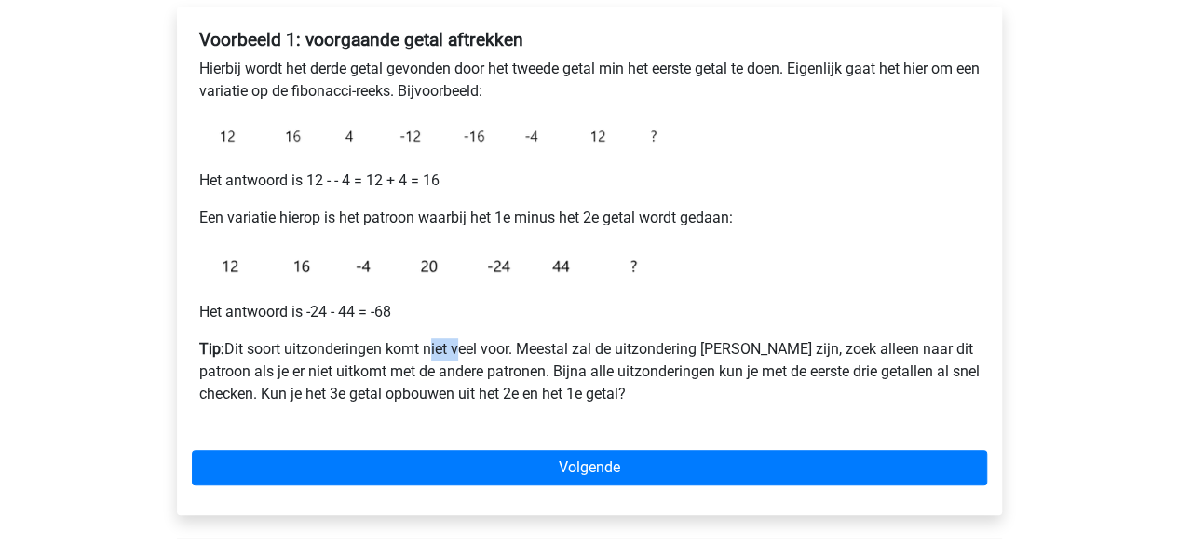
click at [303, 269] on img at bounding box center [431, 265] width 465 height 42
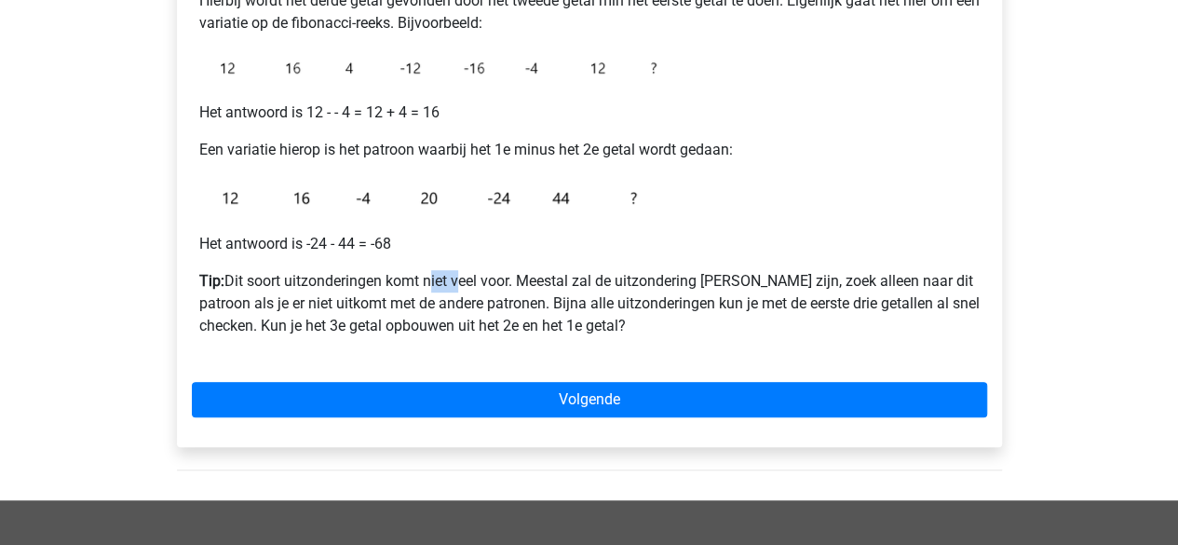
scroll to position [396, 0]
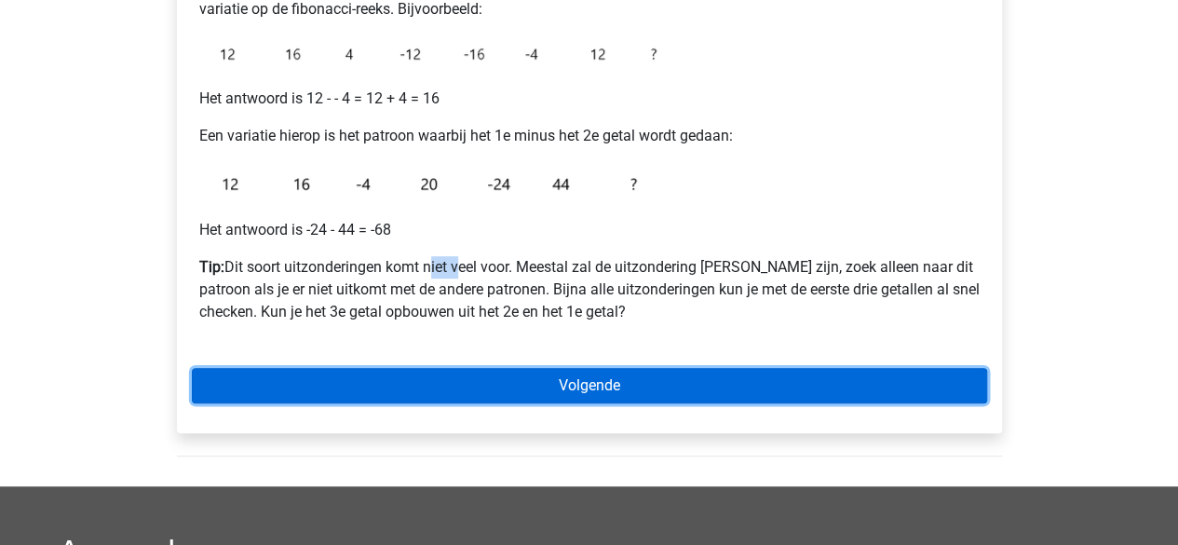
click at [484, 379] on link "Volgende" at bounding box center [589, 385] width 795 height 35
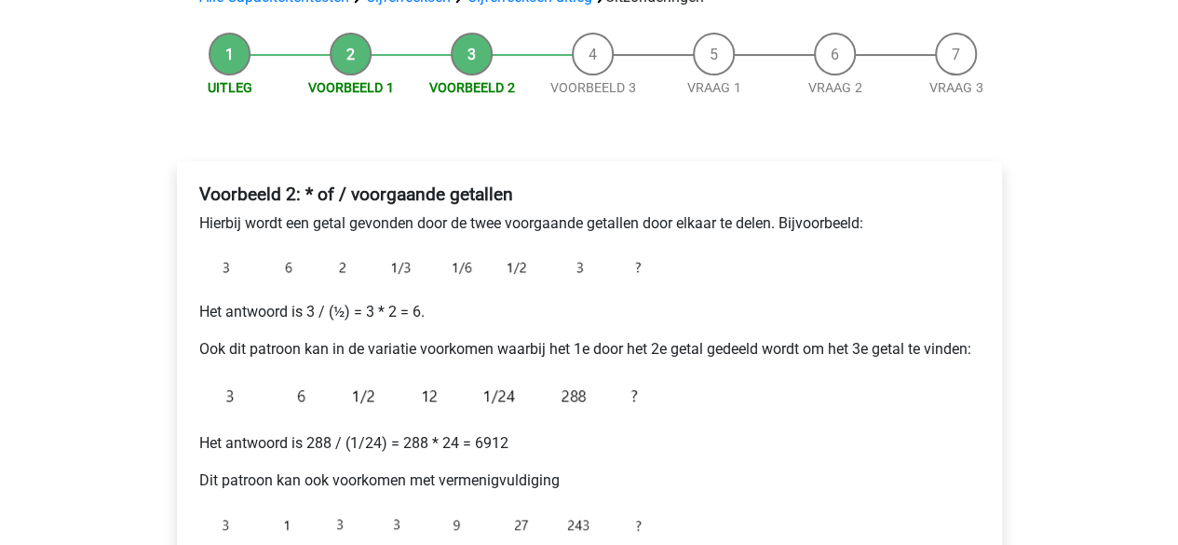
scroll to position [162, 0]
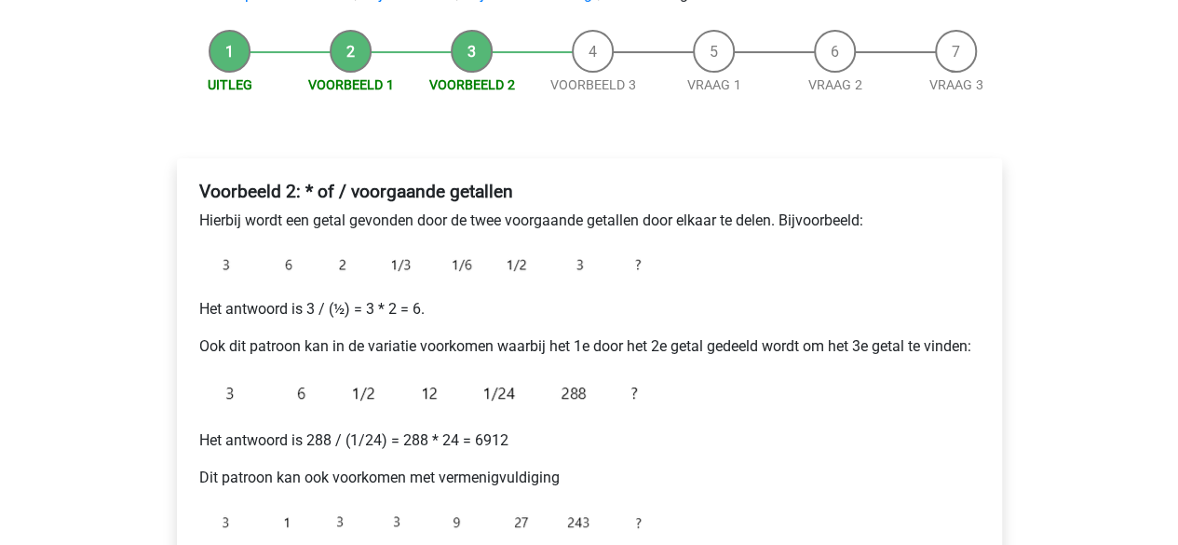
click at [259, 220] on p "Hierbij wordt een getal gevonden door de twee voorgaande getallen door elkaar t…" at bounding box center [589, 220] width 780 height 22
click at [292, 221] on p "Hierbij wordt een getal gevonden door de twee voorgaande getallen door elkaar t…" at bounding box center [589, 220] width 780 height 22
click at [303, 193] on b "Voorbeeld 2: * of / voorgaande getallen" at bounding box center [356, 191] width 314 height 21
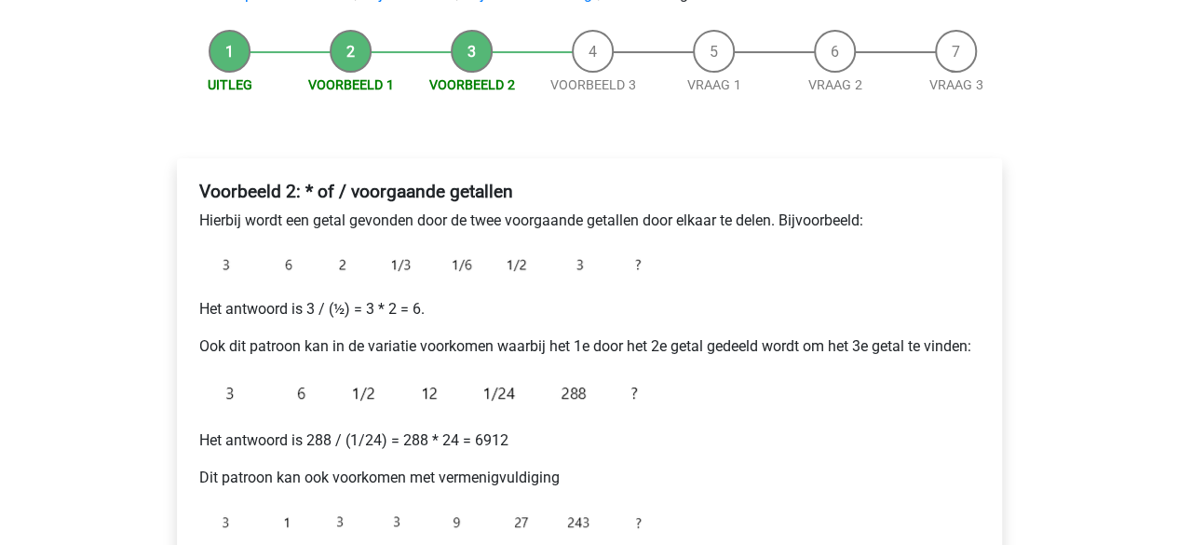
click at [303, 193] on b "Voorbeeld 2: * of / voorgaande getallen" at bounding box center [356, 191] width 314 height 21
click at [324, 188] on b "Voorbeeld 2: * of / voorgaande getallen" at bounding box center [356, 191] width 314 height 21
click at [370, 195] on b "Voorbeeld 2: * of / voorgaande getallen" at bounding box center [356, 191] width 314 height 21
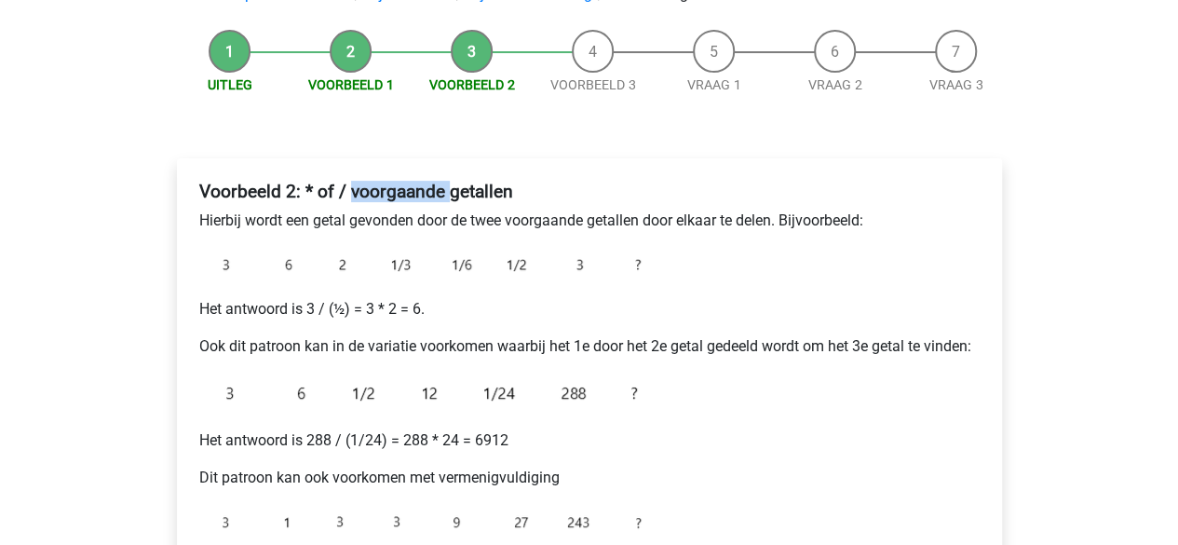
click at [370, 195] on b "Voorbeeld 2: * of / voorgaande getallen" at bounding box center [356, 191] width 314 height 21
click at [477, 185] on b "Voorbeeld 2: * of / voorgaande getallen" at bounding box center [356, 191] width 314 height 21
click at [216, 219] on p "Hierbij wordt een getal gevonden door de twee voorgaande getallen door elkaar t…" at bounding box center [589, 220] width 780 height 22
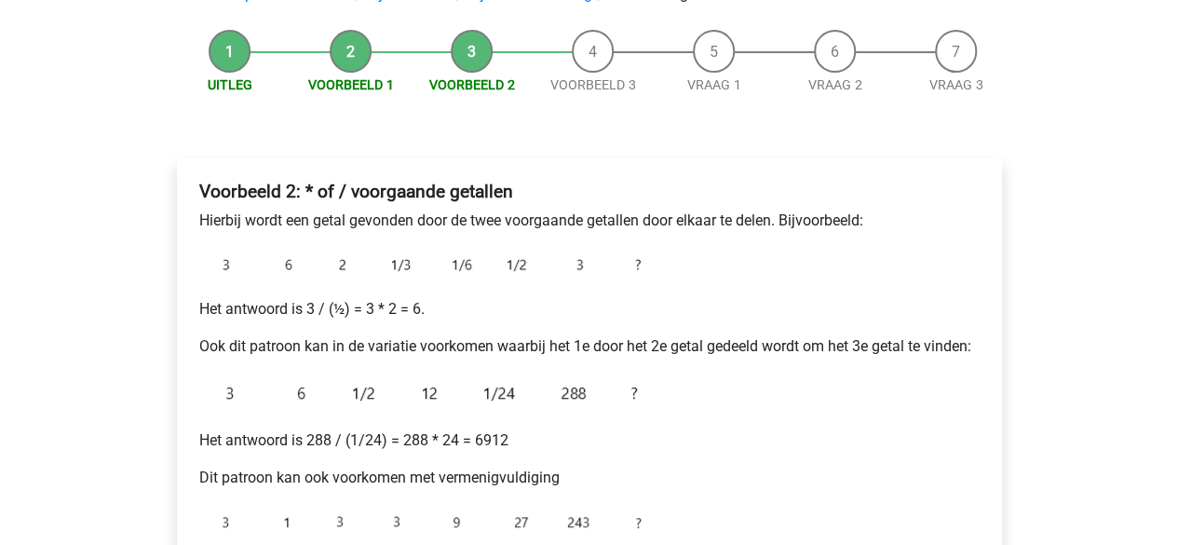
click at [272, 222] on p "Hierbij wordt een getal gevonden door de twee voorgaande getallen door elkaar t…" at bounding box center [589, 220] width 780 height 22
click at [303, 223] on p "Hierbij wordt een getal gevonden door de twee voorgaande getallen door elkaar t…" at bounding box center [589, 220] width 780 height 22
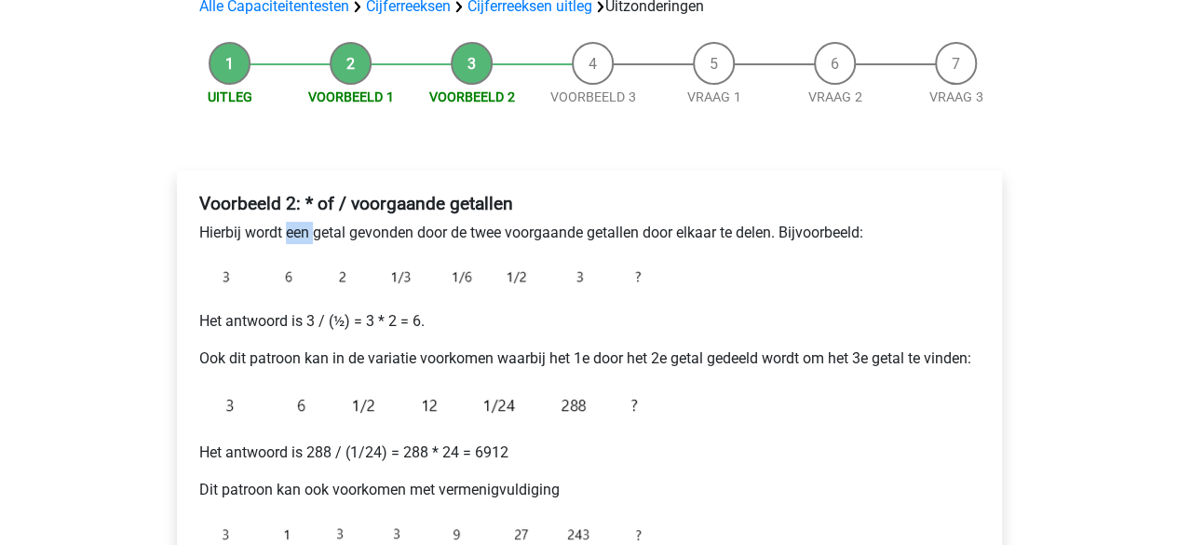
scroll to position [148, 0]
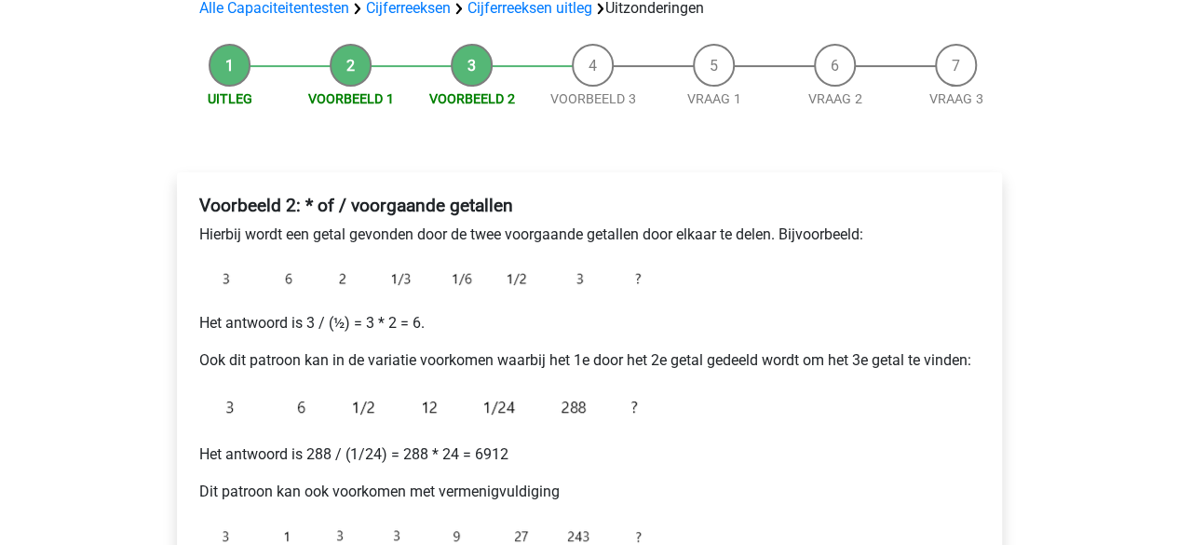
click at [398, 227] on p "Hierbij wordt een getal gevonden door de twee voorgaande getallen door elkaar t…" at bounding box center [589, 234] width 780 height 22
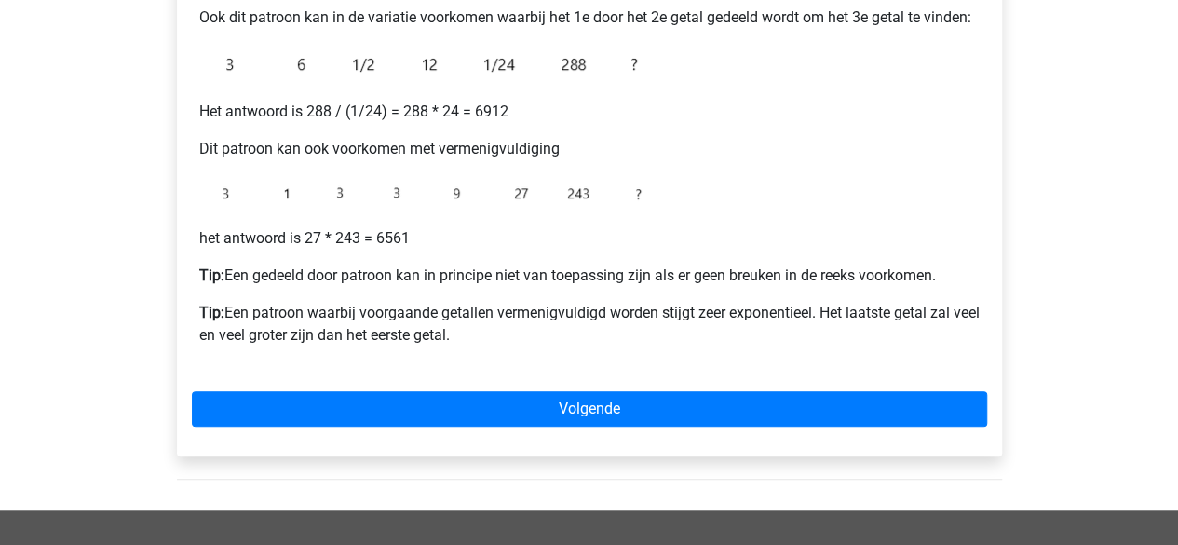
scroll to position [491, 0]
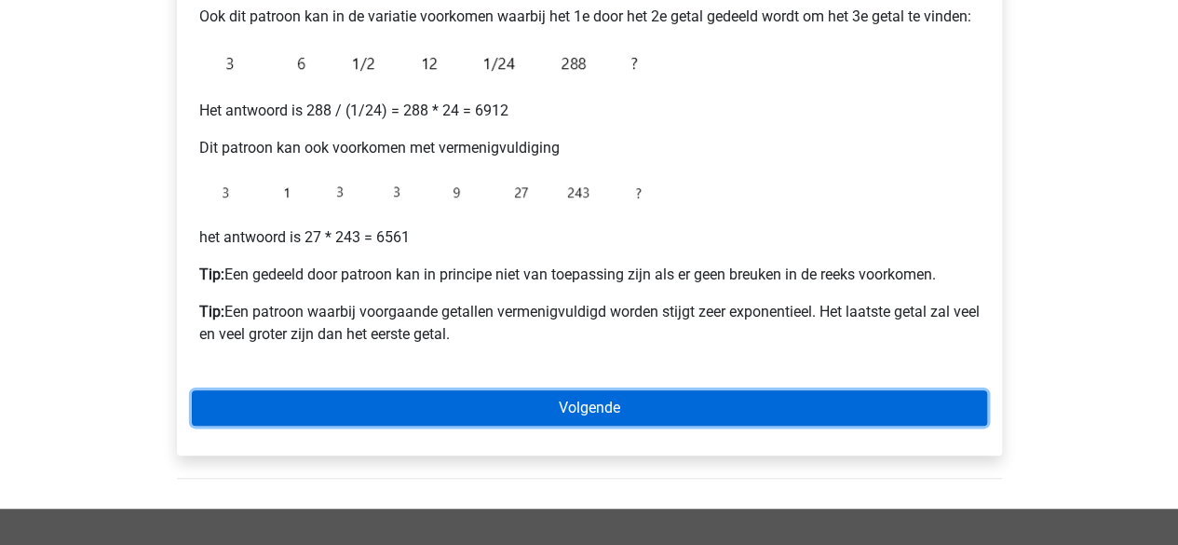
click at [441, 410] on link "Volgende" at bounding box center [589, 407] width 795 height 35
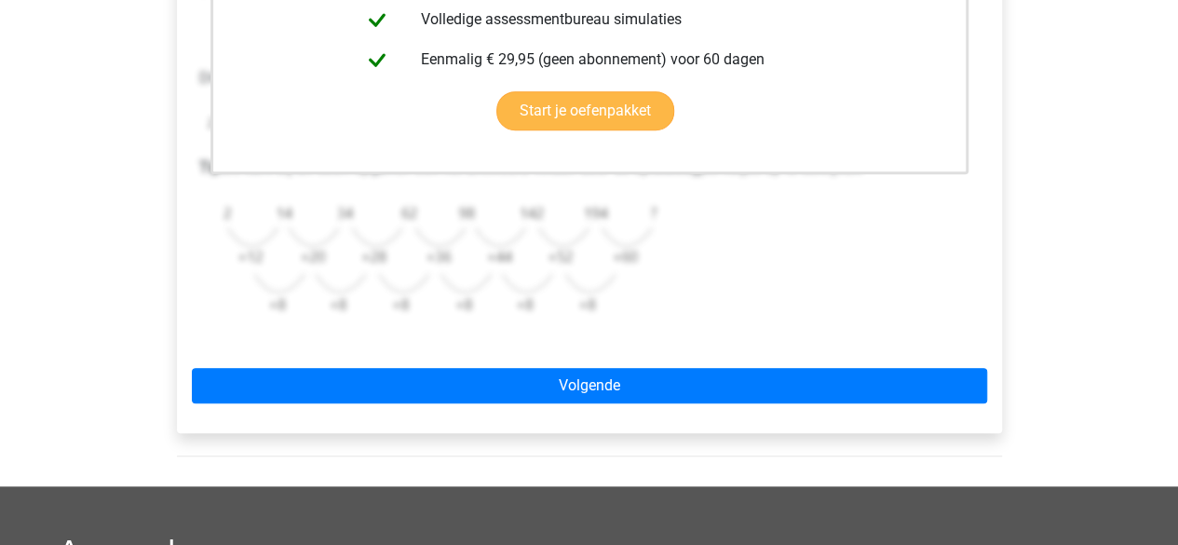
scroll to position [584, 0]
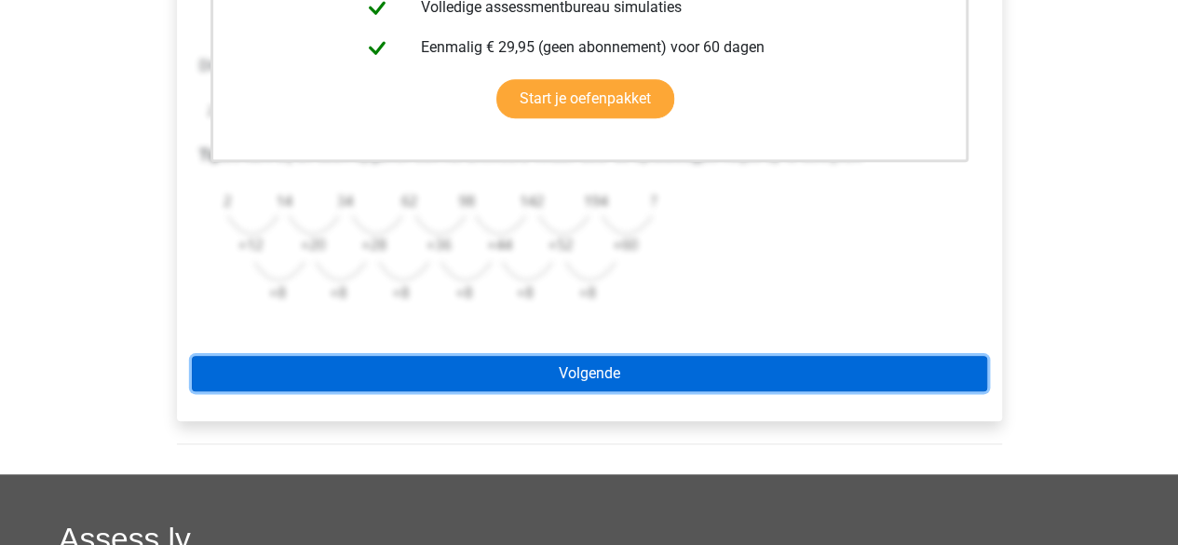
click at [646, 377] on link "Volgende" at bounding box center [589, 373] width 795 height 35
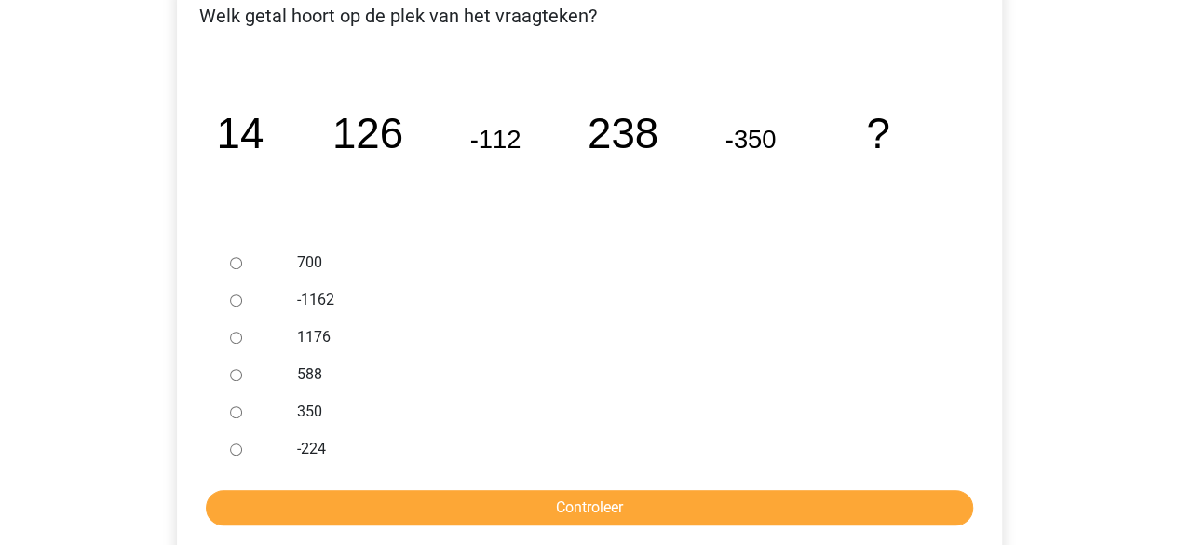
scroll to position [370, 0]
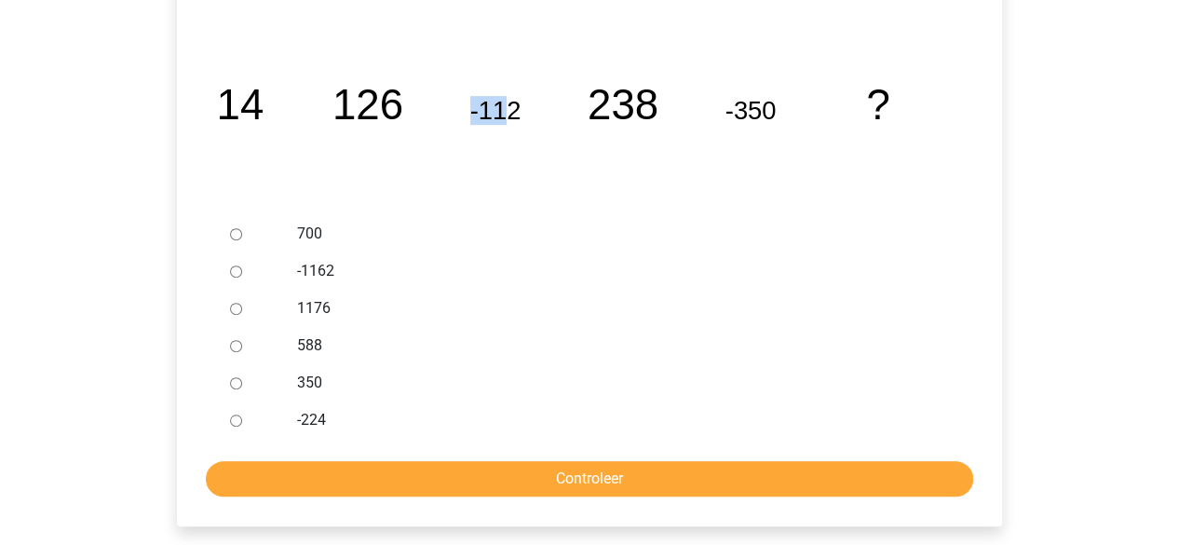
drag, startPoint x: 472, startPoint y: 109, endPoint x: 506, endPoint y: 98, distance: 36.2
click at [506, 98] on tspan "-112" at bounding box center [494, 110] width 51 height 29
drag, startPoint x: 629, startPoint y: 103, endPoint x: 646, endPoint y: 101, distance: 16.9
click at [646, 101] on tspan "238" at bounding box center [621, 104] width 71 height 47
drag, startPoint x: 882, startPoint y: 106, endPoint x: 847, endPoint y: 110, distance: 35.6
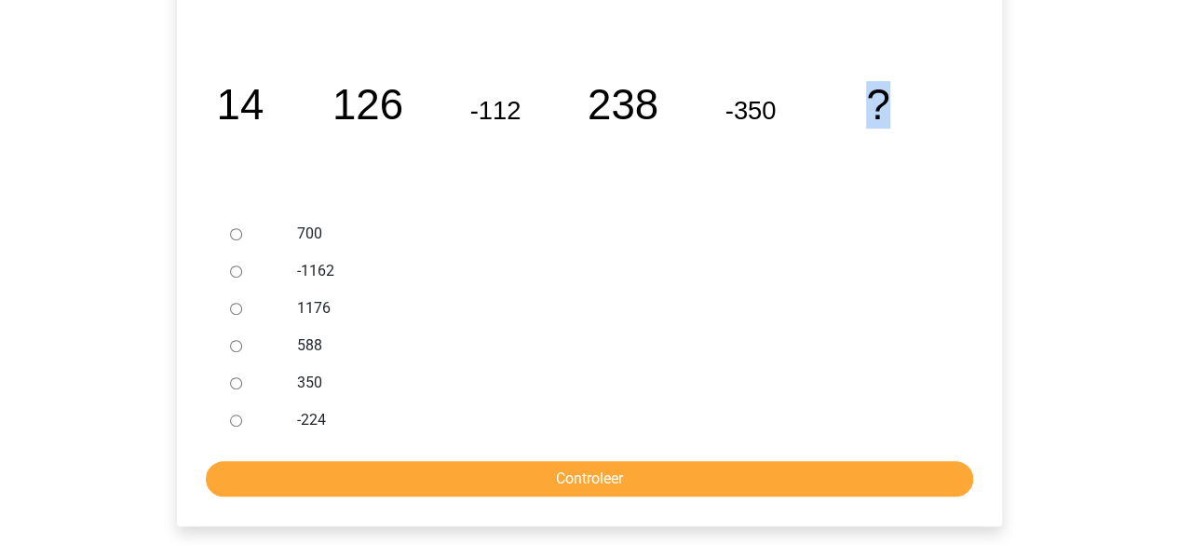
click at [847, 110] on icon "image/svg+xml 14 126 -112 238 -350 ?" at bounding box center [589, 119] width 765 height 192
click at [765, 112] on tspan "-350" at bounding box center [749, 110] width 51 height 29
drag, startPoint x: 491, startPoint y: 109, endPoint x: 514, endPoint y: 105, distance: 23.6
click at [514, 105] on tspan "-112" at bounding box center [494, 110] width 51 height 29
drag, startPoint x: 618, startPoint y: 100, endPoint x: 633, endPoint y: 100, distance: 14.9
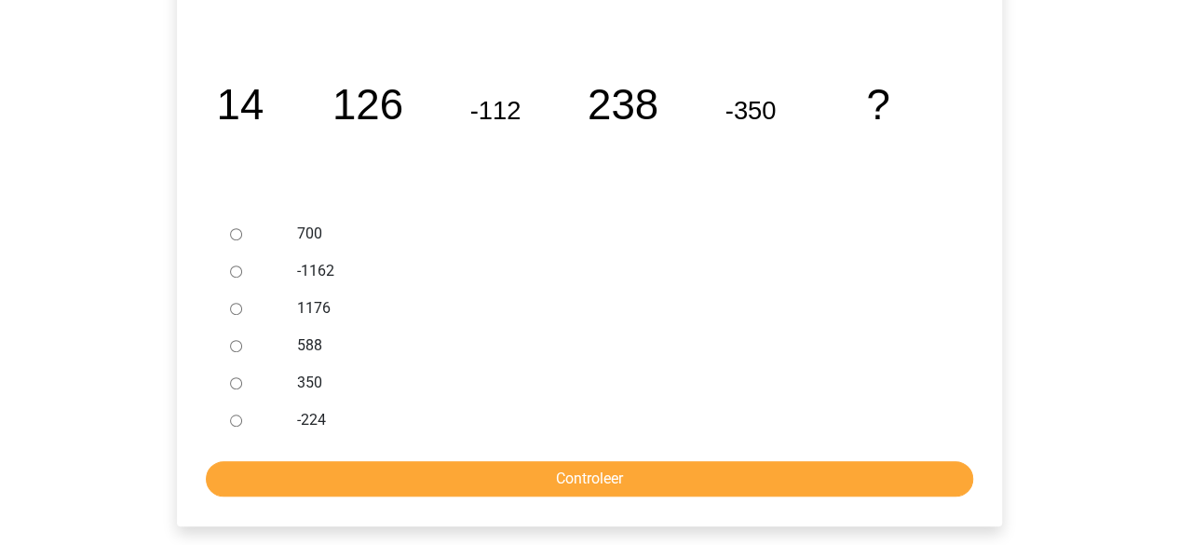
click at [629, 100] on tspan "238" at bounding box center [621, 104] width 71 height 47
click at [540, 100] on icon "image/svg+xml 14 126 -112 238 -350 ?" at bounding box center [589, 119] width 765 height 192
click at [227, 342] on div at bounding box center [252, 345] width 61 height 37
click at [235, 347] on input "588" at bounding box center [236, 346] width 12 height 12
radio input "true"
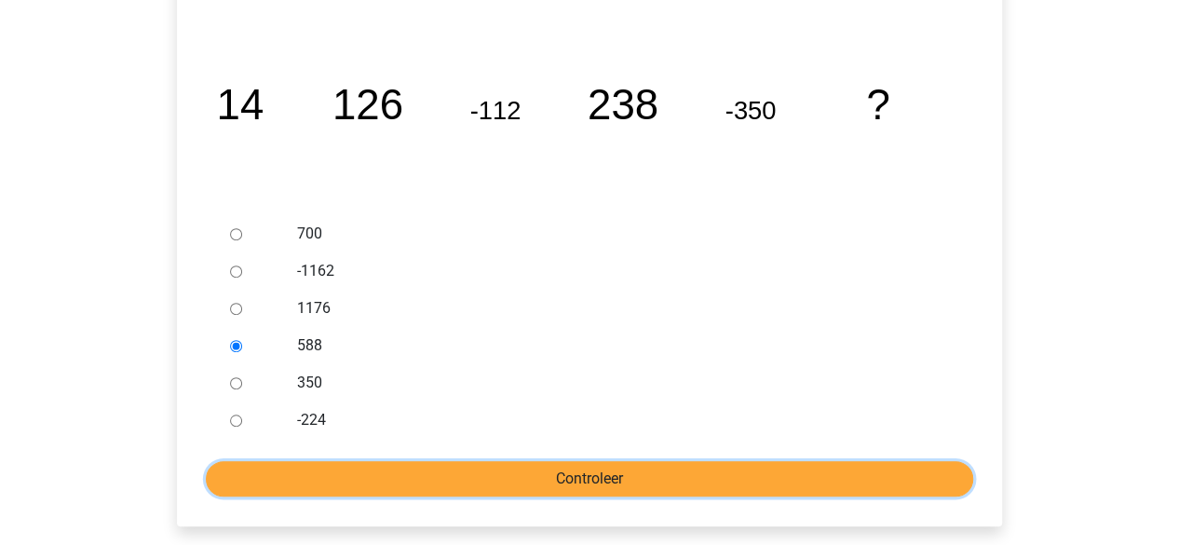
click at [502, 476] on input "Controleer" at bounding box center [589, 478] width 767 height 35
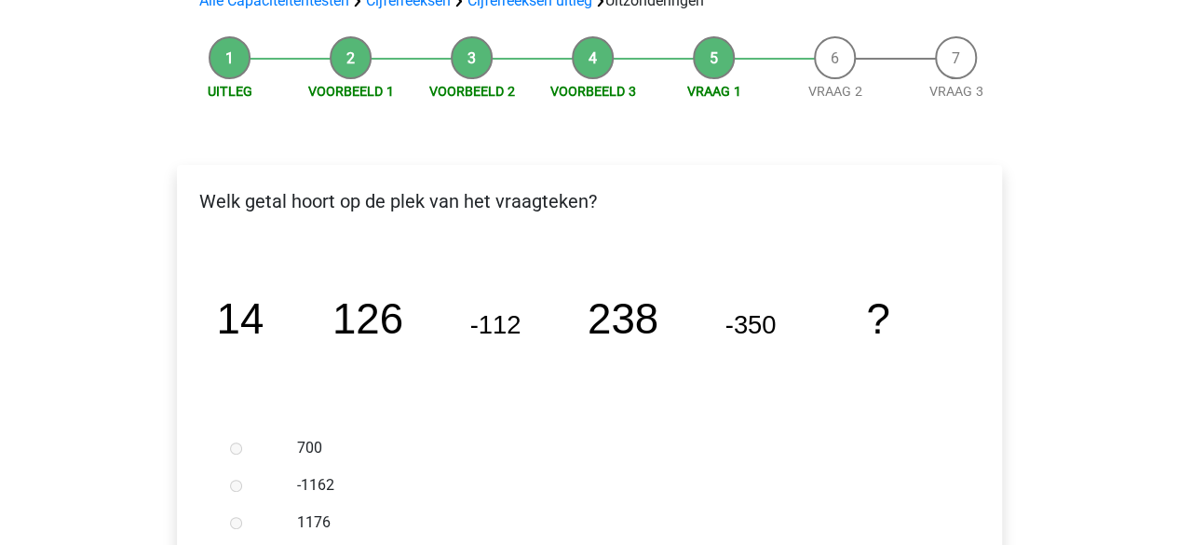
scroll to position [186, 0]
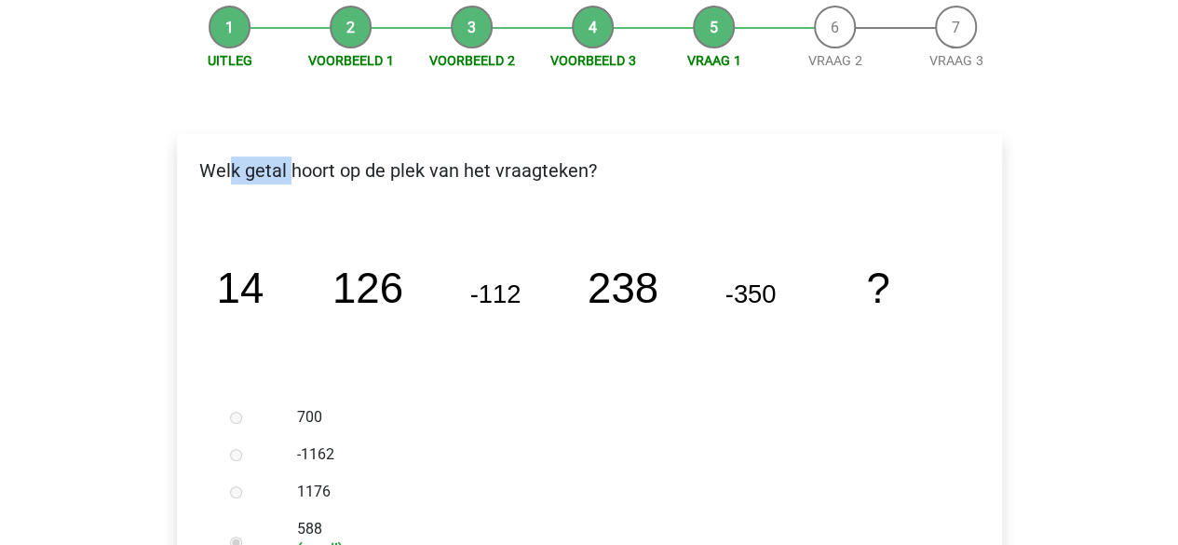
drag, startPoint x: 227, startPoint y: 179, endPoint x: 287, endPoint y: 195, distance: 61.9
click at [287, 195] on div "Welk getal hoort op de plek van het vraagteken?" at bounding box center [589, 177] width 823 height 43
click at [357, 168] on p "Welk getal hoort op de plek van het vraagteken?" at bounding box center [589, 170] width 795 height 28
click at [432, 165] on p "Welk getal hoort op de plek van het vraagteken?" at bounding box center [589, 170] width 795 height 28
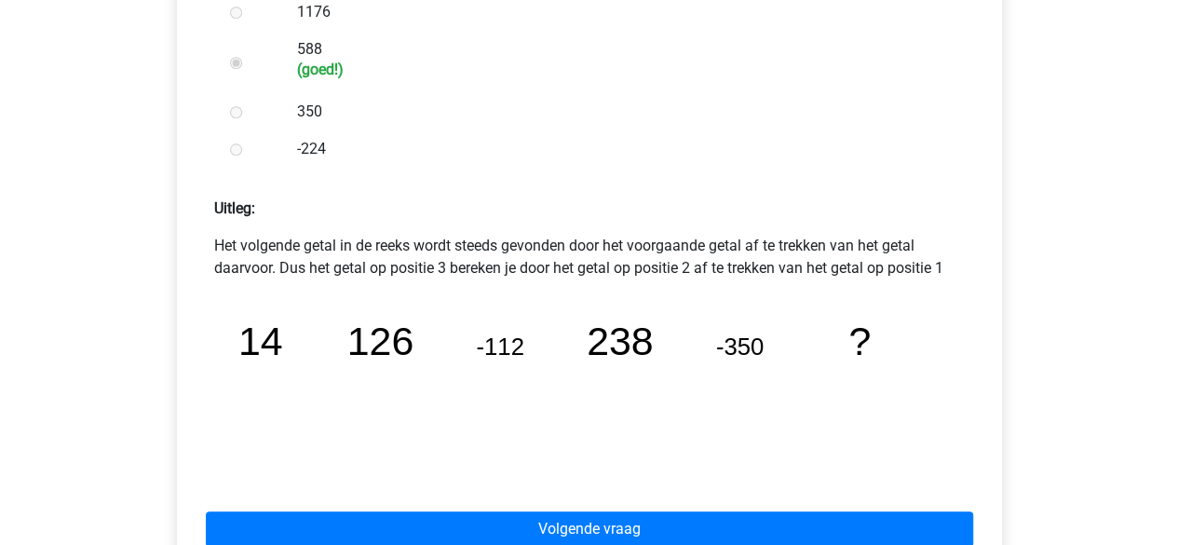
scroll to position [745, 0]
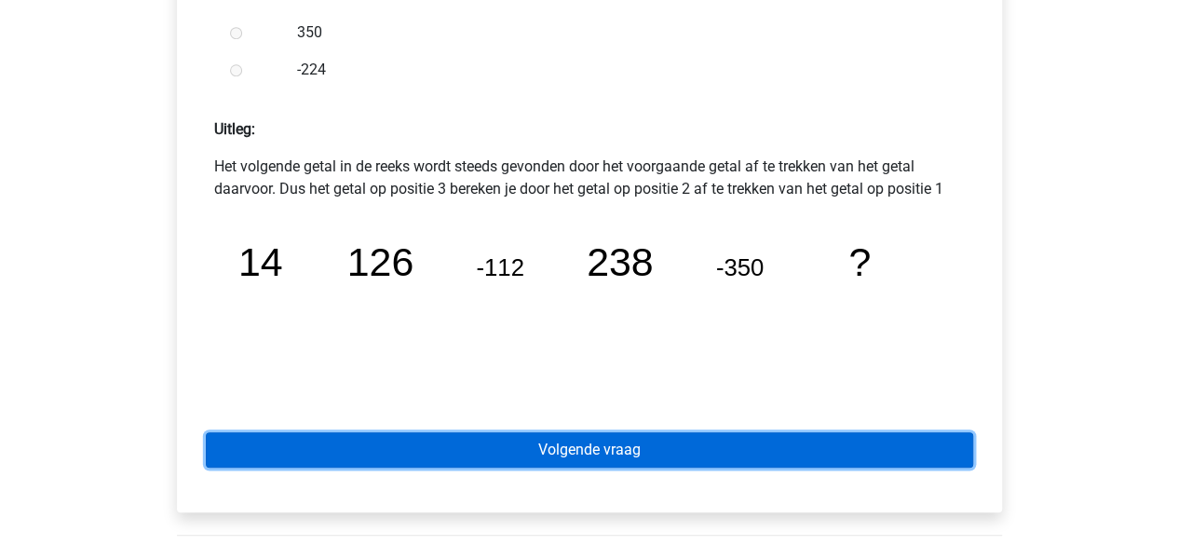
drag, startPoint x: 592, startPoint y: 451, endPoint x: 554, endPoint y: 418, distance: 50.8
click at [592, 451] on link "Volgende vraag" at bounding box center [589, 449] width 767 height 35
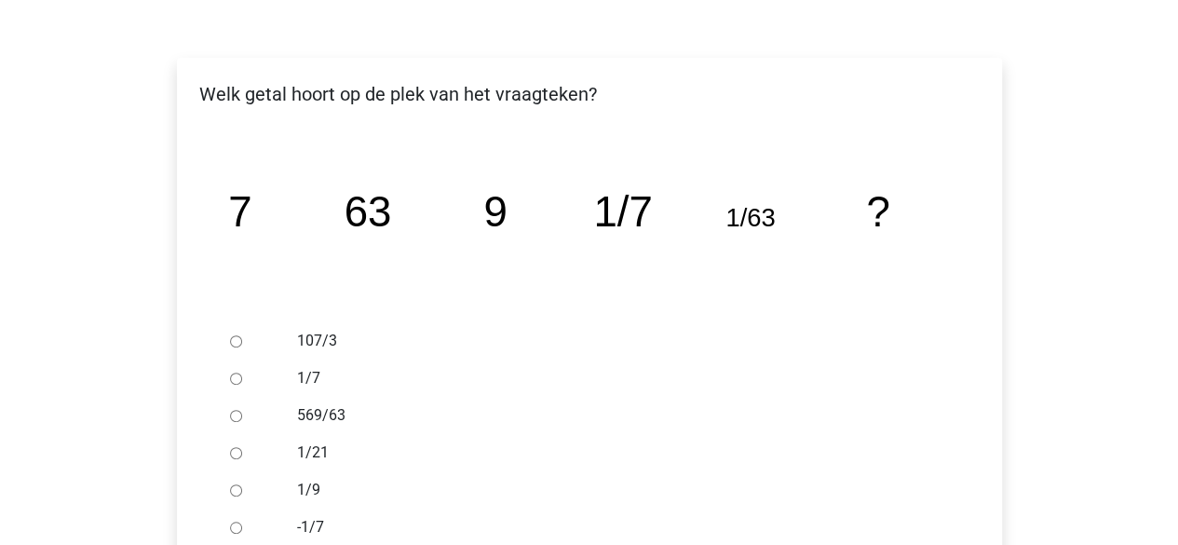
scroll to position [279, 0]
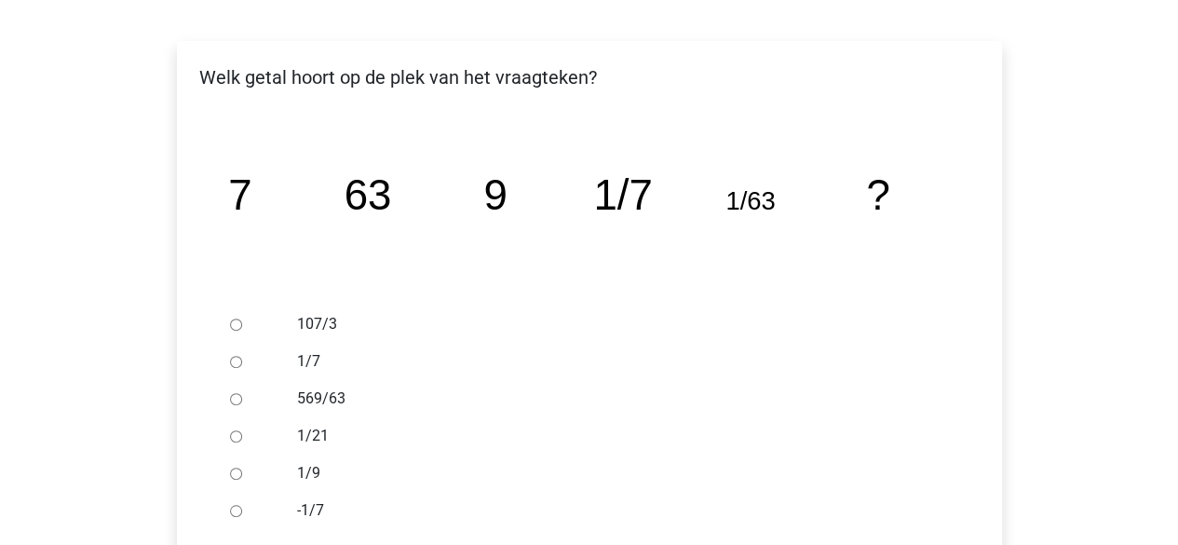
click at [231, 478] on input "1/9" at bounding box center [236, 473] width 12 height 12
radio input "true"
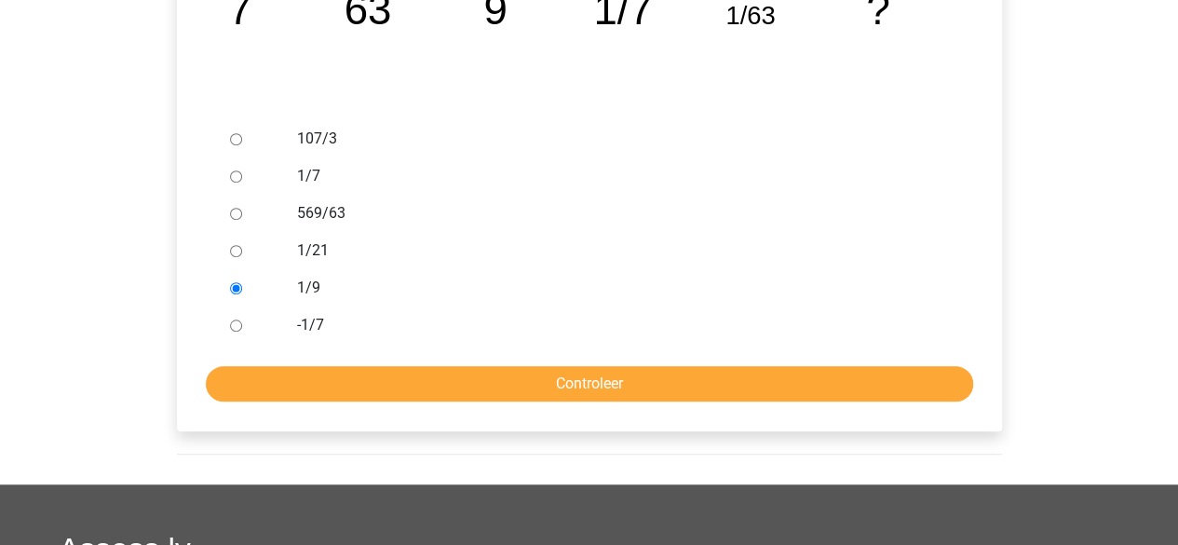
scroll to position [465, 0]
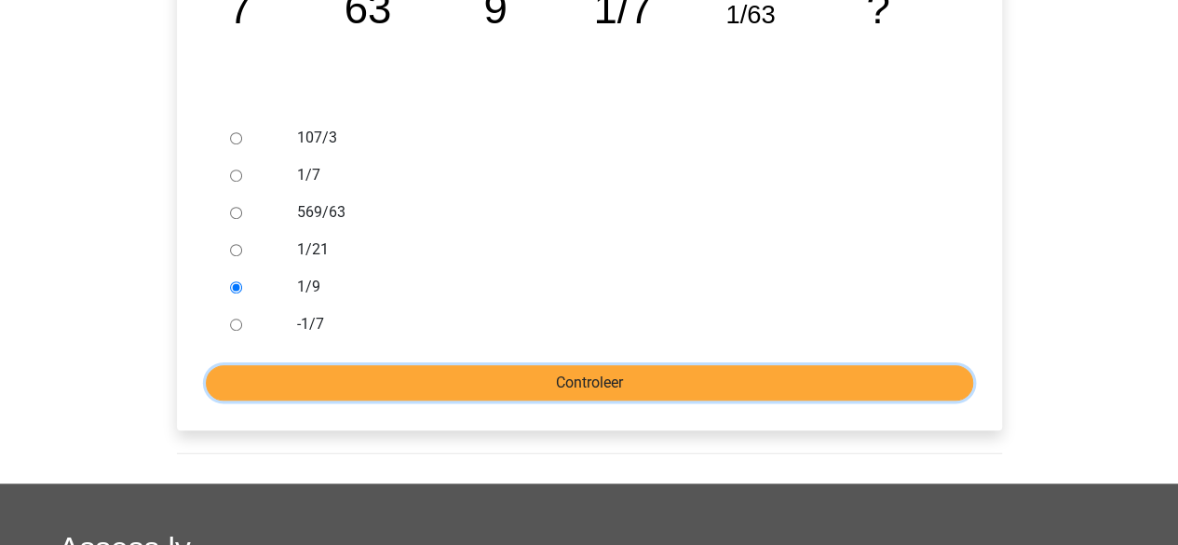
click at [501, 375] on input "Controleer" at bounding box center [589, 382] width 767 height 35
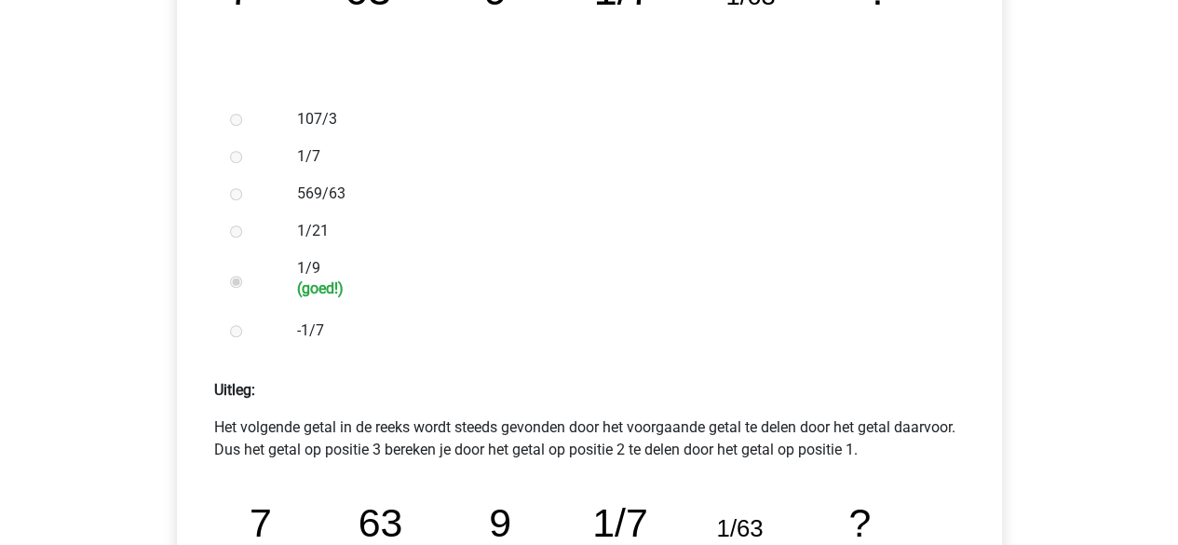
scroll to position [559, 0]
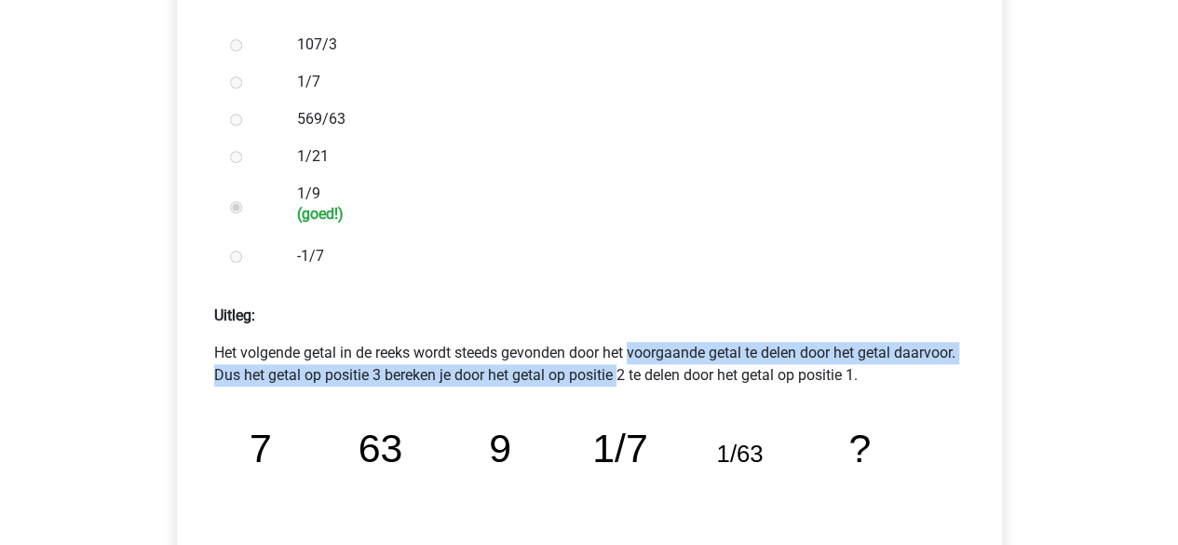
drag, startPoint x: 473, startPoint y: 356, endPoint x: 548, endPoint y: 369, distance: 76.5
click at [548, 369] on p "Het volgende getal in de reeks wordt steeds gevonden door het voorgaande getal …" at bounding box center [589, 364] width 750 height 45
click at [527, 363] on p "Het volgende getal in de reeks wordt steeds gevonden door het voorgaande getal …" at bounding box center [589, 364] width 750 height 45
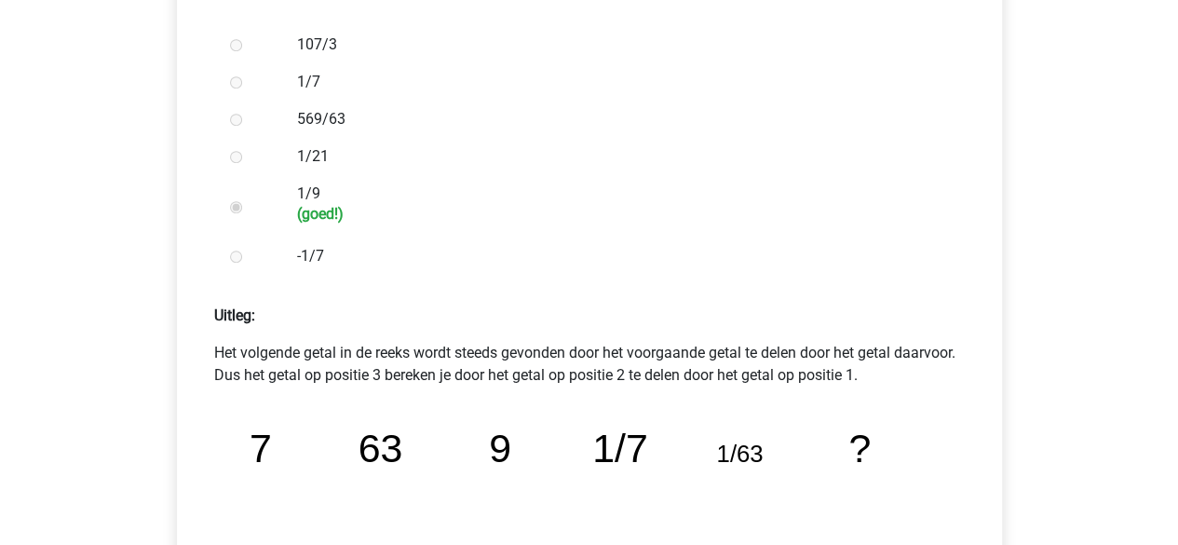
drag, startPoint x: 654, startPoint y: 355, endPoint x: 668, endPoint y: 354, distance: 14.0
click at [668, 354] on p "Het volgende getal in de reeks wordt steeds gevonden door het voorgaande getal …" at bounding box center [589, 364] width 750 height 45
click at [523, 351] on p "Het volgende getal in de reeks wordt steeds gevonden door het voorgaande getal …" at bounding box center [589, 364] width 750 height 45
click at [227, 370] on p "Het volgende getal in de reeks wordt steeds gevonden door het voorgaande getal …" at bounding box center [589, 364] width 750 height 45
drag, startPoint x: 266, startPoint y: 447, endPoint x: 217, endPoint y: 451, distance: 49.5
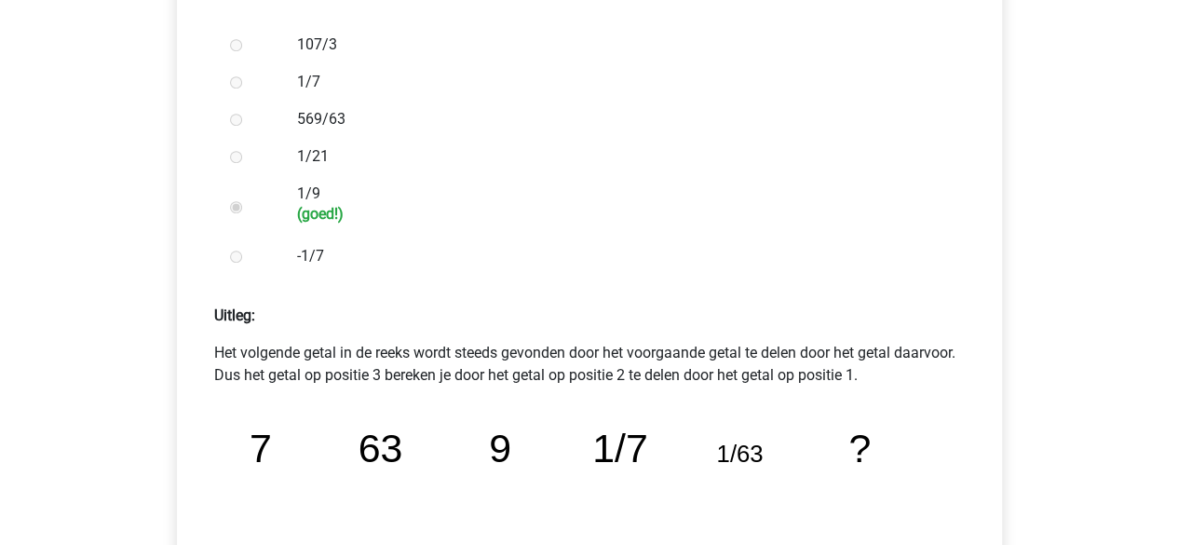
click at [227, 450] on div "image/svg+xml 7 63 9 1/7 1/63 ?" at bounding box center [589, 491] width 750 height 181
drag, startPoint x: 400, startPoint y: 450, endPoint x: 324, endPoint y: 442, distance: 76.7
click at [327, 442] on icon "image/svg+xml 7 63 9 1/7 1/63 ?" at bounding box center [589, 491] width 720 height 181
drag, startPoint x: 678, startPoint y: 350, endPoint x: 855, endPoint y: 349, distance: 176.9
click at [853, 349] on p "Het volgende getal in de reeks wordt steeds gevonden door het voorgaande getal …" at bounding box center [589, 364] width 750 height 45
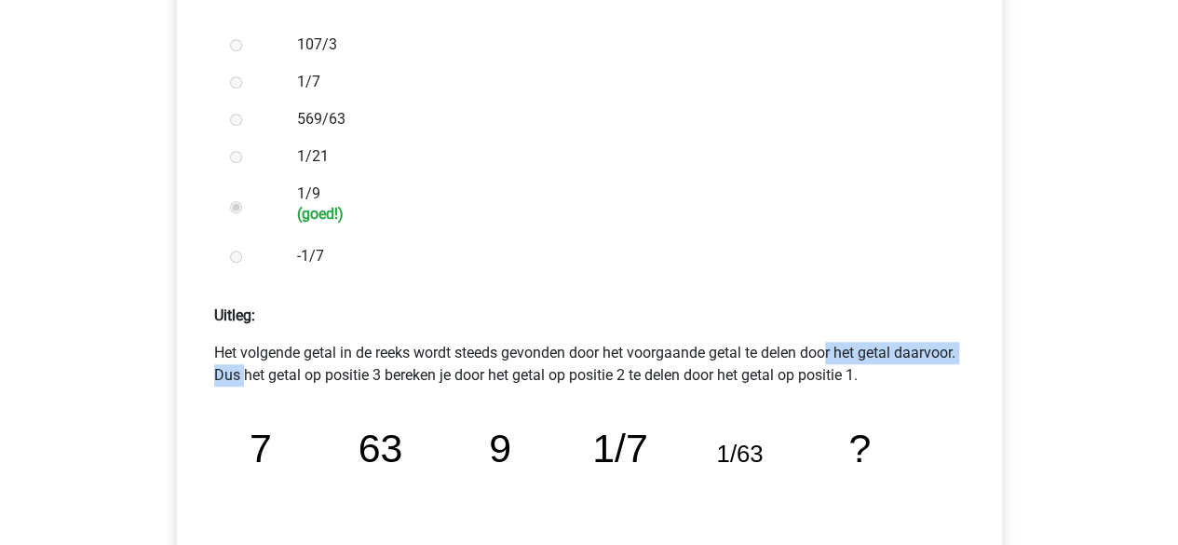
scroll to position [652, 0]
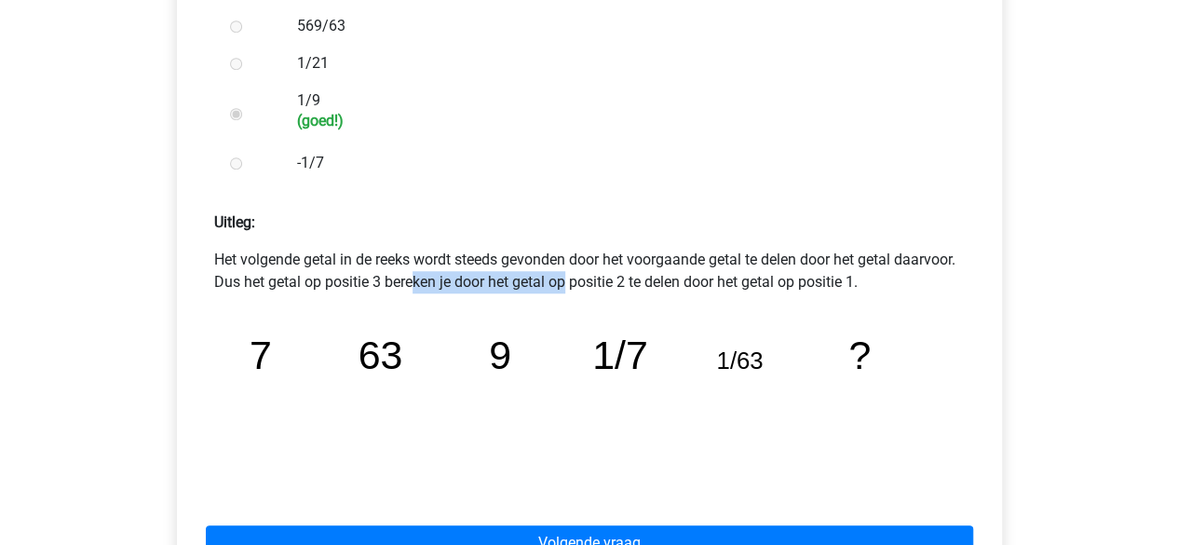
drag, startPoint x: 331, startPoint y: 284, endPoint x: 486, endPoint y: 283, distance: 154.5
click at [486, 283] on p "Het volgende getal in de reeks wordt steeds gevonden door het voorgaande getal …" at bounding box center [589, 271] width 750 height 45
drag, startPoint x: 403, startPoint y: 351, endPoint x: 347, endPoint y: 351, distance: 55.9
click at [347, 351] on icon "image/svg+xml 7 63 9 1/7 1/63 ?" at bounding box center [589, 398] width 720 height 181
drag, startPoint x: 510, startPoint y: 357, endPoint x: 485, endPoint y: 359, distance: 25.3
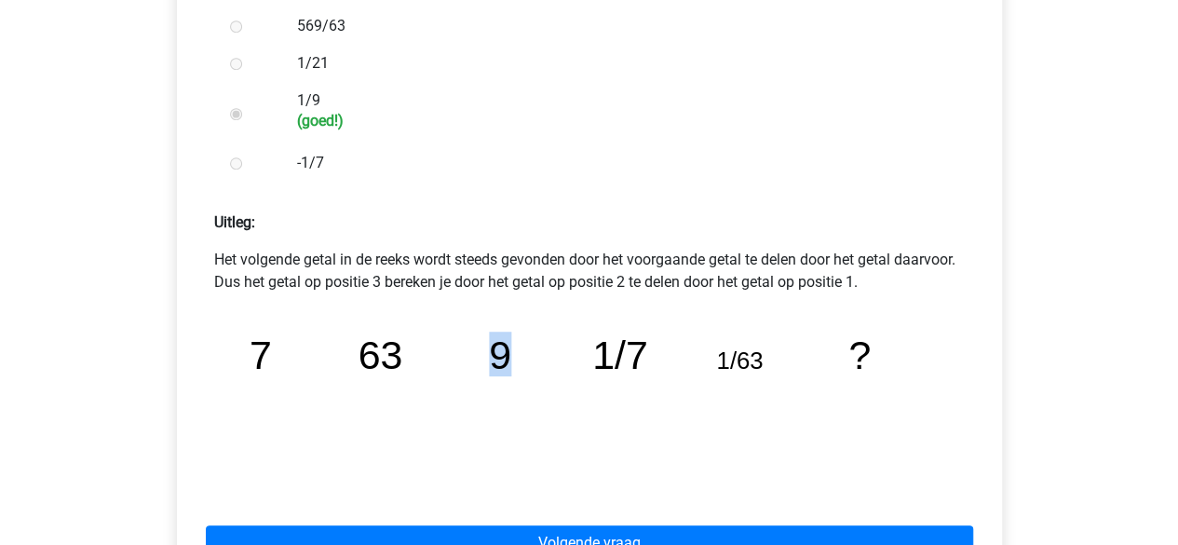
click at [485, 359] on icon "image/svg+xml 7 63 9 1/7 1/63 ?" at bounding box center [589, 398] width 720 height 181
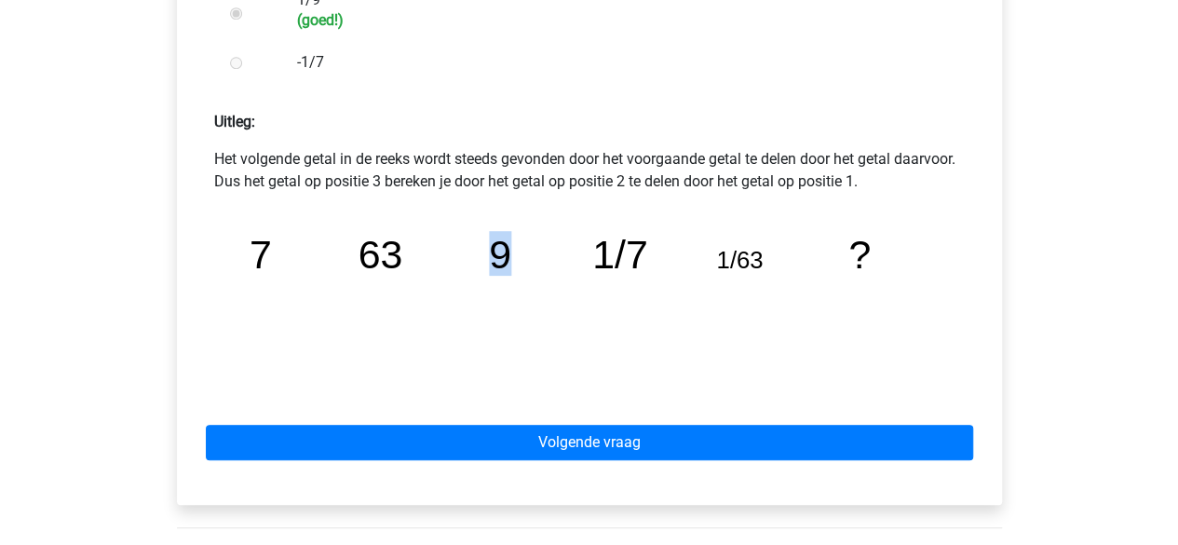
scroll to position [931, 0]
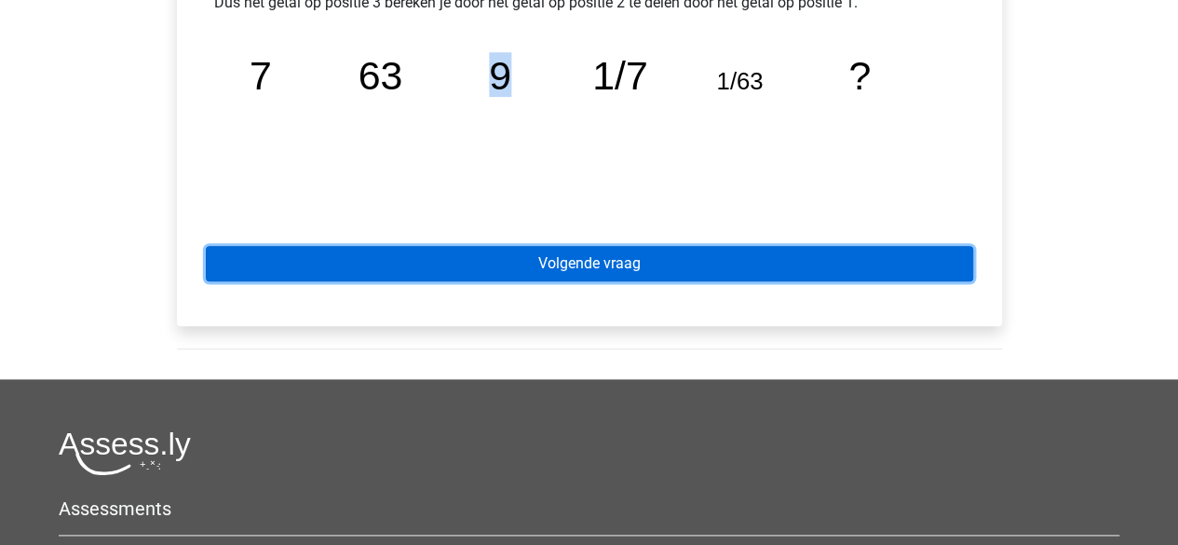
click at [573, 259] on link "Volgende vraag" at bounding box center [589, 263] width 767 height 35
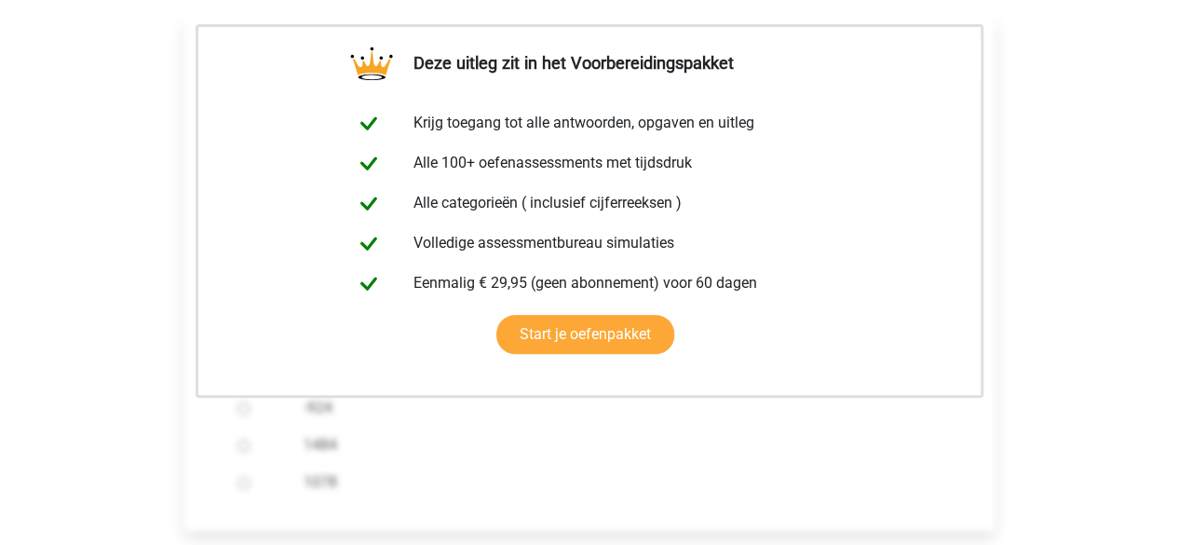
scroll to position [465, 0]
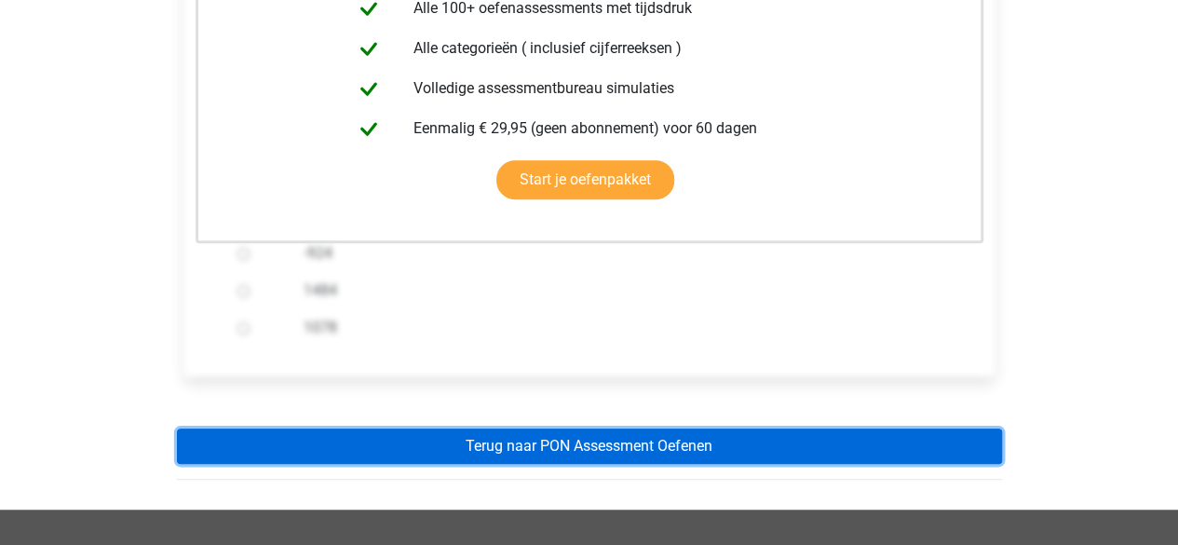
click at [691, 444] on link "Terug naar PON Assessment Oefenen" at bounding box center [589, 445] width 825 height 35
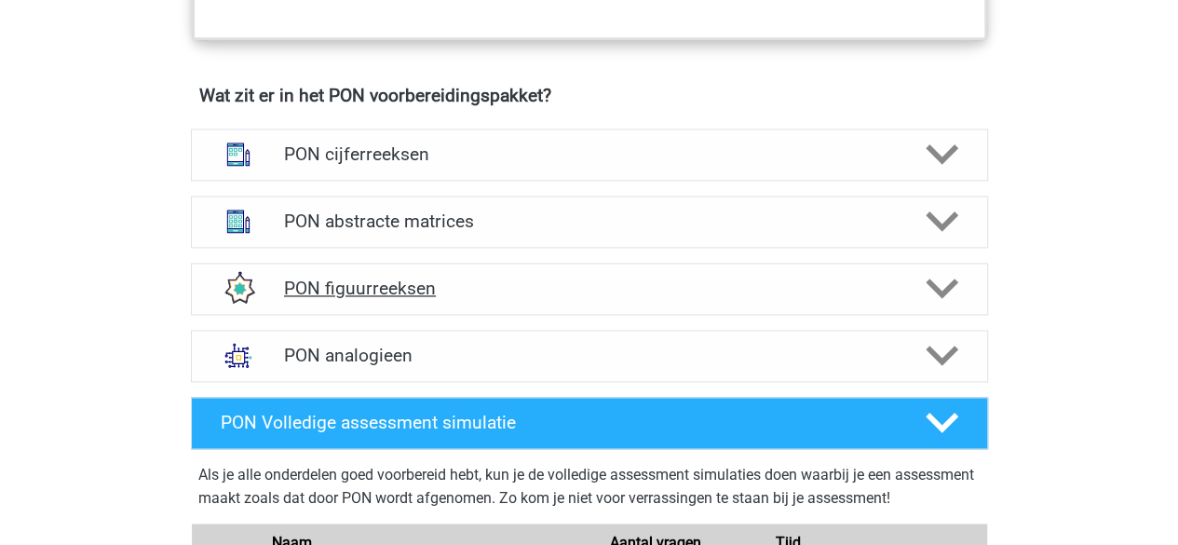
scroll to position [1303, 0]
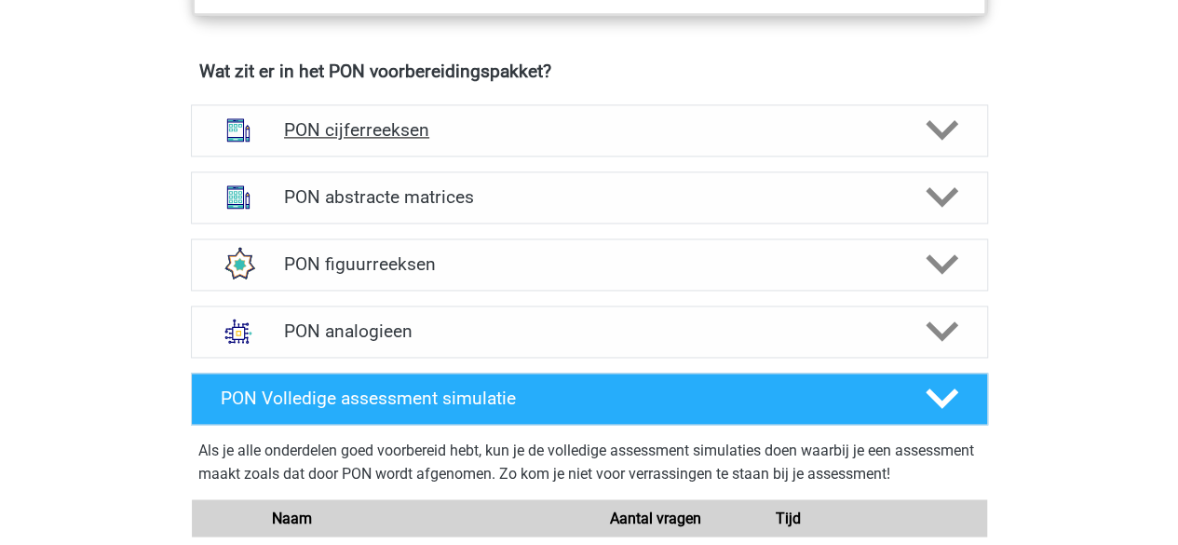
click at [385, 139] on div "PON cijferreeksen" at bounding box center [589, 130] width 797 height 52
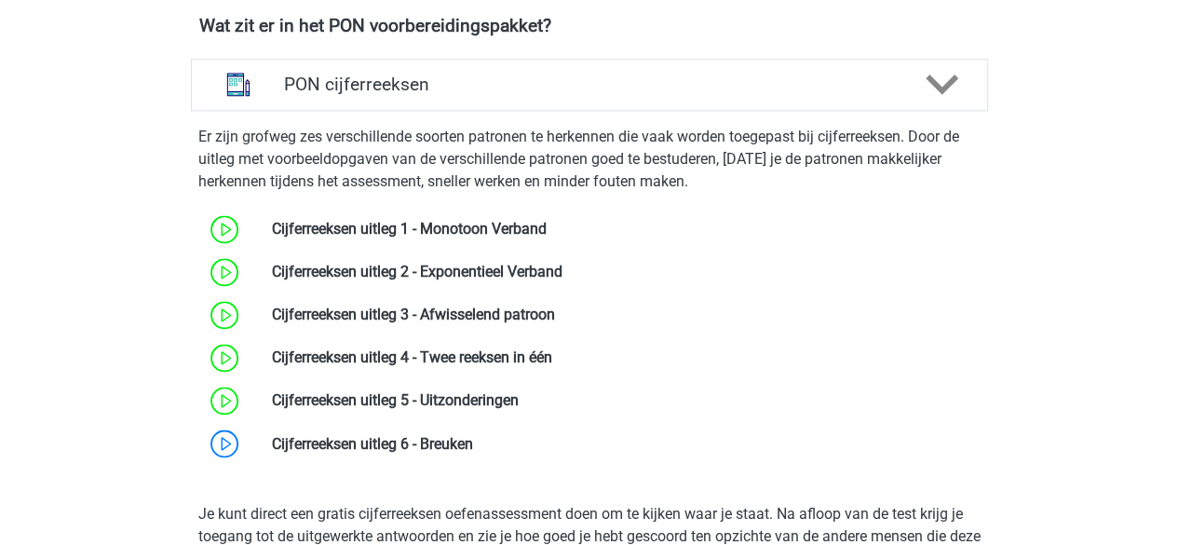
scroll to position [1489, 0]
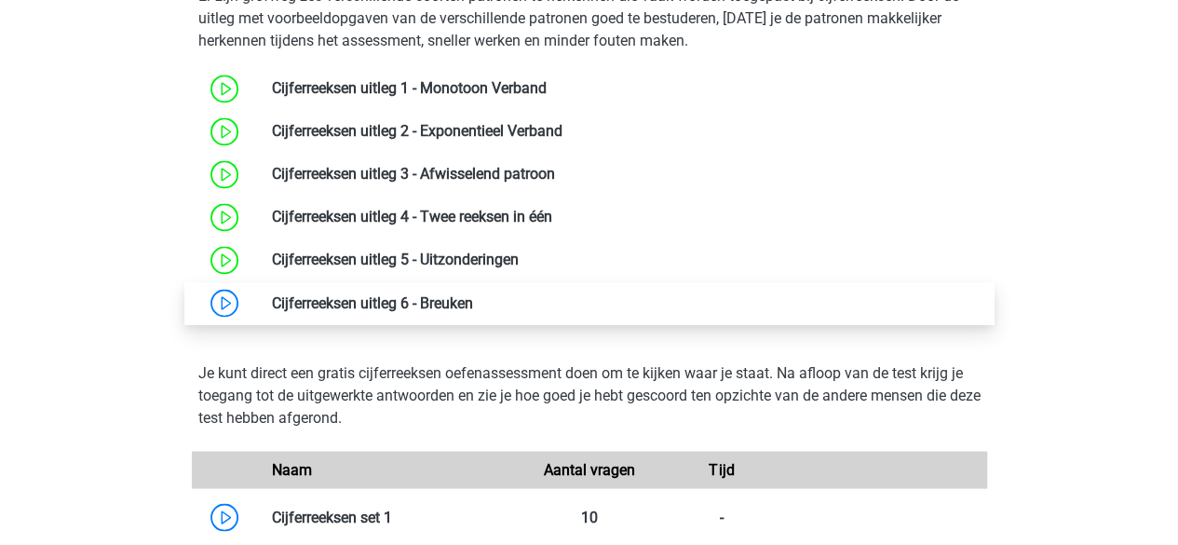
drag, startPoint x: 339, startPoint y: 297, endPoint x: 603, endPoint y: 283, distance: 264.7
click at [473, 297] on link at bounding box center [473, 302] width 0 height 18
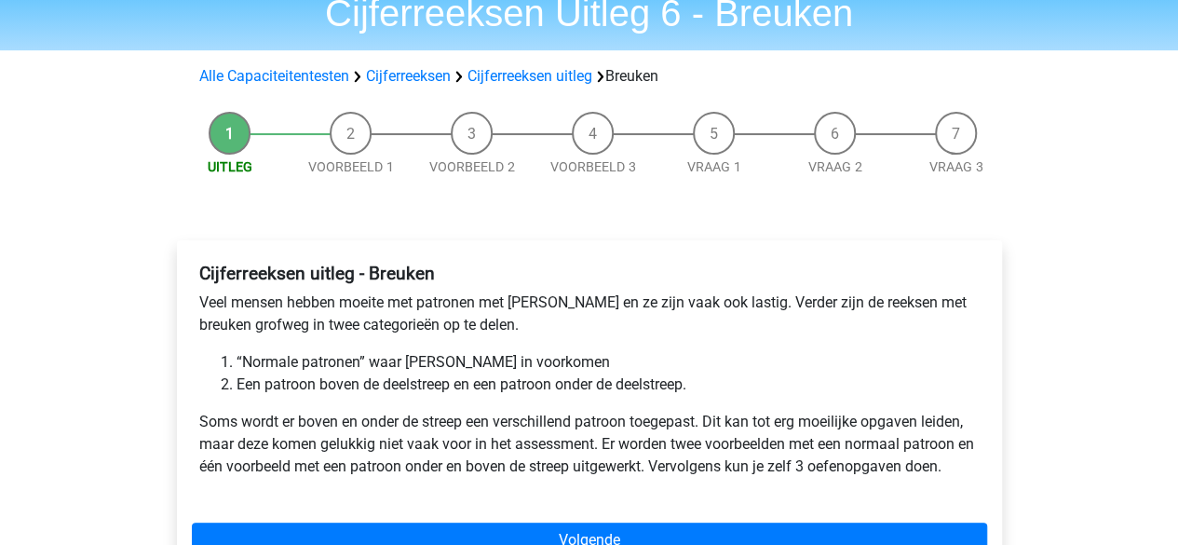
scroll to position [186, 0]
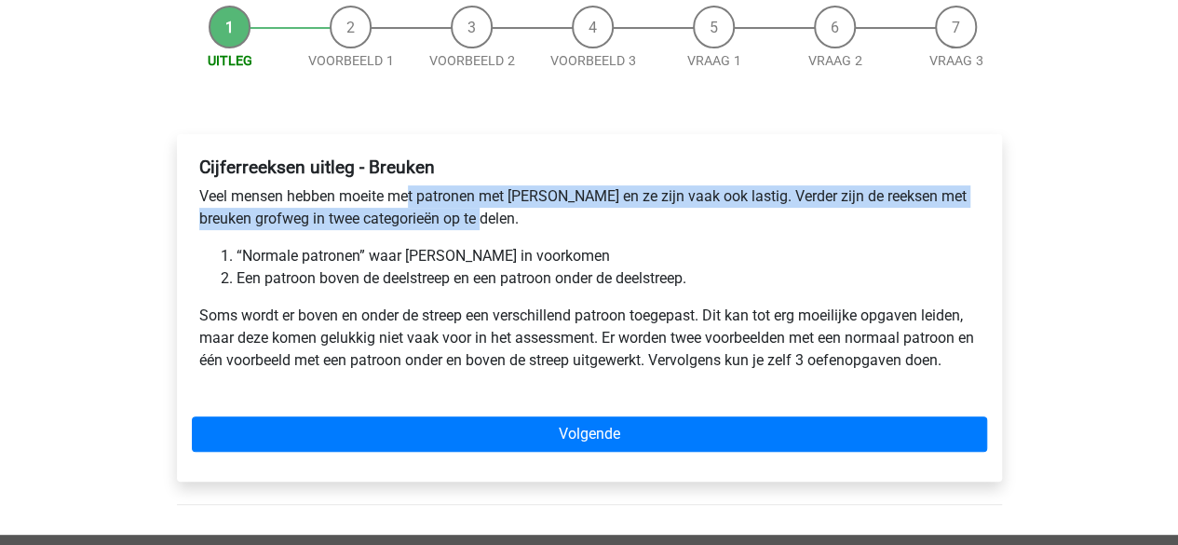
drag, startPoint x: 411, startPoint y: 205, endPoint x: 491, endPoint y: 221, distance: 81.6
click at [491, 221] on p "Veel mensen hebben moeite met patronen met breuken en ze zijn vaak ook lastig. …" at bounding box center [589, 207] width 780 height 45
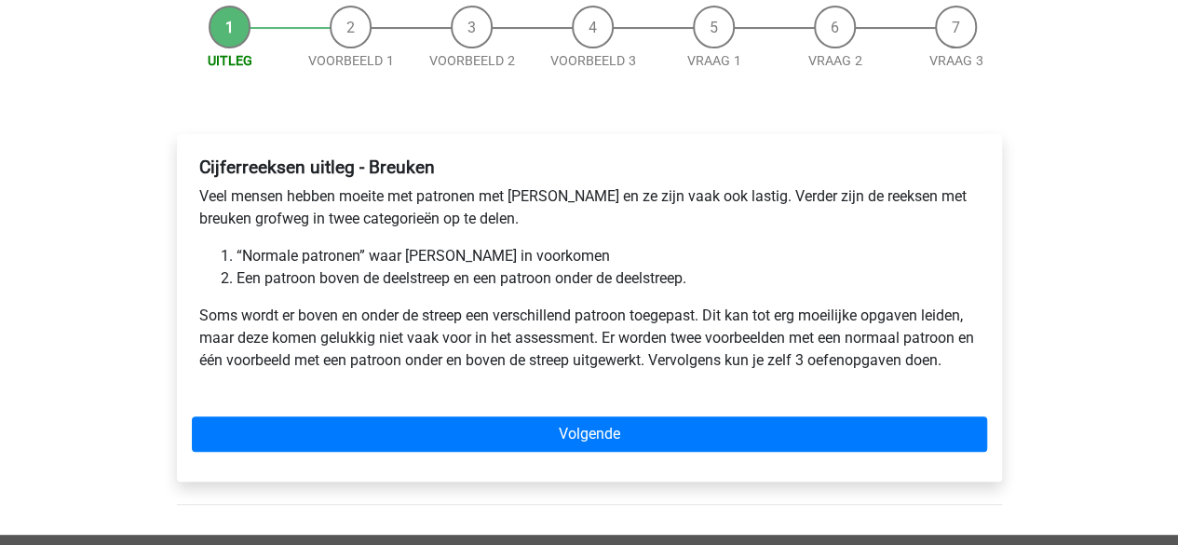
click at [249, 193] on p "Veel mensen hebben moeite met patronen met breuken en ze zijn vaak ook lastig. …" at bounding box center [589, 207] width 780 height 45
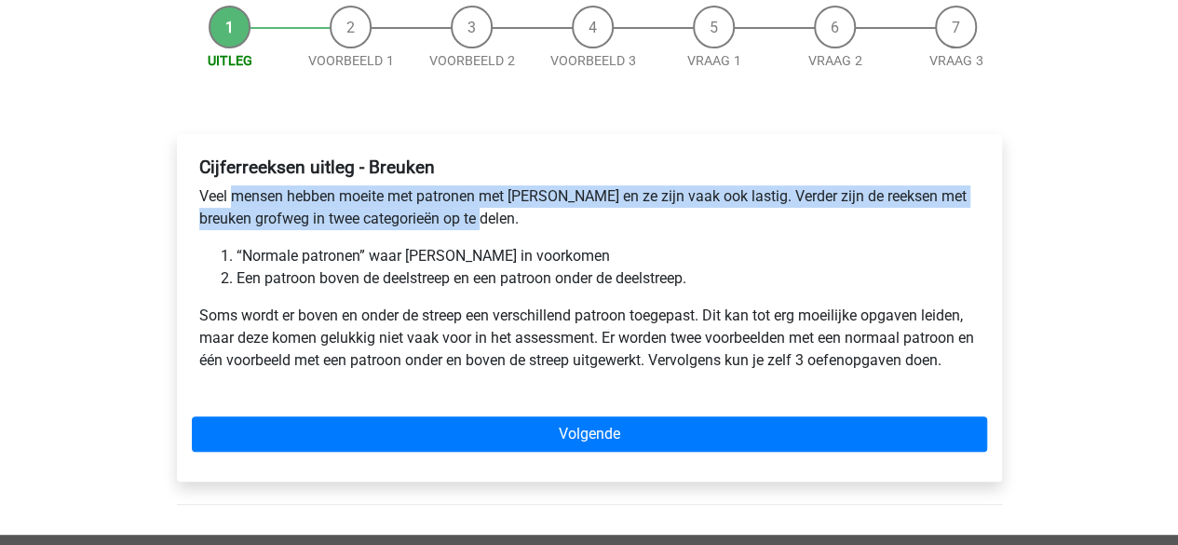
drag, startPoint x: 249, startPoint y: 193, endPoint x: 464, endPoint y: 216, distance: 216.3
click at [464, 216] on p "Veel mensen hebben moeite met patronen met breuken en ze zijn vaak ook lastig. …" at bounding box center [589, 207] width 780 height 45
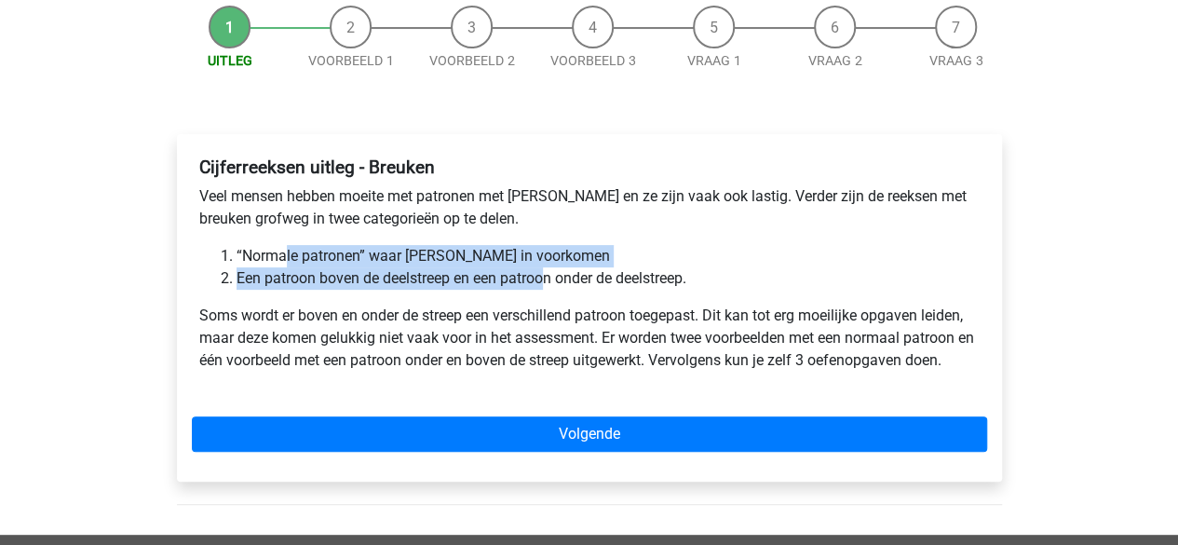
drag, startPoint x: 307, startPoint y: 254, endPoint x: 549, endPoint y: 282, distance: 243.6
click at [549, 282] on ol "“Normale patronen” waar breuken in voorkomen Een patroon boven de deelstreep en…" at bounding box center [589, 267] width 780 height 45
click at [367, 275] on li "Een patroon boven de deelstreep en een patroon onder de deelstreep." at bounding box center [607, 278] width 743 height 22
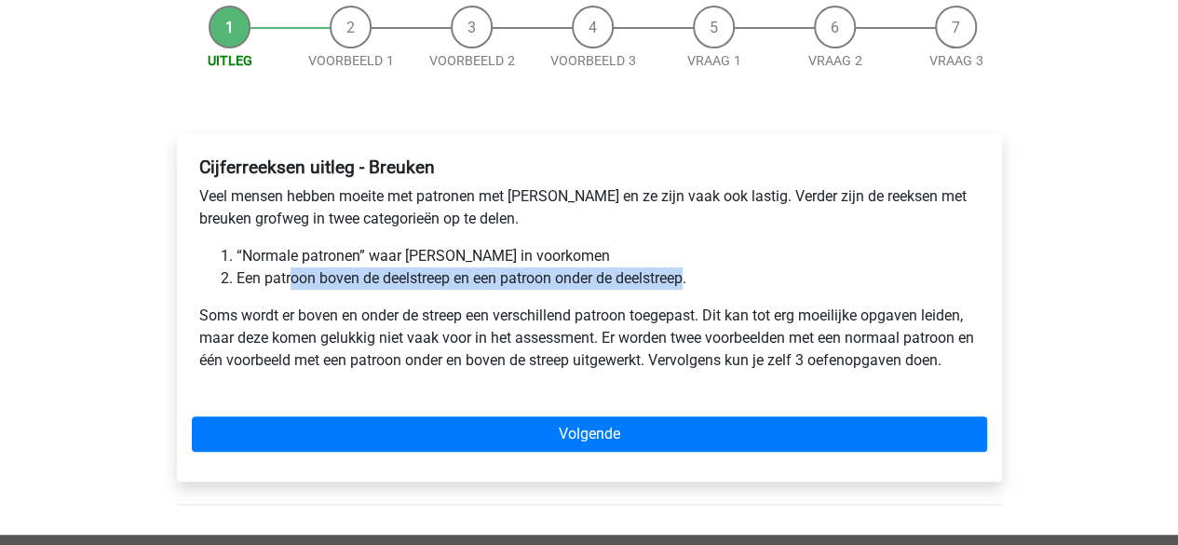
drag, startPoint x: 289, startPoint y: 275, endPoint x: 685, endPoint y: 268, distance: 395.7
click at [685, 268] on li "Een patroon boven de deelstreep en een patroon onder de deelstreep." at bounding box center [607, 278] width 743 height 22
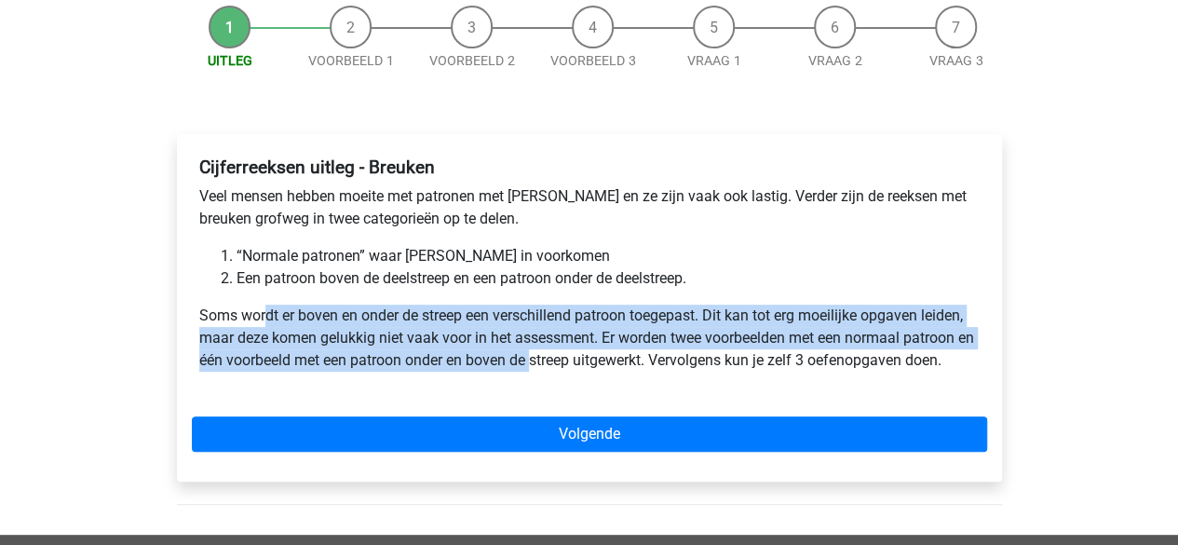
drag, startPoint x: 266, startPoint y: 316, endPoint x: 551, endPoint y: 352, distance: 287.0
click at [551, 352] on p "Soms wordt er boven en onder de streep een verschillend patroon toegepast. Dit …" at bounding box center [589, 337] width 780 height 67
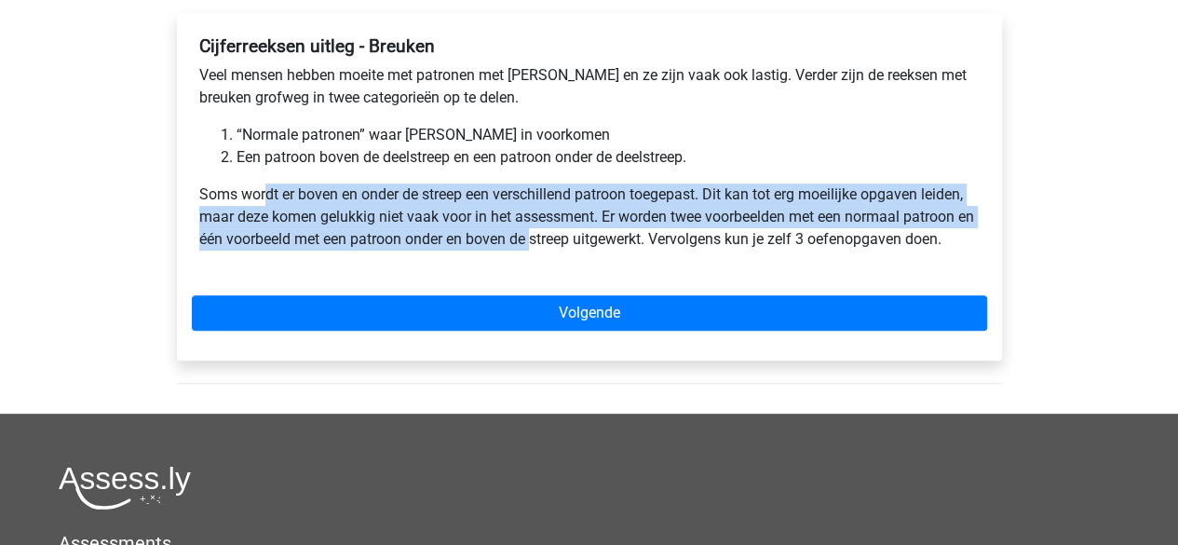
scroll to position [279, 0]
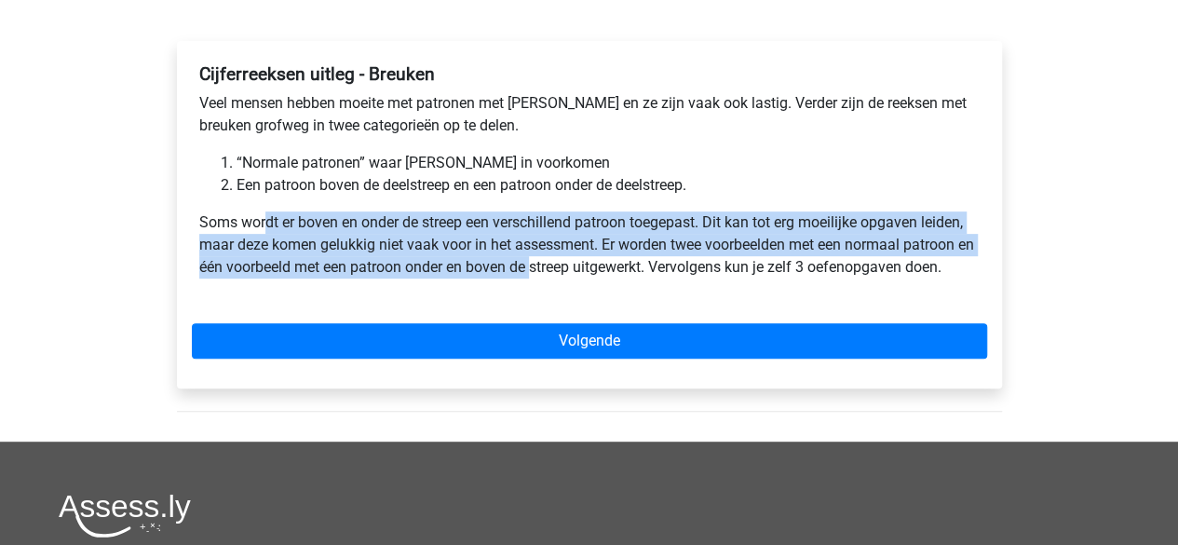
click at [223, 245] on p "Soms wordt er boven en onder de streep een verschillend patroon toegepast. Dit …" at bounding box center [589, 244] width 780 height 67
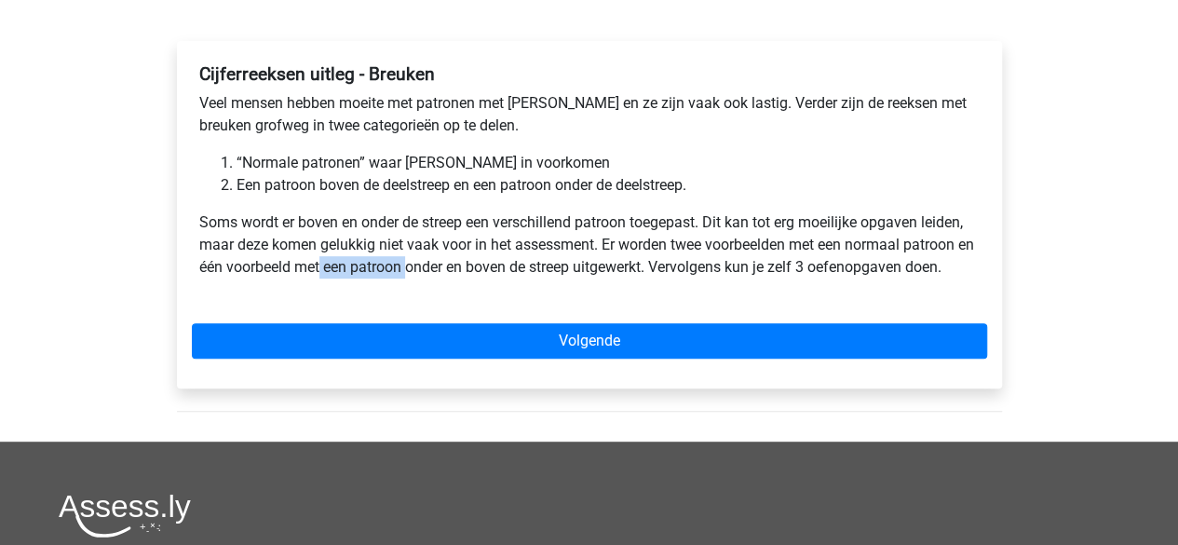
drag, startPoint x: 424, startPoint y: 273, endPoint x: 435, endPoint y: 275, distance: 11.3
click at [435, 275] on p "Soms wordt er boven en onder de streep een verschillend patroon toegepast. Dit …" at bounding box center [589, 244] width 780 height 67
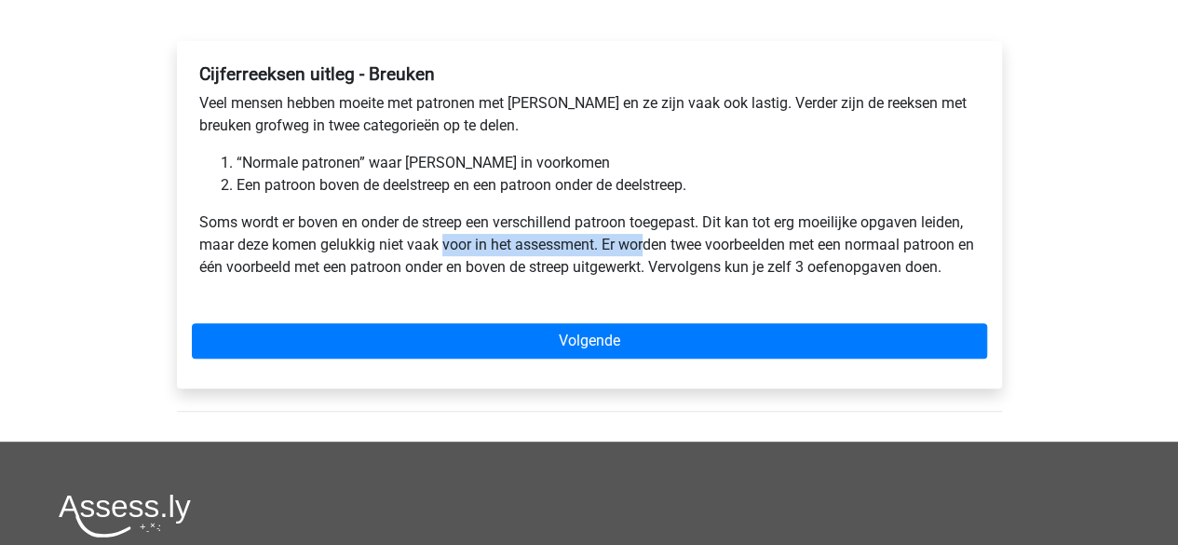
drag, startPoint x: 573, startPoint y: 247, endPoint x: 698, endPoint y: 252, distance: 124.9
click at [684, 248] on p "Soms wordt er boven en onder de streep een verschillend patroon toegepast. Dit …" at bounding box center [589, 244] width 780 height 67
click at [700, 254] on p "Soms wordt er boven en onder de streep een verschillend patroon toegepast. Dit …" at bounding box center [589, 244] width 780 height 67
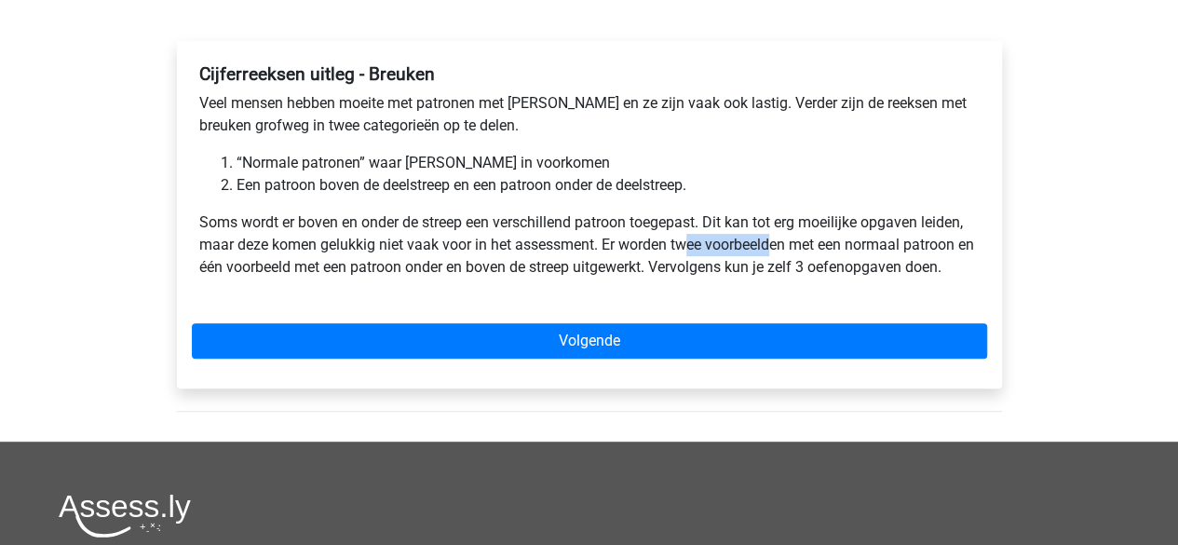
drag, startPoint x: 691, startPoint y: 241, endPoint x: 915, endPoint y: 249, distance: 224.5
click at [879, 249] on p "Soms wordt er boven en onder de streep een verschillend patroon toegepast. Dit …" at bounding box center [589, 244] width 780 height 67
click at [858, 269] on p "Soms wordt er boven en onder de streep een verschillend patroon toegepast. Dit …" at bounding box center [589, 244] width 780 height 67
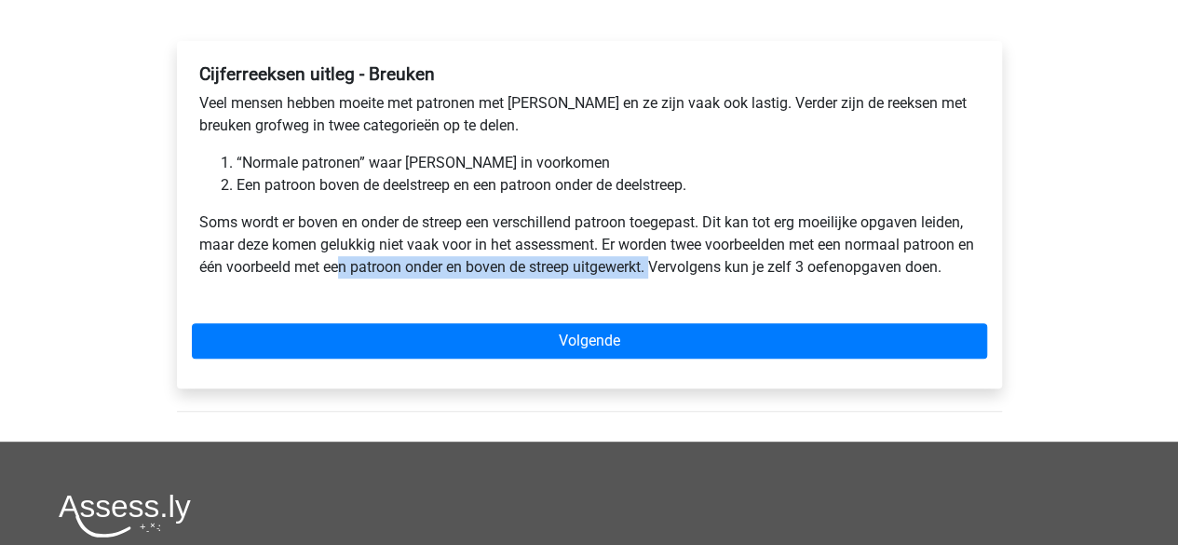
drag, startPoint x: 359, startPoint y: 275, endPoint x: 678, endPoint y: 276, distance: 318.4
click at [678, 276] on p "Soms wordt er boven en onder de streep een verschillend patroon toegepast. Dit …" at bounding box center [589, 244] width 780 height 67
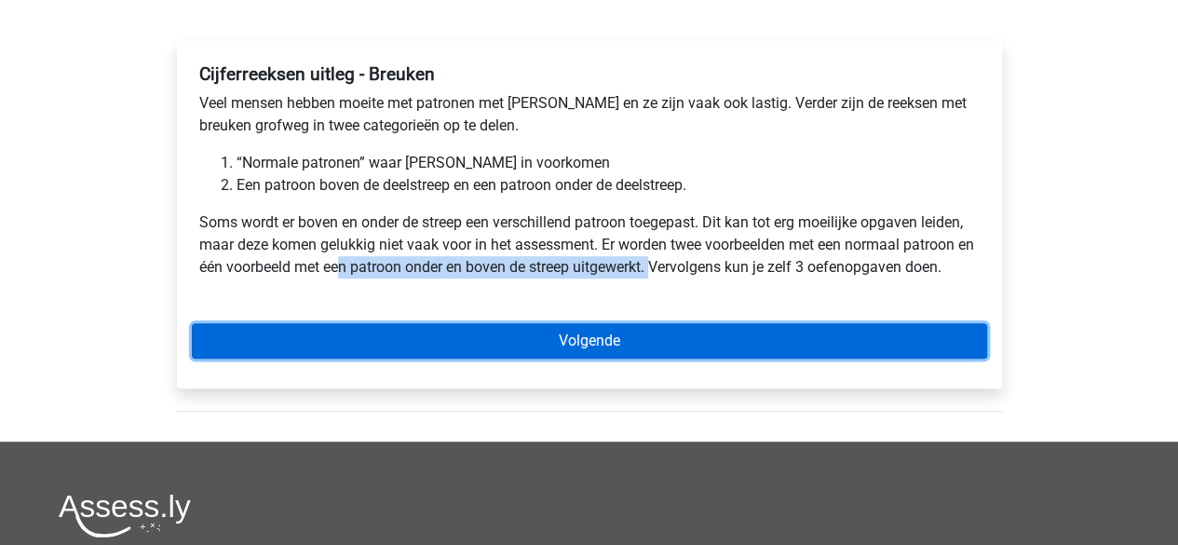
click at [592, 342] on link "Volgende" at bounding box center [589, 340] width 795 height 35
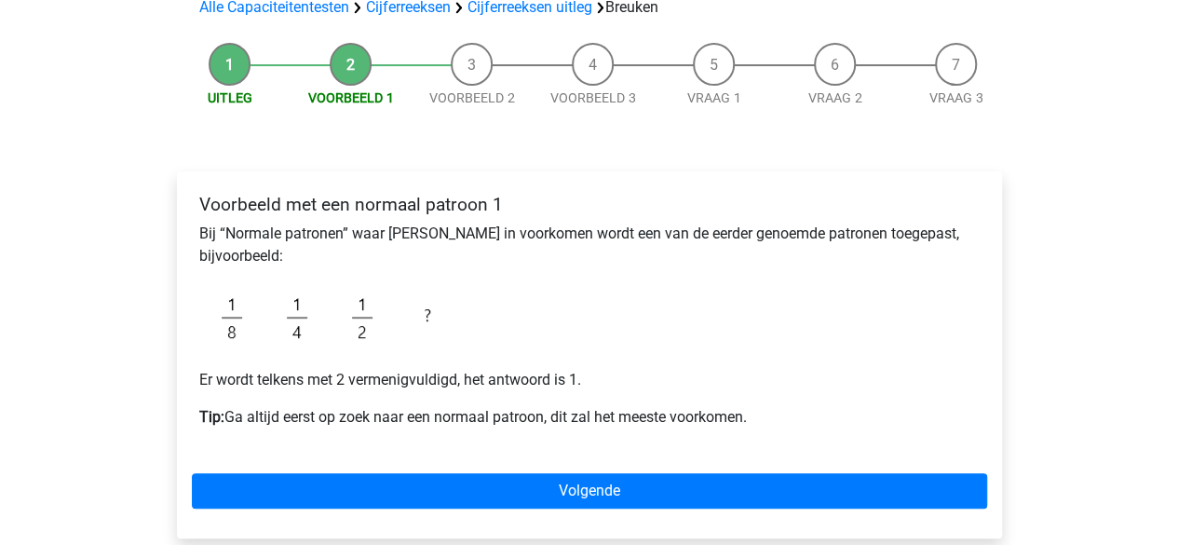
scroll to position [186, 0]
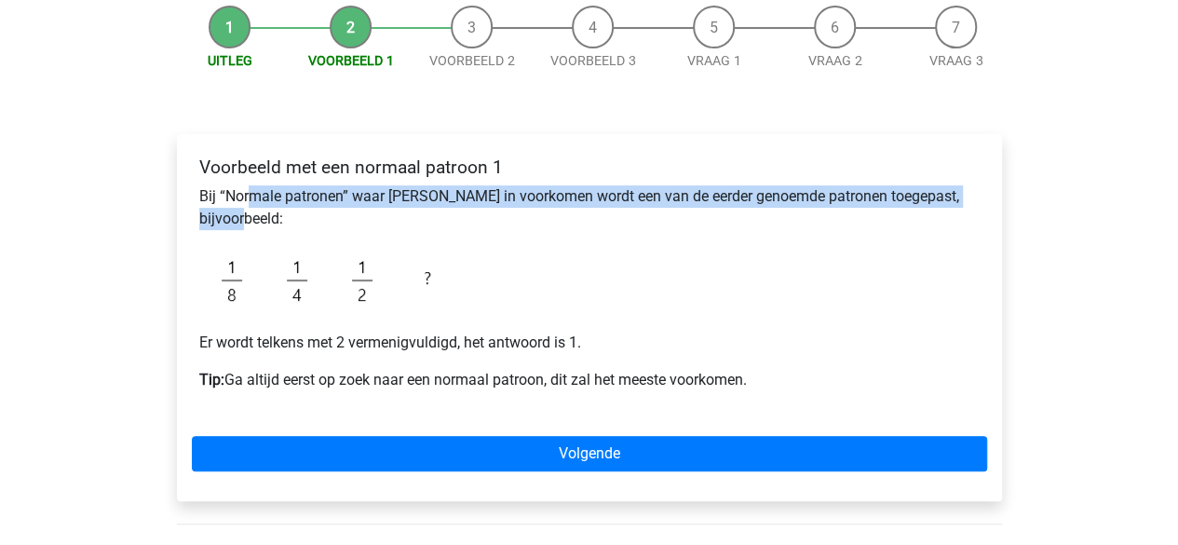
drag, startPoint x: 249, startPoint y: 195, endPoint x: 386, endPoint y: 211, distance: 137.9
click at [386, 211] on p "Bij “Normale patronen” waar [PERSON_NAME] in voorkomen wordt een van de eerder …" at bounding box center [589, 207] width 780 height 45
click at [263, 201] on p "Bij “Normale patronen” waar [PERSON_NAME] in voorkomen wordt een van de eerder …" at bounding box center [589, 207] width 780 height 45
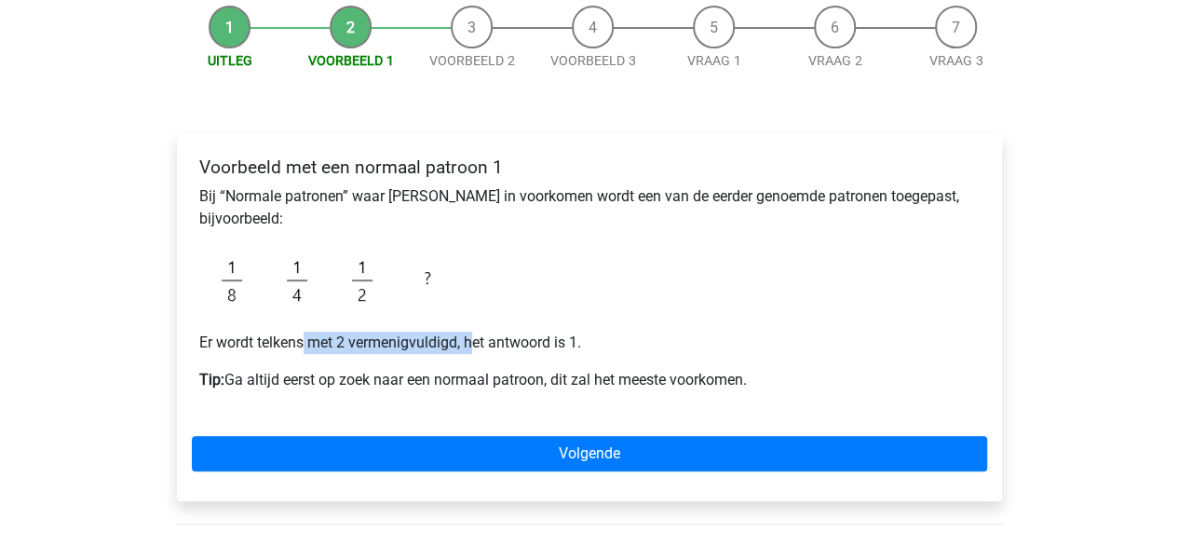
drag, startPoint x: 437, startPoint y: 338, endPoint x: 486, endPoint y: 338, distance: 48.4
click at [478, 338] on p "Er wordt telkens met 2 vermenigvuldigd, het antwoord is 1." at bounding box center [589, 342] width 780 height 22
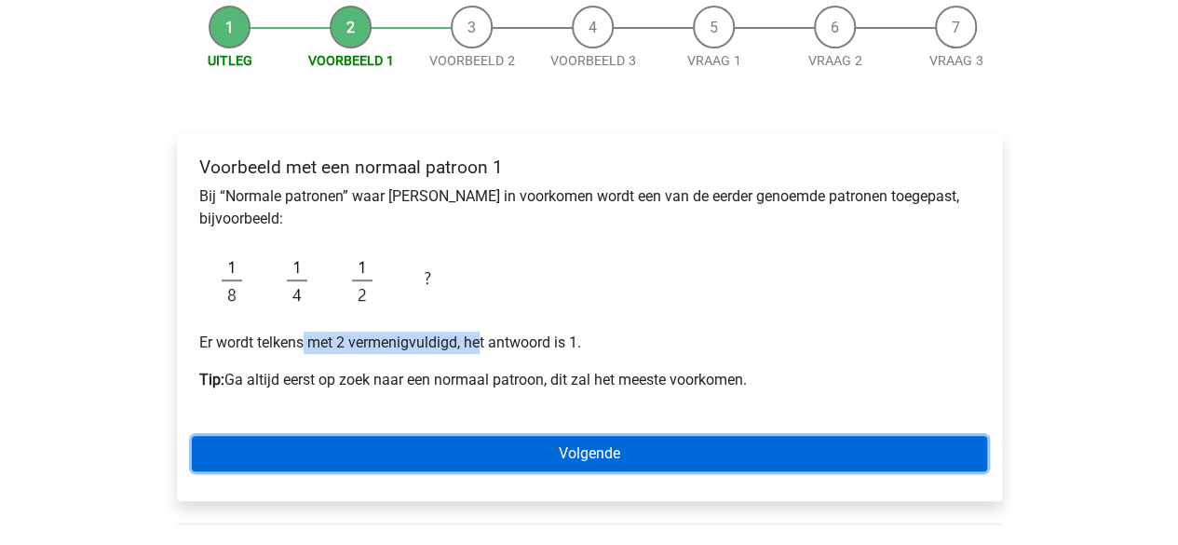
click at [597, 442] on link "Volgende" at bounding box center [589, 453] width 795 height 35
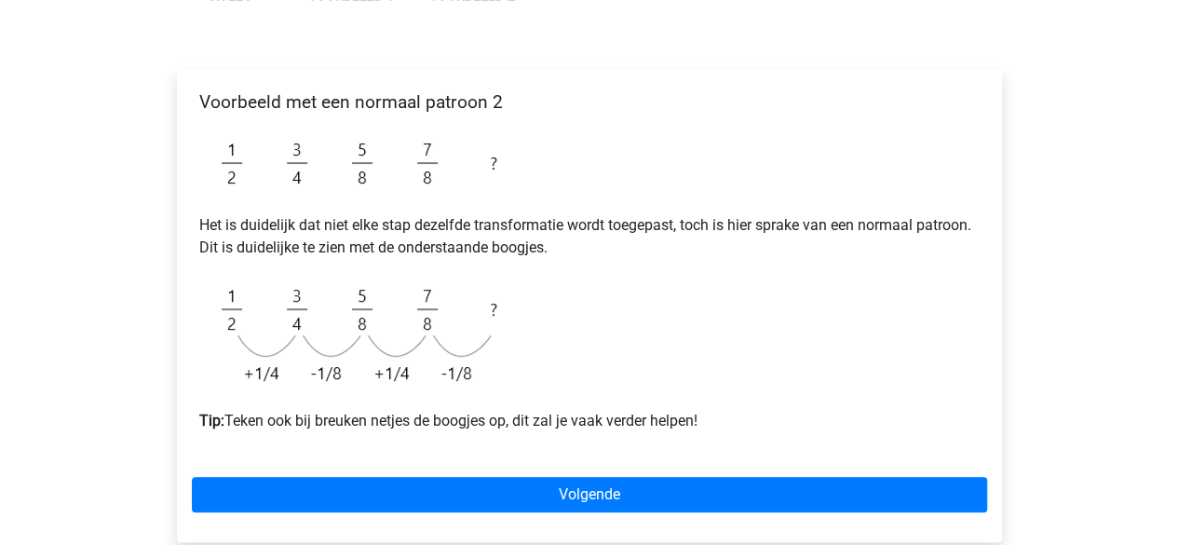
scroll to position [279, 0]
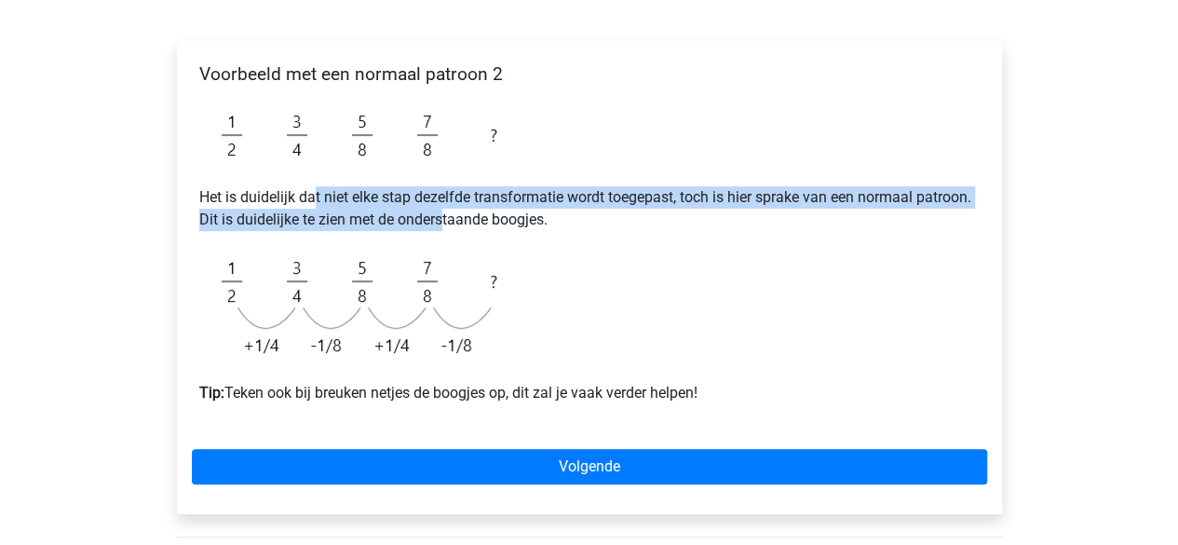
drag, startPoint x: 316, startPoint y: 200, endPoint x: 440, endPoint y: 226, distance: 126.5
click at [440, 226] on p "Het is duidelijk dat niet elke stap dezelfde transformatie wordt toegepast, toc…" at bounding box center [589, 208] width 780 height 45
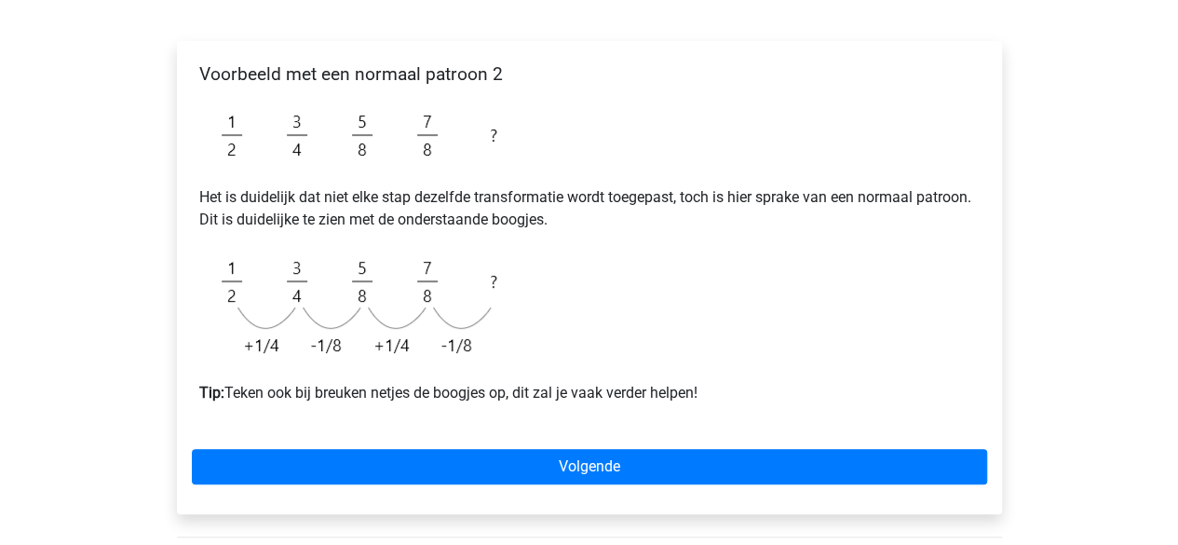
click at [288, 195] on p "Het is duidelijk dat niet elke stap dezelfde transformatie wordt toegepast, toc…" at bounding box center [589, 208] width 780 height 45
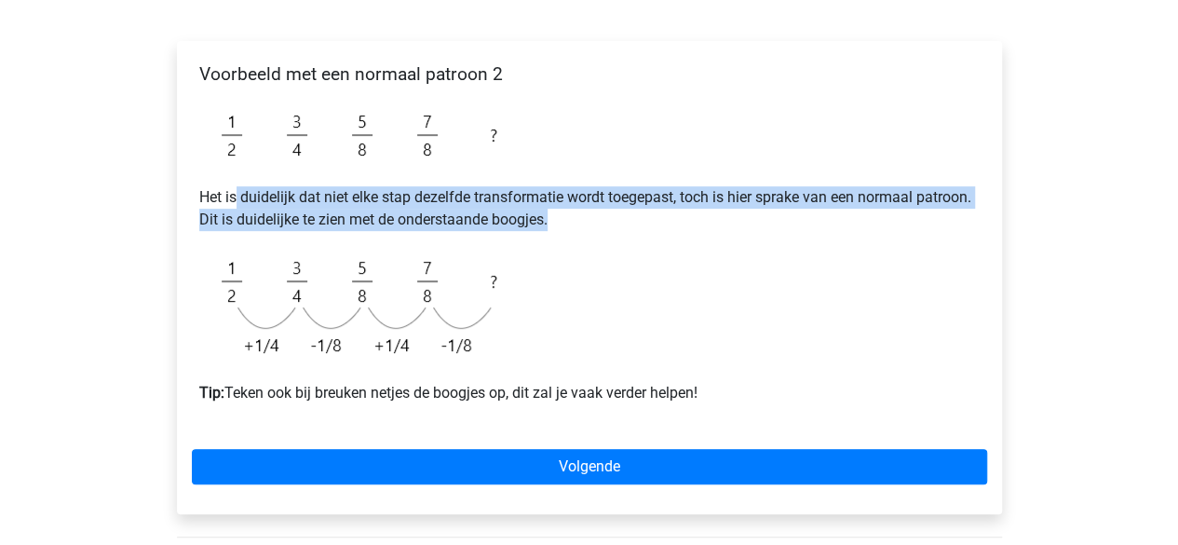
drag, startPoint x: 236, startPoint y: 195, endPoint x: 550, endPoint y: 220, distance: 314.7
click at [550, 220] on p "Het is duidelijk dat niet elke stap dezelfde transformatie wordt toegepast, toc…" at bounding box center [589, 208] width 780 height 45
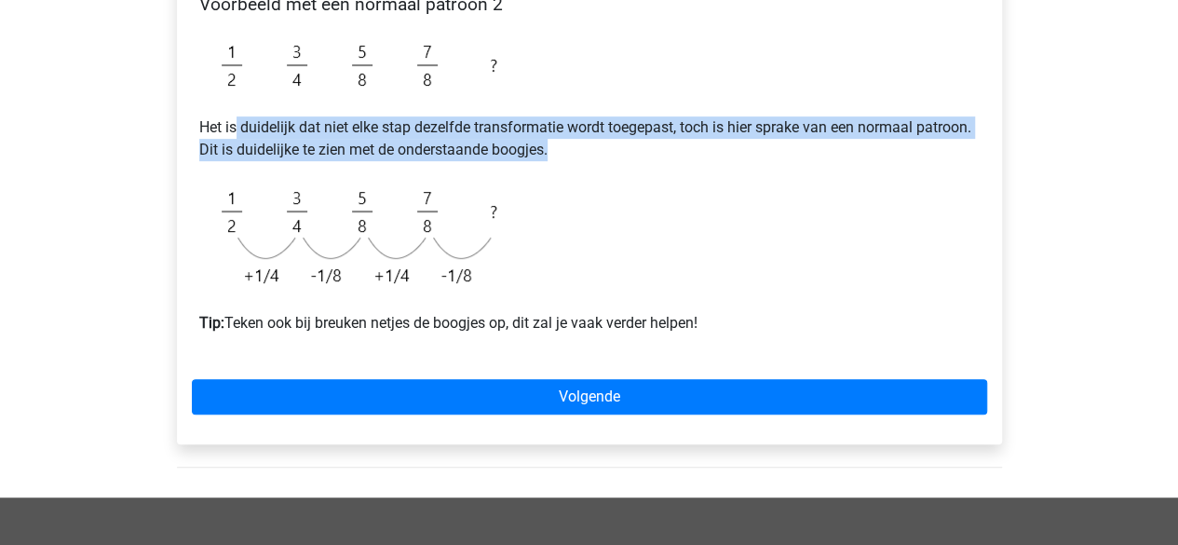
scroll to position [372, 0]
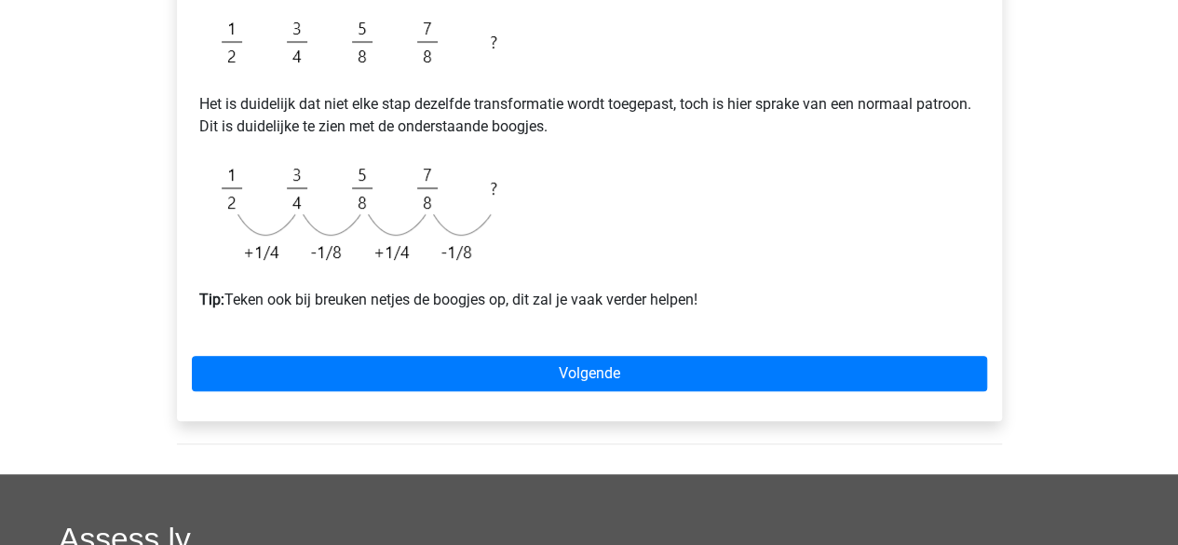
click at [701, 149] on div "Voorbeeld met een normaal patroon 2 Het is duidelijk dat niet elke stap dezelfd…" at bounding box center [589, 148] width 795 height 370
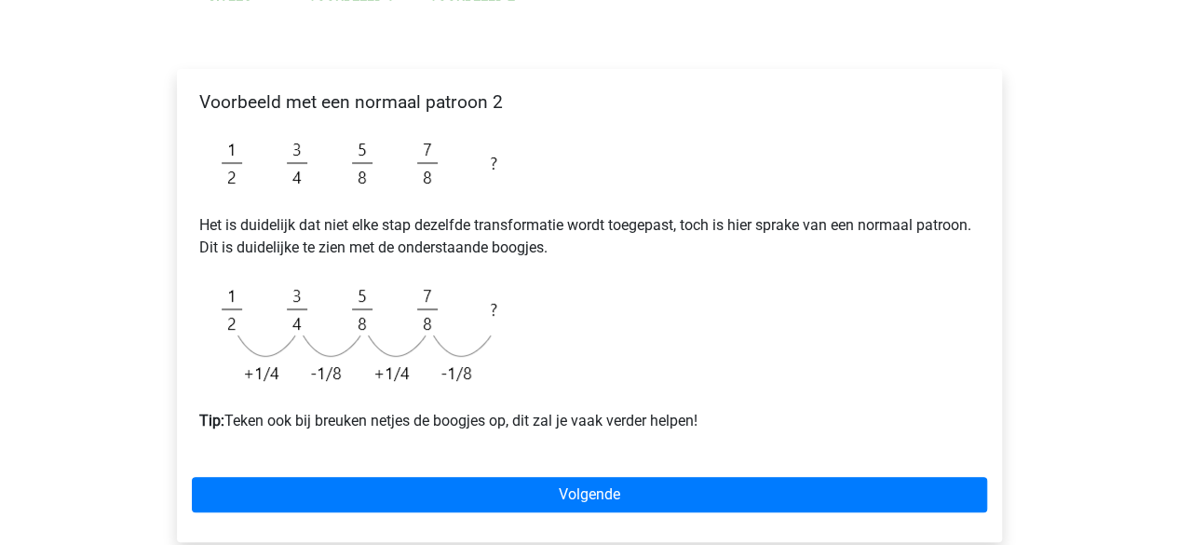
scroll to position [253, 0]
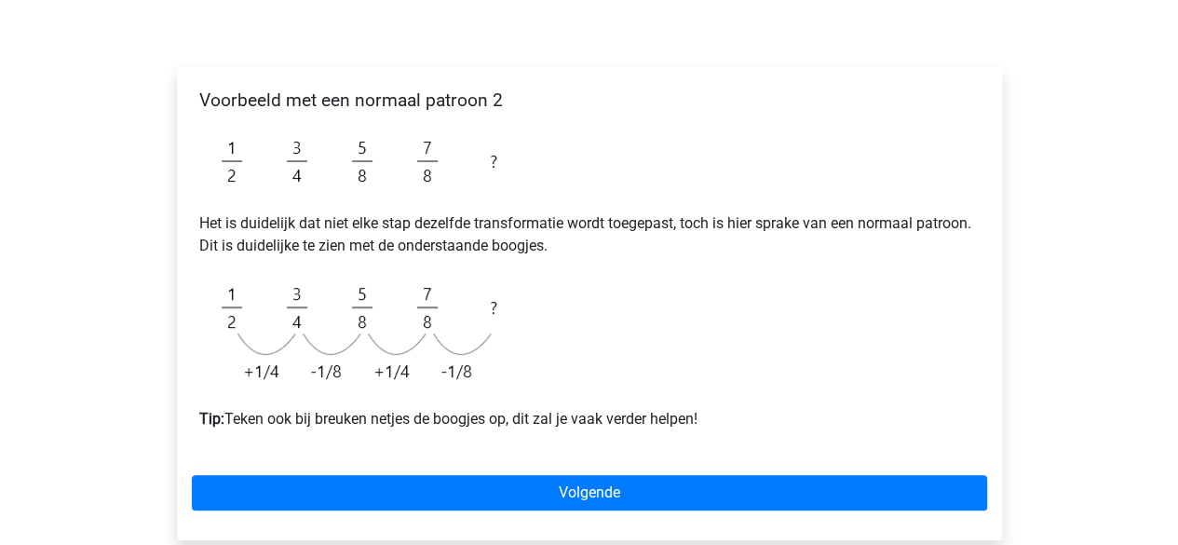
click at [582, 222] on p "Het is duidelijk dat niet elke stap dezelfde transformatie wordt toegepast, toc…" at bounding box center [589, 234] width 780 height 45
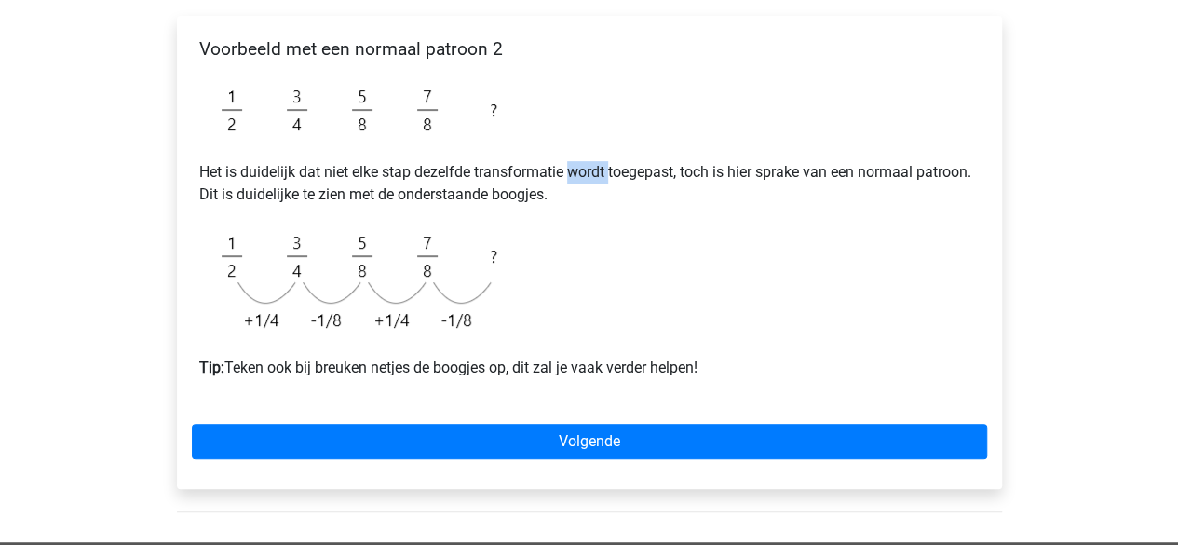
scroll to position [307, 0]
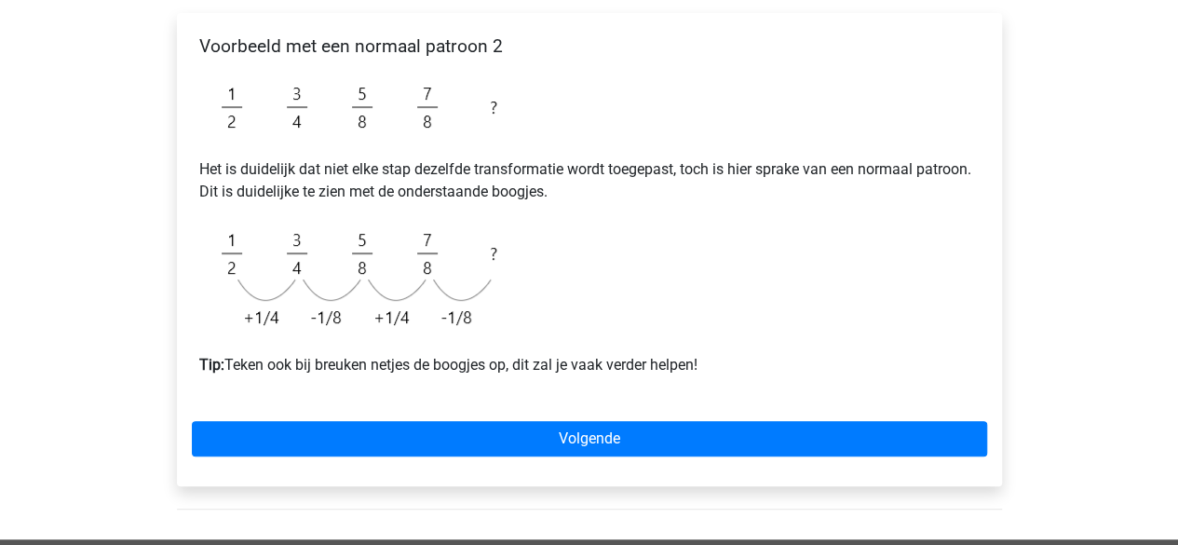
click at [384, 184] on p "Het is duidelijk dat niet elke stap dezelfde transformatie wordt toegepast, toc…" at bounding box center [589, 180] width 780 height 45
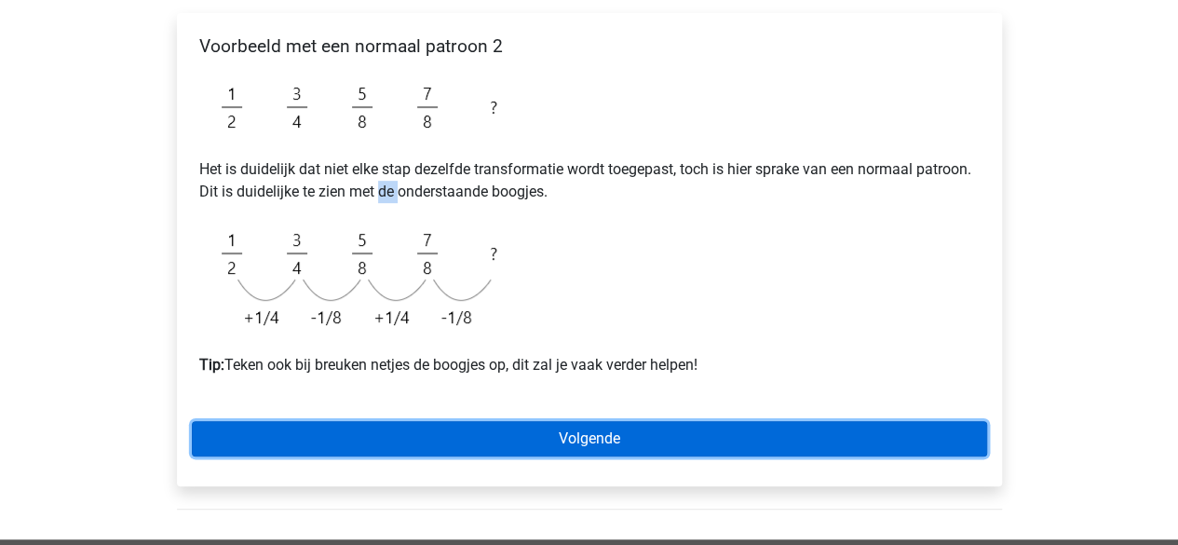
click at [386, 425] on link "Volgende" at bounding box center [589, 438] width 795 height 35
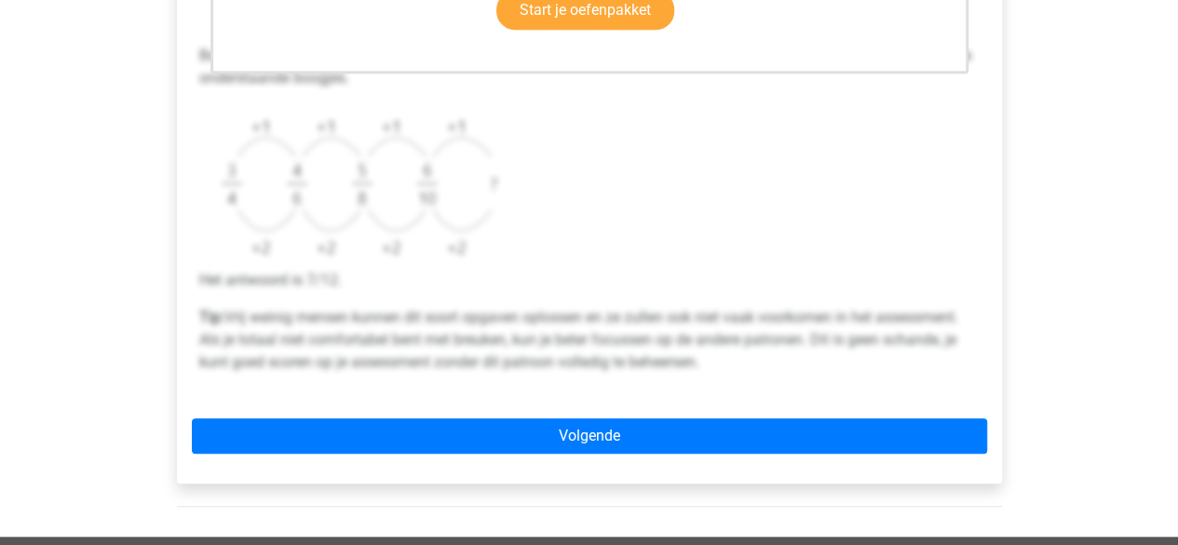
scroll to position [696, 0]
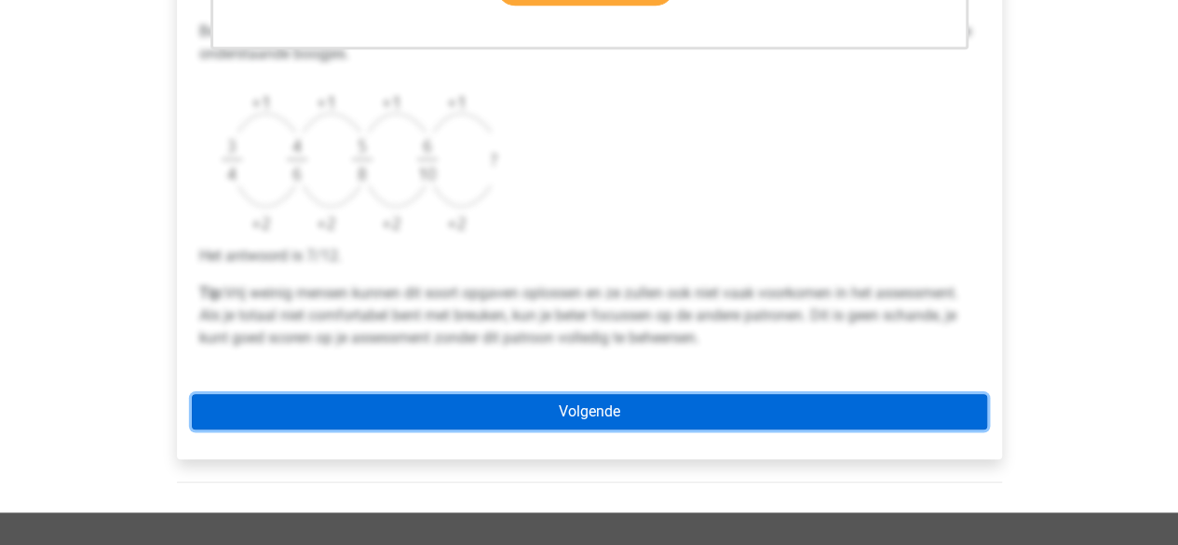
click at [586, 399] on link "Volgende" at bounding box center [589, 411] width 795 height 35
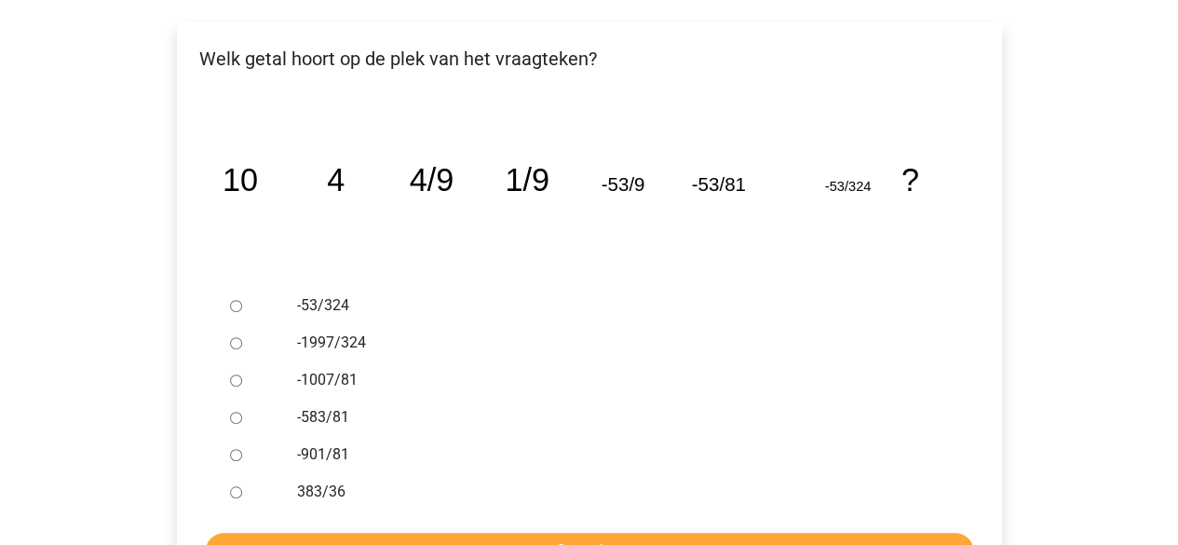
scroll to position [326, 0]
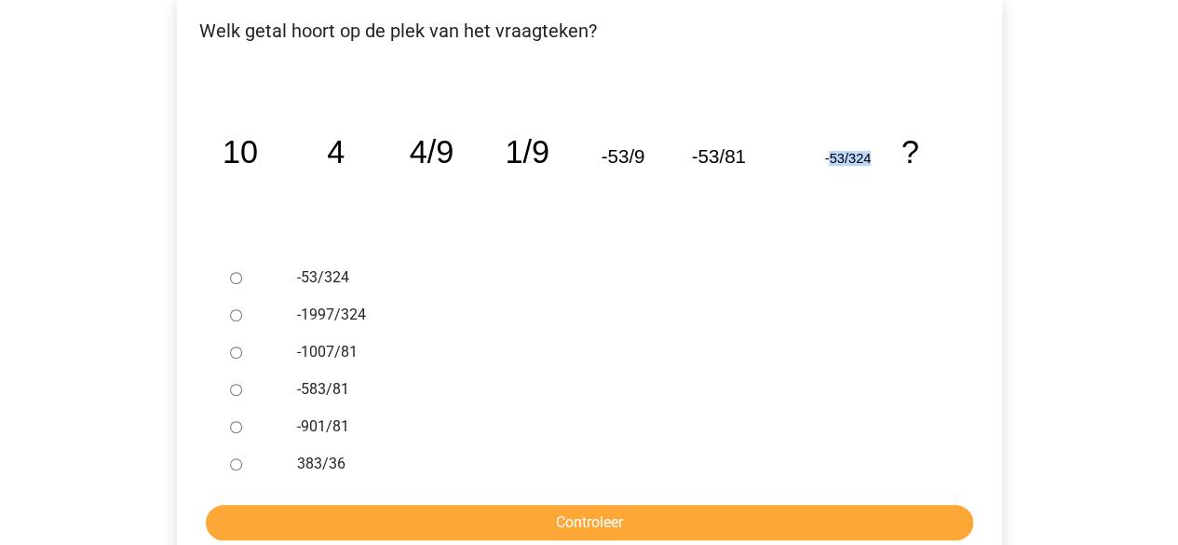
drag, startPoint x: 828, startPoint y: 159, endPoint x: 877, endPoint y: 155, distance: 48.5
click at [877, 155] on icon "image/svg+xml 10 4 4/9 1/9 -53/9 -53/81 -53/324 ?" at bounding box center [589, 163] width 765 height 192
click at [753, 187] on icon "image/svg+xml 10 4 4/9 1/9 -53/9 -53/81 -53/324 ?" at bounding box center [589, 163] width 765 height 192
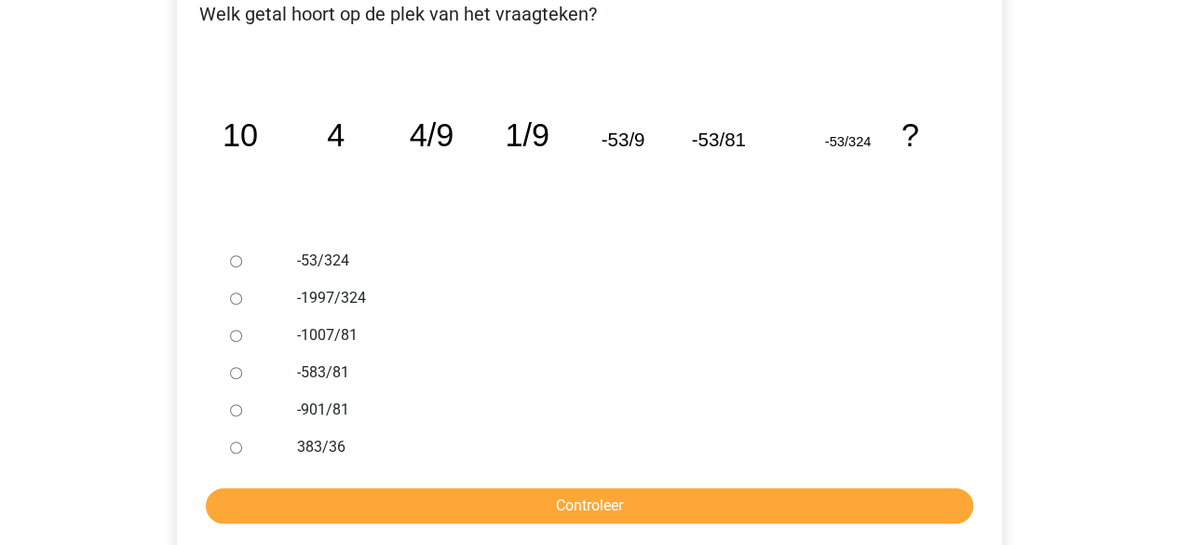
scroll to position [328, 0]
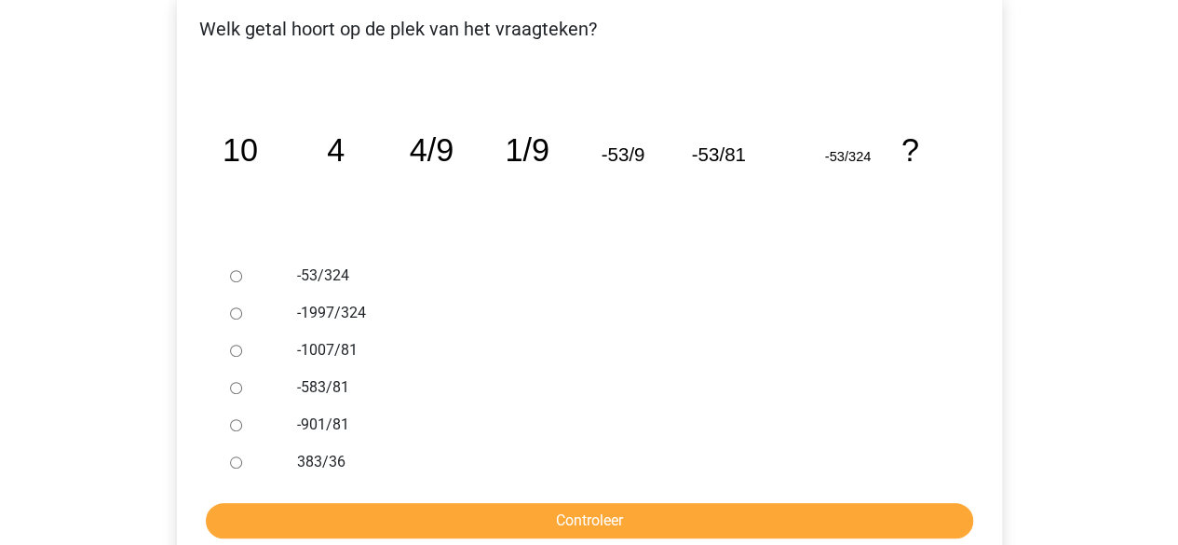
click at [236, 386] on input "-583/81" at bounding box center [236, 388] width 12 height 12
radio input "true"
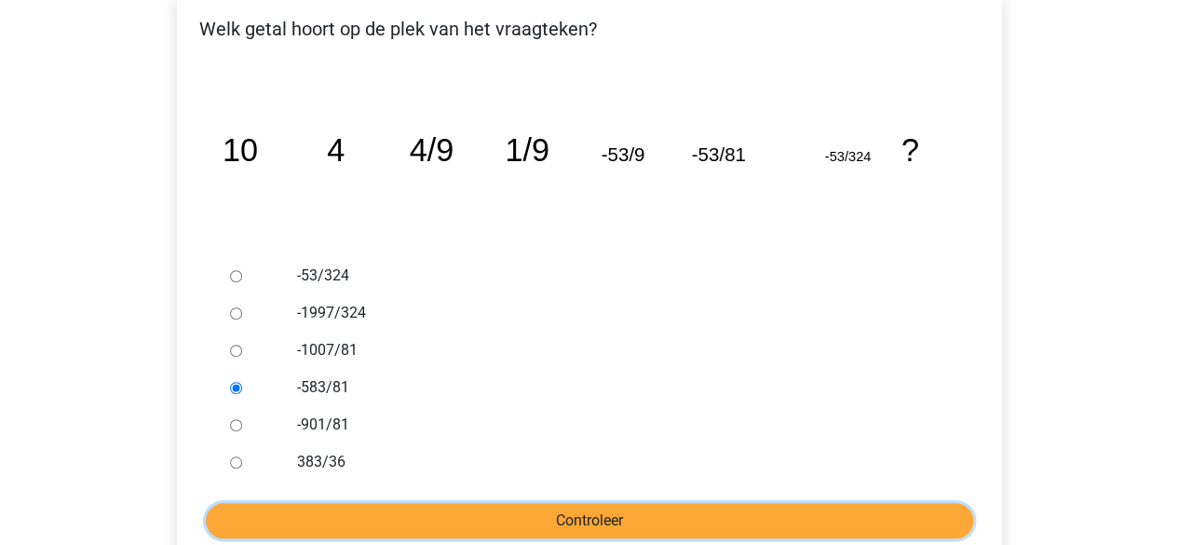
click at [379, 507] on input "Controleer" at bounding box center [589, 520] width 767 height 35
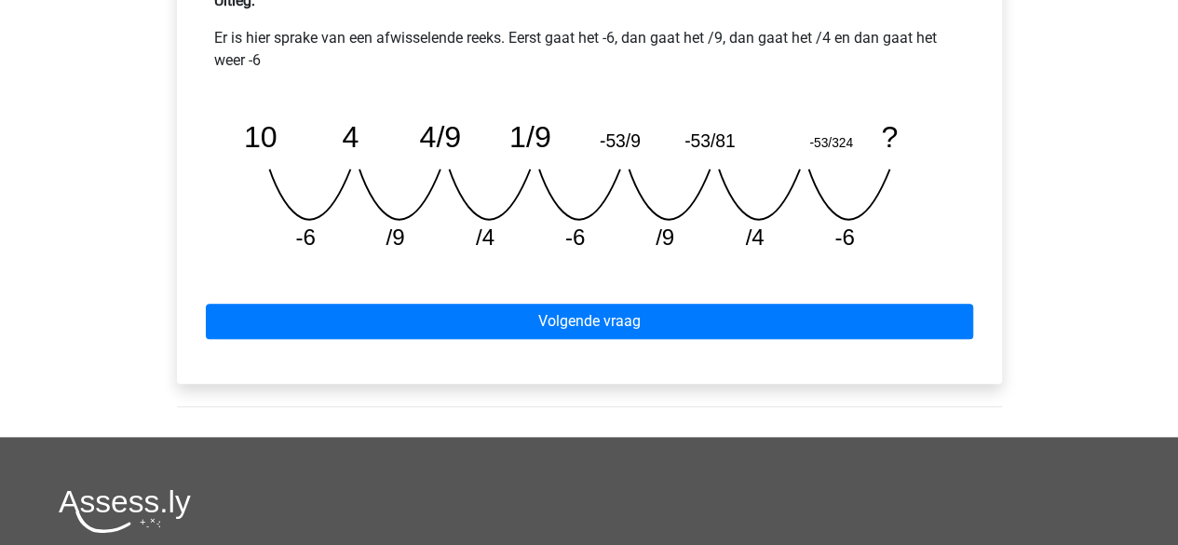
scroll to position [854, 0]
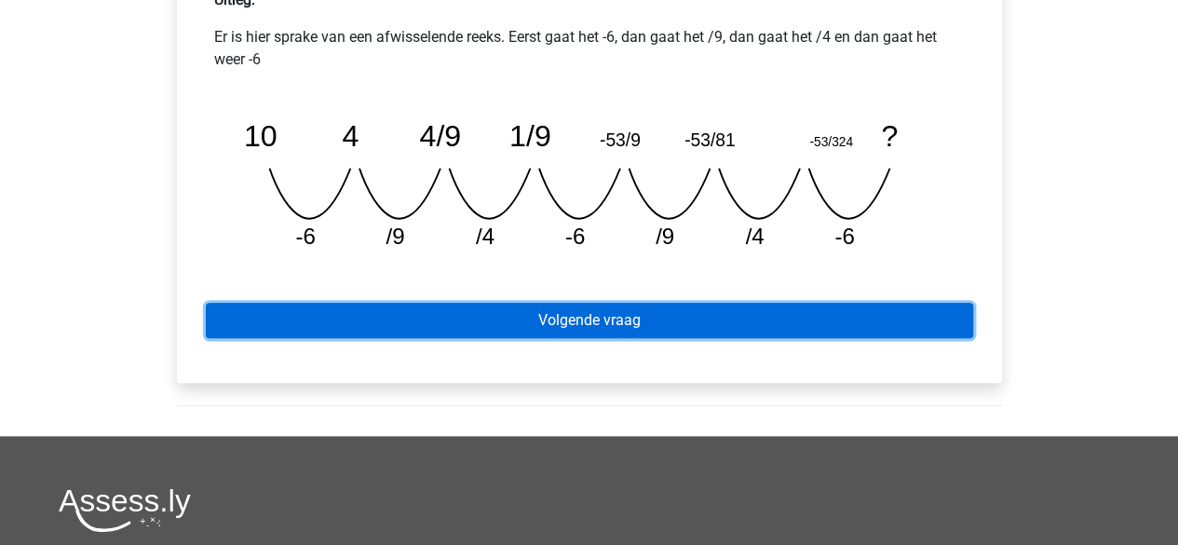
click at [480, 330] on link "Volgende vraag" at bounding box center [589, 320] width 767 height 35
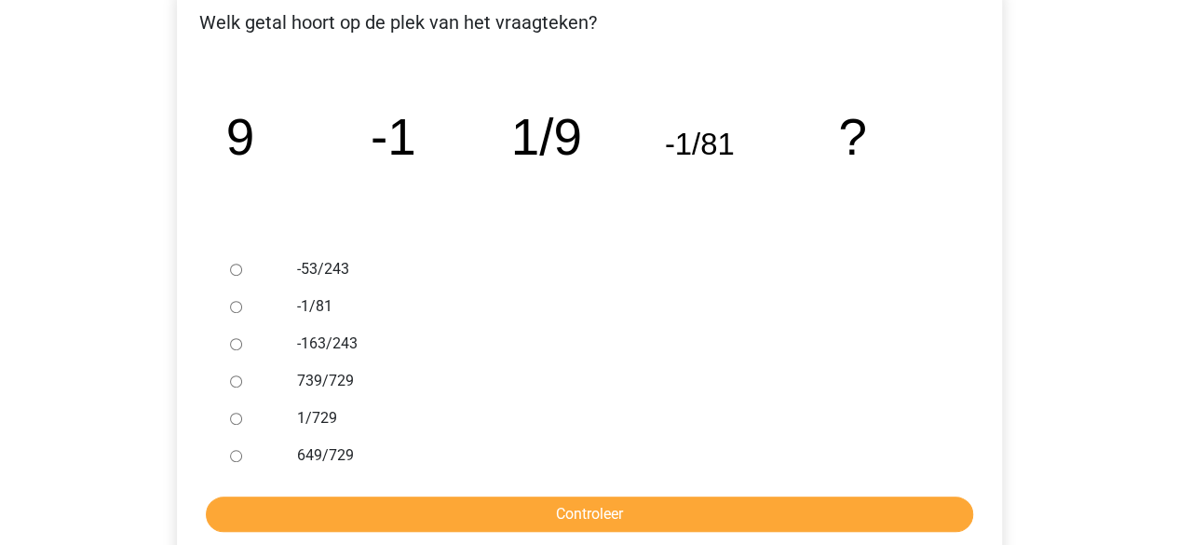
scroll to position [337, 0]
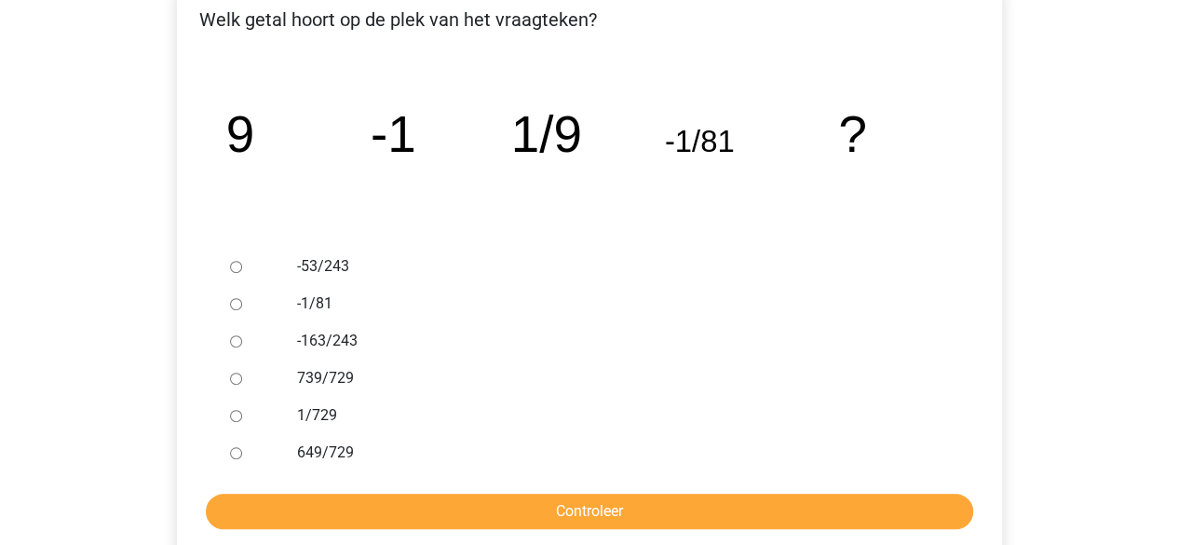
click at [234, 420] on input "1/729" at bounding box center [236, 416] width 12 height 12
radio input "true"
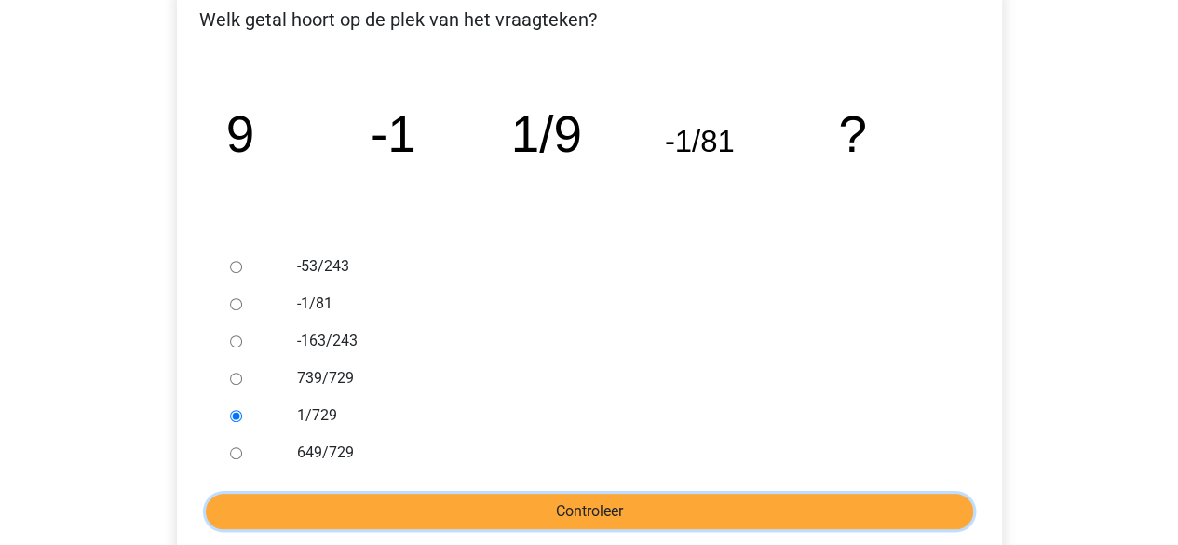
click at [421, 518] on input "Controleer" at bounding box center [589, 510] width 767 height 35
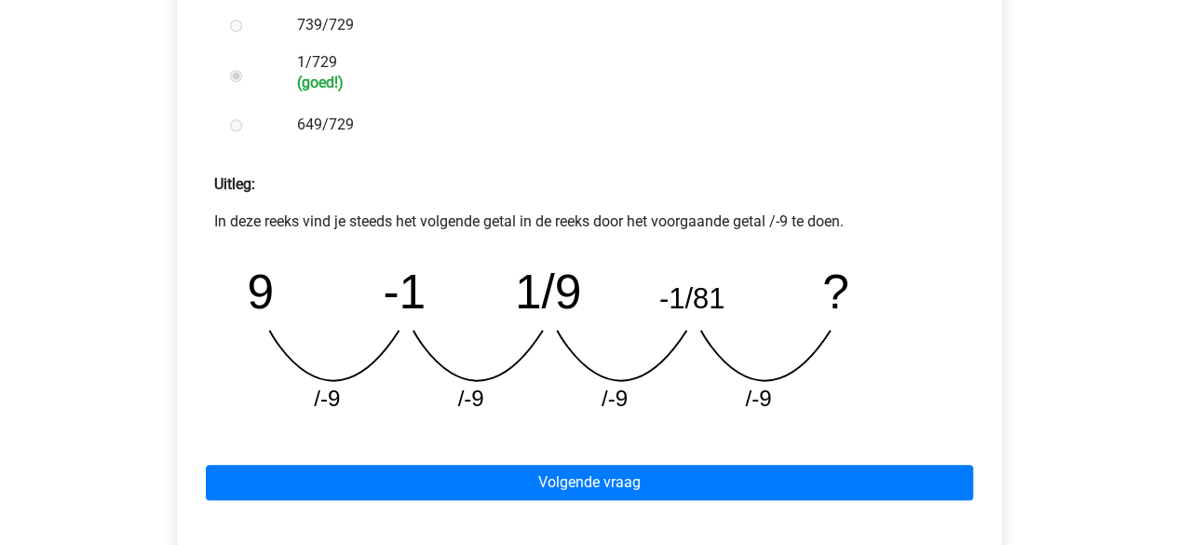
scroll to position [719, 0]
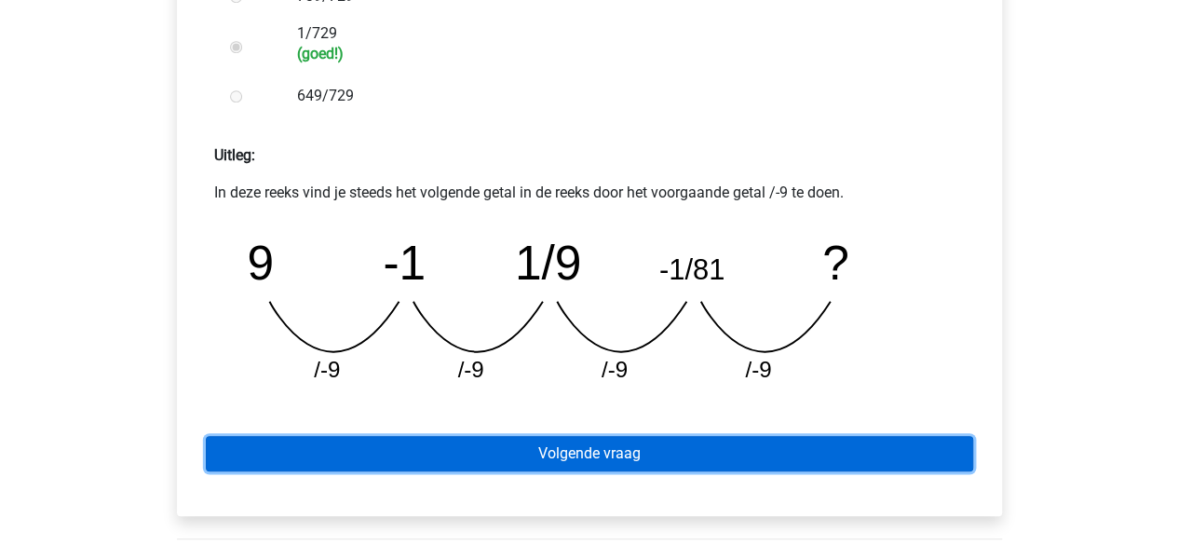
click at [480, 450] on link "Volgende vraag" at bounding box center [589, 453] width 767 height 35
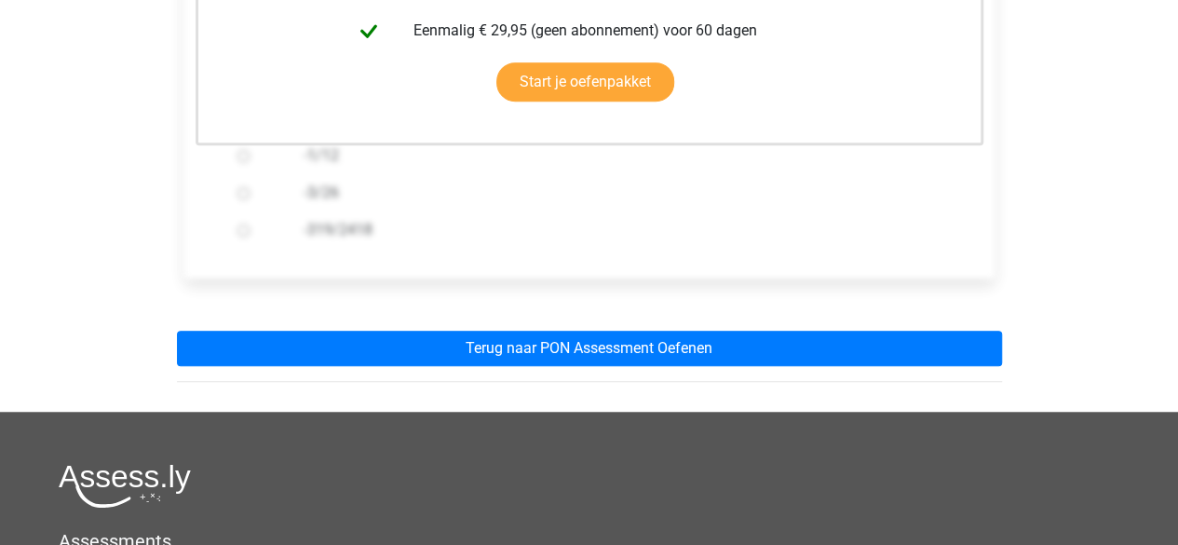
scroll to position [553, 0]
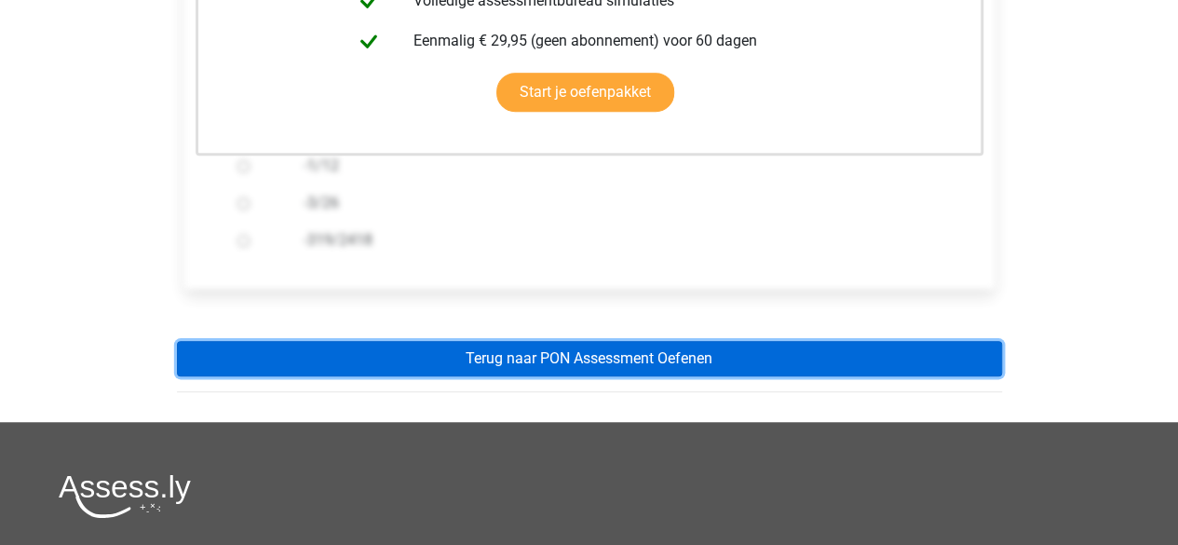
click at [493, 358] on link "Terug naar PON Assessment Oefenen" at bounding box center [589, 358] width 825 height 35
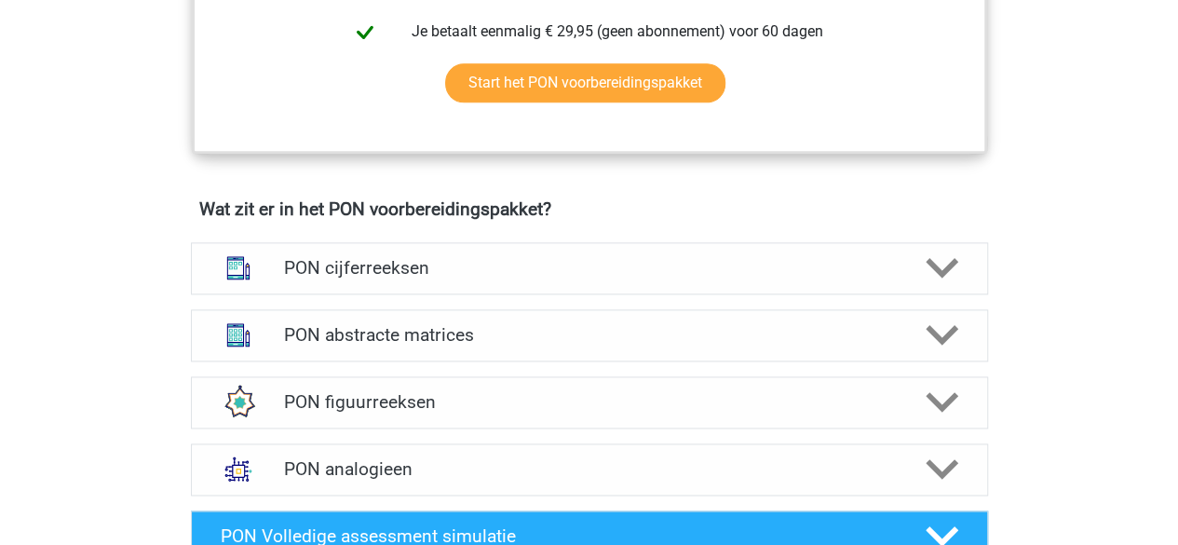
scroll to position [1169, 0]
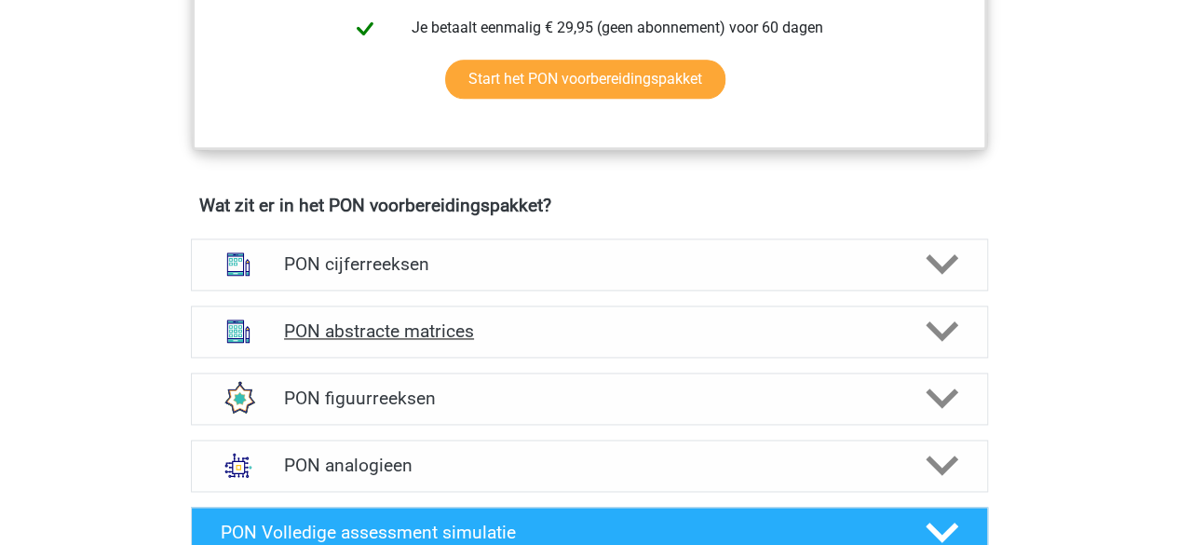
click at [493, 342] on div "PON abstracte matrices" at bounding box center [589, 331] width 797 height 52
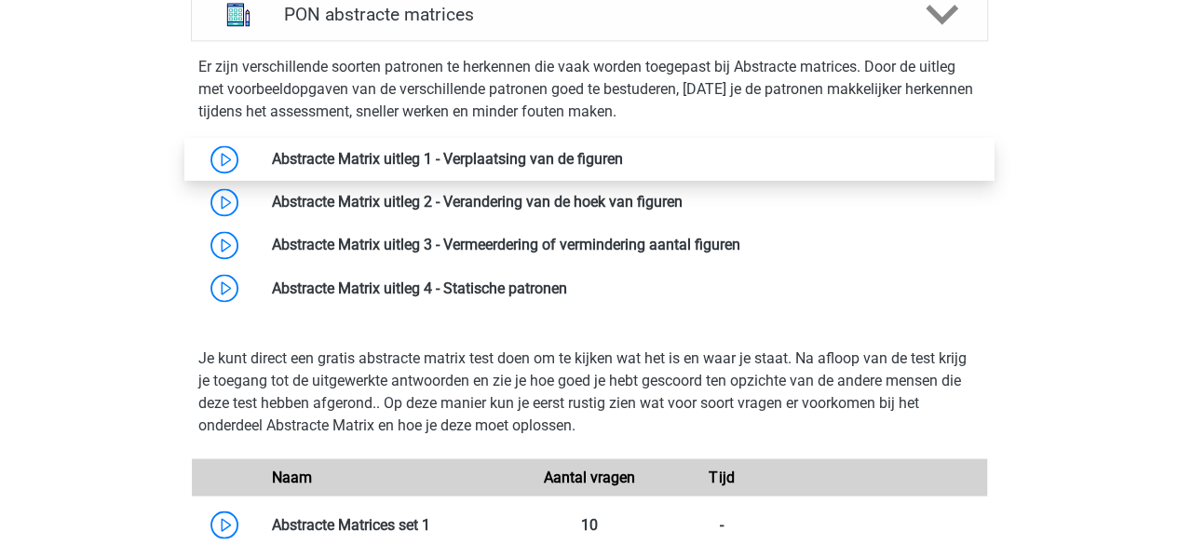
scroll to position [1484, 0]
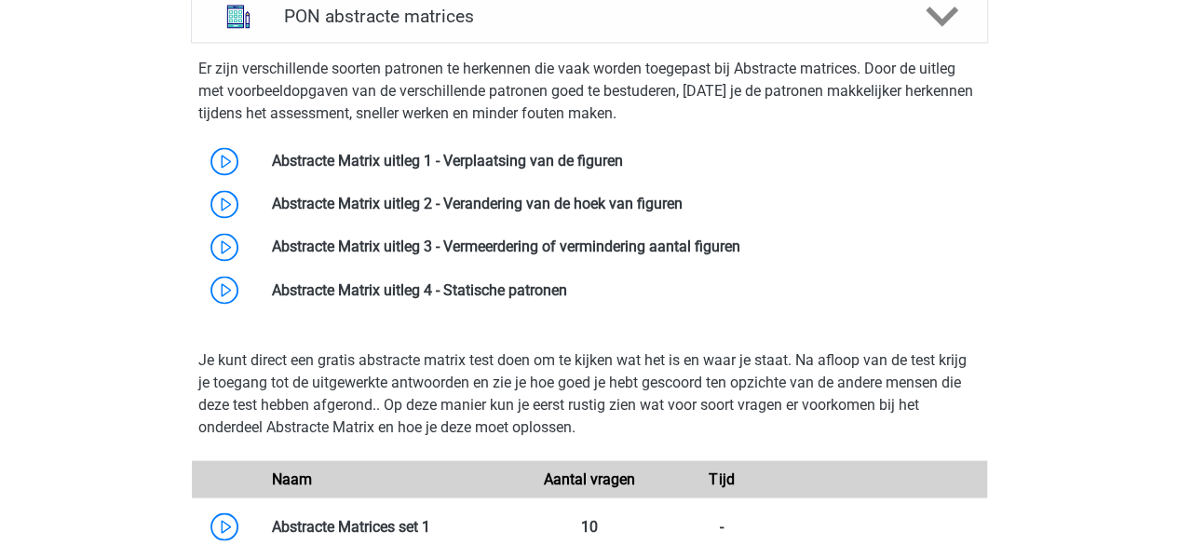
click at [266, 86] on p "Er zijn verschillende soorten patronen te herkennen die vaak worden toegepast b…" at bounding box center [589, 91] width 782 height 67
click at [366, 61] on p "Er zijn verschillende soorten patronen te herkennen die vaak worden toegepast b…" at bounding box center [589, 91] width 782 height 67
click at [411, 61] on p "Er zijn verschillende soorten patronen te herkennen die vaak worden toegepast b…" at bounding box center [589, 91] width 782 height 67
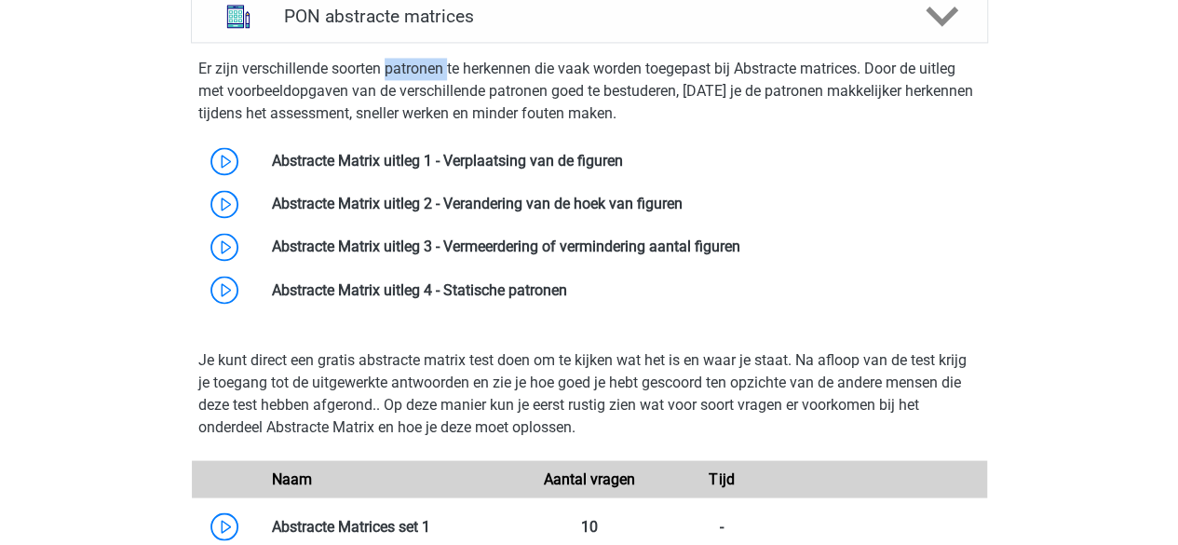
click at [411, 61] on p "Er zijn verschillende soorten patronen te herkennen die vaak worden toegepast b…" at bounding box center [589, 91] width 782 height 67
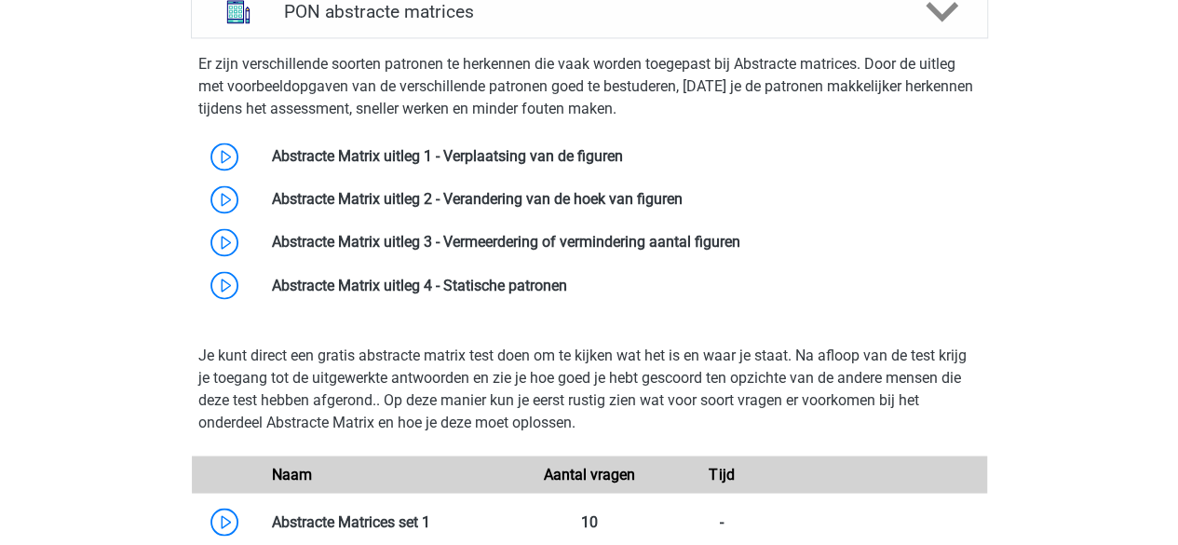
click at [436, 86] on p "Er zijn verschillende soorten patronen te herkennen die vaak worden toegepast b…" at bounding box center [589, 86] width 782 height 67
click at [505, 83] on p "Er zijn verschillende soorten patronen te herkennen die vaak worden toegepast b…" at bounding box center [589, 86] width 782 height 67
click at [647, 77] on p "Er zijn verschillende soorten patronen te herkennen die vaak worden toegepast b…" at bounding box center [589, 86] width 782 height 67
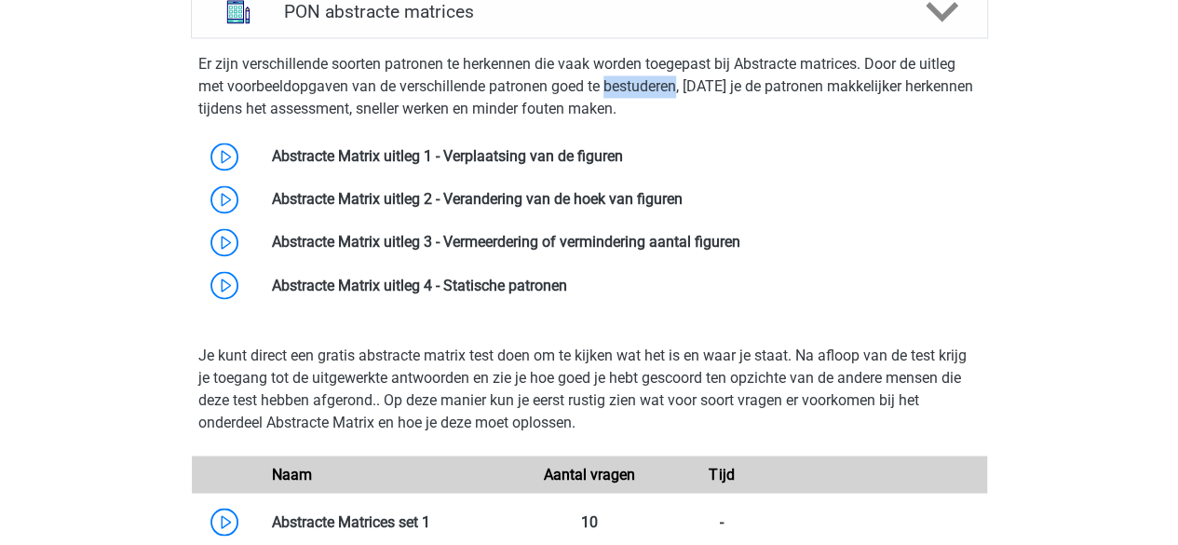
click at [647, 77] on p "Er zijn verschillende soorten patronen te herkennen die vaak worden toegepast b…" at bounding box center [589, 86] width 782 height 67
click at [754, 77] on p "Er zijn verschillende soorten patronen te herkennen die vaak worden toegepast b…" at bounding box center [589, 86] width 782 height 67
click at [778, 61] on p "Er zijn verschillende soorten patronen te herkennen die vaak worden toegepast b…" at bounding box center [589, 86] width 782 height 67
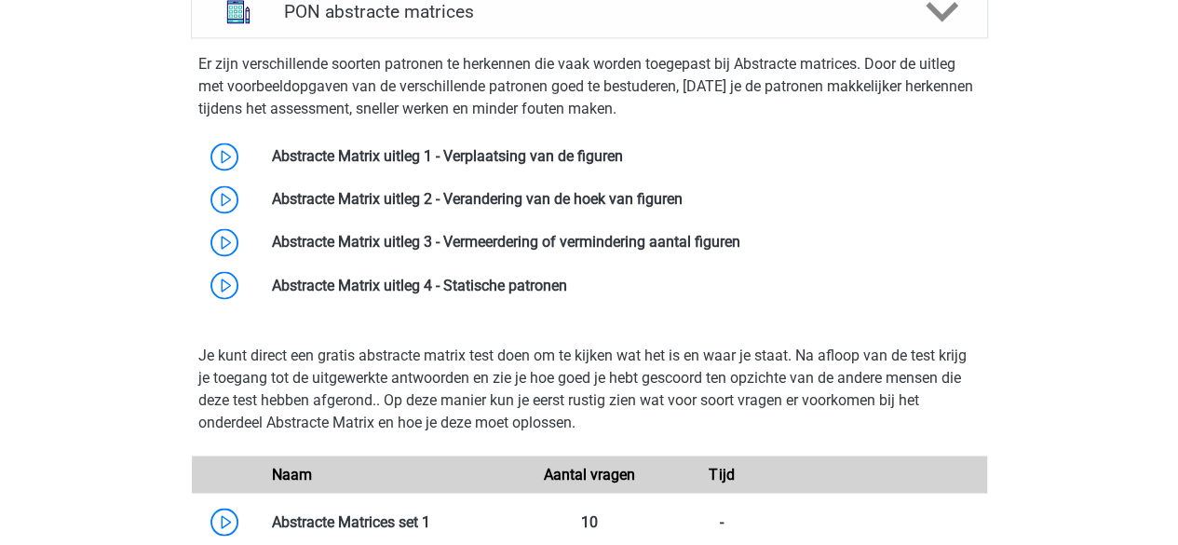
click at [774, 88] on p "Er zijn verschillende soorten patronen te herkennen die vaak worden toegepast b…" at bounding box center [589, 86] width 782 height 67
click at [856, 81] on p "Er zijn verschillende soorten patronen te herkennen die vaak worden toegepast b…" at bounding box center [589, 86] width 782 height 67
click at [918, 87] on p "Er zijn verschillende soorten patronen te herkennen die vaak worden toegepast b…" at bounding box center [589, 86] width 782 height 67
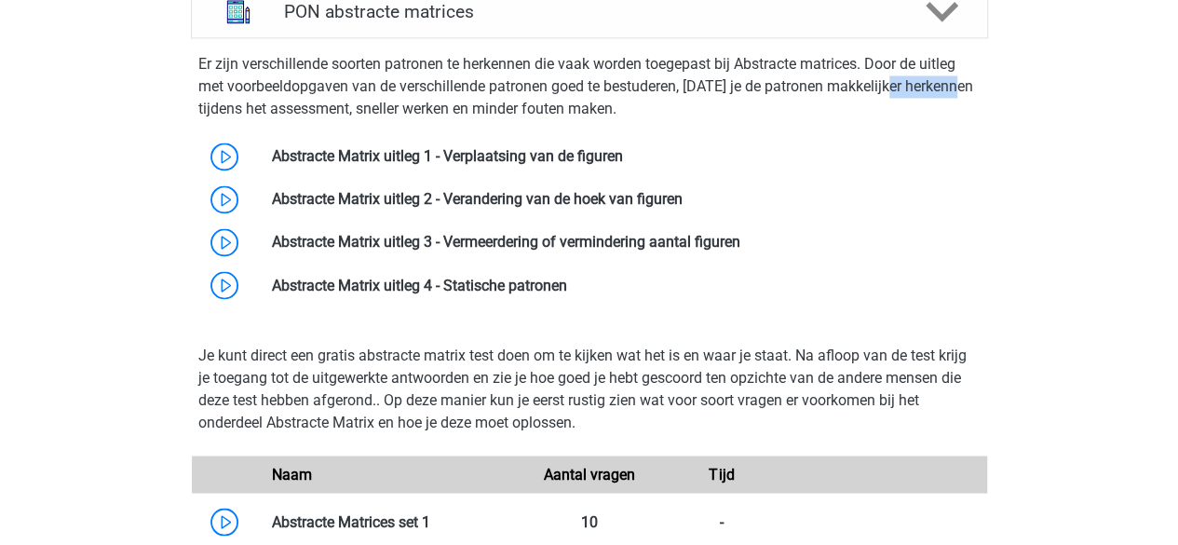
click at [918, 87] on p "Er zijn verschillende soorten patronen te herkennen die vaak worden toegepast b…" at bounding box center [589, 86] width 782 height 67
click at [513, 104] on p "Er zijn verschillende soorten patronen te herkennen die vaak worden toegepast b…" at bounding box center [589, 86] width 782 height 67
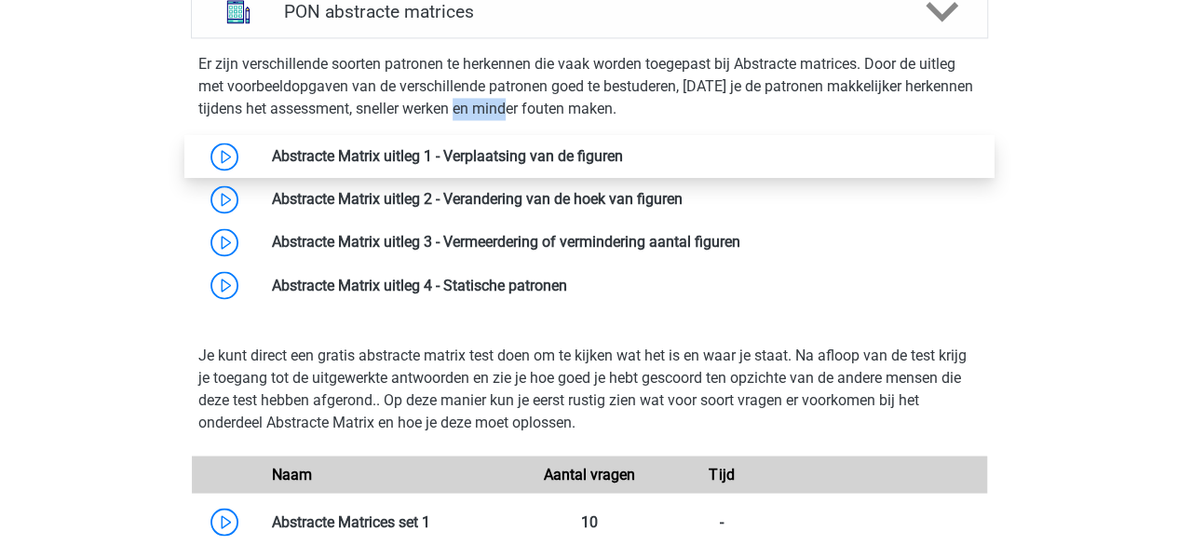
click at [623, 153] on link at bounding box center [623, 156] width 0 height 18
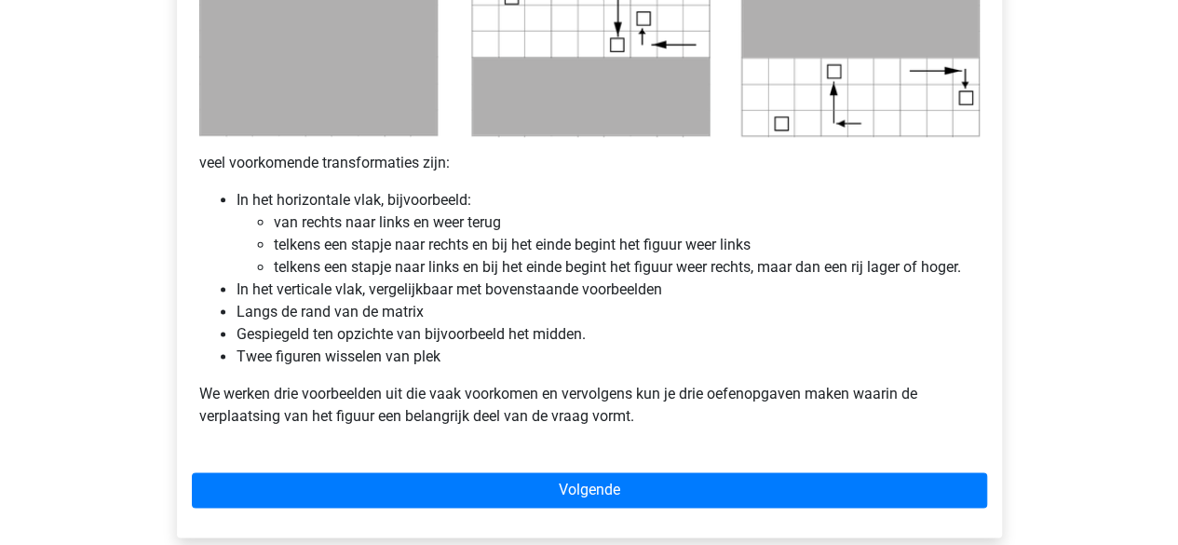
scroll to position [1072, 0]
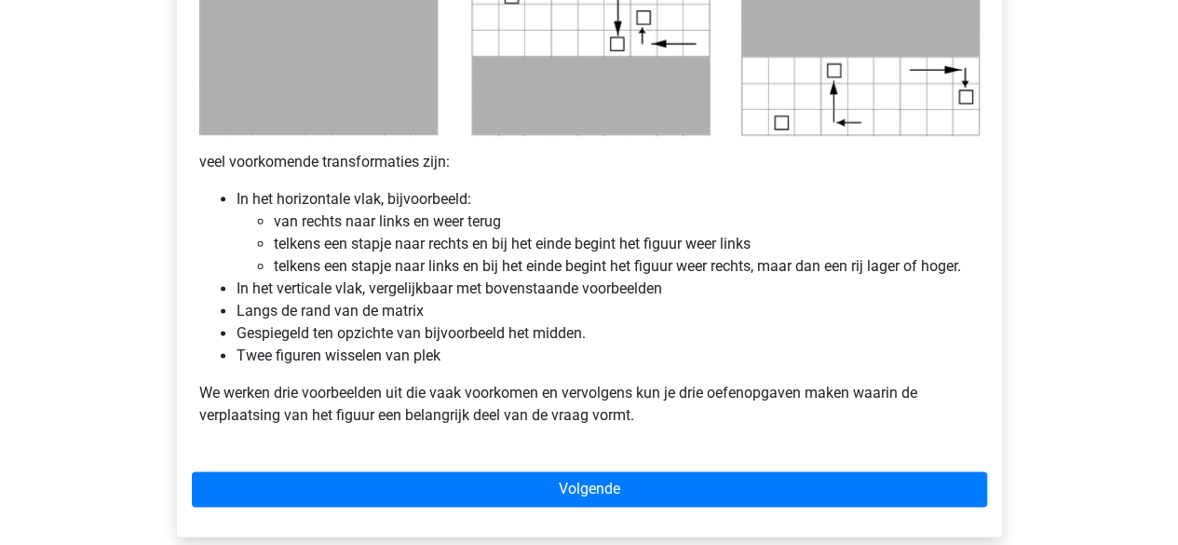
click at [322, 336] on li "Gespiegeld ten opzichte van bijvoorbeeld het midden." at bounding box center [607, 333] width 743 height 22
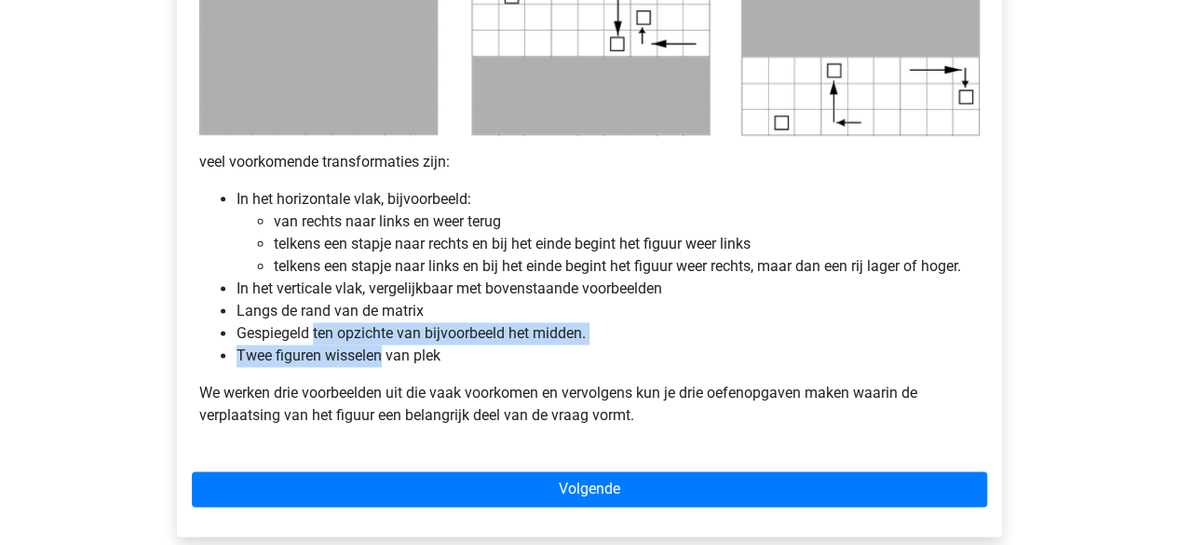
drag, startPoint x: 322, startPoint y: 336, endPoint x: 326, endPoint y: 357, distance: 20.8
click at [326, 357] on ul "In het horizontale vlak, bijvoorbeeld: van rechts naar links en weer terug telk…" at bounding box center [589, 277] width 780 height 179
click at [326, 357] on li "Twee figuren wisselen van plek" at bounding box center [607, 355] width 743 height 22
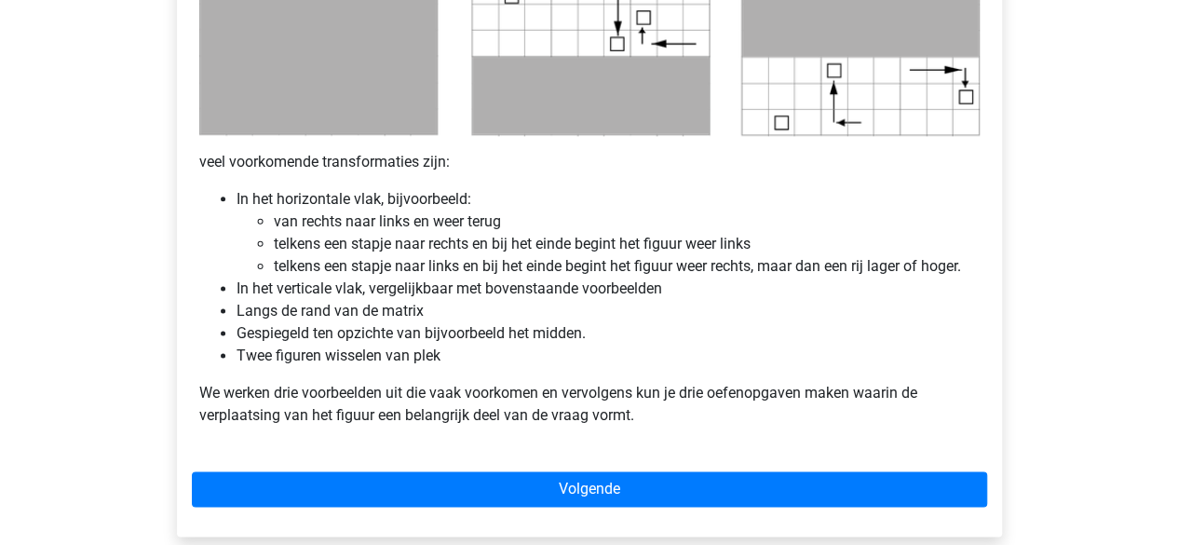
scroll to position [1096, 0]
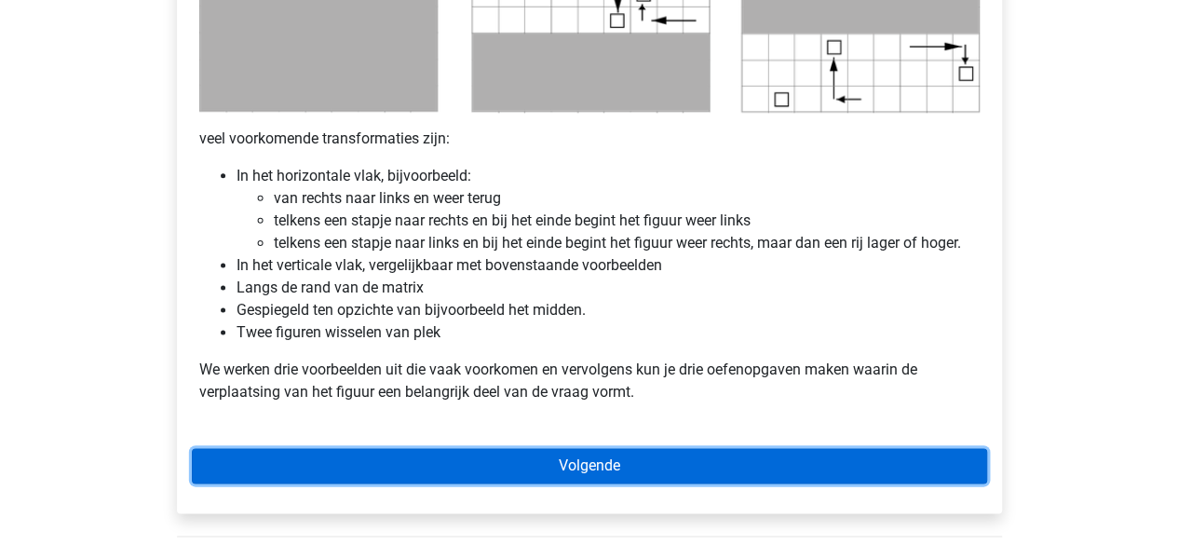
click at [532, 463] on link "Volgende" at bounding box center [589, 465] width 795 height 35
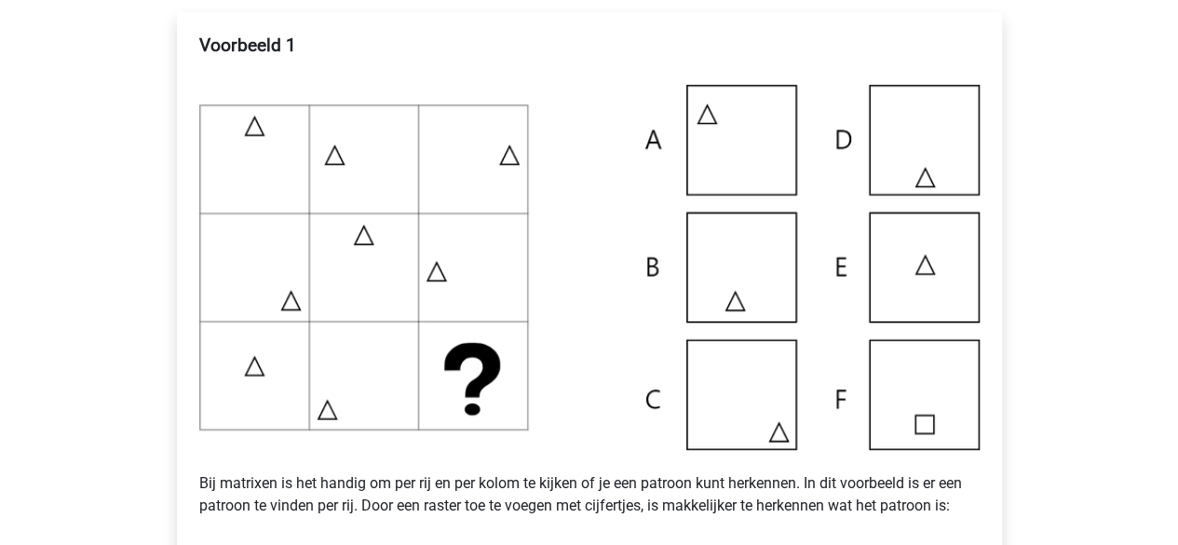
scroll to position [354, 0]
click at [419, 483] on p "Bij matrixen is het handig om per rij en per kolom te kijken of je een patroon …" at bounding box center [589, 493] width 780 height 89
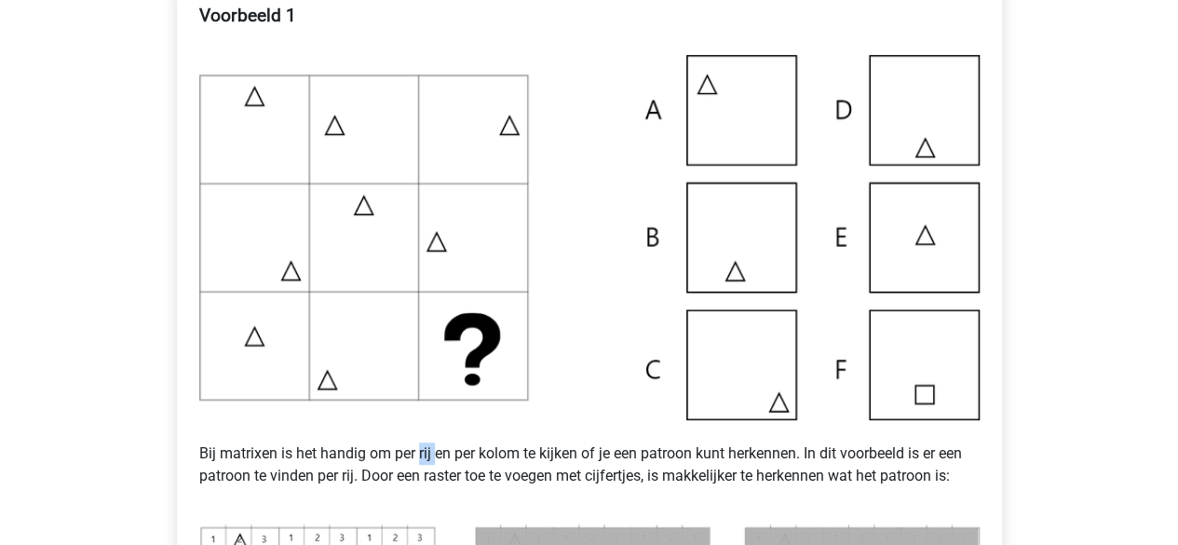
scroll to position [384, 0]
click at [515, 481] on p "Bij matrixen is het handig om per rij en per kolom te kijken of je een patroon …" at bounding box center [589, 463] width 780 height 89
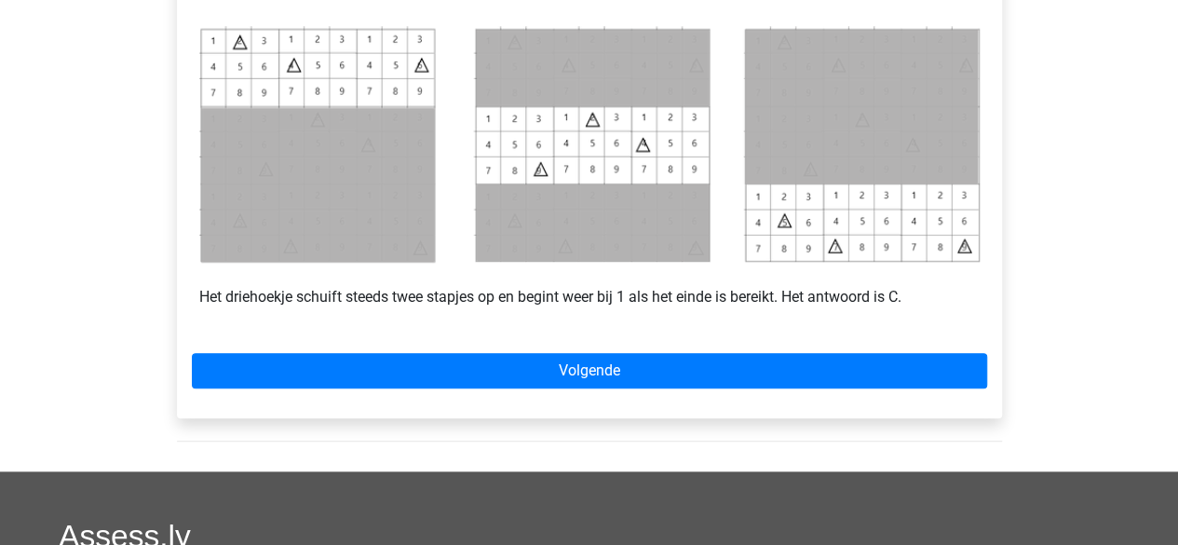
scroll to position [882, 0]
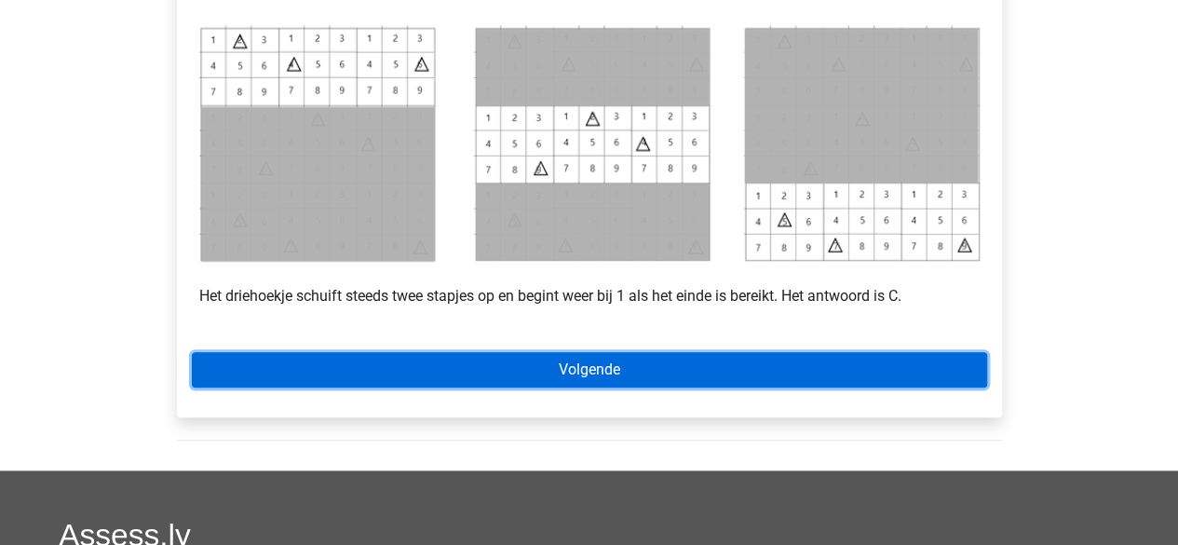
click at [874, 377] on link "Volgende" at bounding box center [589, 369] width 795 height 35
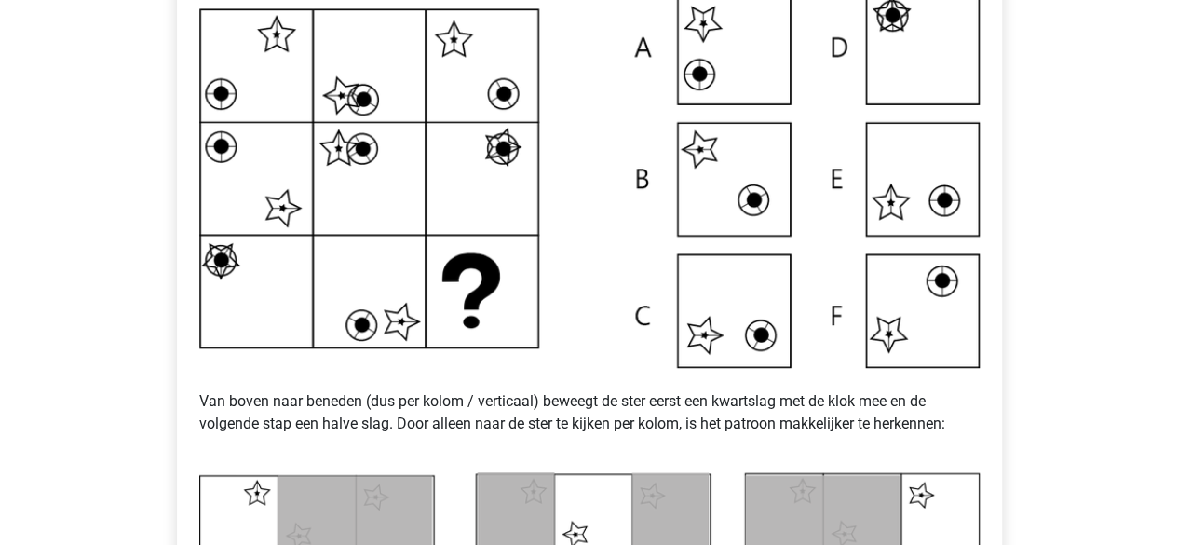
scroll to position [450, 0]
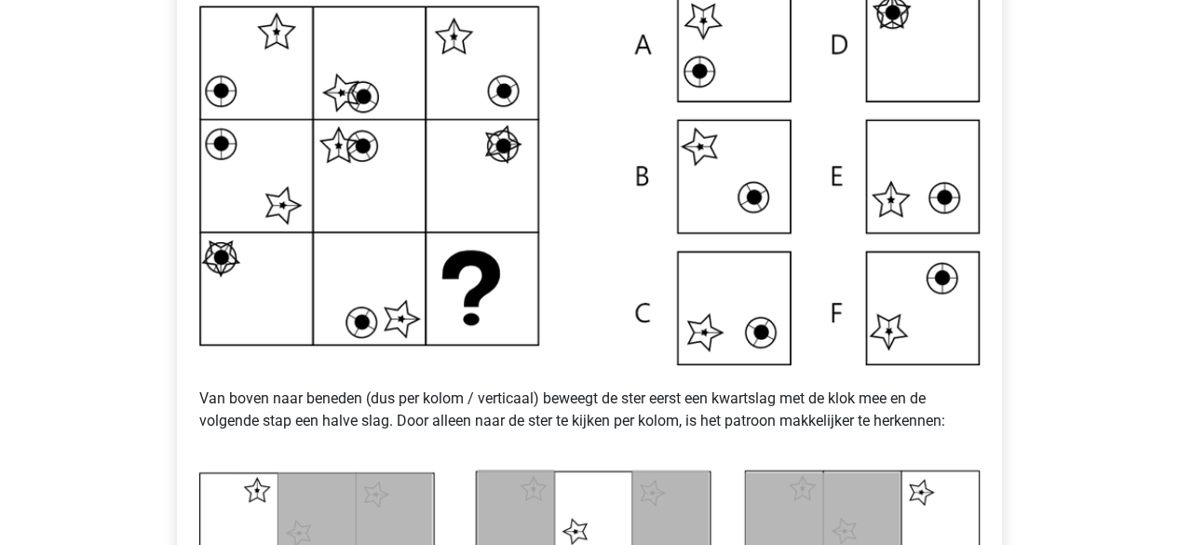
click at [404, 402] on p "Van boven naar beneden (dus per kolom / verticaal) beweegt de ster eerst een kw…" at bounding box center [589, 409] width 780 height 89
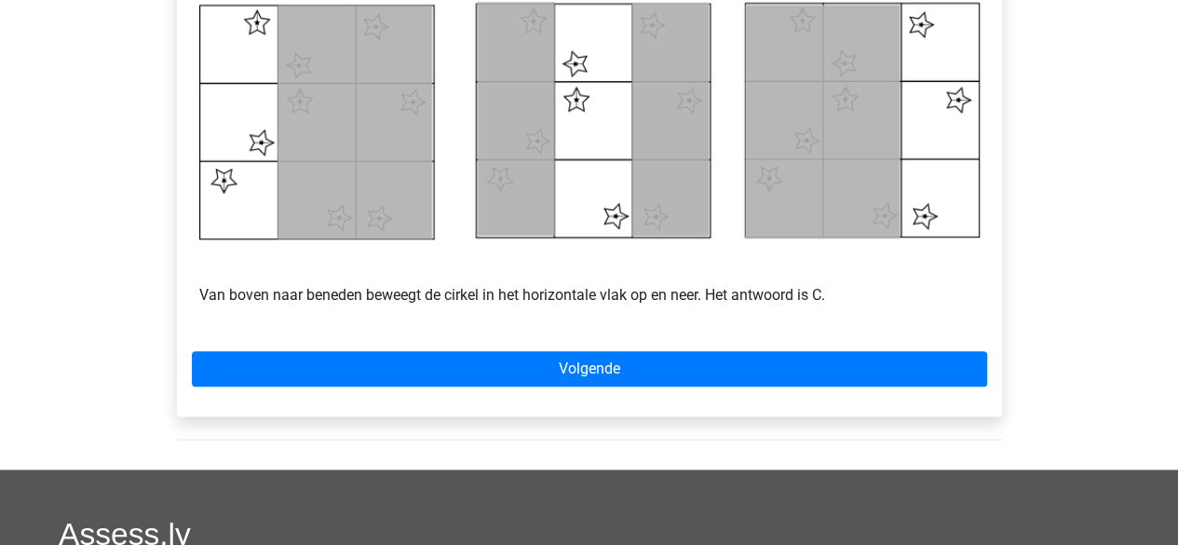
scroll to position [916, 0]
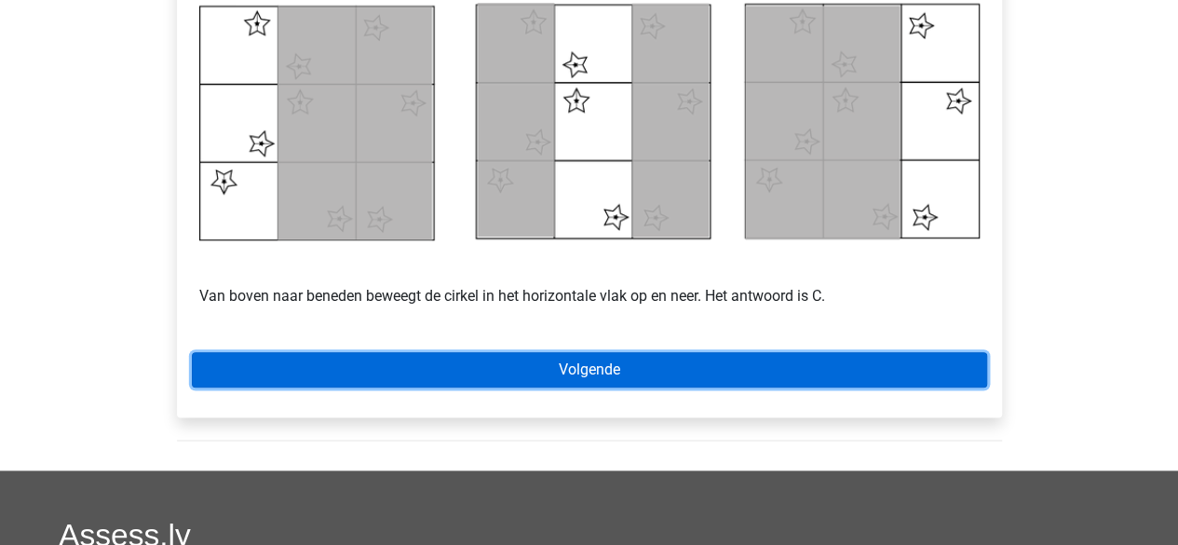
click at [426, 359] on link "Volgende" at bounding box center [589, 369] width 795 height 35
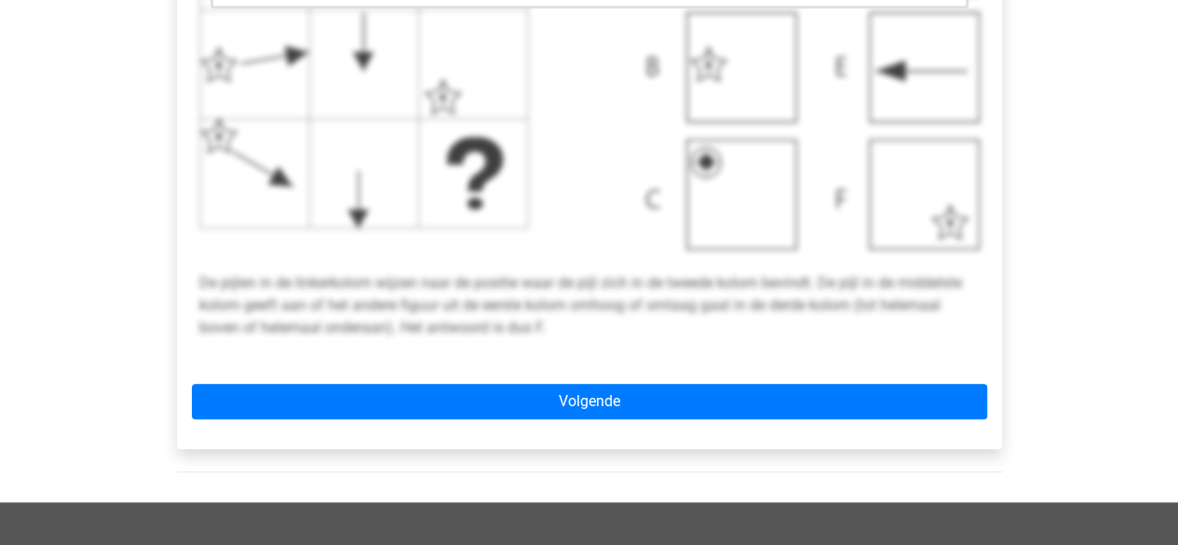
scroll to position [784, 0]
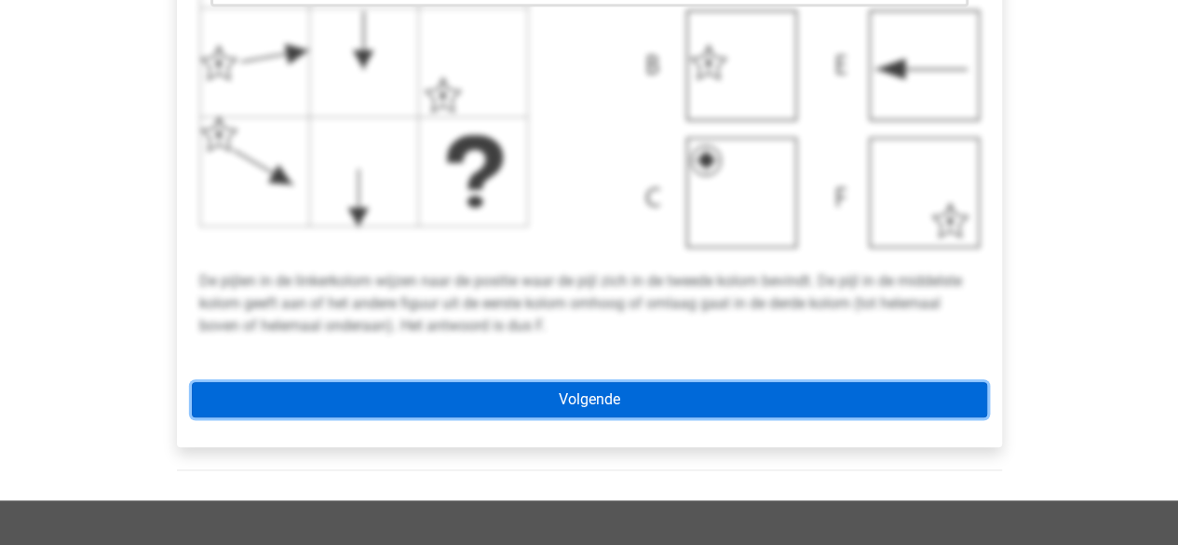
click at [494, 409] on link "Volgende" at bounding box center [589, 399] width 795 height 35
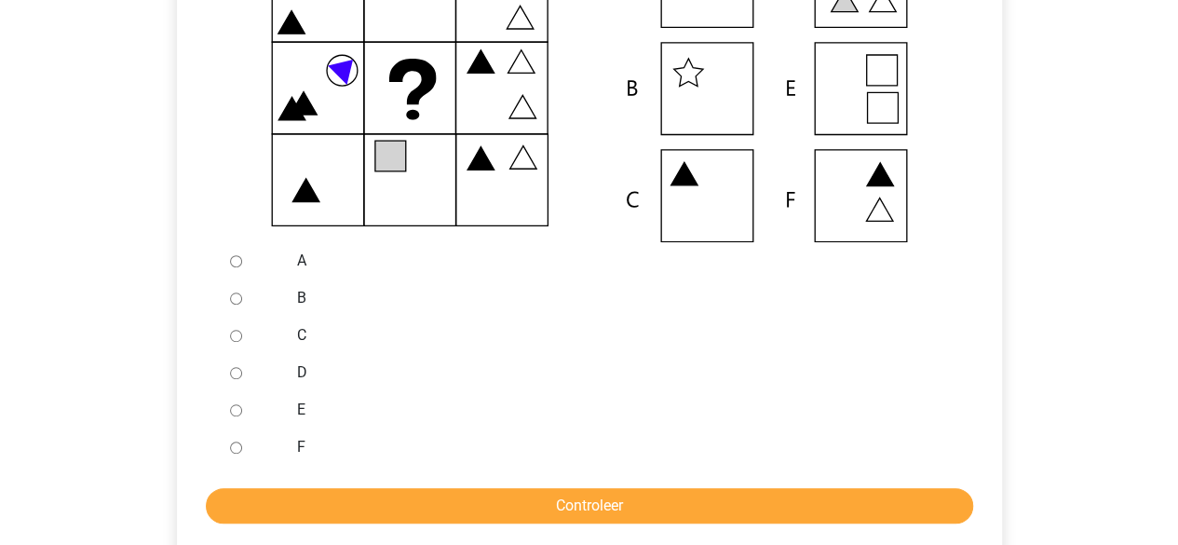
scroll to position [546, 0]
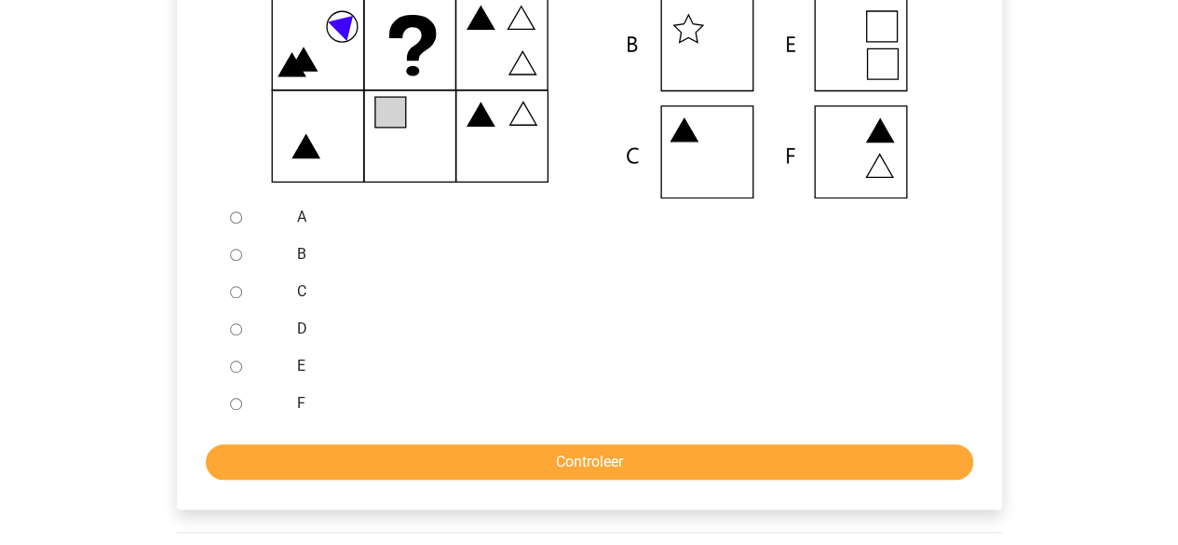
click at [241, 330] on div at bounding box center [252, 328] width 61 height 37
click at [231, 334] on input "D" at bounding box center [236, 329] width 12 height 12
radio input "true"
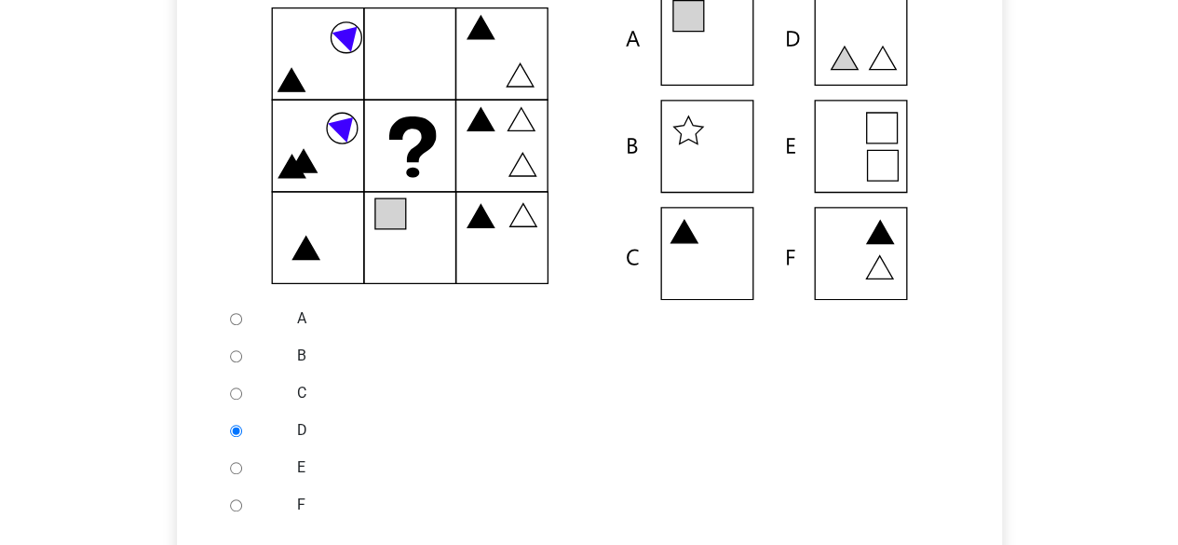
scroll to position [451, 0]
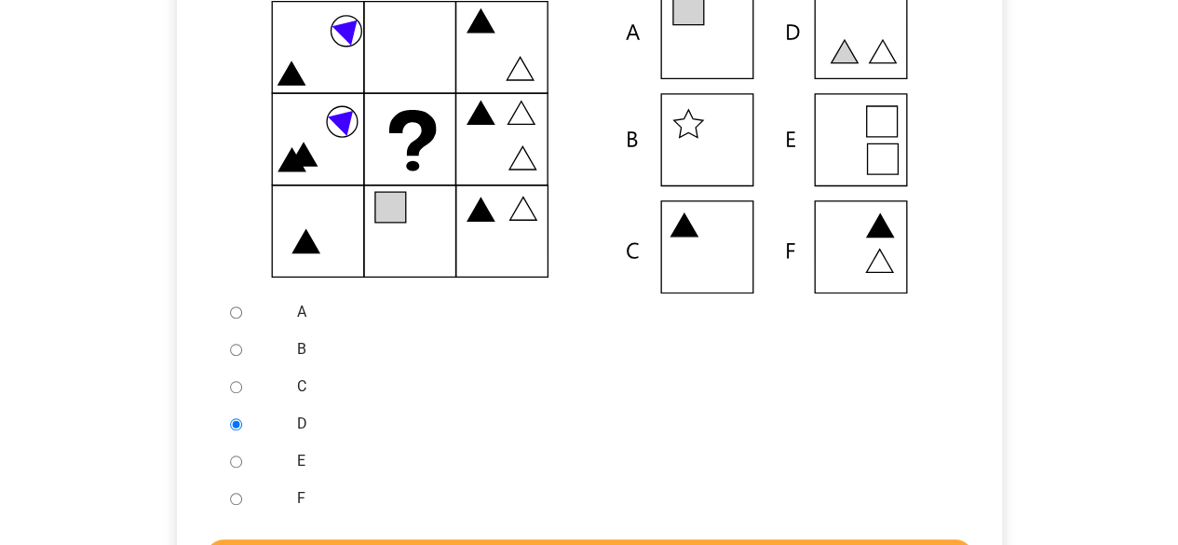
click at [237, 462] on input "E" at bounding box center [236, 461] width 12 height 12
radio input "true"
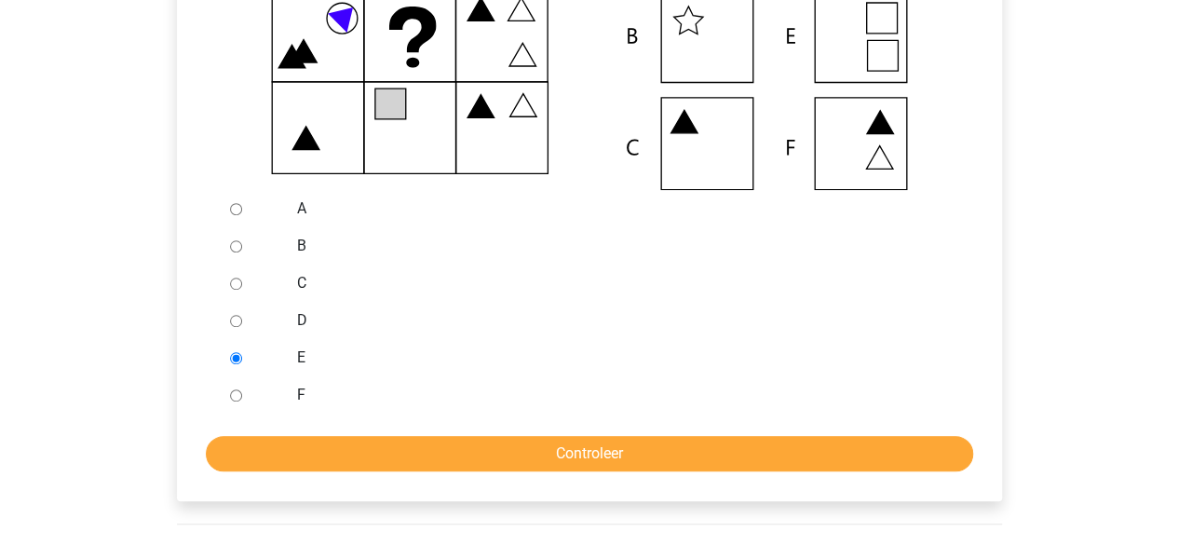
scroll to position [559, 0]
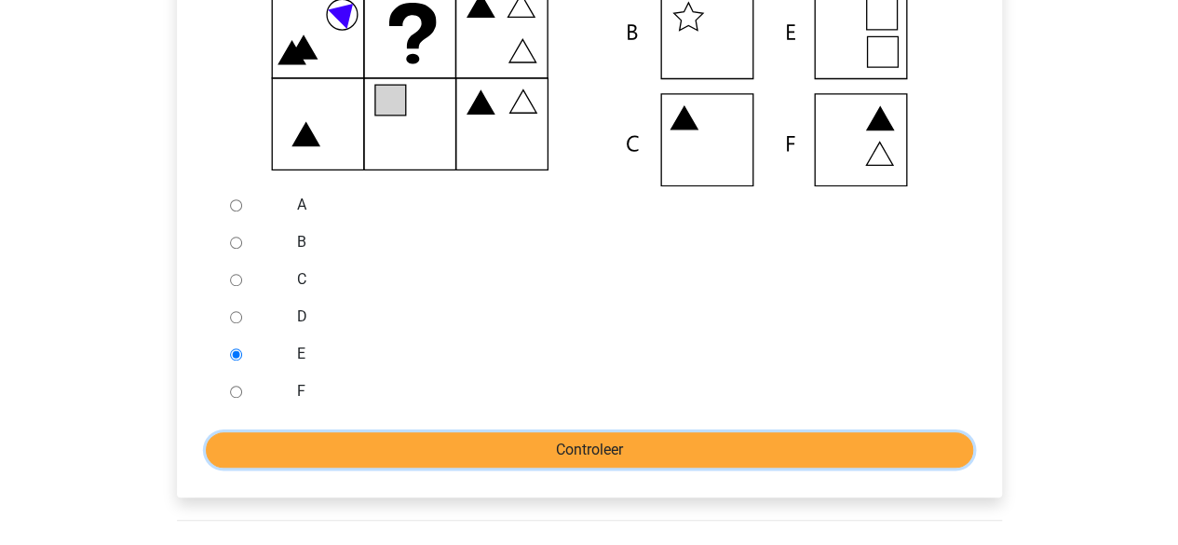
click at [251, 451] on input "Controleer" at bounding box center [589, 449] width 767 height 35
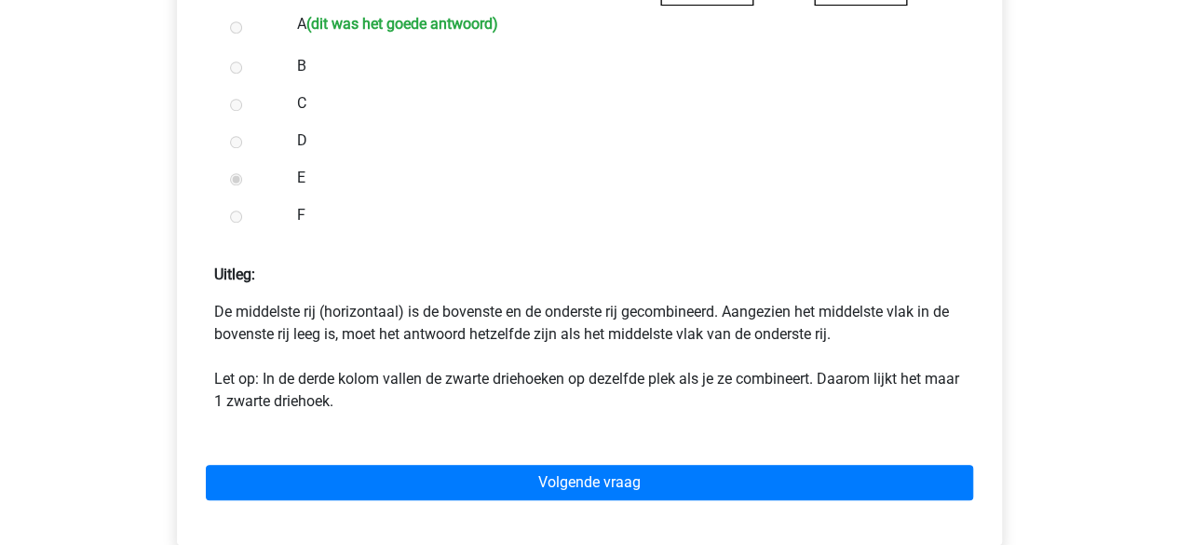
scroll to position [746, 0]
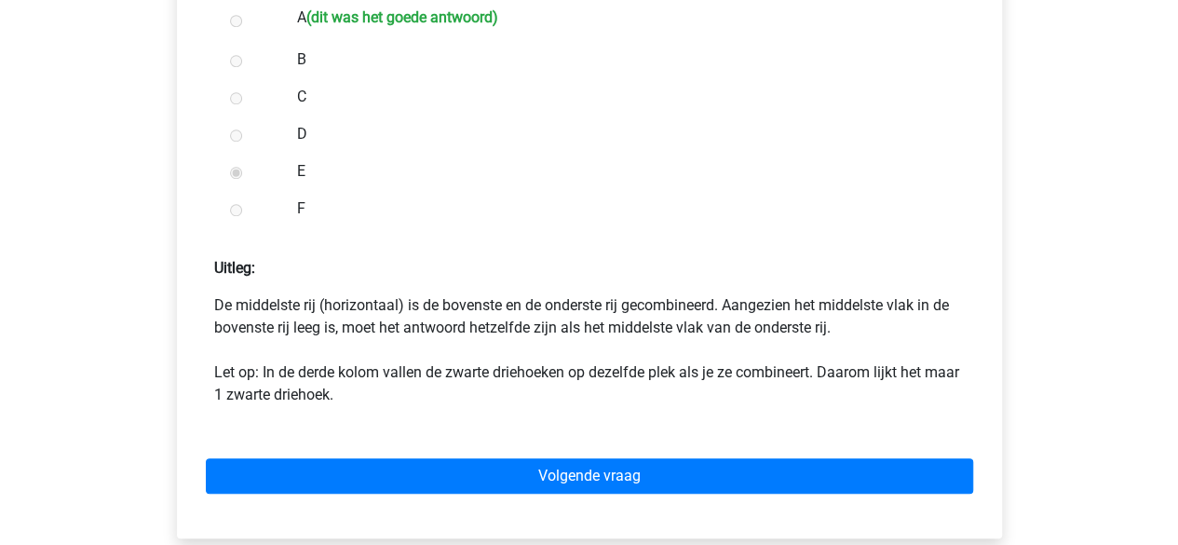
click at [292, 457] on div "Volgende vraag" at bounding box center [589, 472] width 795 height 102
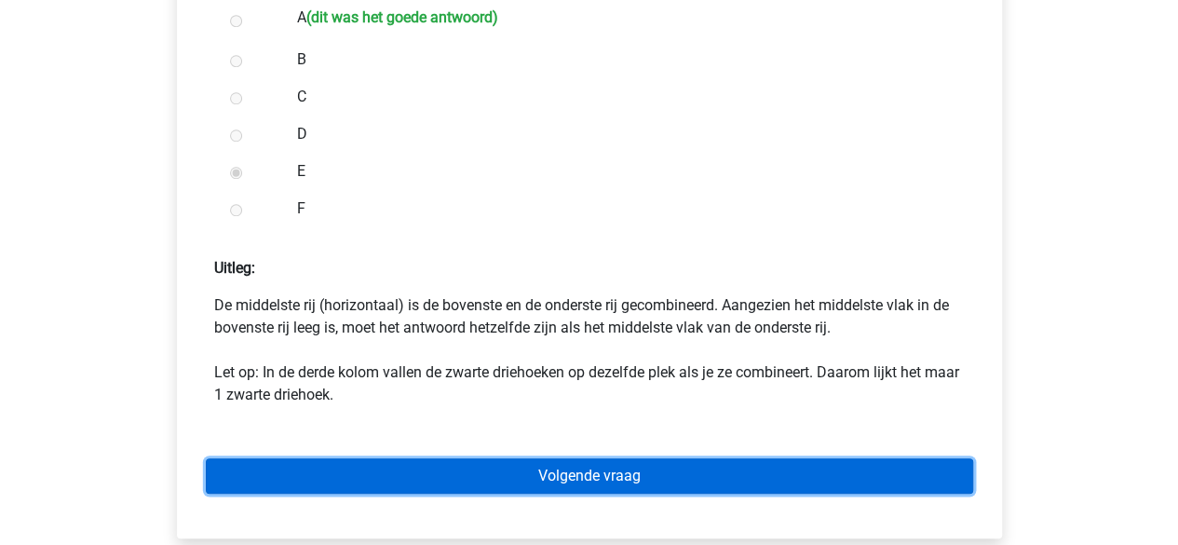
click at [629, 469] on link "Volgende vraag" at bounding box center [589, 475] width 767 height 35
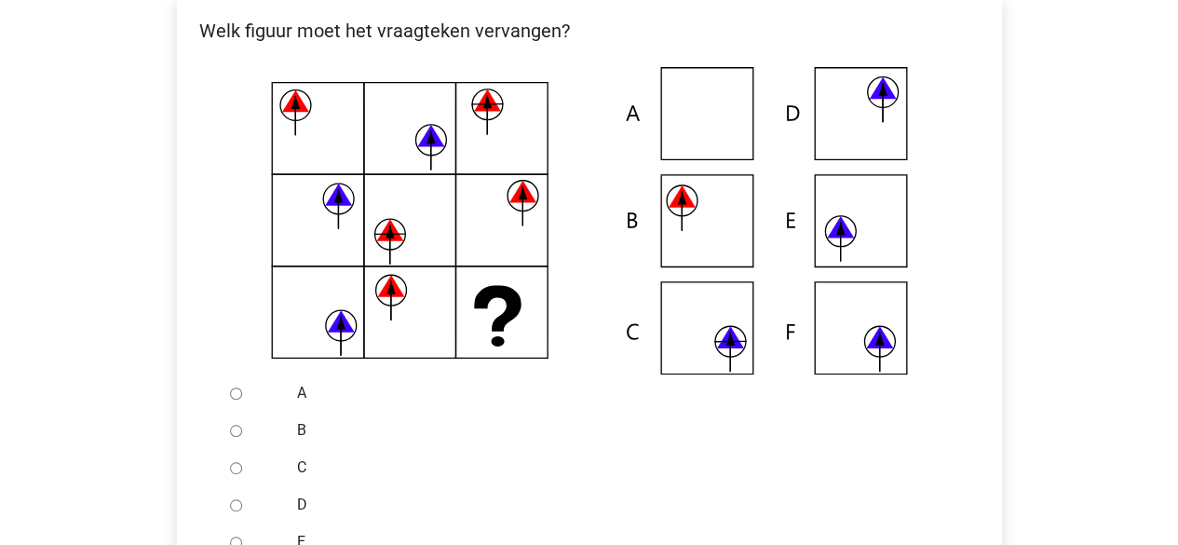
scroll to position [370, 0]
